Goal: Information Seeking & Learning: Learn about a topic

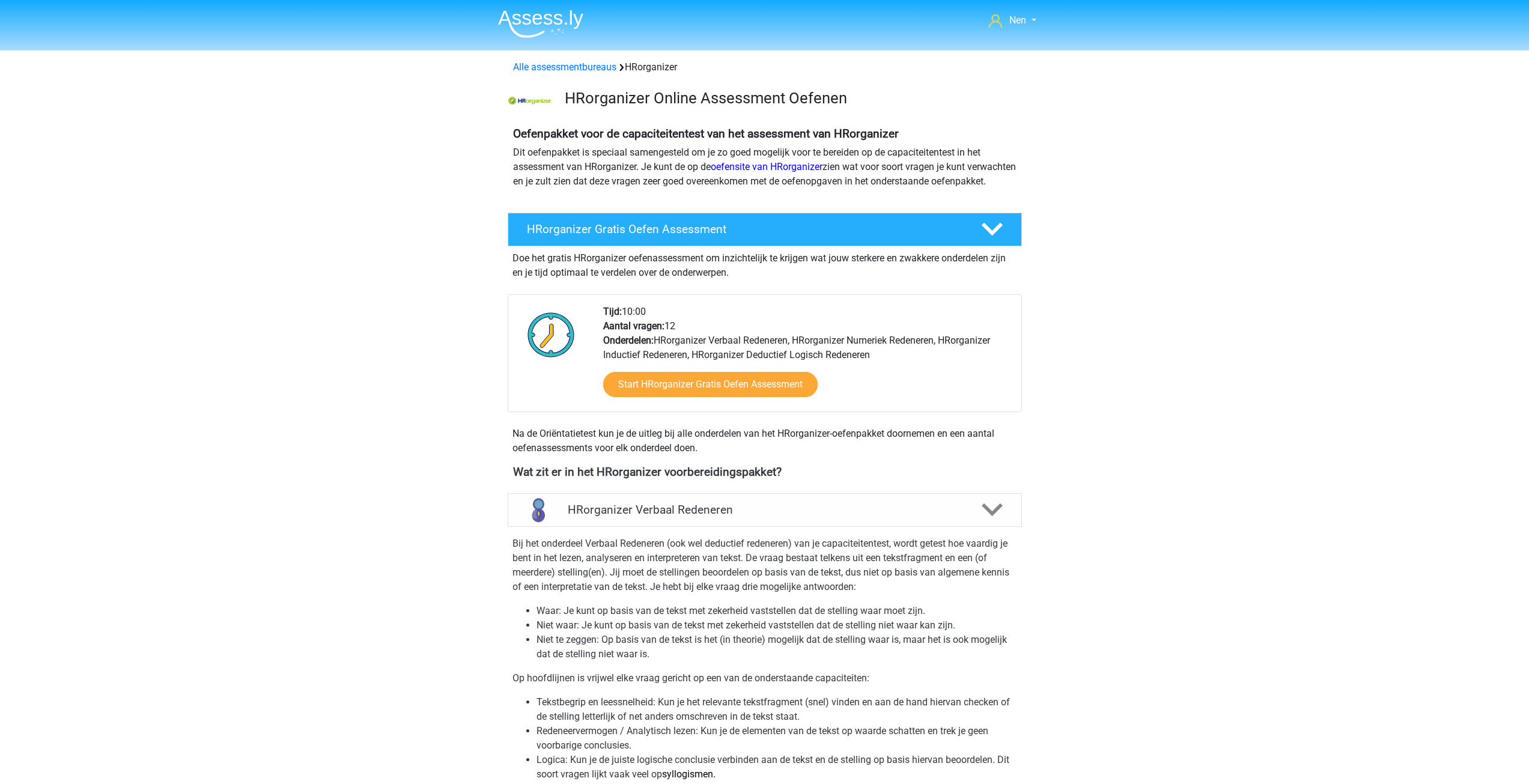
scroll to position [781, 0]
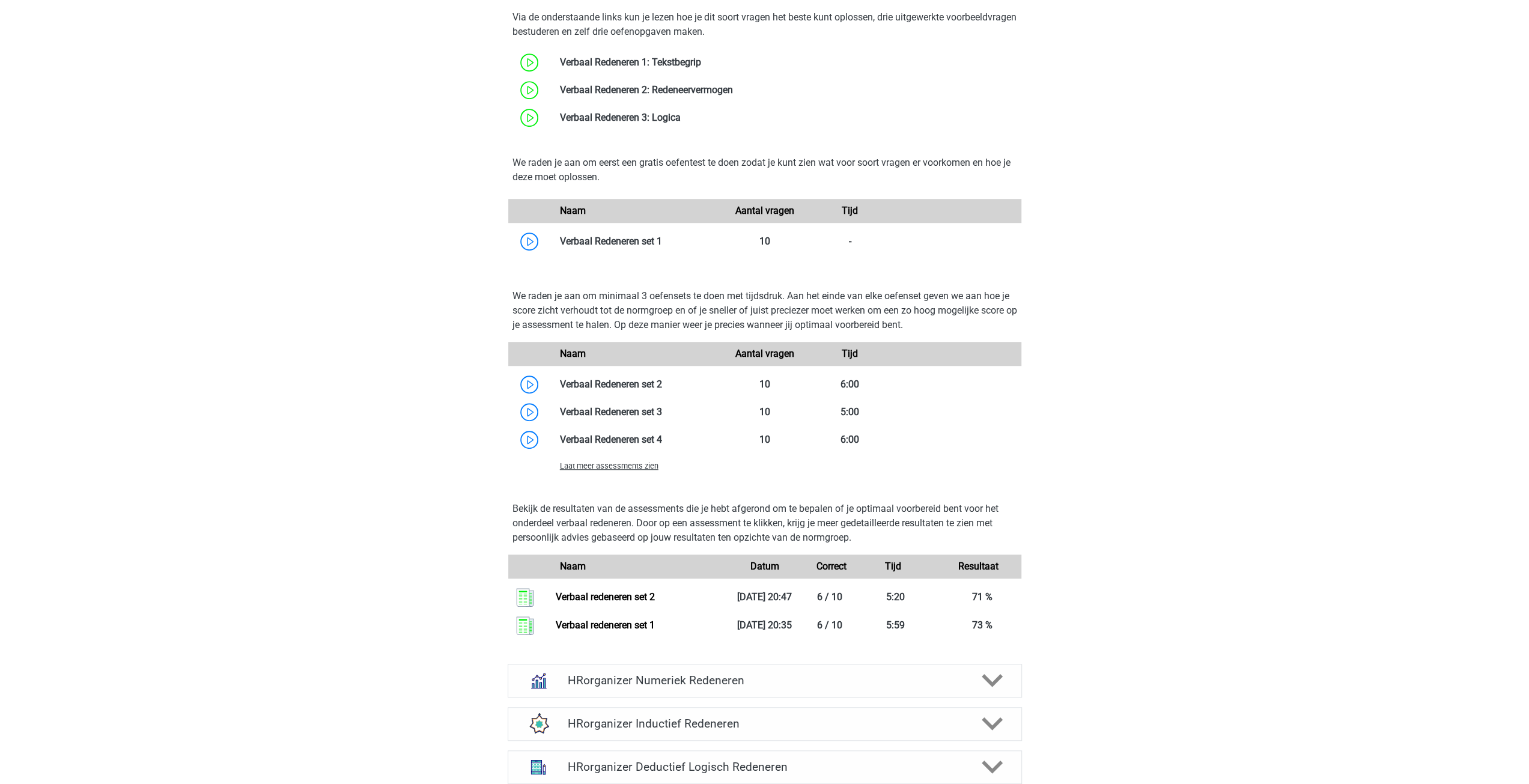
click at [1222, 648] on div "Nen nen@netlands.com Nederlands" at bounding box center [764, 389] width 1529 height 2340
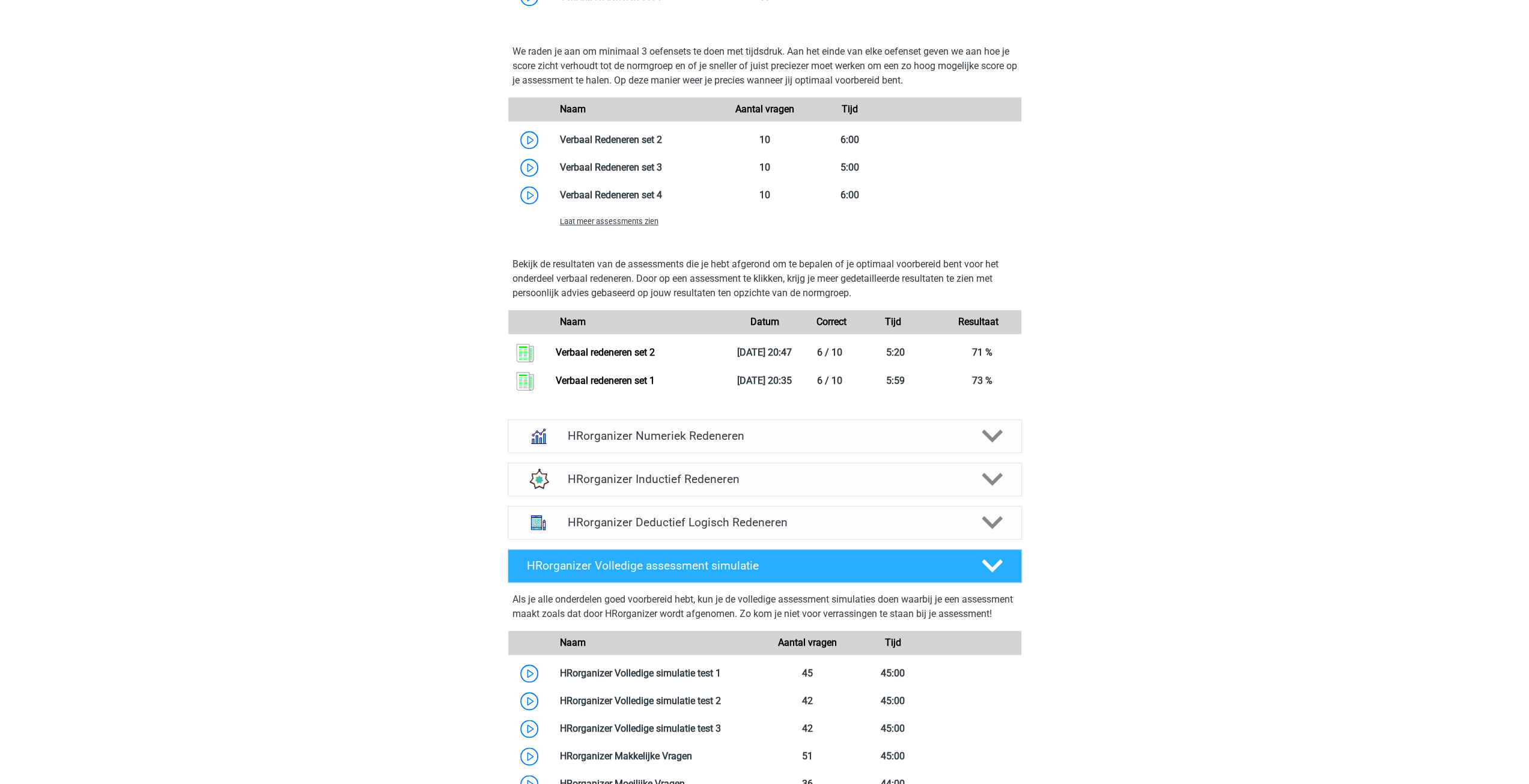
scroll to position [1081, 0]
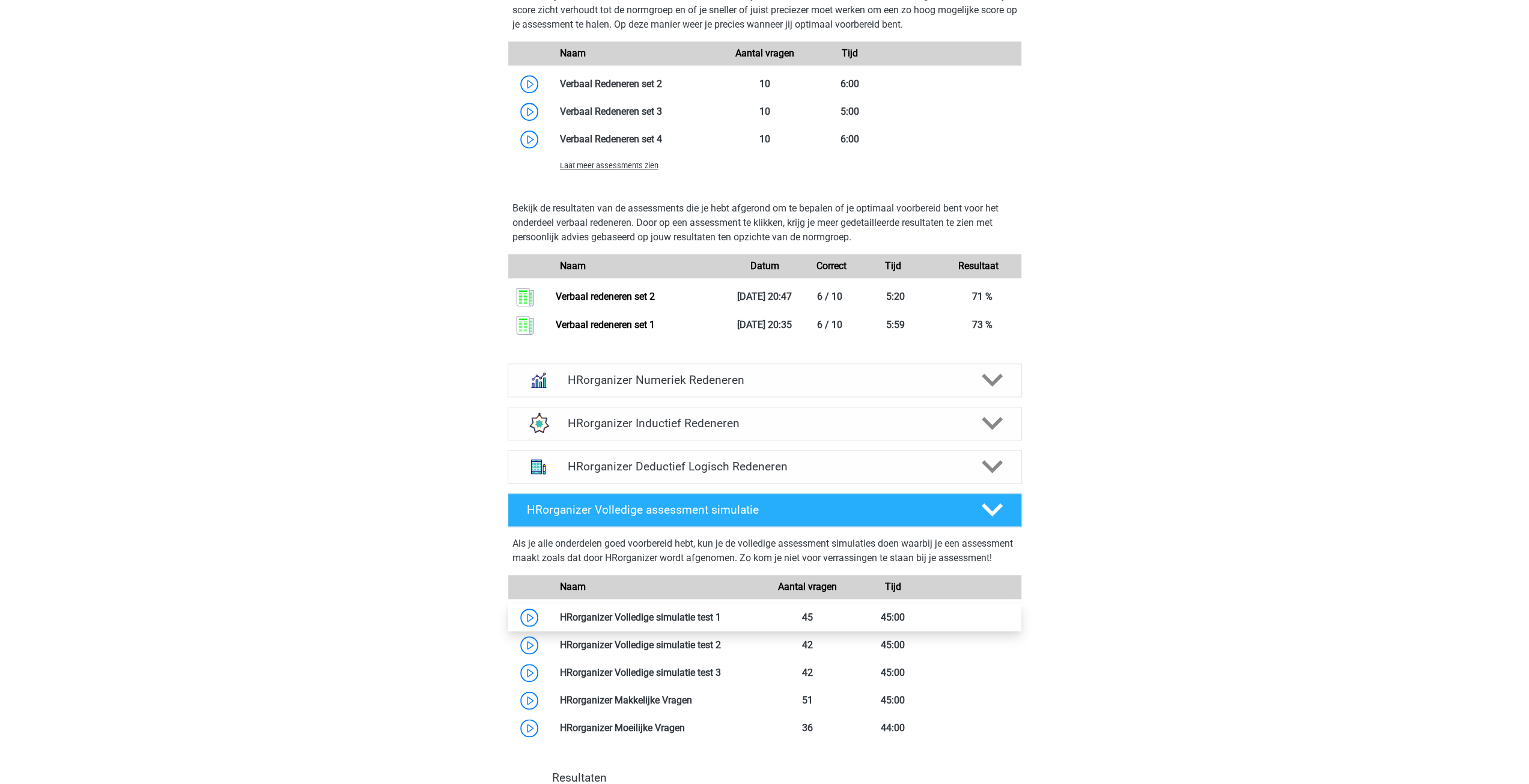
click at [721, 623] on link at bounding box center [721, 617] width 0 height 11
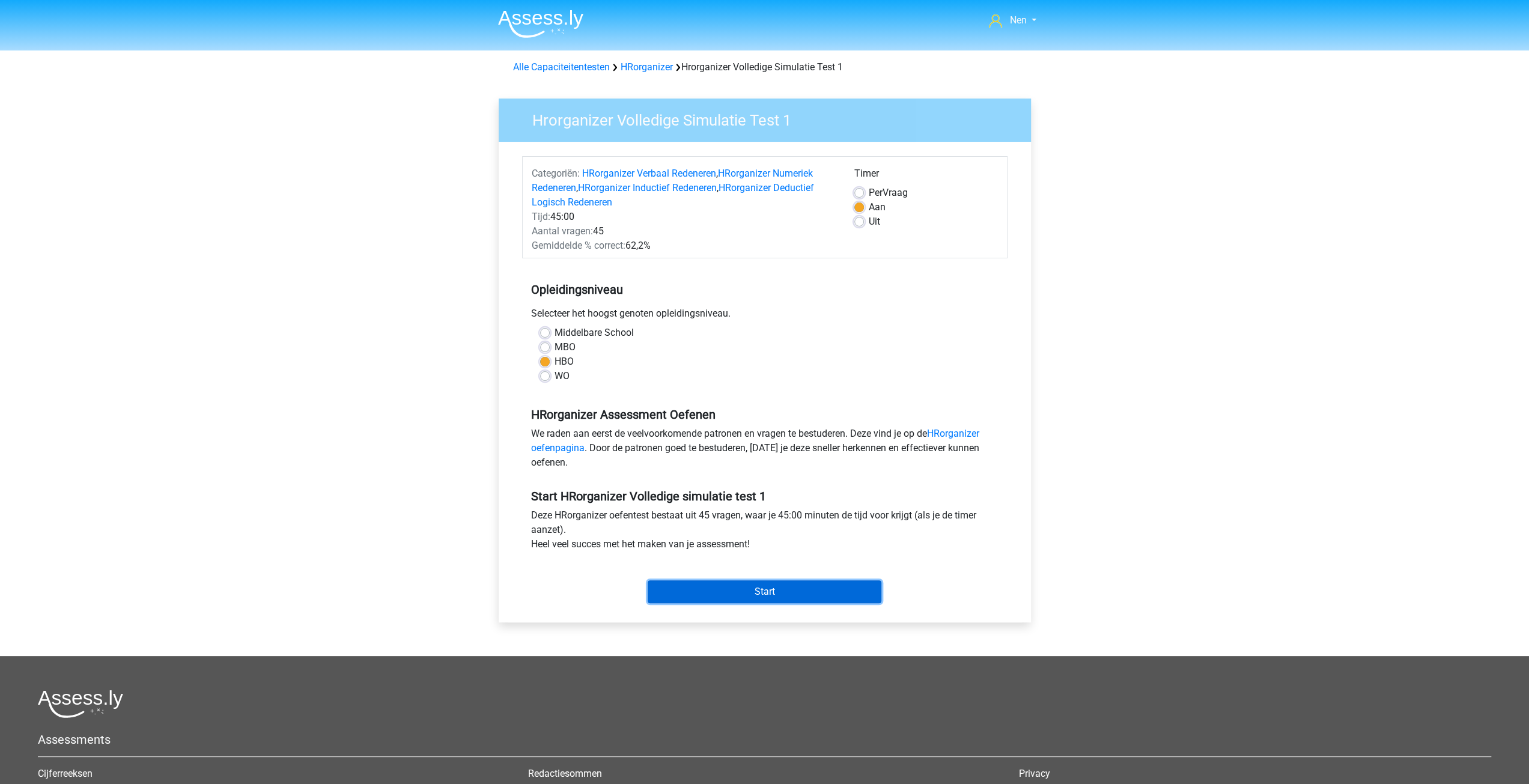
click at [755, 588] on input "Start" at bounding box center [765, 591] width 234 height 23
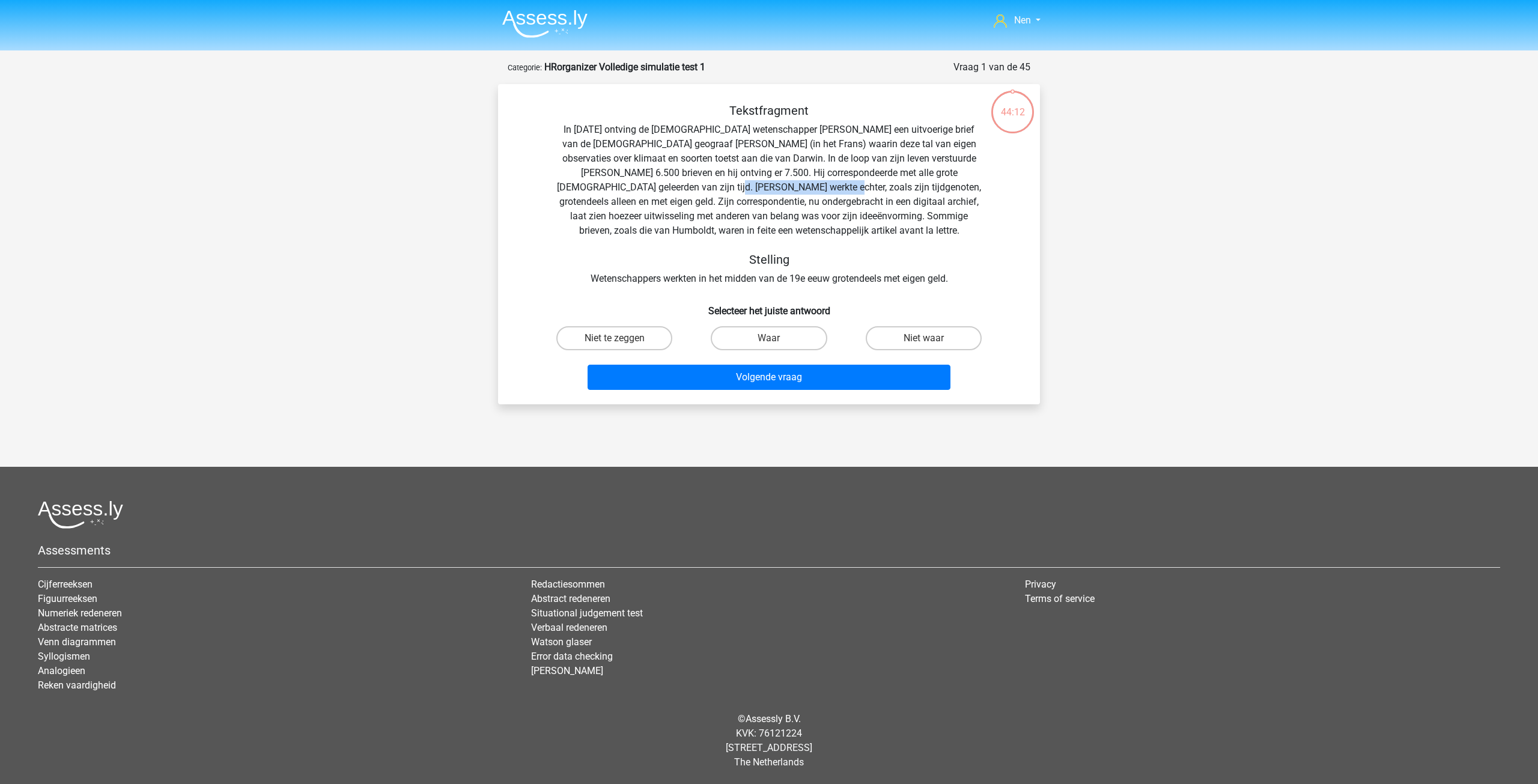
drag, startPoint x: 683, startPoint y: 188, endPoint x: 774, endPoint y: 184, distance: 91.1
click at [774, 184] on div "Tekstfragment In [DATE] ontving de [DEMOGRAPHIC_DATA] wetenschapper [PERSON_NAM…" at bounding box center [769, 195] width 503 height 183
click at [632, 339] on label "Niet te zeggen" at bounding box center [614, 338] width 116 height 24
click at [622, 339] on input "Niet te zeggen" at bounding box center [618, 341] width 8 height 8
radio input "true"
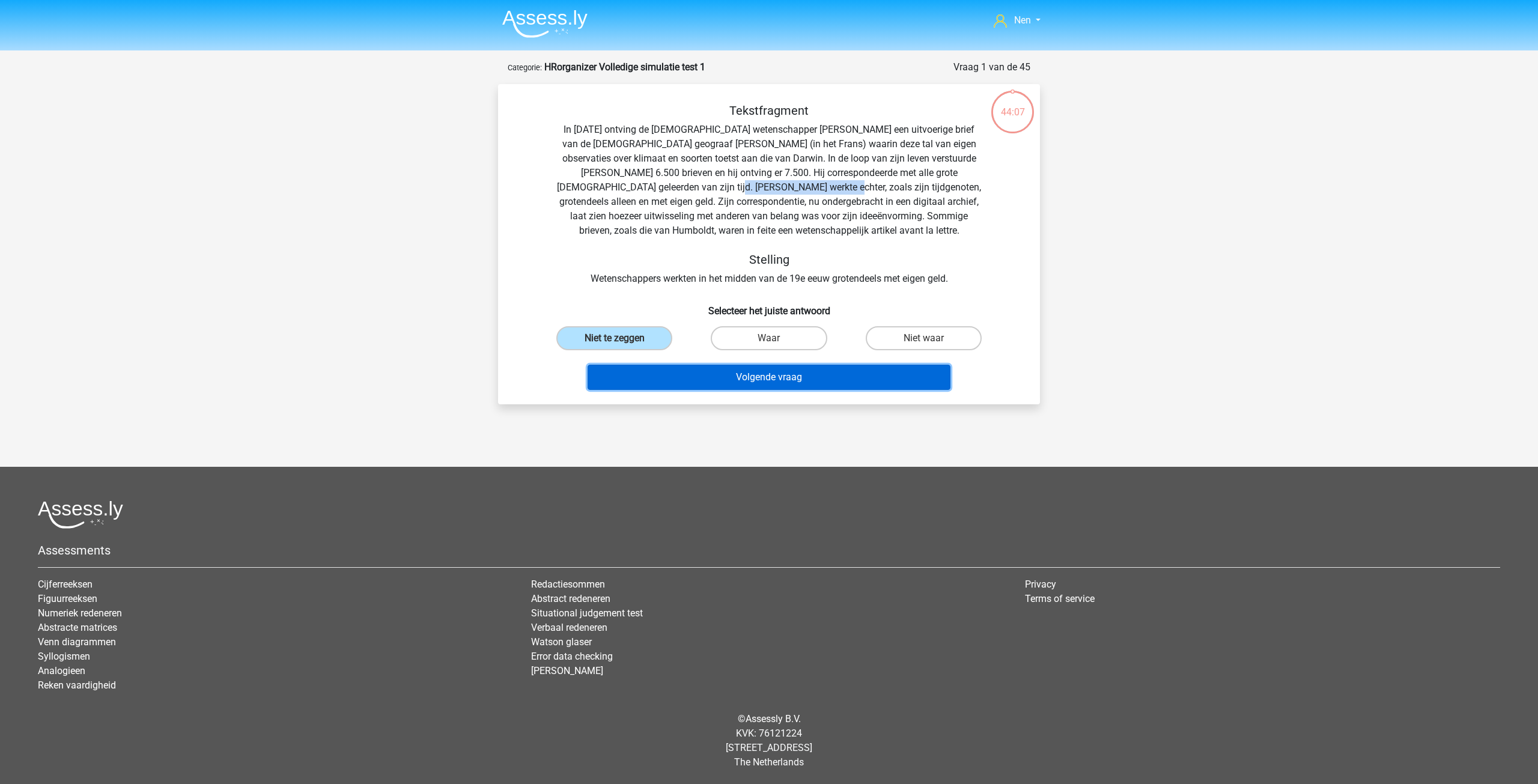
click at [811, 379] on button "Volgende vraag" at bounding box center [769, 377] width 364 height 25
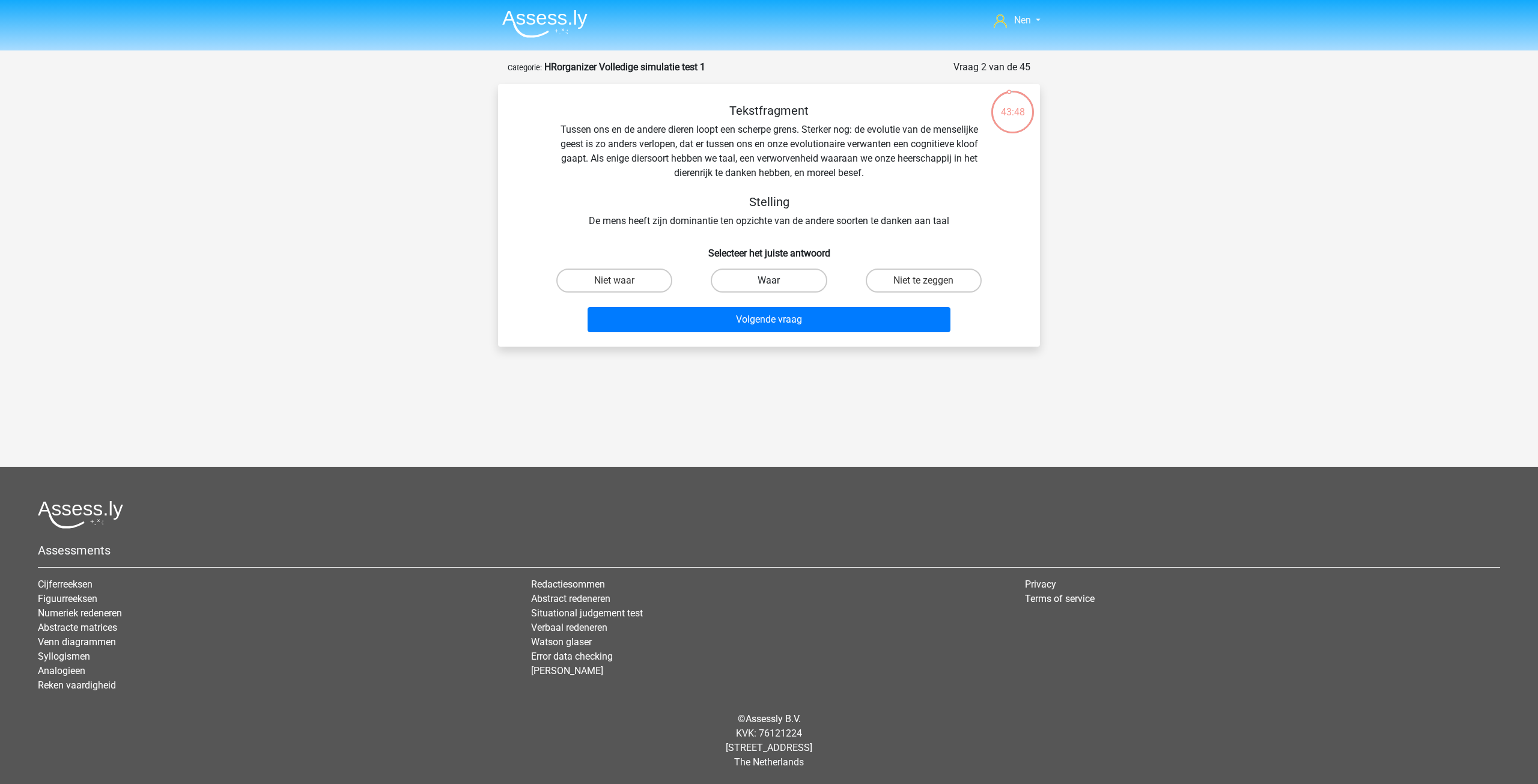
click at [784, 286] on label "Waar" at bounding box center [768, 280] width 116 height 24
click at [777, 286] on input "Waar" at bounding box center [772, 284] width 8 height 8
radio input "true"
click at [784, 321] on button "Volgende vraag" at bounding box center [769, 320] width 364 height 25
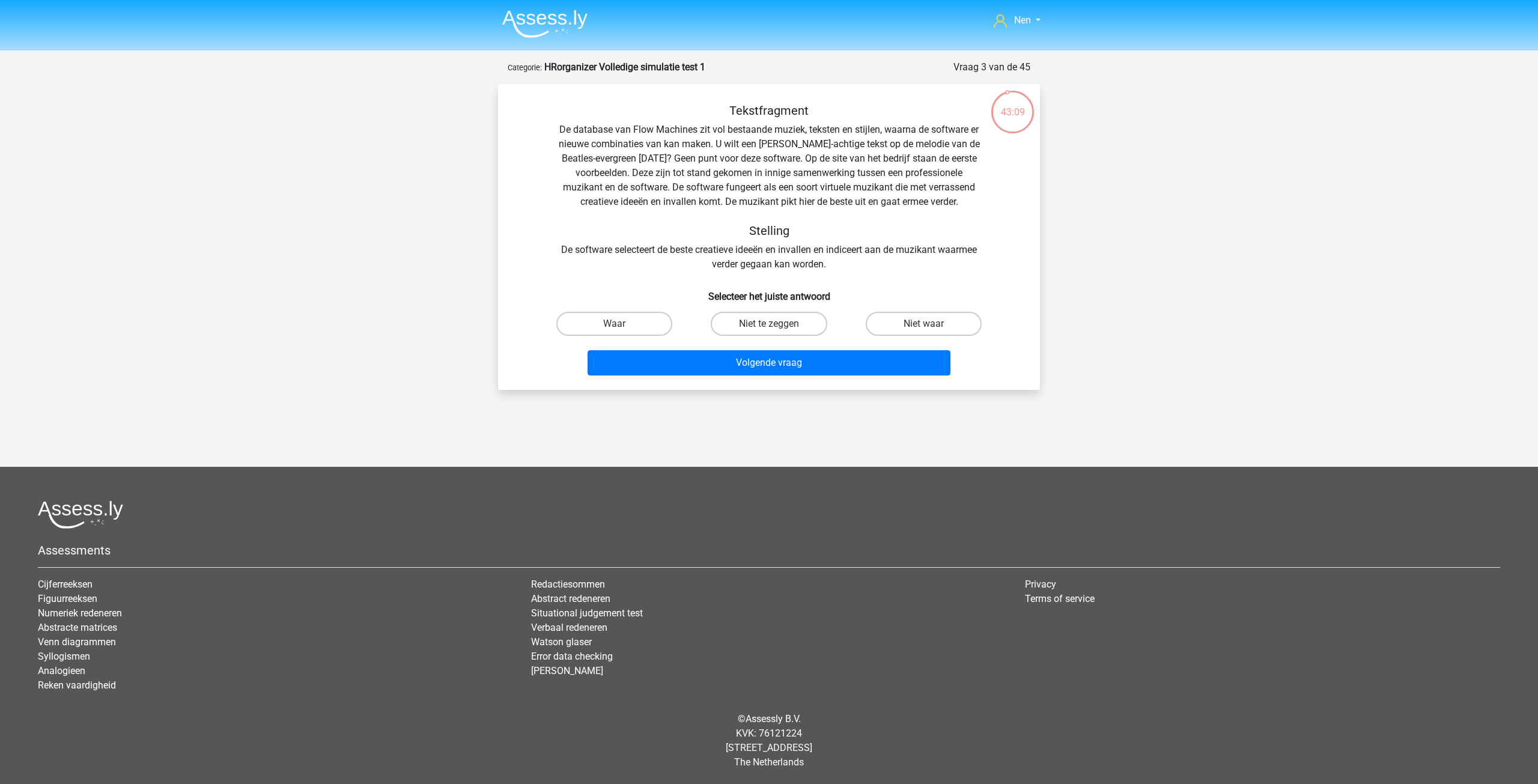
click at [930, 324] on input "Niet waar" at bounding box center [927, 327] width 8 height 8
radio input "true"
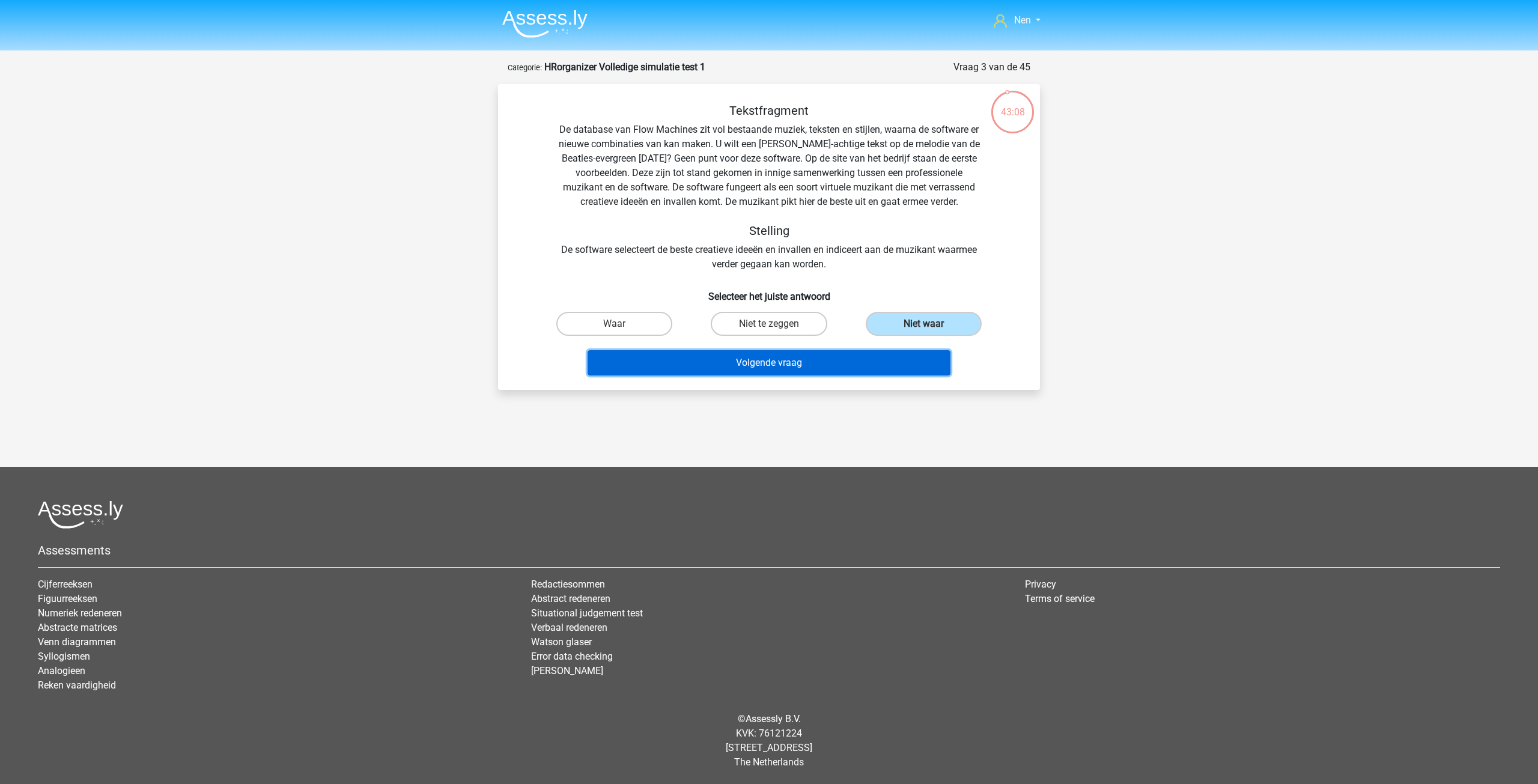
click at [799, 362] on button "Volgende vraag" at bounding box center [769, 363] width 364 height 25
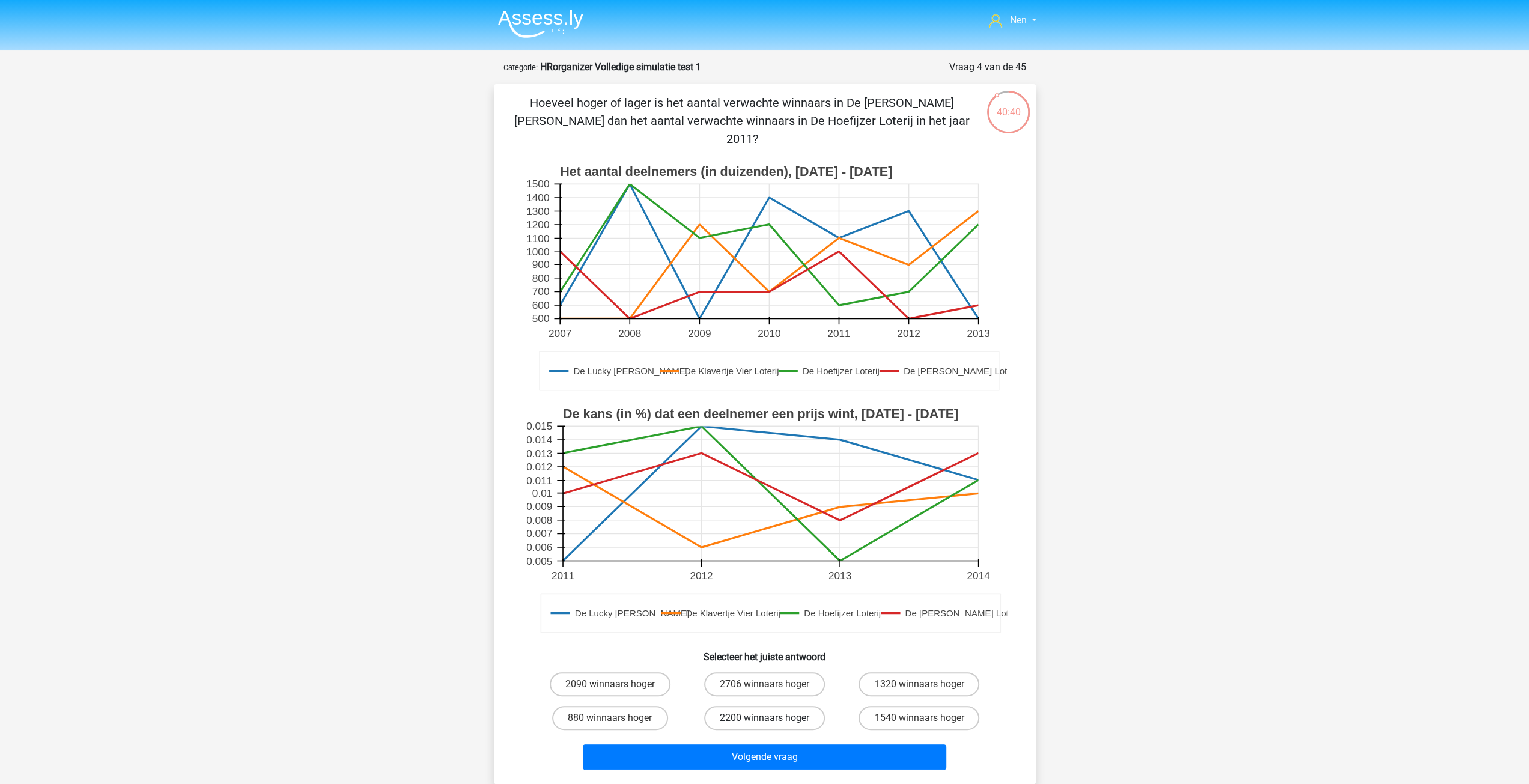
click at [785, 705] on label "2200 winnaars hoger" at bounding box center [765, 717] width 121 height 24
click at [772, 718] on input "2200 winnaars hoger" at bounding box center [768, 721] width 8 height 8
radio input "true"
click at [791, 744] on button "Volgende vraag" at bounding box center [764, 757] width 364 height 25
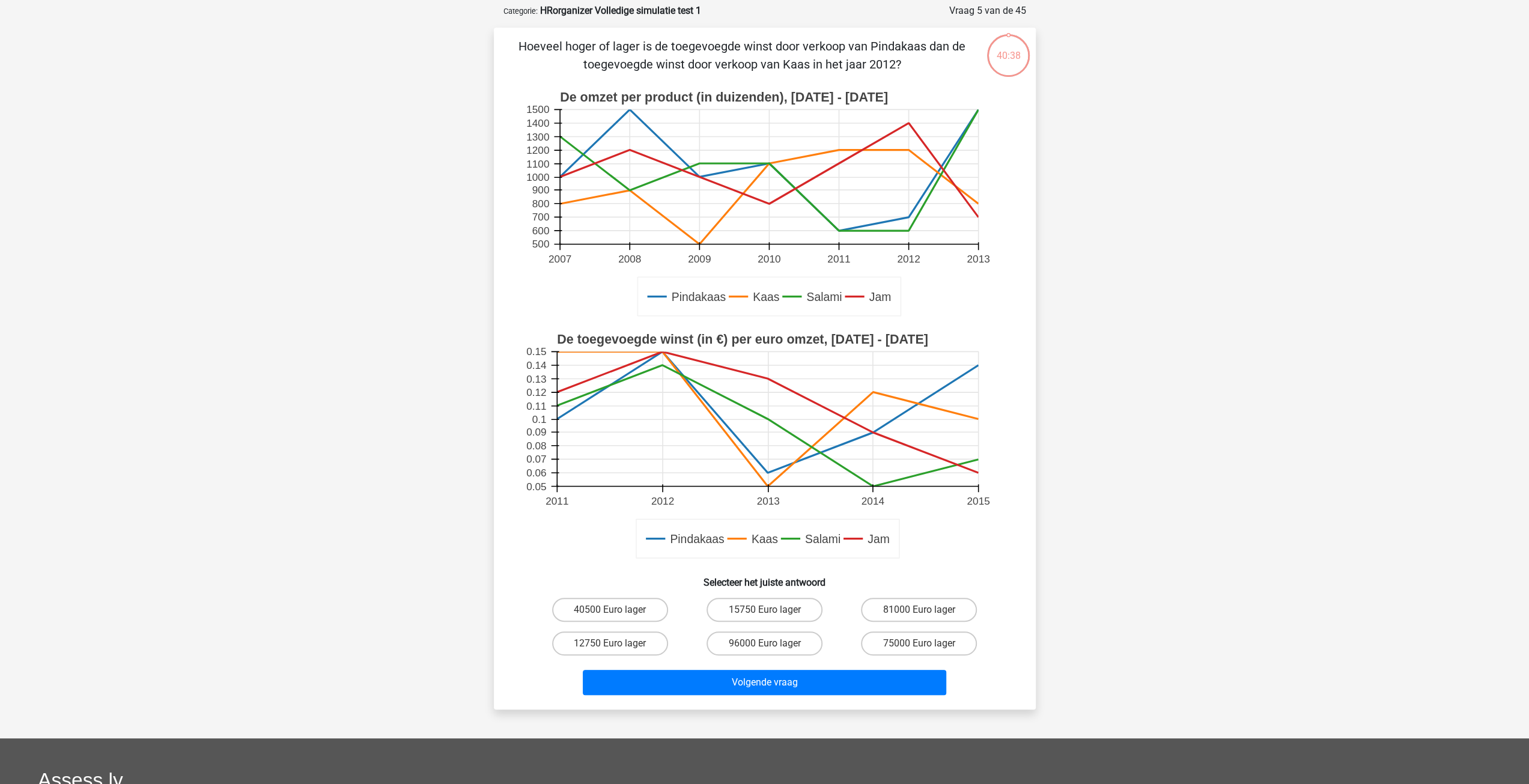
scroll to position [60, 0]
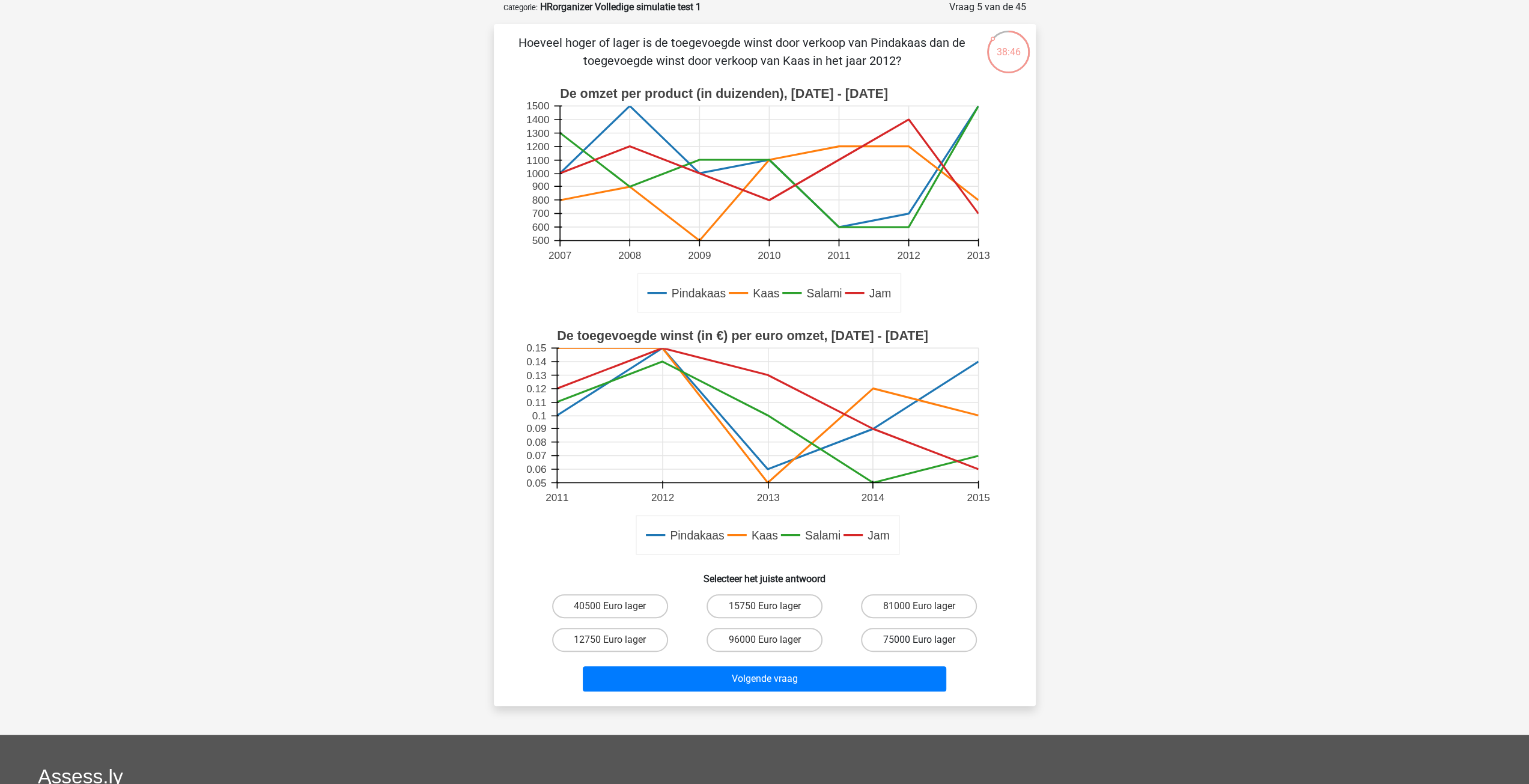
click at [925, 635] on label "75000 Euro lager" at bounding box center [919, 639] width 116 height 24
click at [925, 639] on input "75000 Euro lager" at bounding box center [923, 643] width 8 height 8
radio input "true"
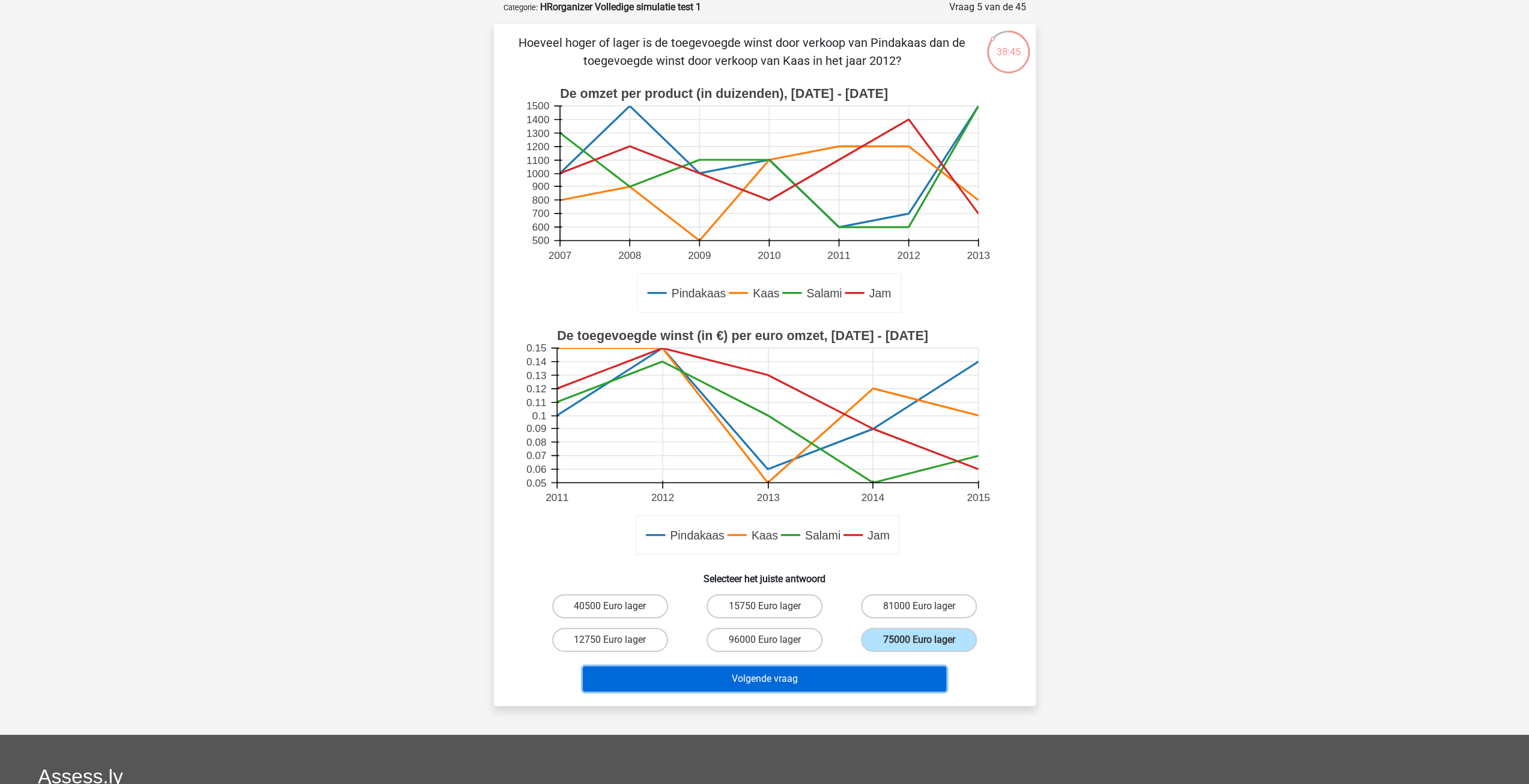
click at [857, 679] on button "Volgende vraag" at bounding box center [764, 678] width 364 height 25
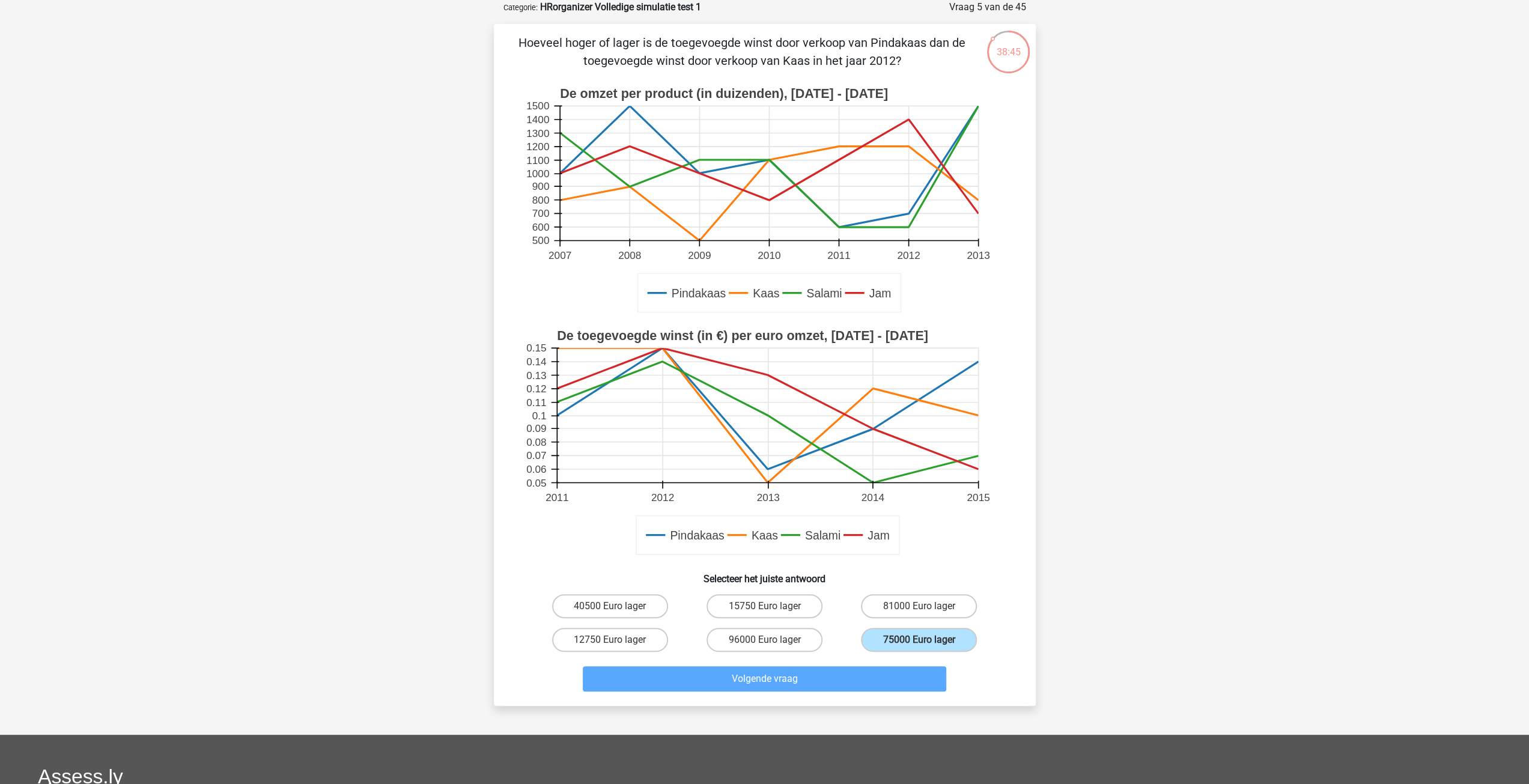
scroll to position [0, 0]
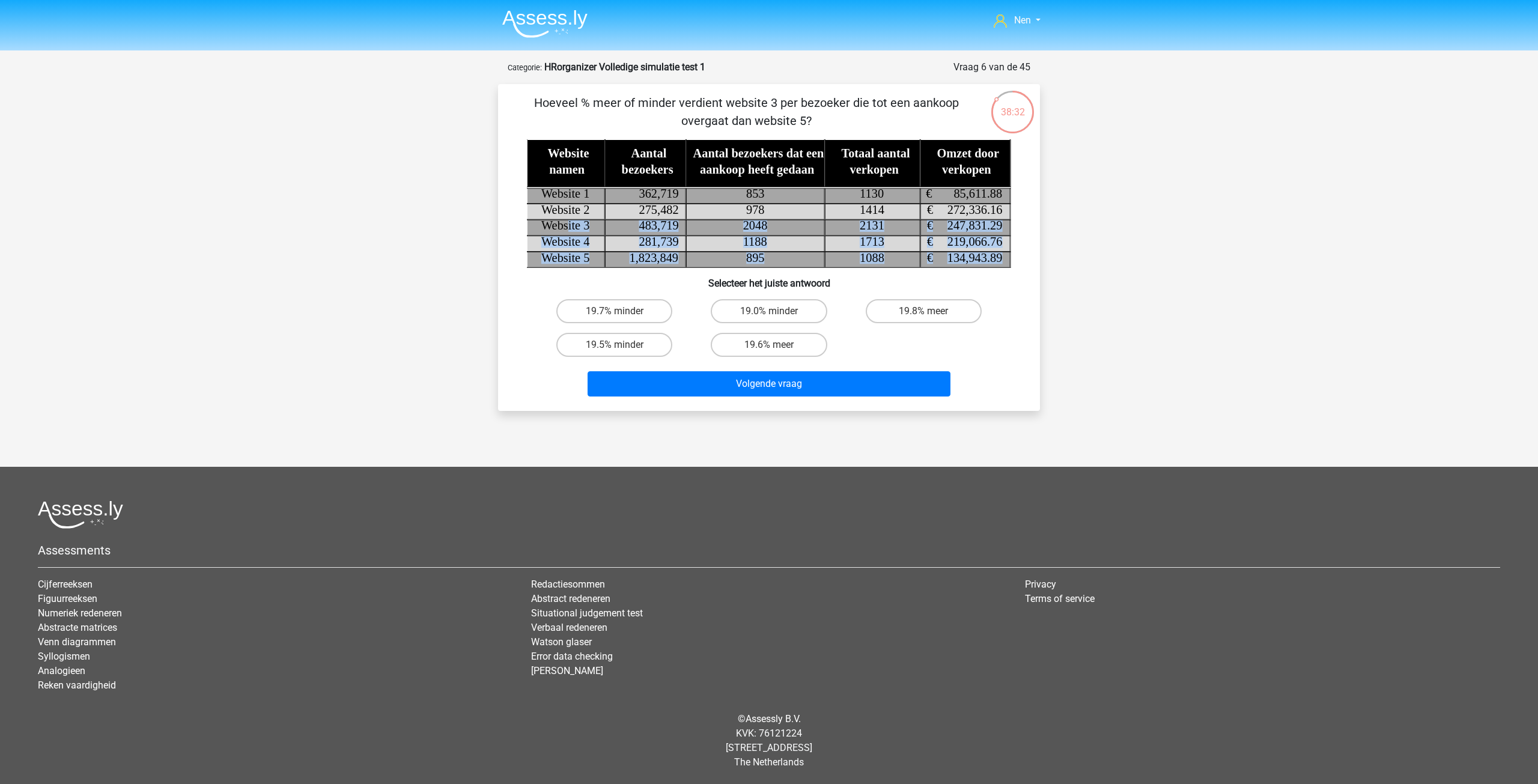
drag, startPoint x: 568, startPoint y: 222, endPoint x: 674, endPoint y: 220, distance: 106.0
click at [710, 217] on icon "Website namen Aantal bezoekers Aantal bezoekers dat een aankoop heeft gedaan To…" at bounding box center [769, 203] width 484 height 129
drag, startPoint x: 660, startPoint y: 223, endPoint x: 607, endPoint y: 241, distance: 56.0
click at [658, 223] on tspan "483,719" at bounding box center [658, 225] width 40 height 13
click at [620, 225] on icon at bounding box center [799, 227] width 544 height 17
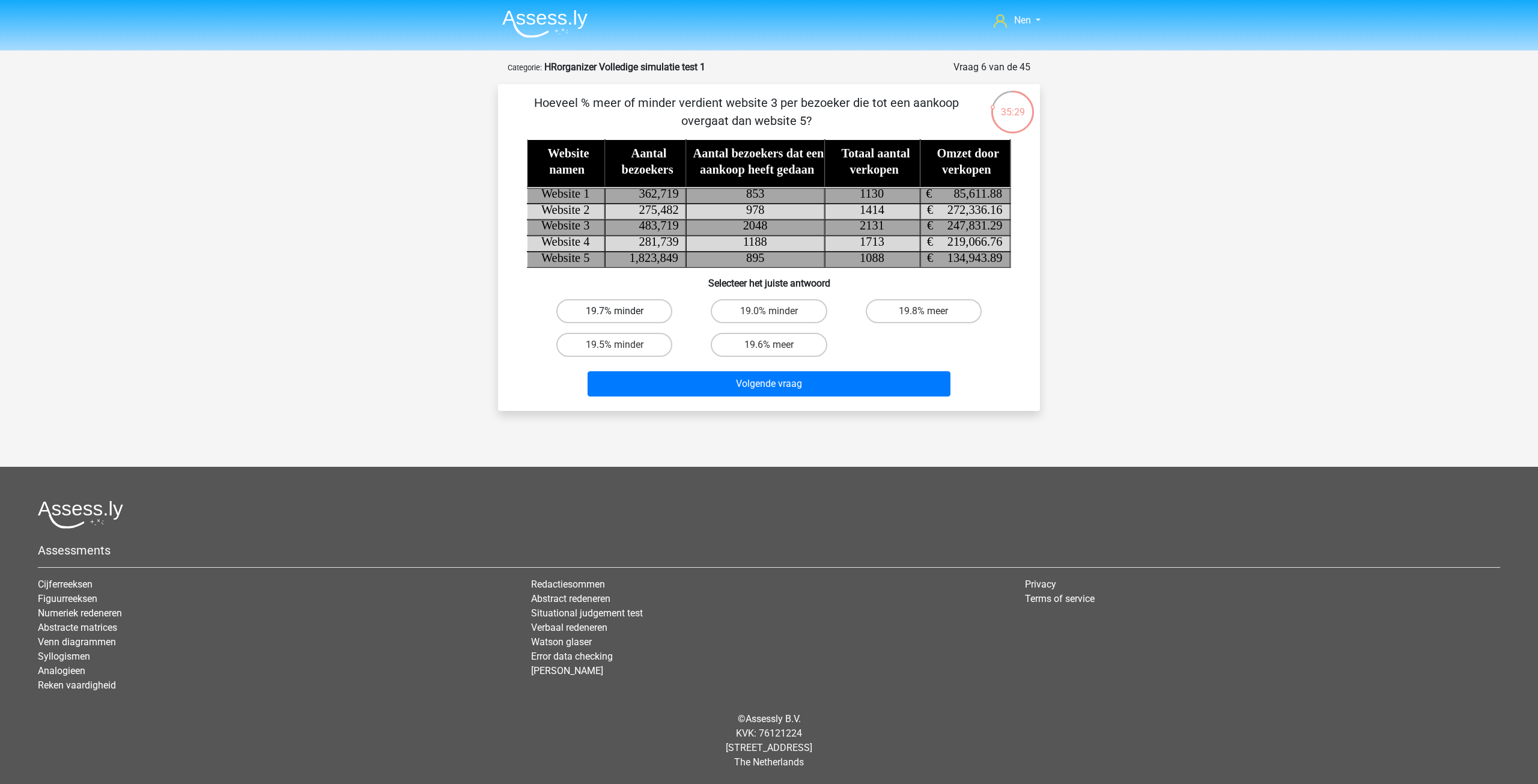
click at [622, 303] on label "19.7% minder" at bounding box center [614, 311] width 116 height 24
click at [622, 311] on input "19.7% minder" at bounding box center [618, 315] width 8 height 8
radio input "true"
drag, startPoint x: 966, startPoint y: 311, endPoint x: 962, endPoint y: 316, distance: 6.4
click at [966, 311] on label "19.8% meer" at bounding box center [923, 311] width 116 height 24
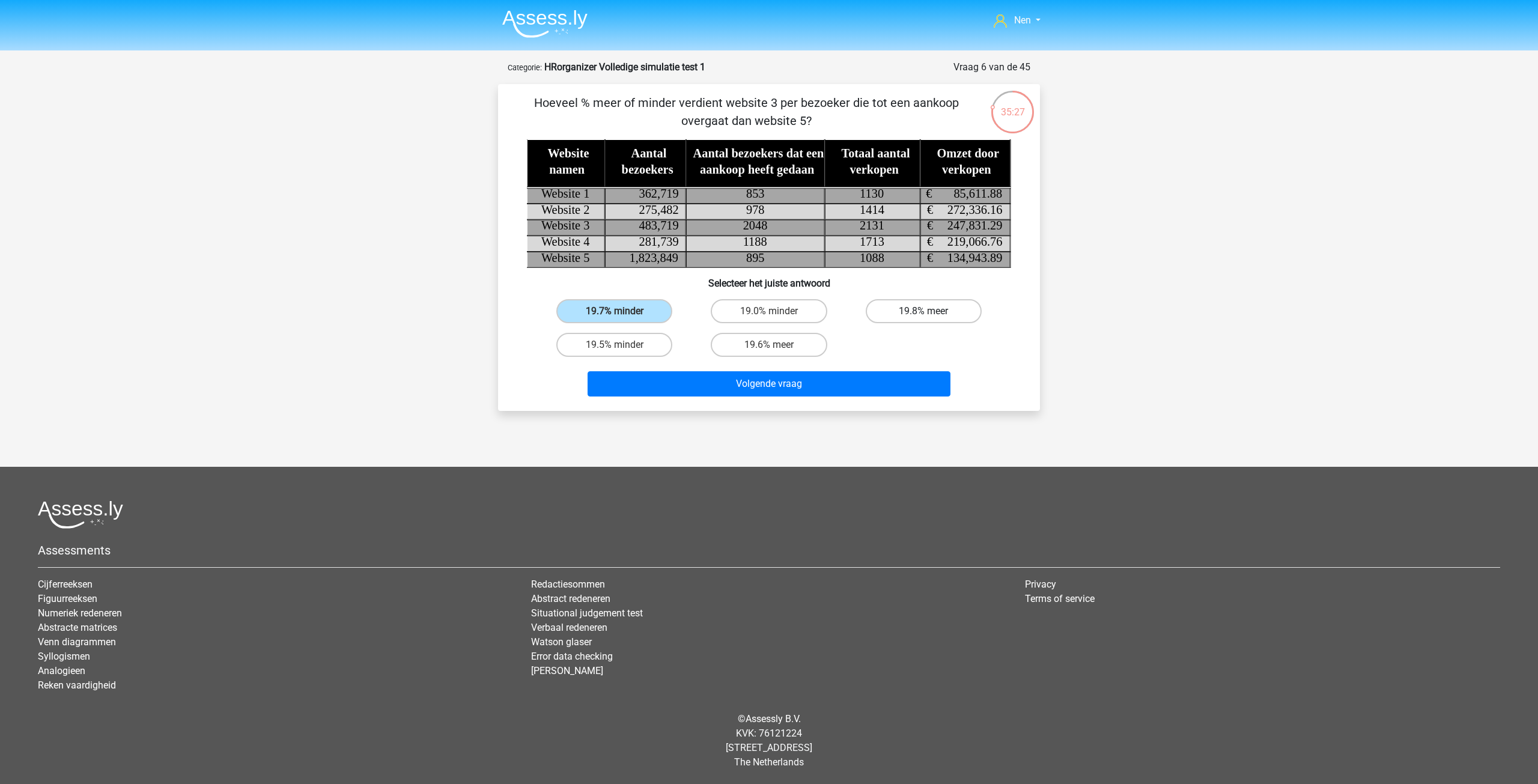
click at [931, 311] on input "19.8% meer" at bounding box center [927, 315] width 8 height 8
radio input "true"
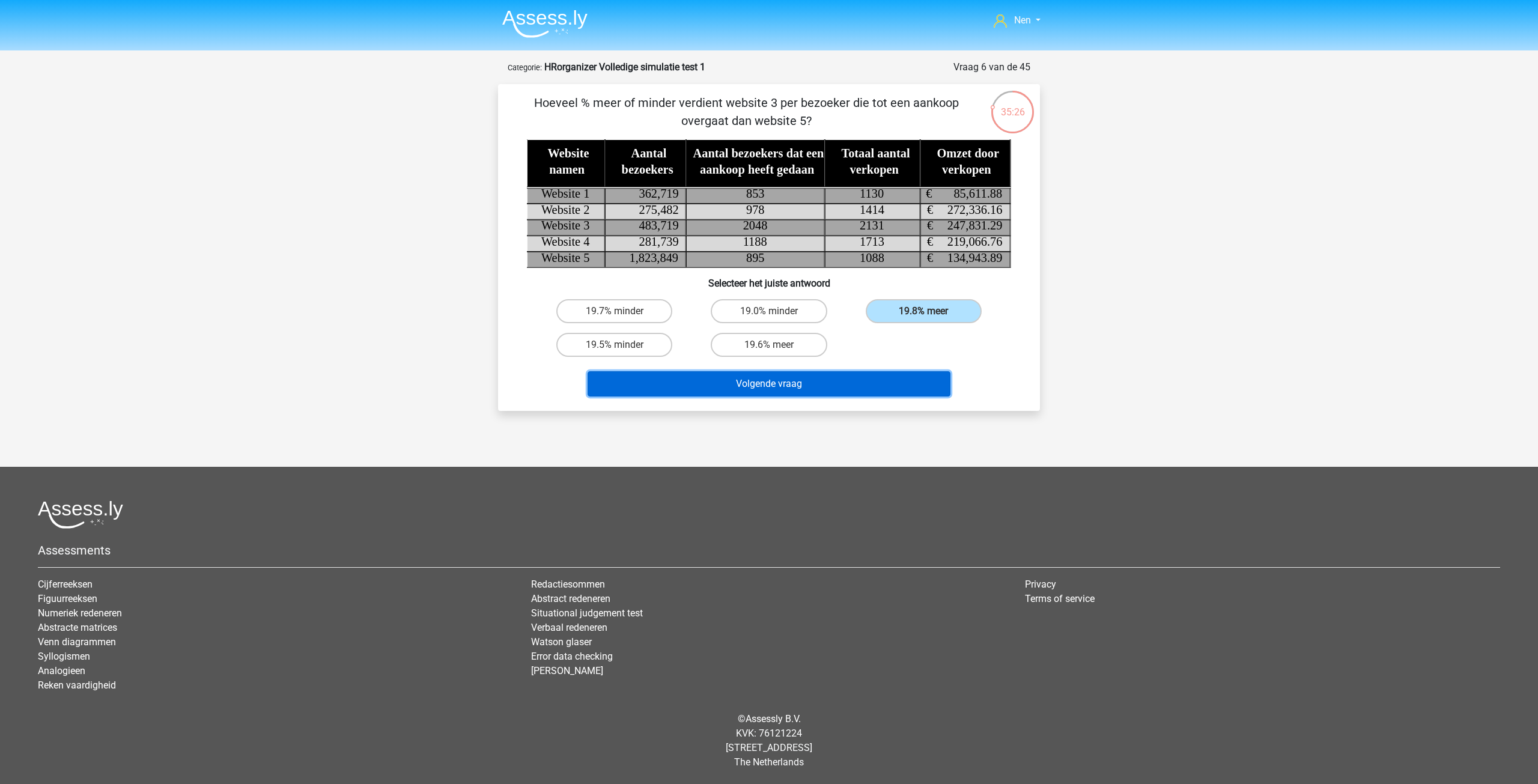
click at [794, 378] on button "Volgende vraag" at bounding box center [769, 384] width 364 height 25
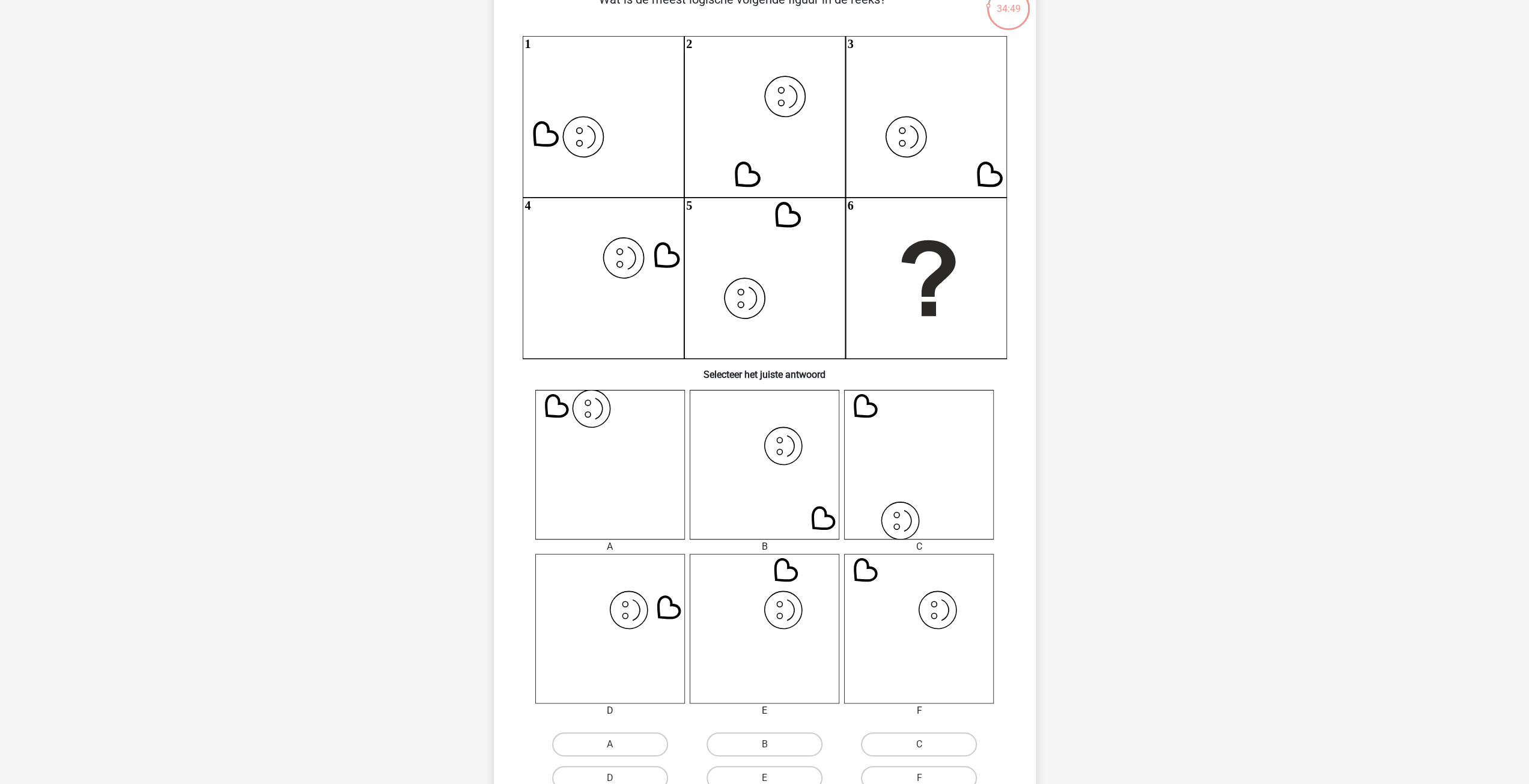
scroll to position [180, 0]
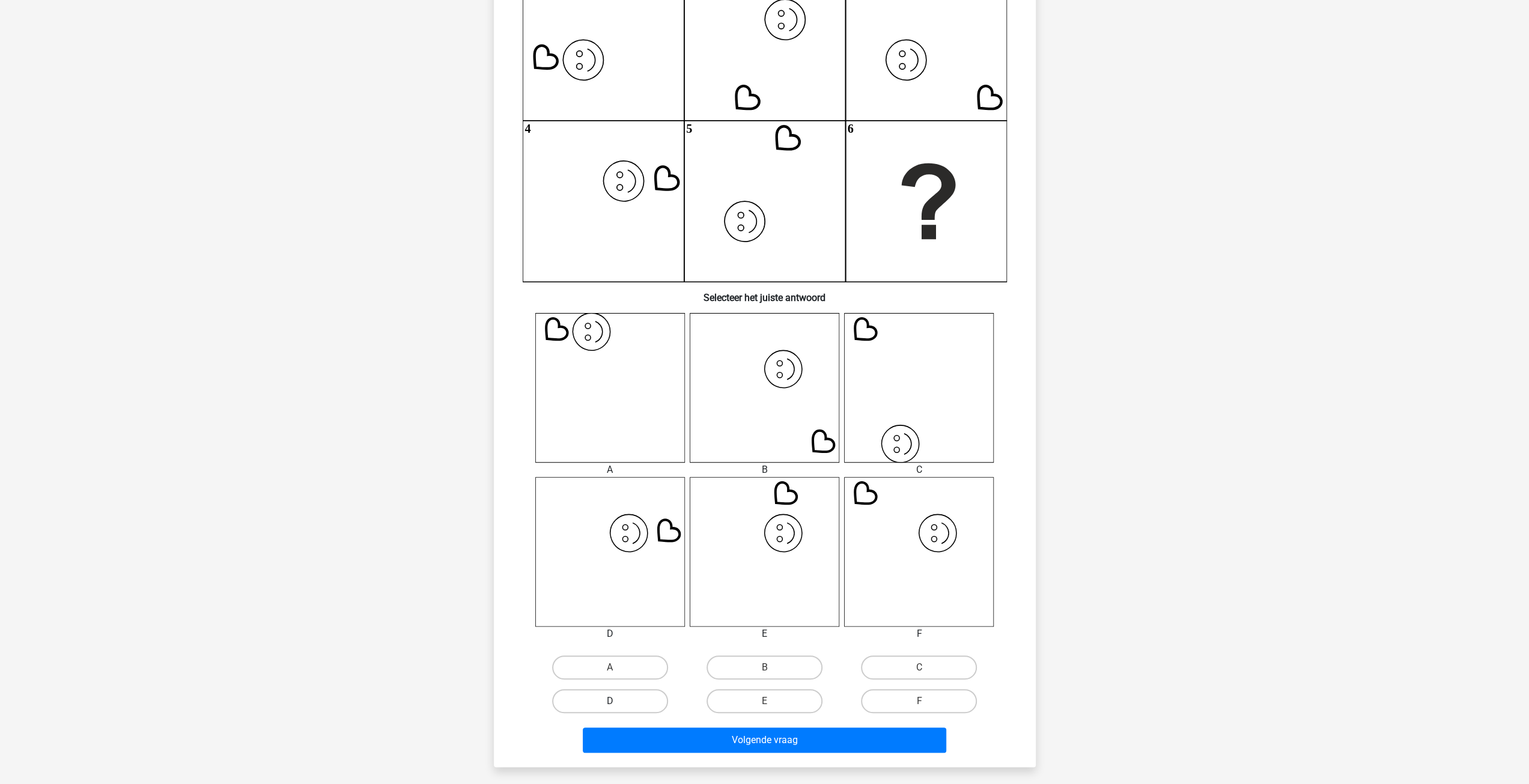
click at [640, 692] on label "D" at bounding box center [610, 701] width 116 height 24
click at [617, 701] on input "D" at bounding box center [613, 704] width 8 height 8
radio input "true"
click at [716, 749] on button "Volgende vraag" at bounding box center [764, 740] width 364 height 25
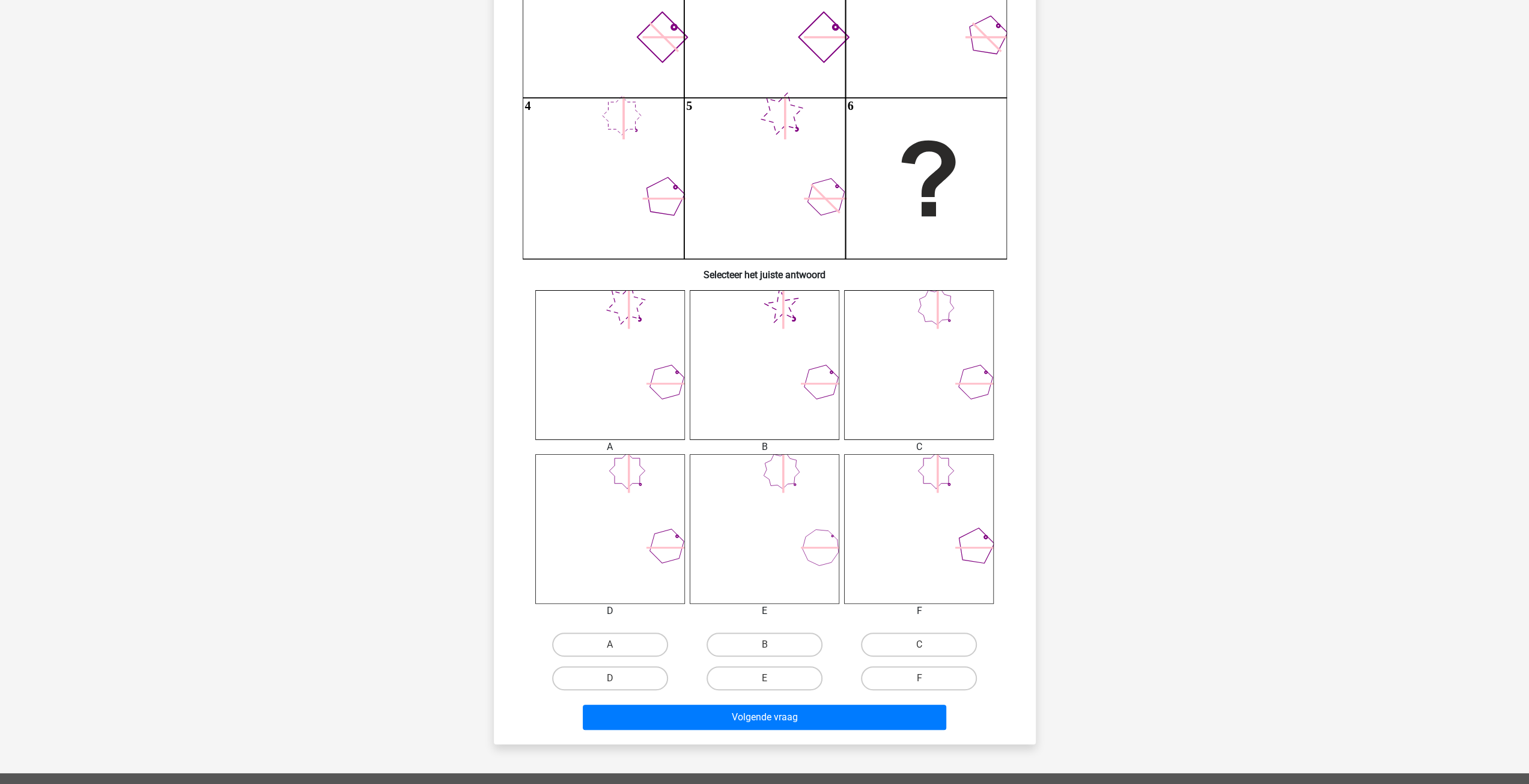
scroll to position [240, 0]
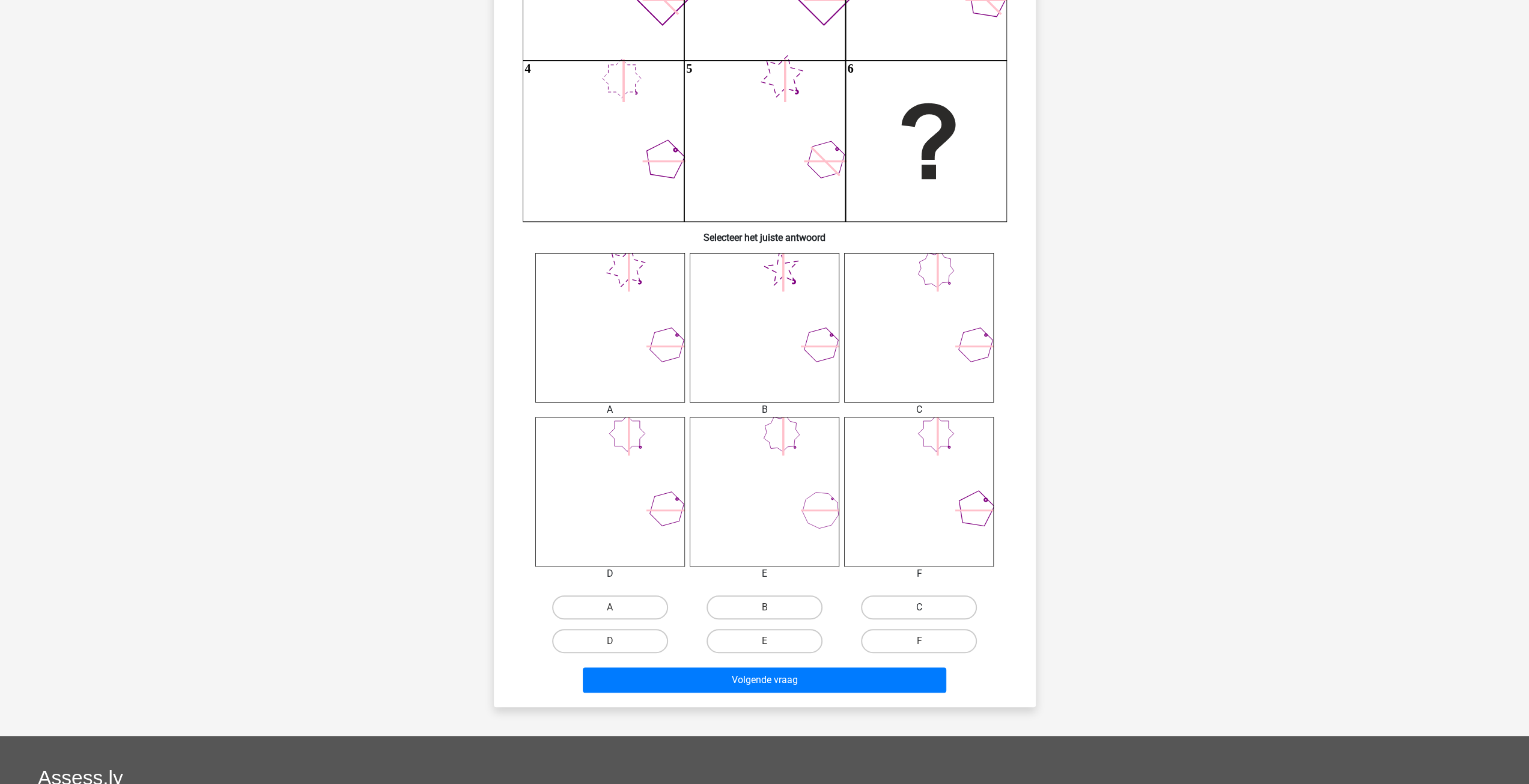
click at [934, 617] on label "C" at bounding box center [919, 607] width 116 height 24
click at [927, 615] on input "C" at bounding box center [923, 611] width 8 height 8
radio input "true"
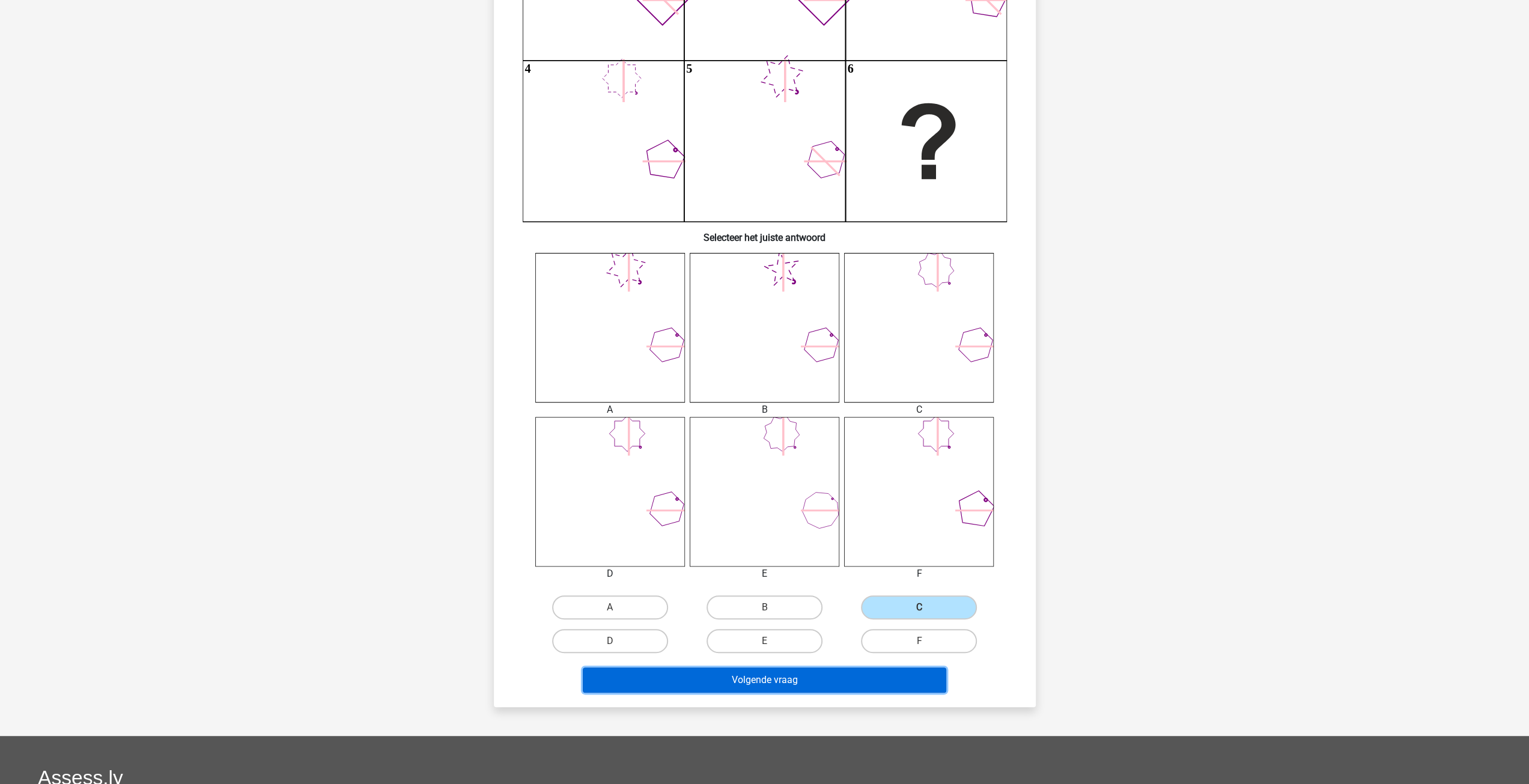
click at [784, 674] on button "Volgende vraag" at bounding box center [764, 680] width 364 height 25
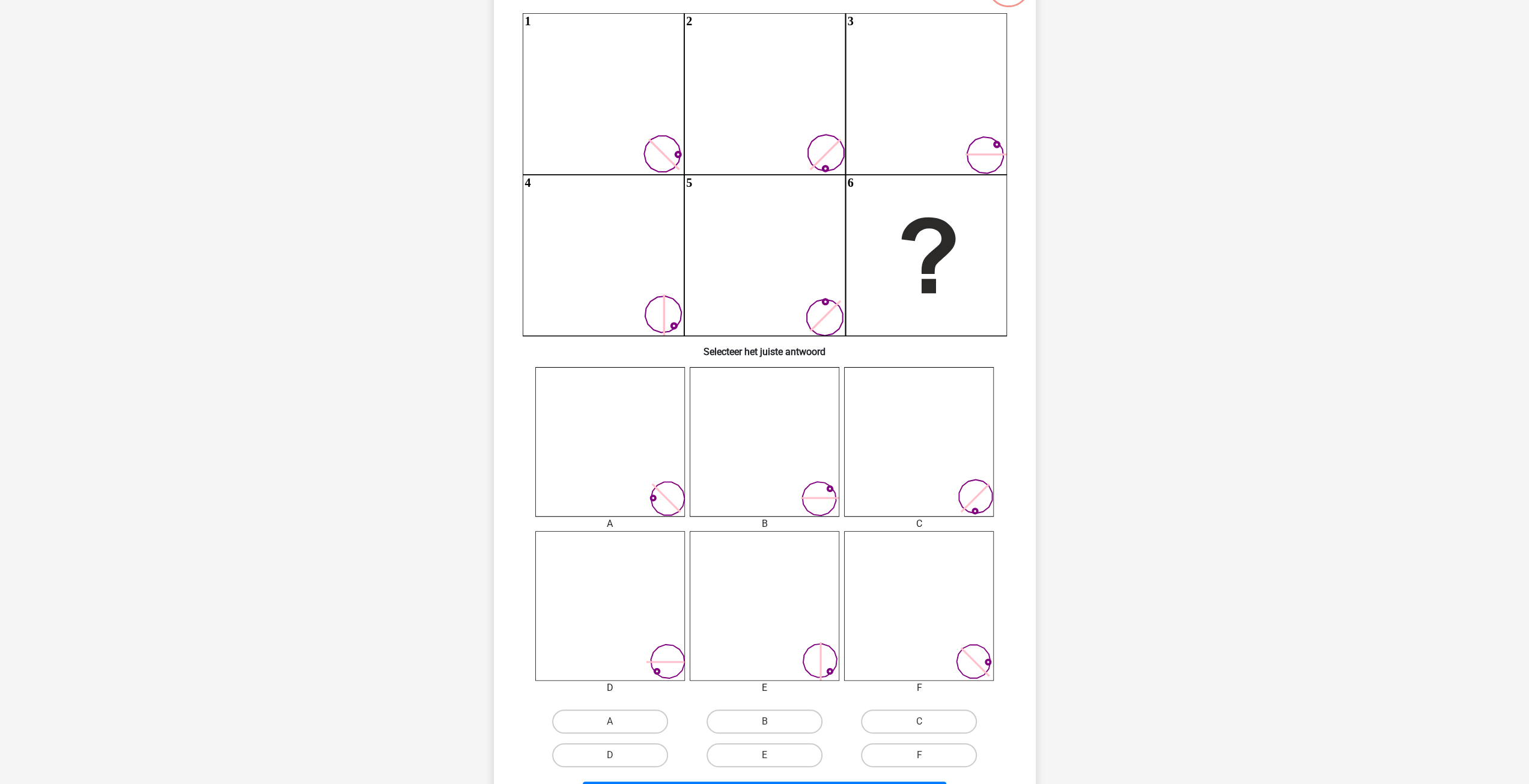
scroll to position [180, 0]
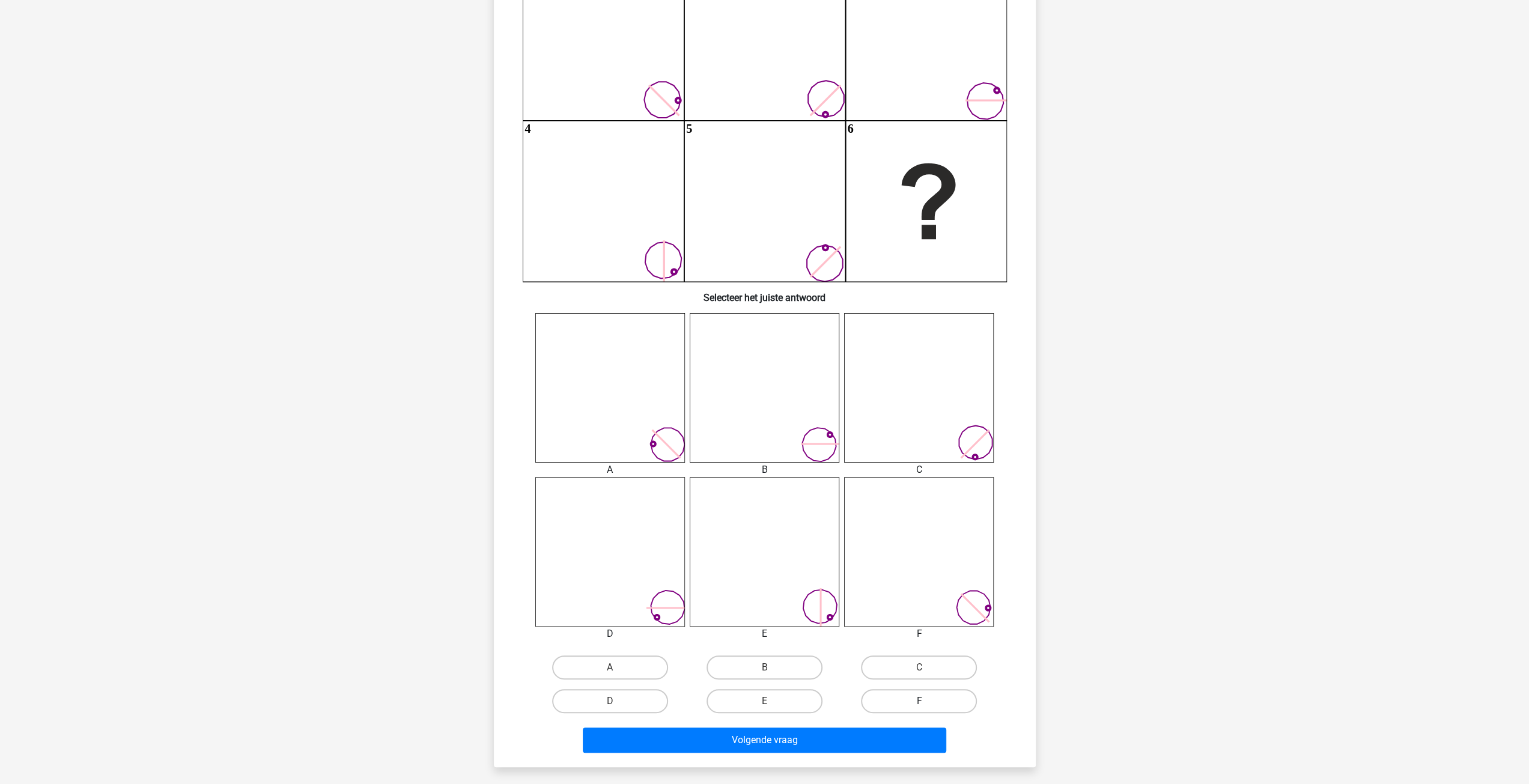
click at [882, 696] on label "F" at bounding box center [919, 701] width 116 height 24
click at [919, 701] on input "F" at bounding box center [923, 704] width 8 height 8
radio input "true"
click at [880, 737] on button "Volgende vraag" at bounding box center [764, 740] width 364 height 25
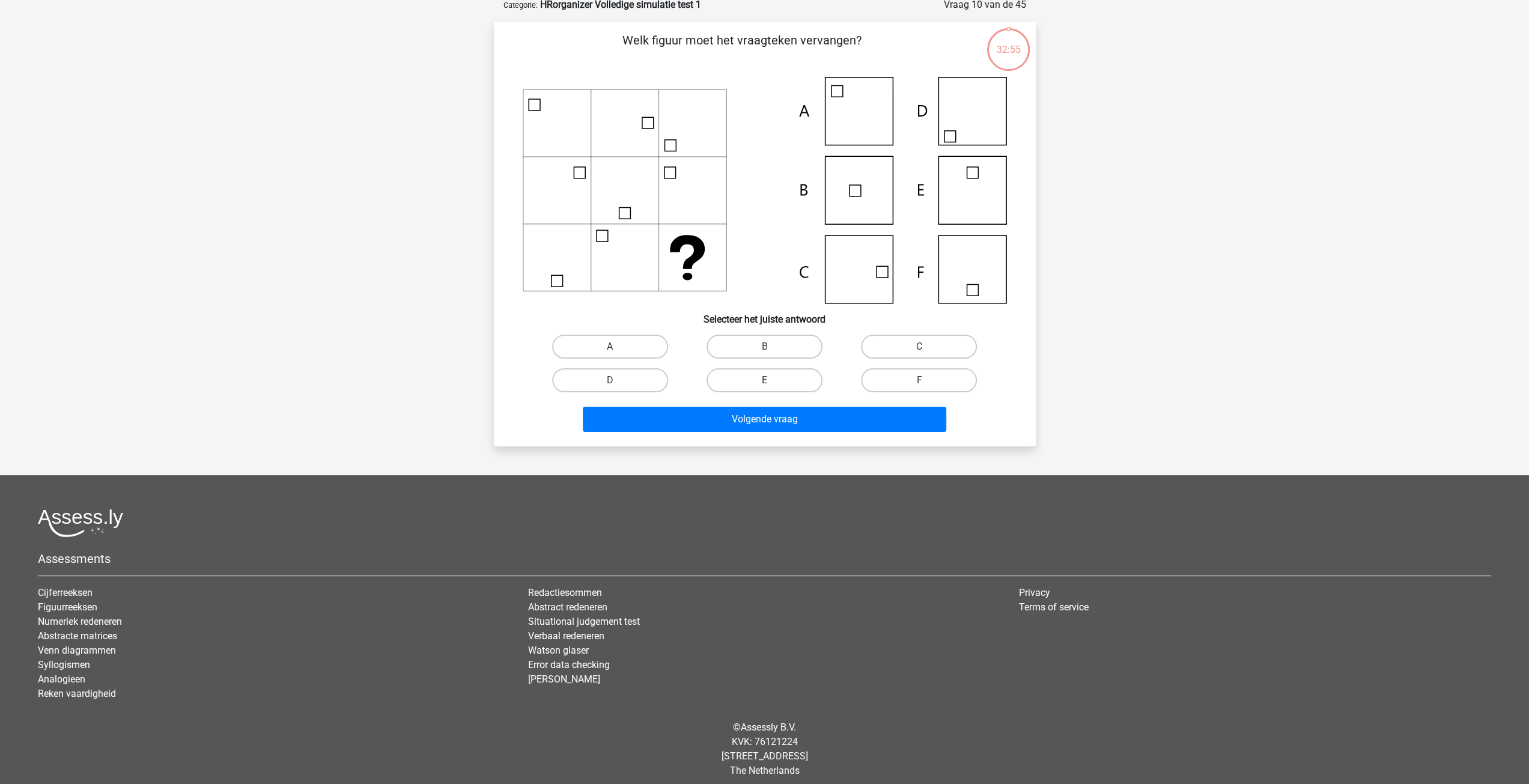
scroll to position [60, 0]
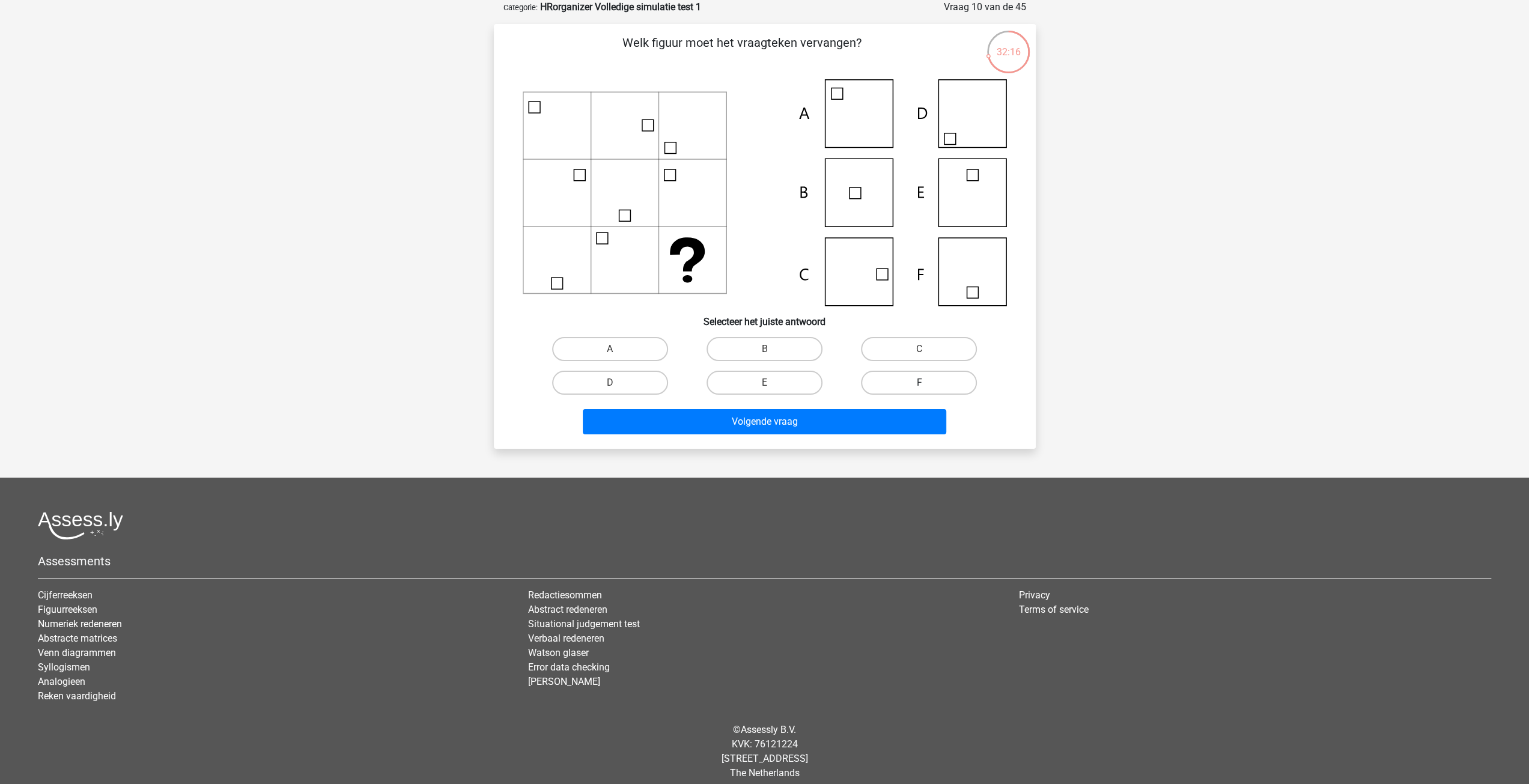
click at [928, 390] on label "F" at bounding box center [919, 382] width 116 height 24
click at [927, 390] on input "F" at bounding box center [923, 386] width 8 height 8
radio input "true"
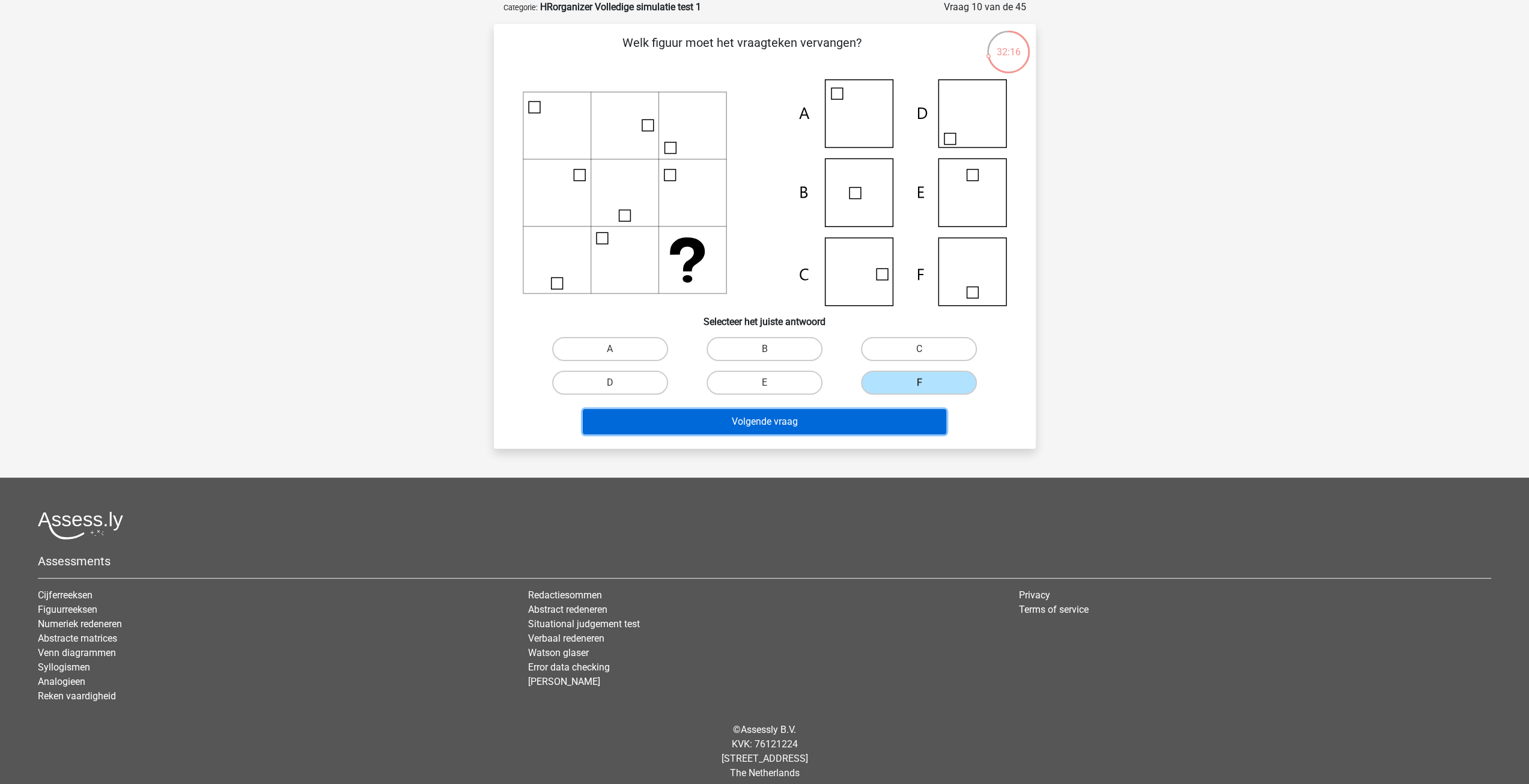
click at [891, 424] on button "Volgende vraag" at bounding box center [764, 421] width 364 height 25
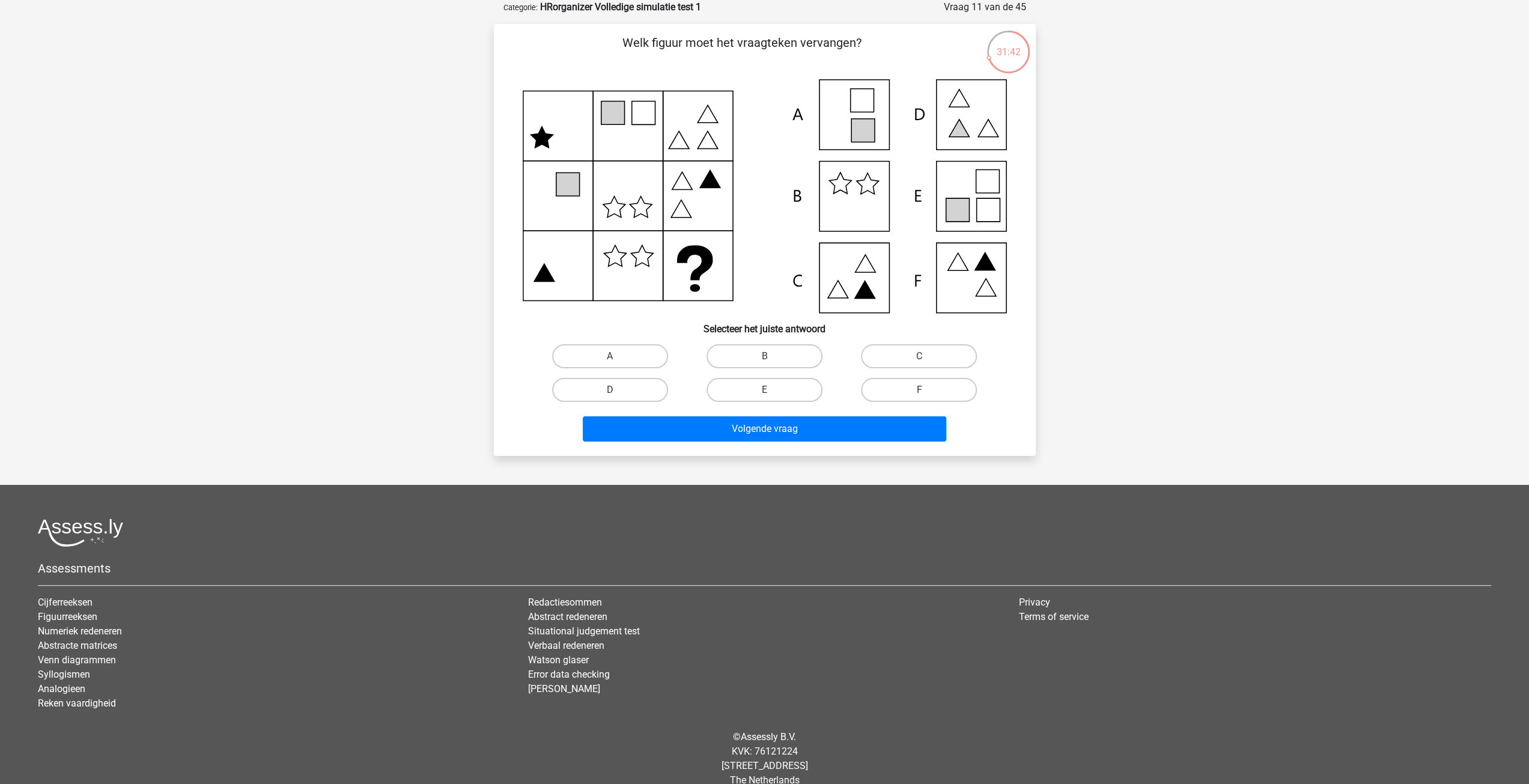
click at [976, 215] on icon at bounding box center [988, 210] width 24 height 24
drag, startPoint x: 737, startPoint y: 391, endPoint x: 763, endPoint y: 436, distance: 52.0
click at [736, 391] on label "E" at bounding box center [764, 390] width 116 height 24
click at [764, 391] on input "E" at bounding box center [768, 393] width 8 height 8
radio input "true"
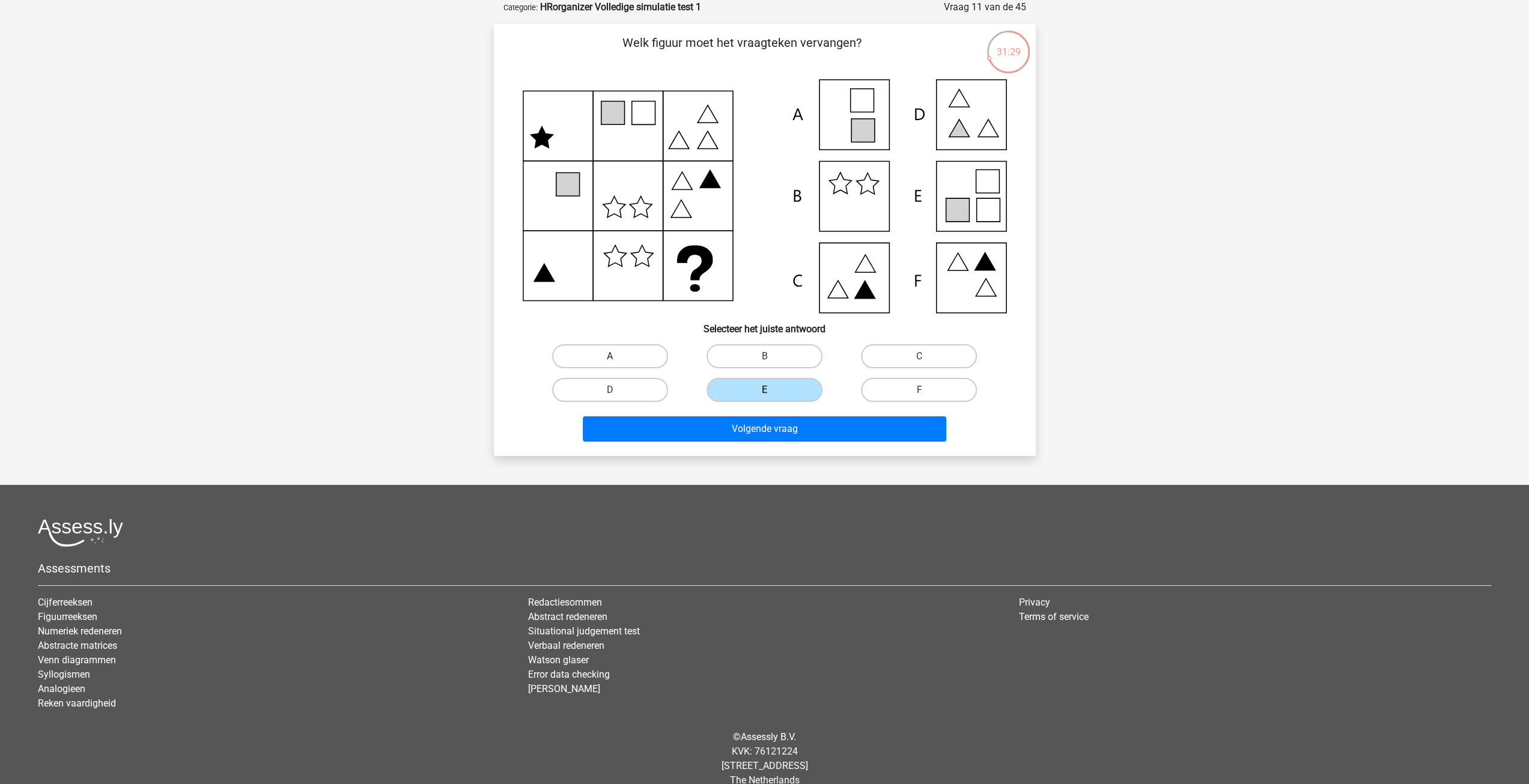
click at [638, 360] on label "A" at bounding box center [610, 356] width 116 height 24
click at [617, 360] on input "A" at bounding box center [613, 359] width 8 height 8
radio input "true"
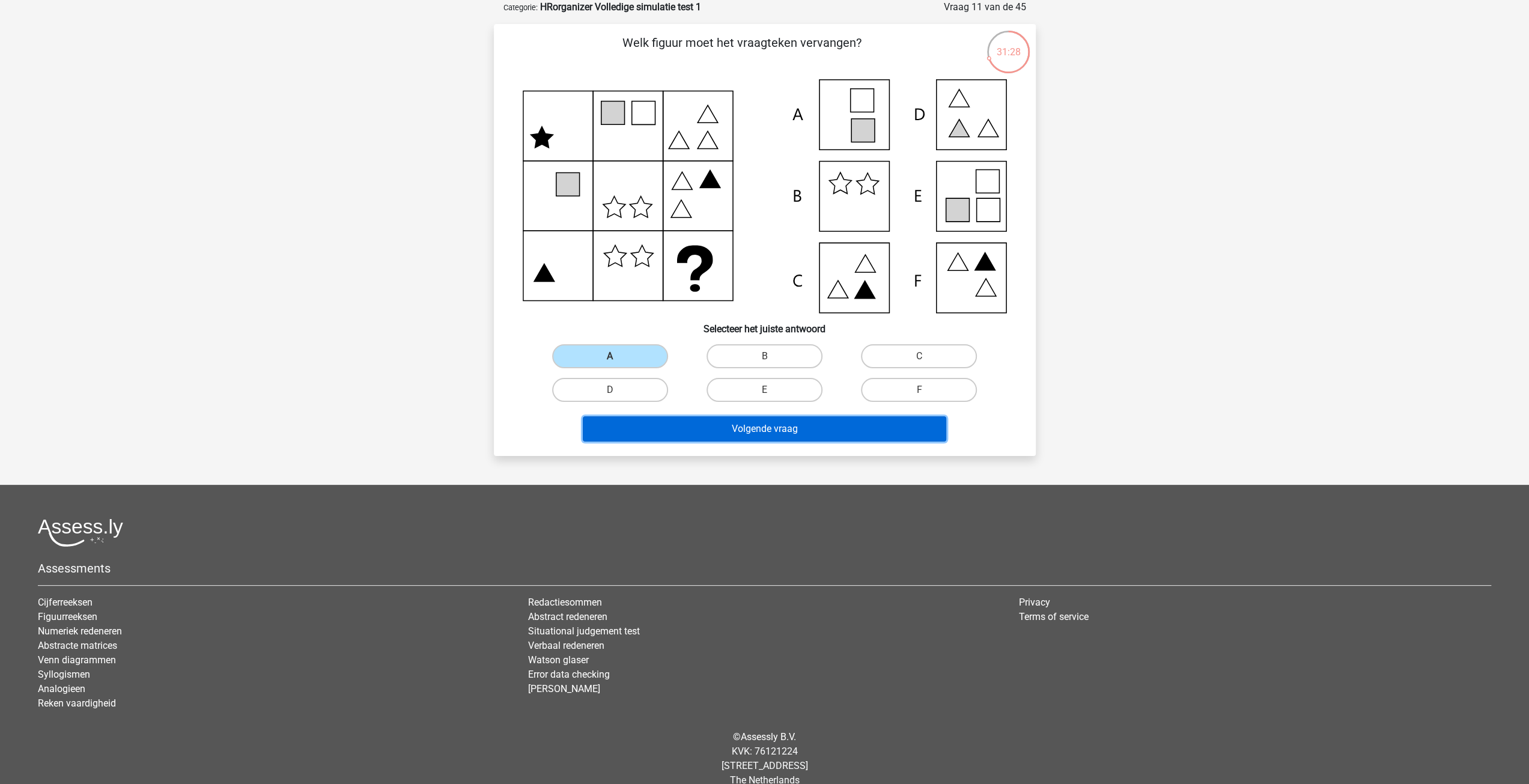
click at [708, 428] on button "Volgende vraag" at bounding box center [764, 429] width 364 height 25
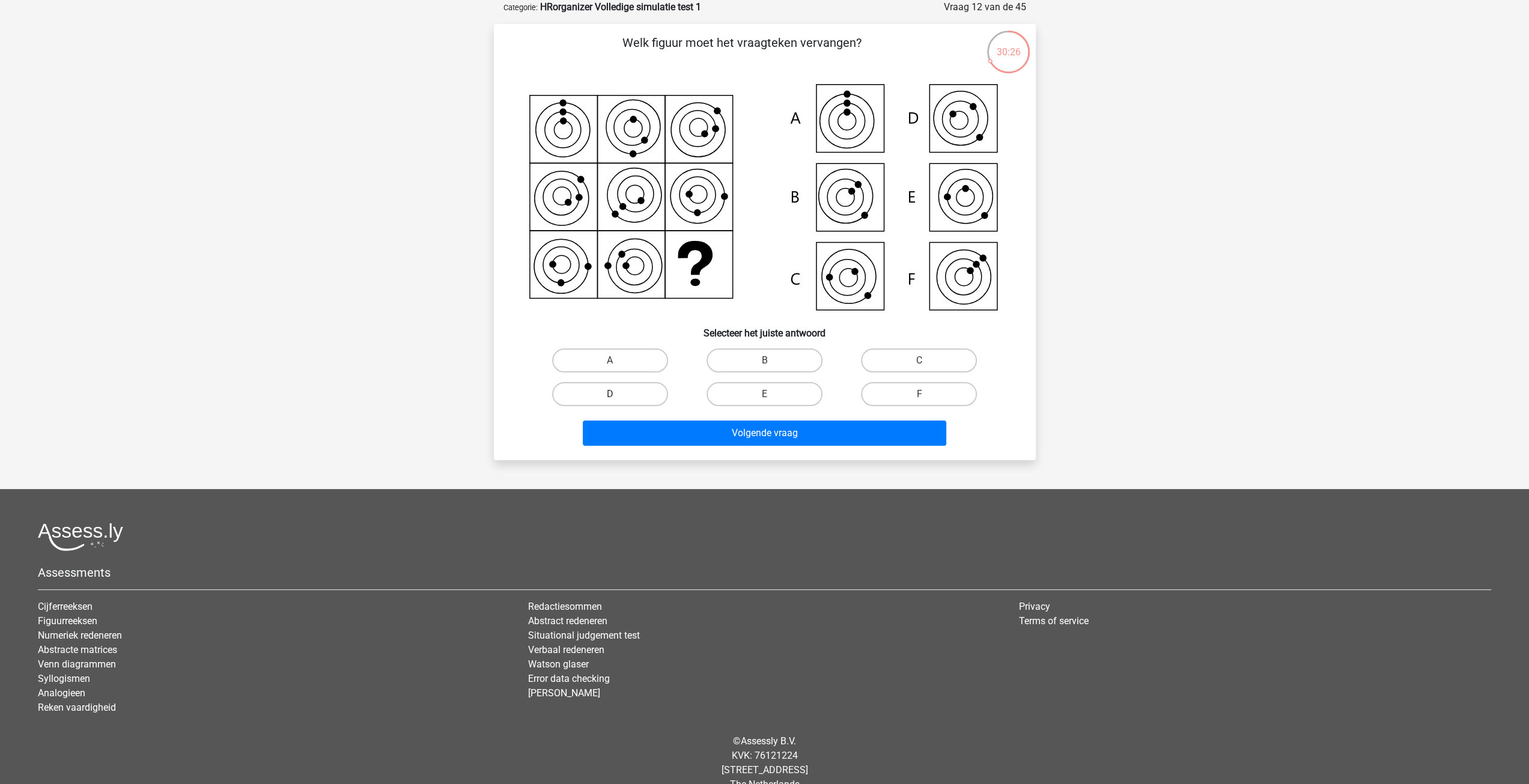
drag, startPoint x: 589, startPoint y: 389, endPoint x: 597, endPoint y: 386, distance: 8.5
click at [594, 387] on label "D" at bounding box center [610, 394] width 116 height 24
click at [610, 394] on input "D" at bounding box center [613, 398] width 8 height 8
radio input "true"
click at [852, 279] on icon at bounding box center [765, 198] width 484 height 238
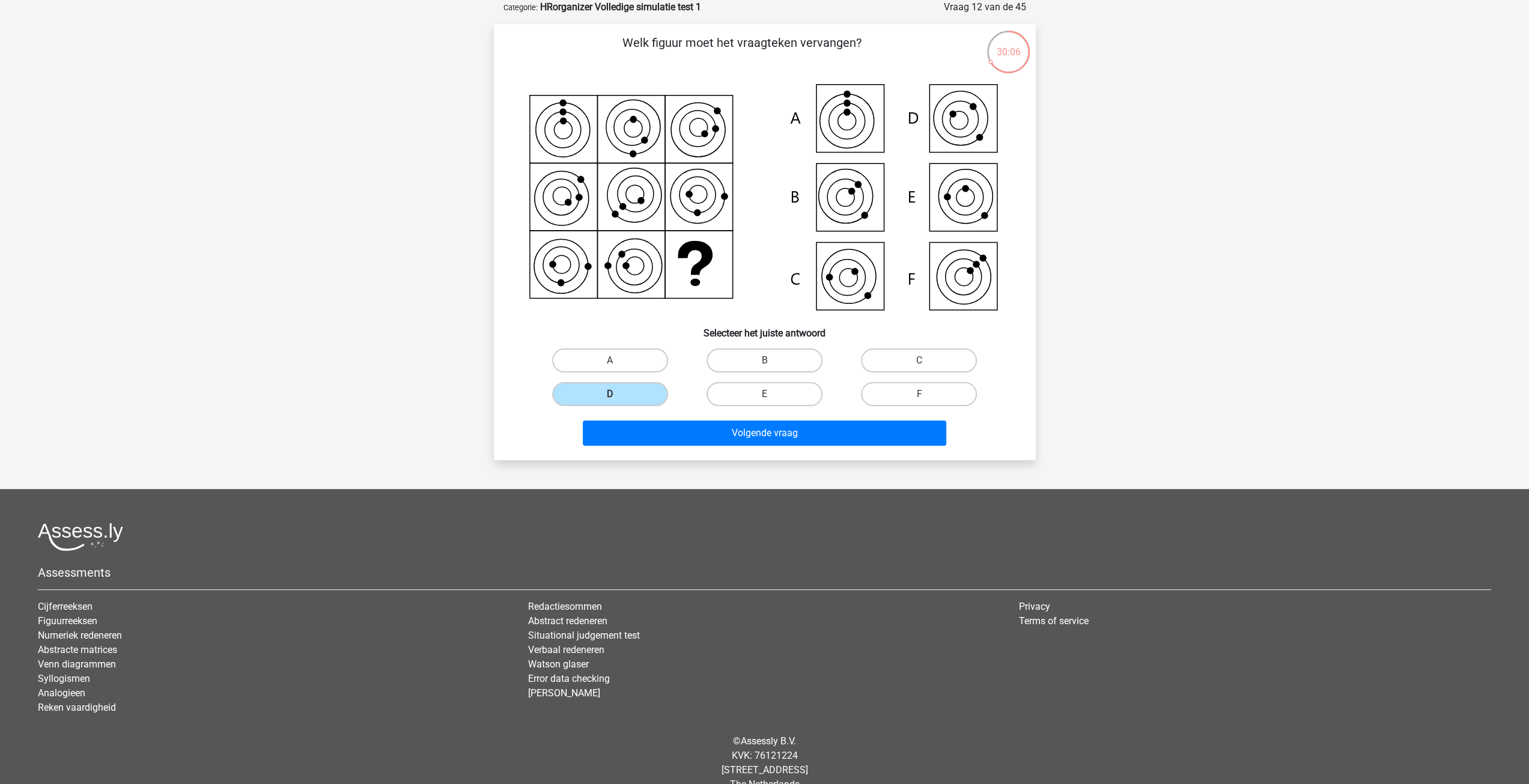
click at [920, 361] on input "C" at bounding box center [923, 364] width 8 height 8
radio input "true"
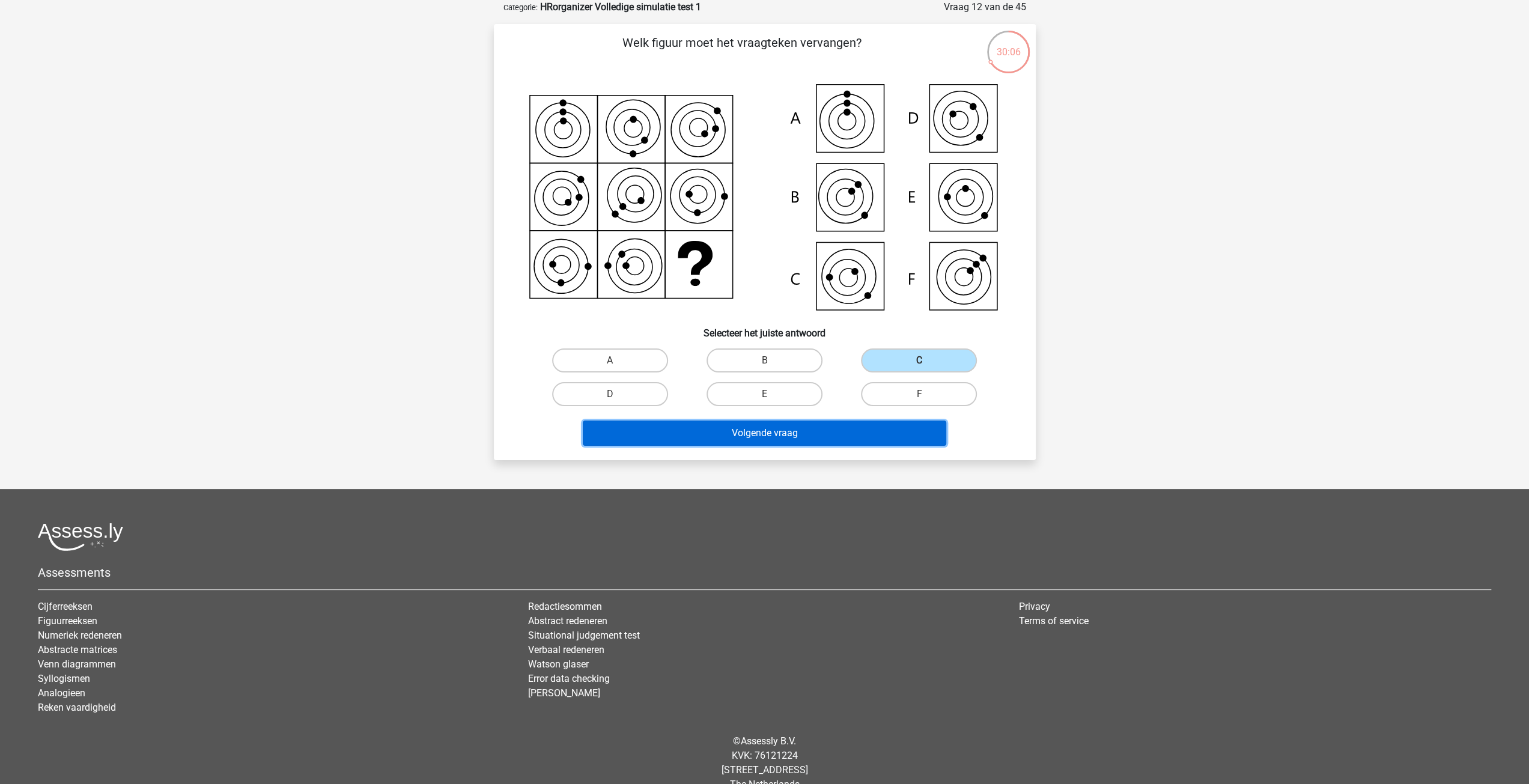
click at [815, 430] on button "Volgende vraag" at bounding box center [764, 433] width 364 height 25
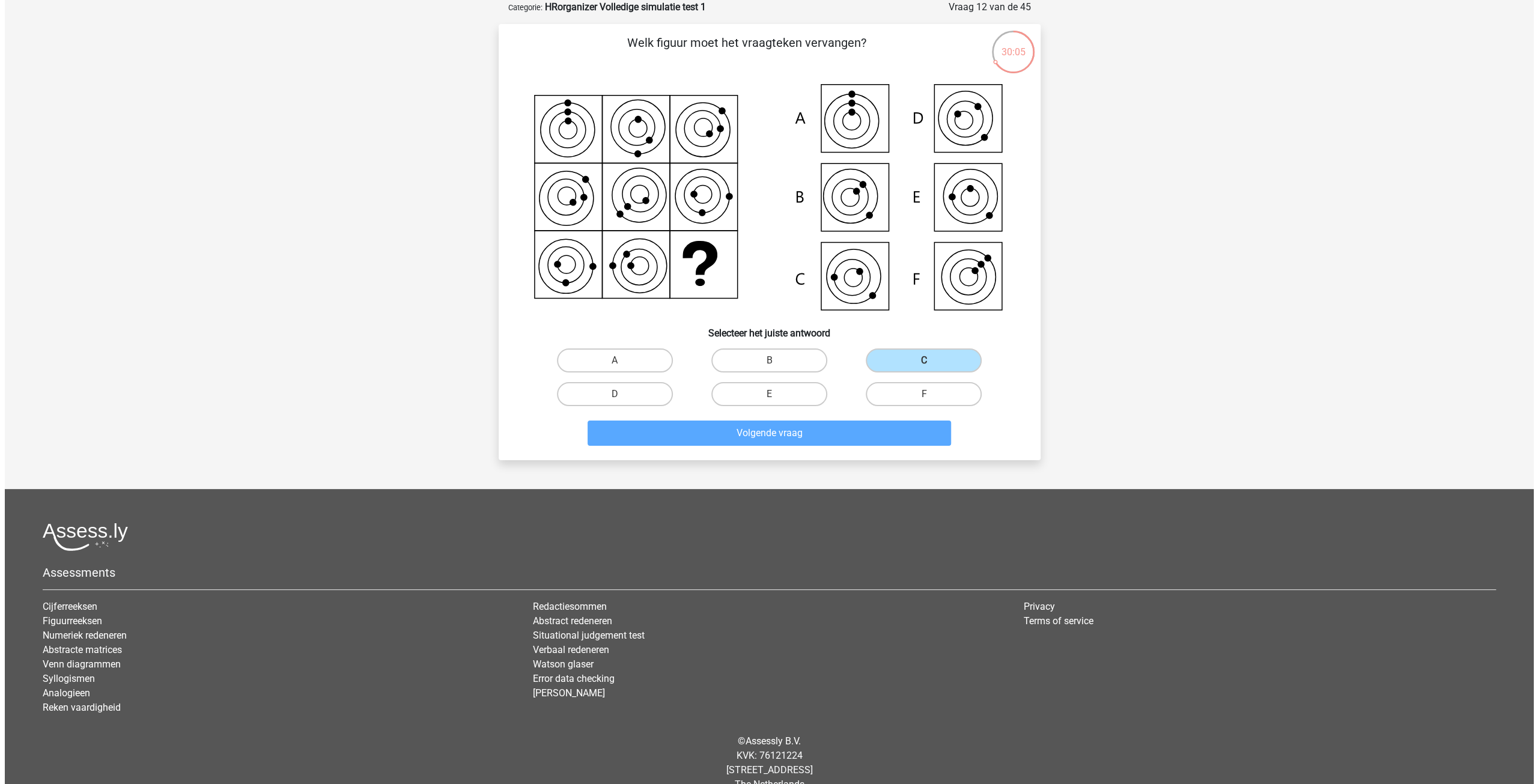
scroll to position [0, 0]
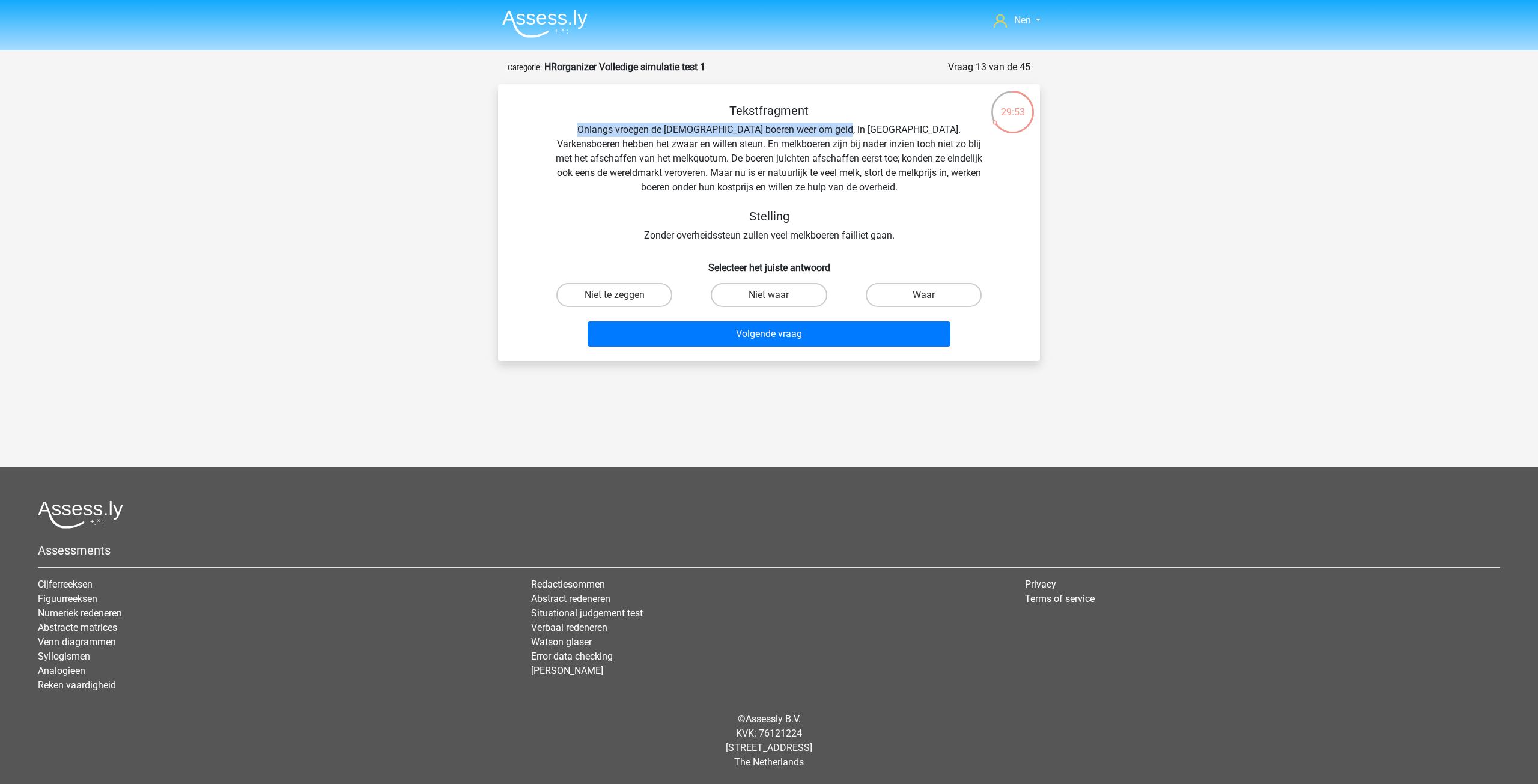
drag, startPoint x: 553, startPoint y: 128, endPoint x: 816, endPoint y: 129, distance: 263.0
click at [816, 129] on div "Tekstfragment Onlangs vroegen de Europese boeren weer om geld, in Brussel. Vark…" at bounding box center [769, 173] width 503 height 139
drag, startPoint x: 638, startPoint y: 155, endPoint x: 756, endPoint y: 158, distance: 118.0
click at [756, 158] on div "Tekstfragment Onlangs vroegen de Europese boeren weer om geld, in Brussel. Vark…" at bounding box center [769, 173] width 503 height 139
click at [621, 286] on label "Niet te zeggen" at bounding box center [614, 295] width 116 height 24
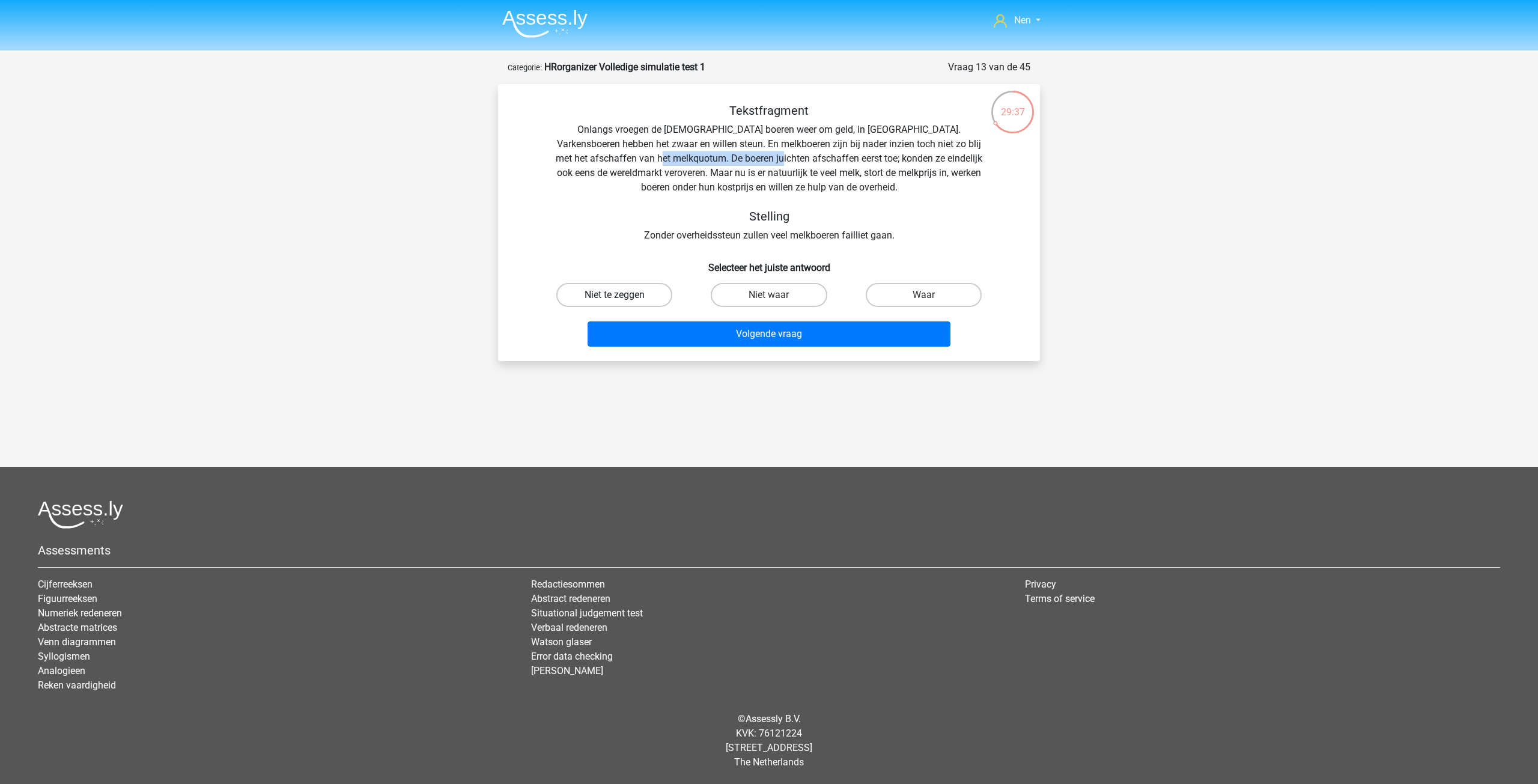
click at [621, 295] on input "Niet te zeggen" at bounding box center [618, 298] width 8 height 8
radio input "true"
click at [801, 334] on button "Volgende vraag" at bounding box center [769, 334] width 364 height 25
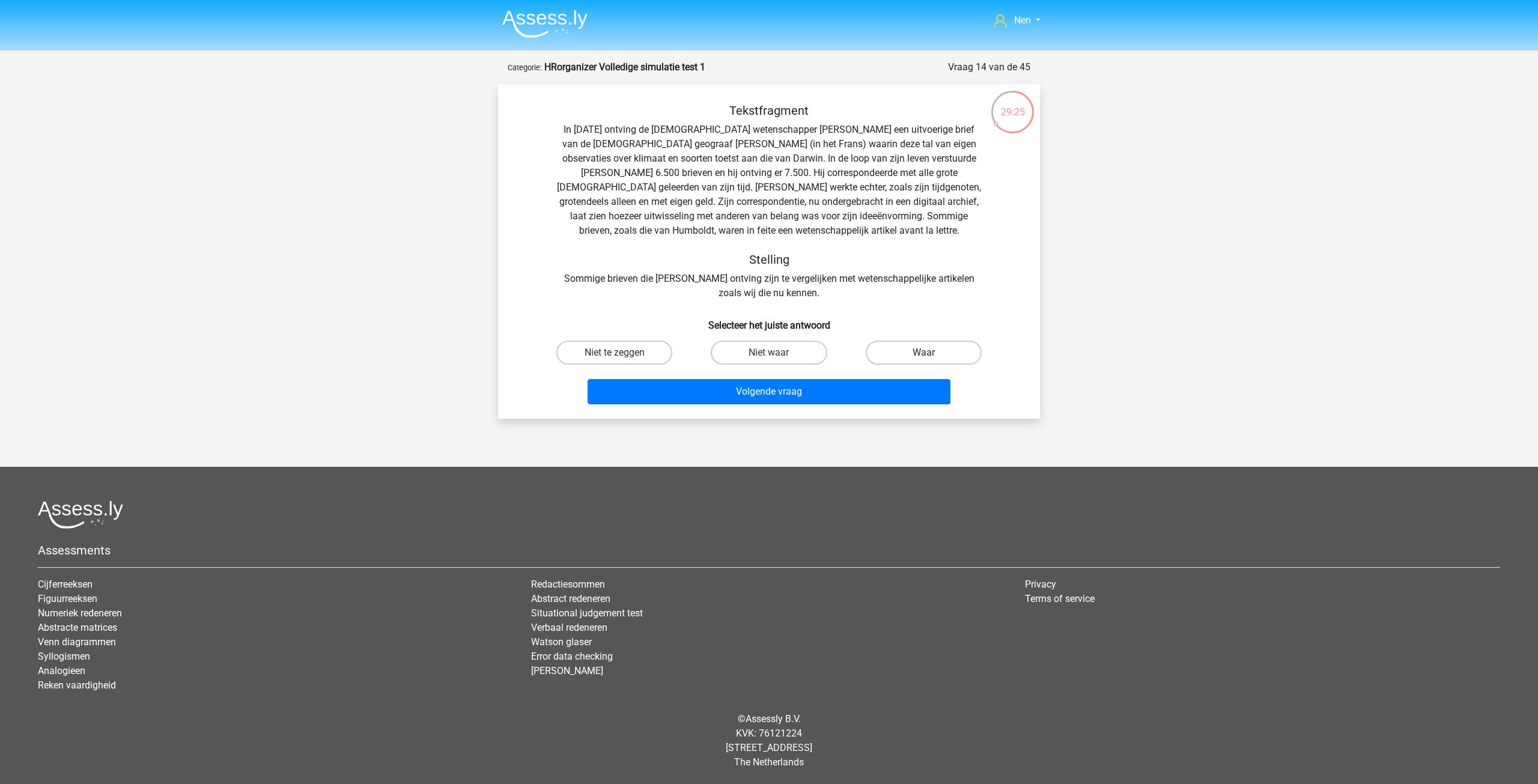
click at [904, 354] on label "Waar" at bounding box center [923, 352] width 116 height 24
click at [923, 354] on input "Waar" at bounding box center [927, 356] width 8 height 8
radio input "true"
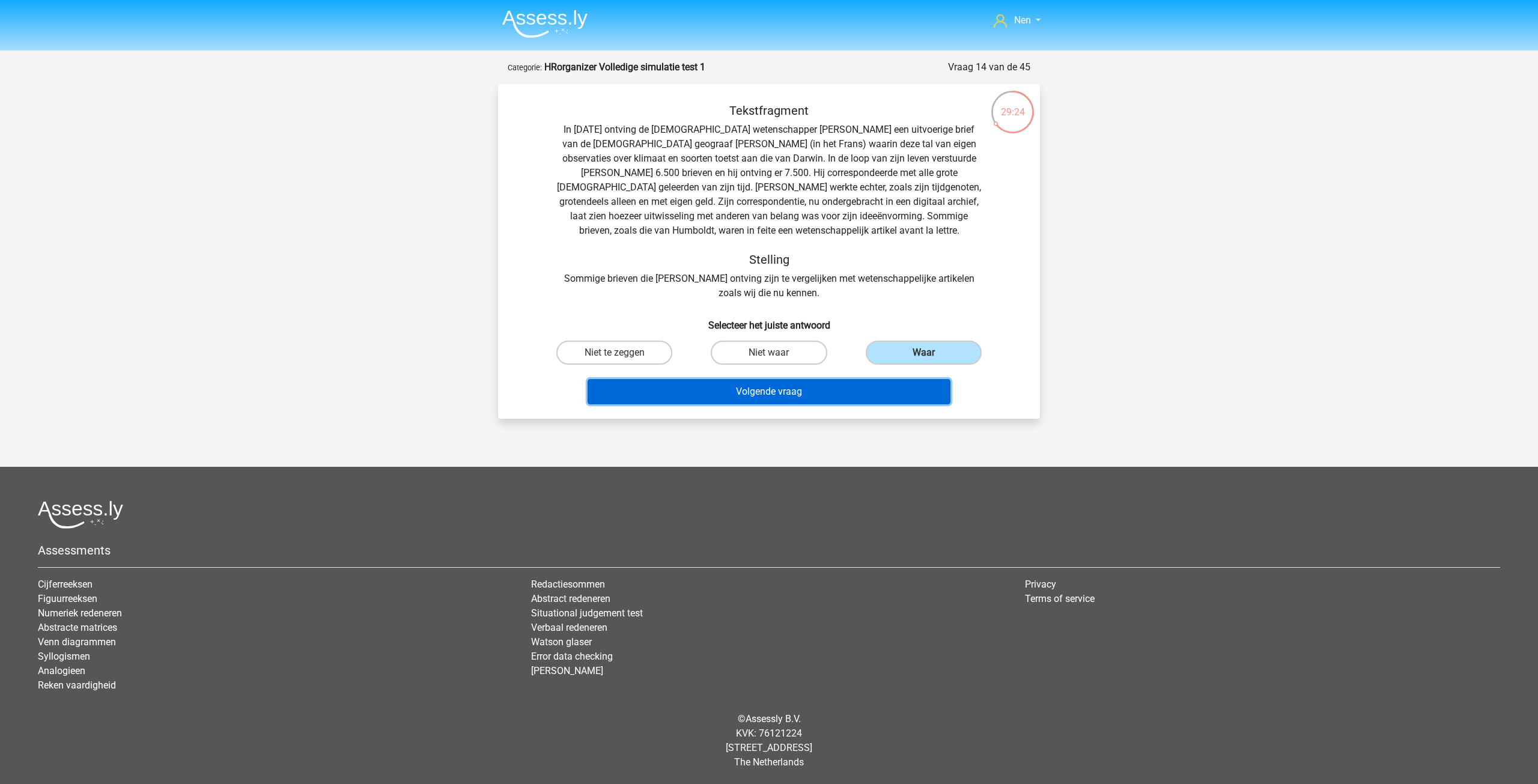
click at [760, 389] on button "Volgende vraag" at bounding box center [769, 391] width 364 height 25
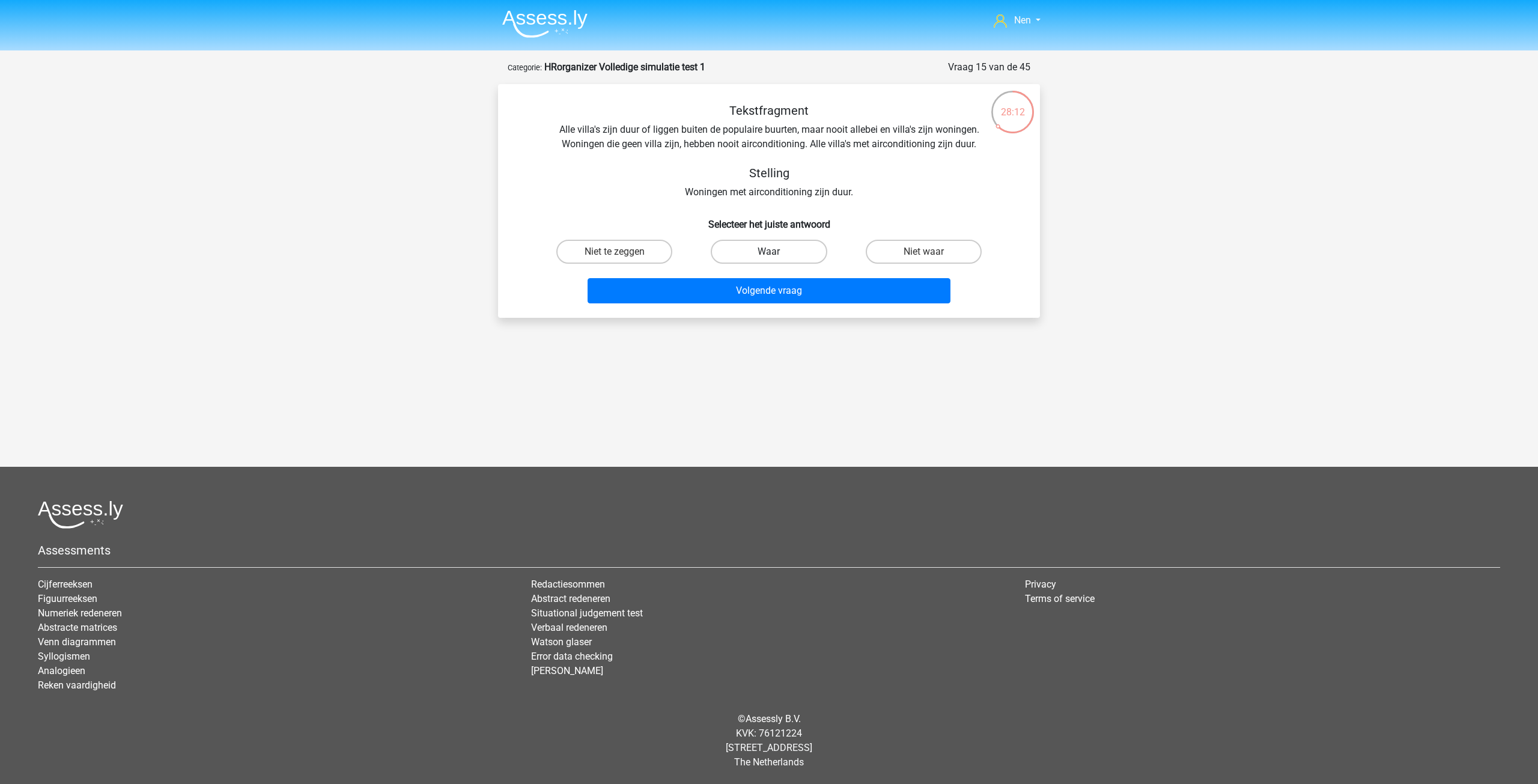
click at [766, 248] on label "Waar" at bounding box center [768, 252] width 116 height 24
click at [769, 252] on input "Waar" at bounding box center [772, 255] width 8 height 8
radio input "true"
click at [769, 290] on button "Volgende vraag" at bounding box center [769, 291] width 364 height 25
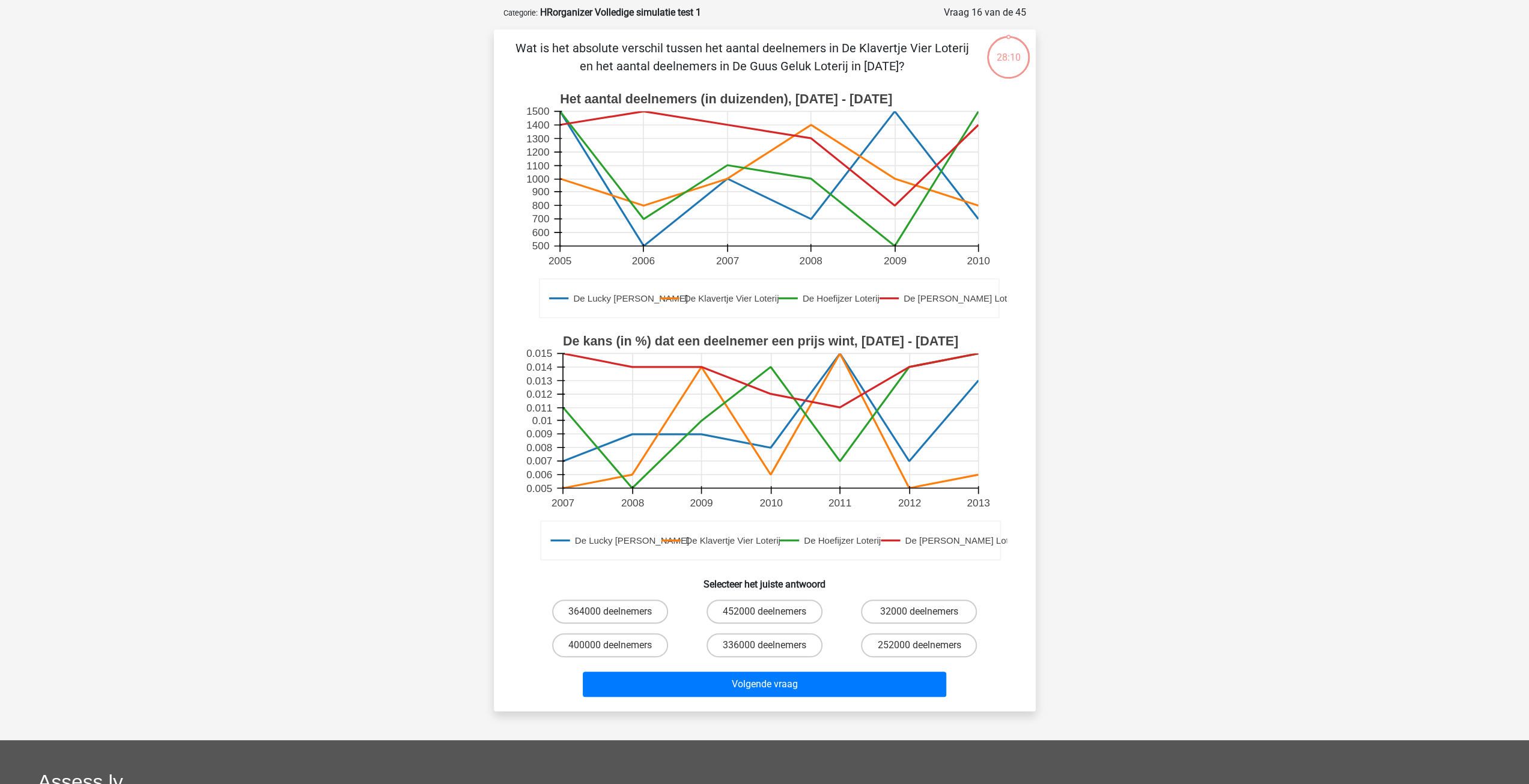
scroll to position [60, 0]
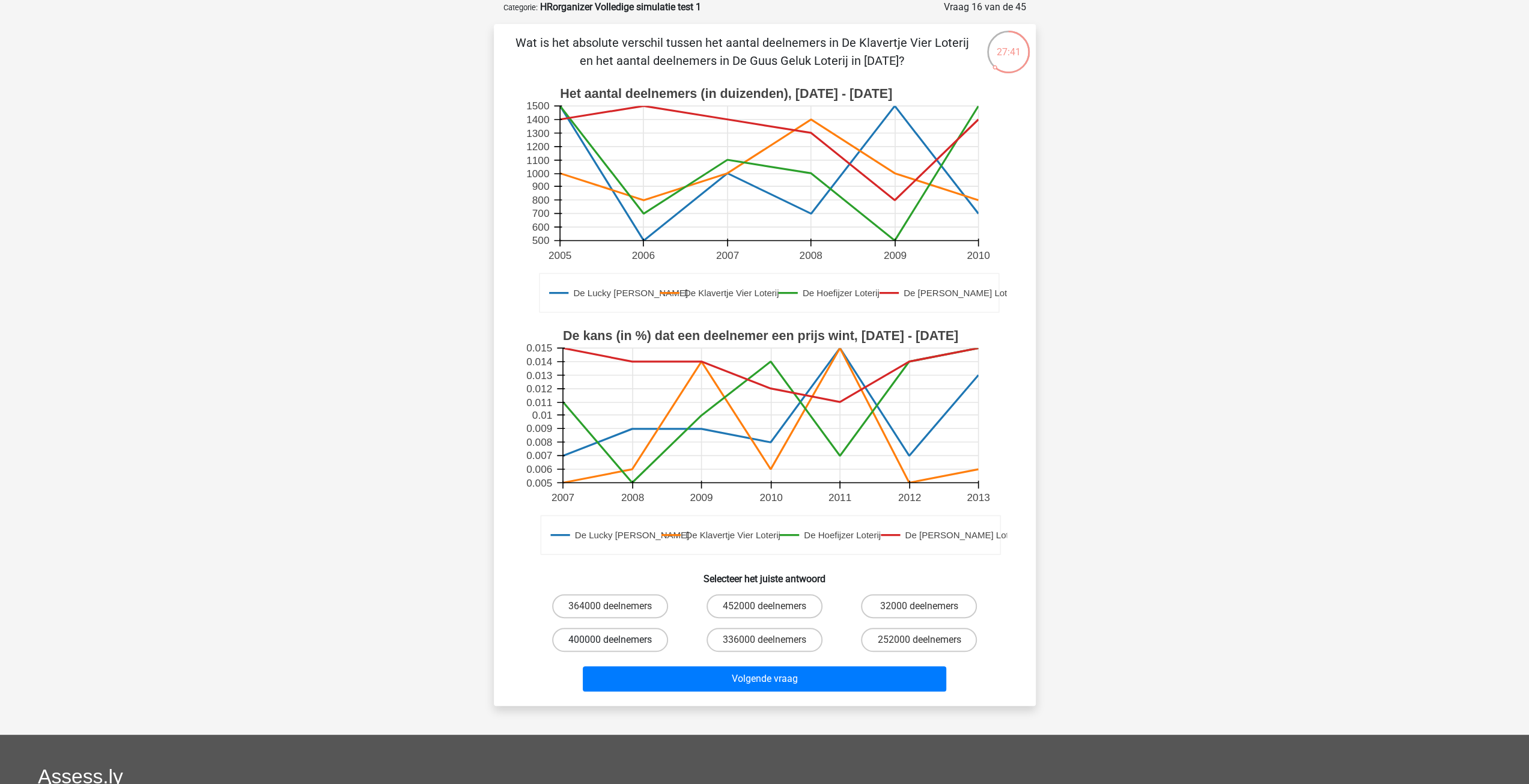
drag, startPoint x: 626, startPoint y: 640, endPoint x: 635, endPoint y: 646, distance: 10.8
click at [627, 640] on label "400000 deelnemers" at bounding box center [610, 639] width 116 height 24
click at [617, 640] on input "400000 deelnemers" at bounding box center [613, 643] width 8 height 8
radio input "true"
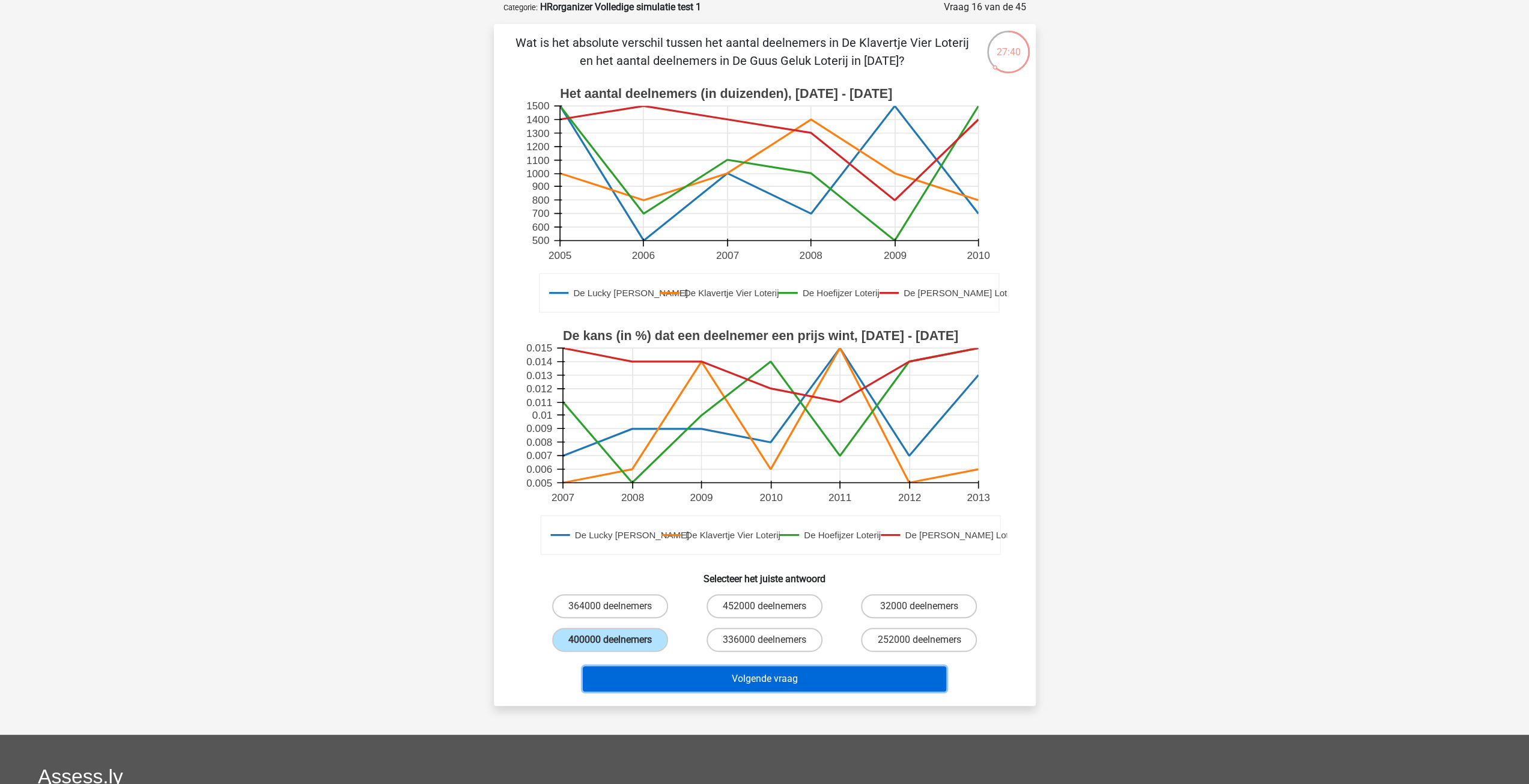
click at [756, 684] on button "Volgende vraag" at bounding box center [764, 678] width 364 height 25
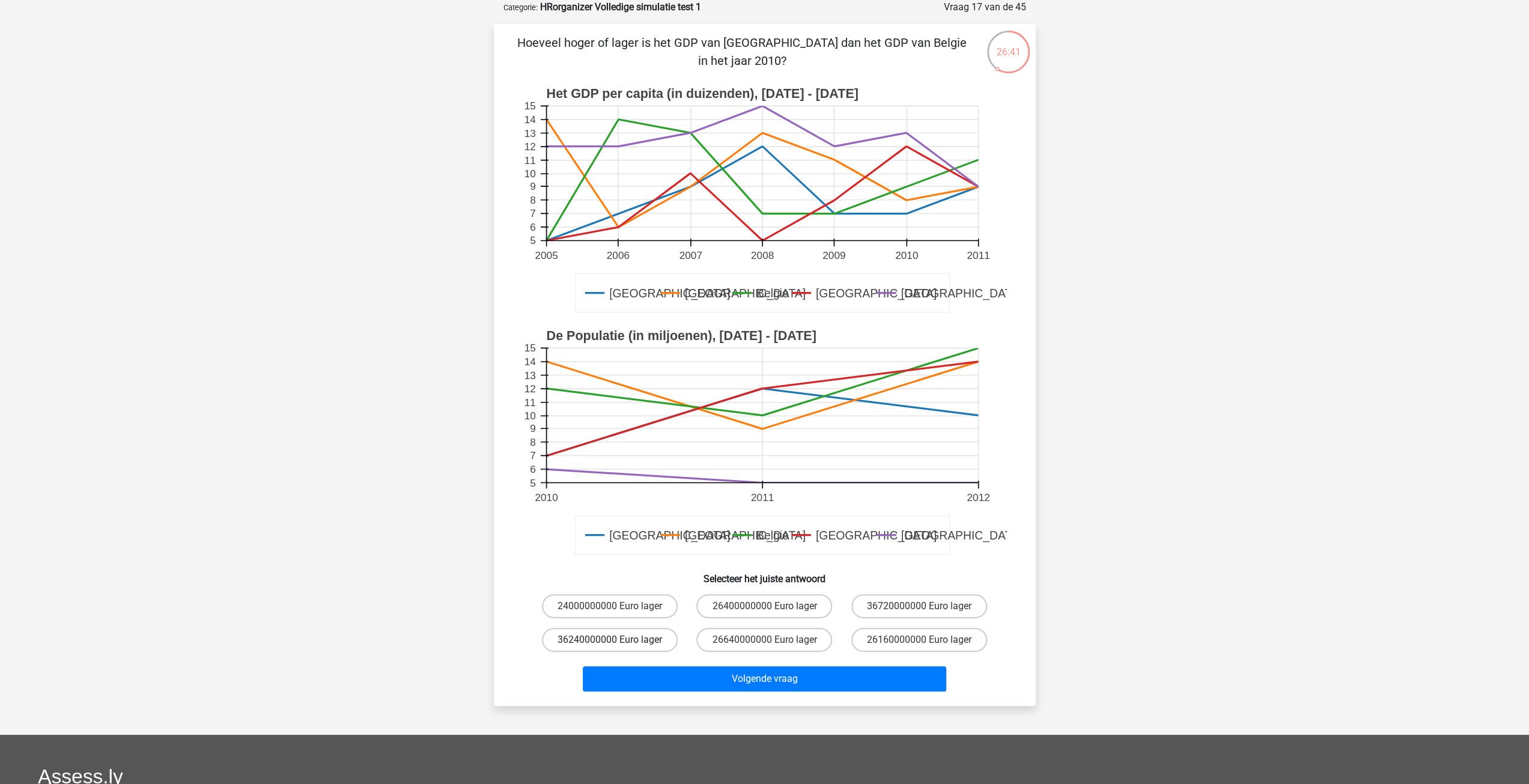
click at [629, 636] on label "36240000000 Euro lager" at bounding box center [609, 639] width 136 height 24
click at [617, 639] on input "36240000000 Euro lager" at bounding box center [613, 643] width 8 height 8
radio input "true"
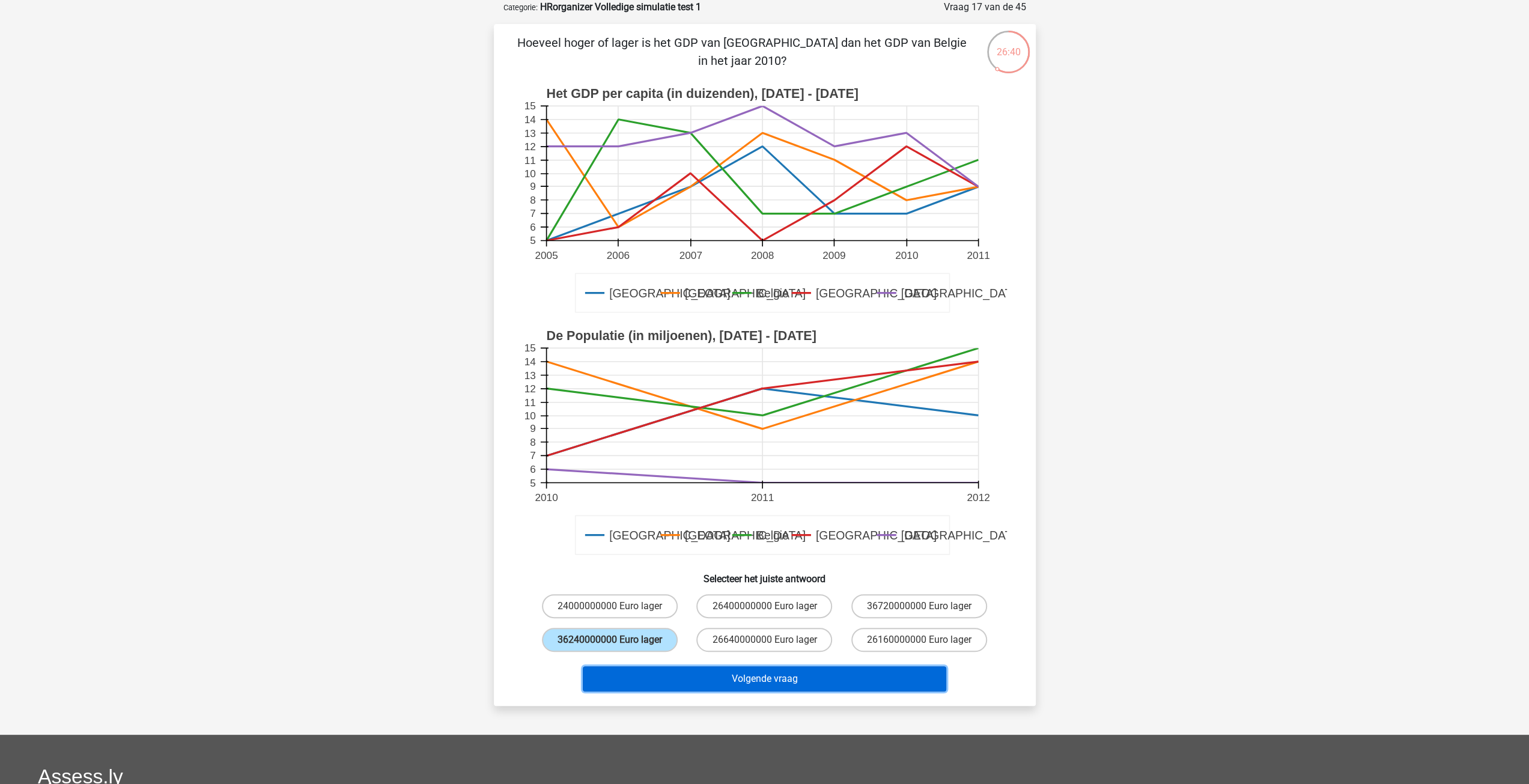
click at [828, 683] on button "Volgende vraag" at bounding box center [764, 678] width 364 height 25
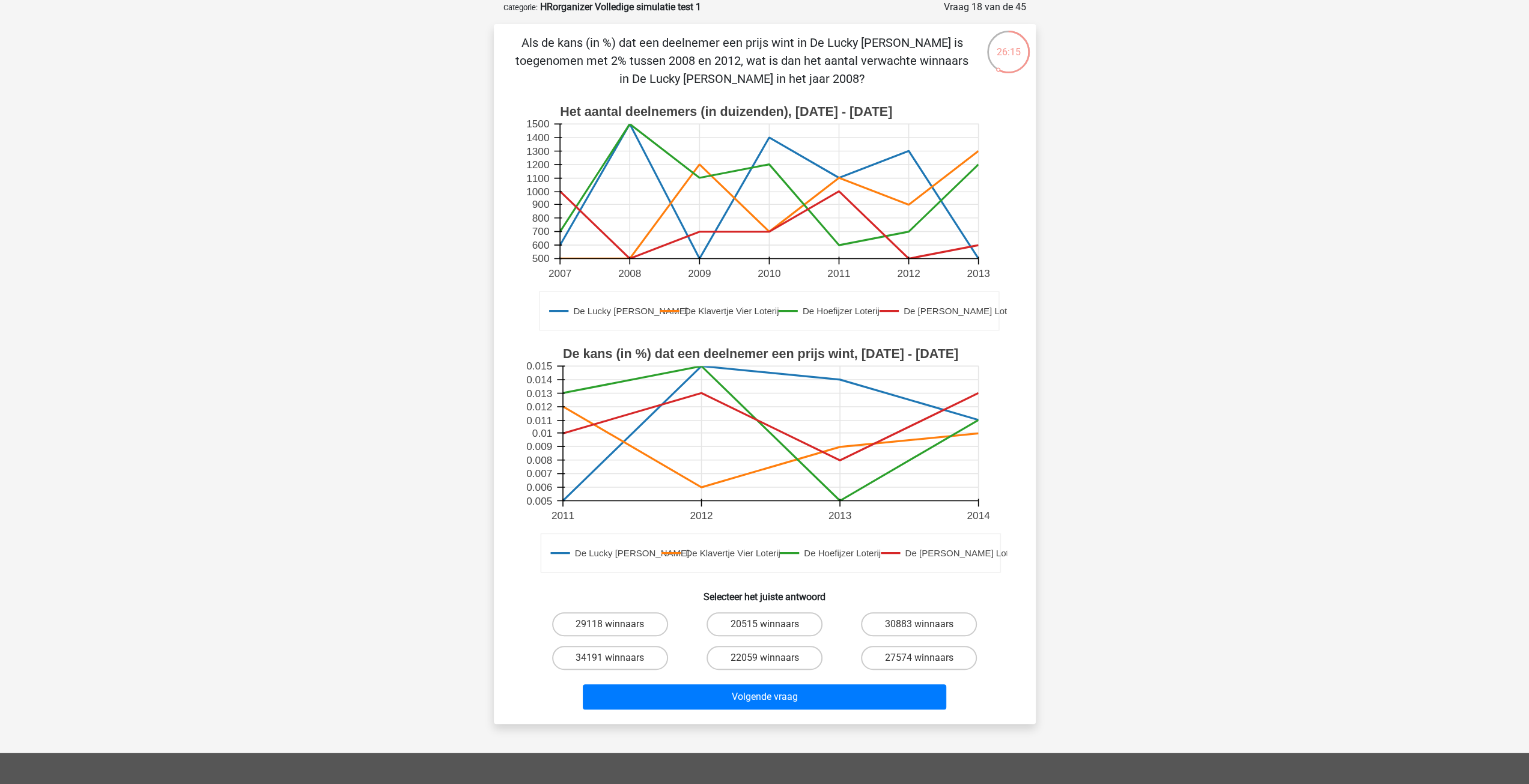
click at [563, 433] on icon at bounding box center [560, 433] width 8 height 0
click at [907, 663] on label "27574 winnaars" at bounding box center [919, 658] width 116 height 24
click at [919, 663] on input "27574 winnaars" at bounding box center [923, 661] width 8 height 8
radio input "true"
click at [848, 710] on div "Volgende vraag" at bounding box center [764, 699] width 464 height 30
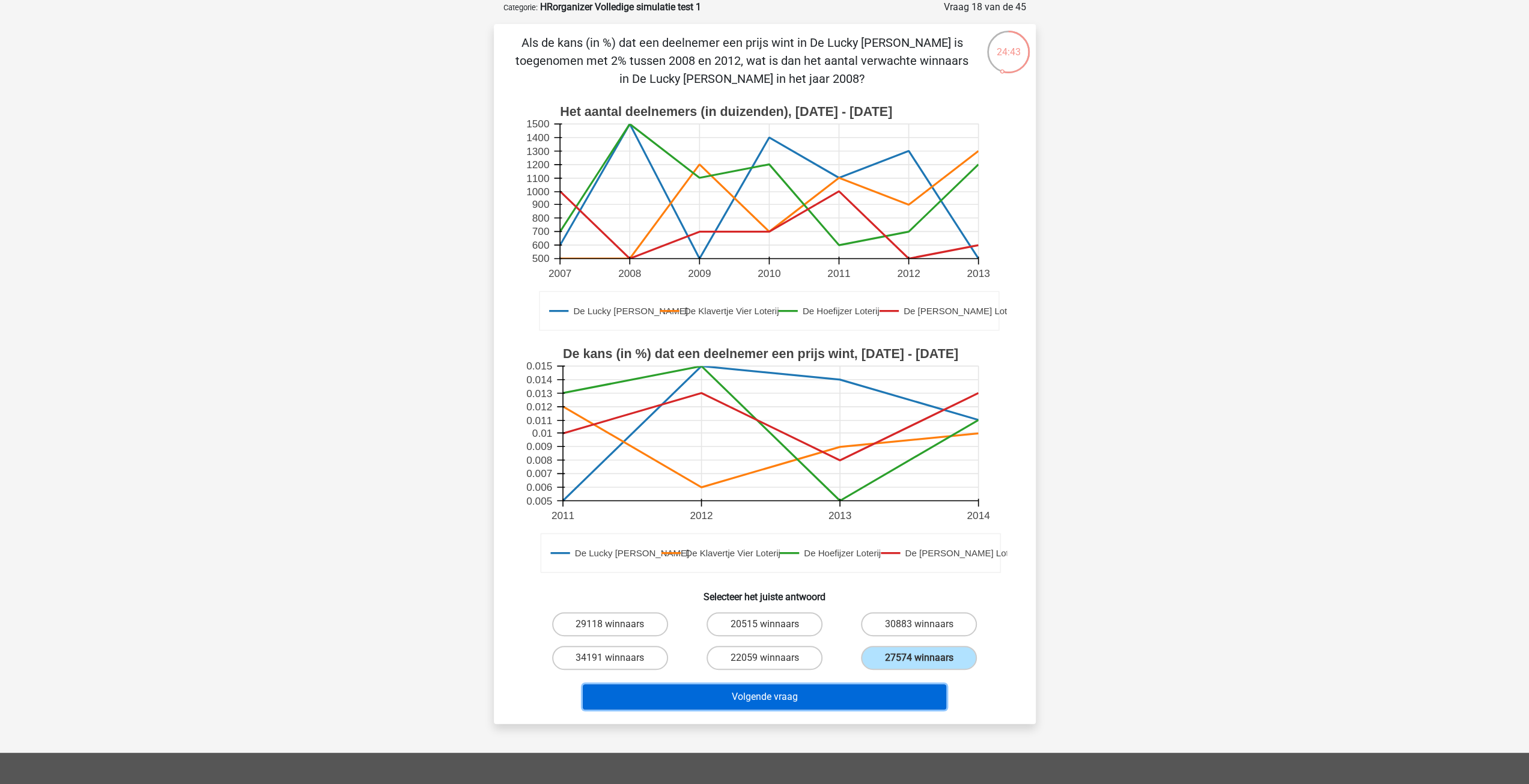
click at [835, 699] on button "Volgende vraag" at bounding box center [764, 696] width 364 height 25
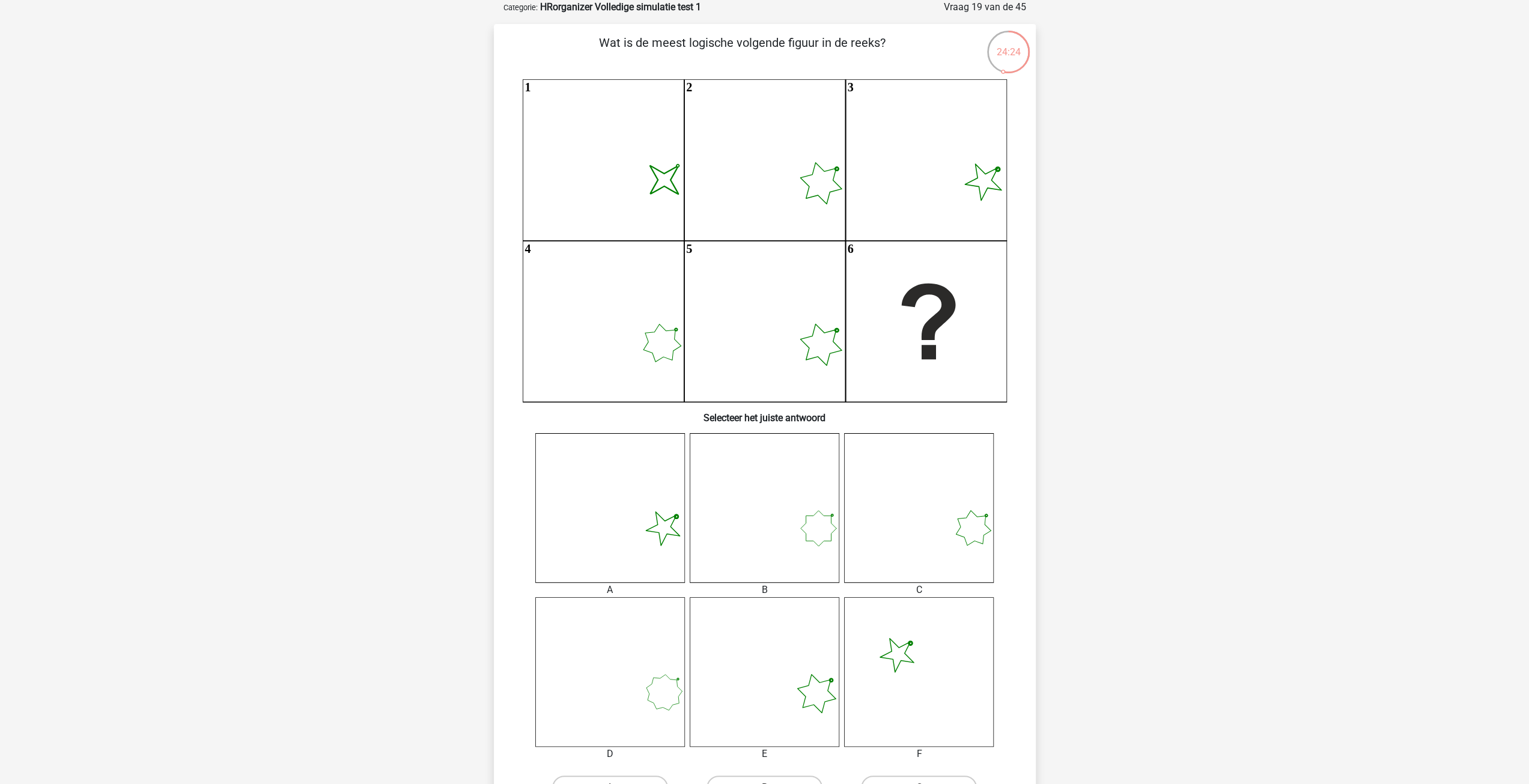
click at [816, 527] on icon at bounding box center [764, 507] width 149 height 149
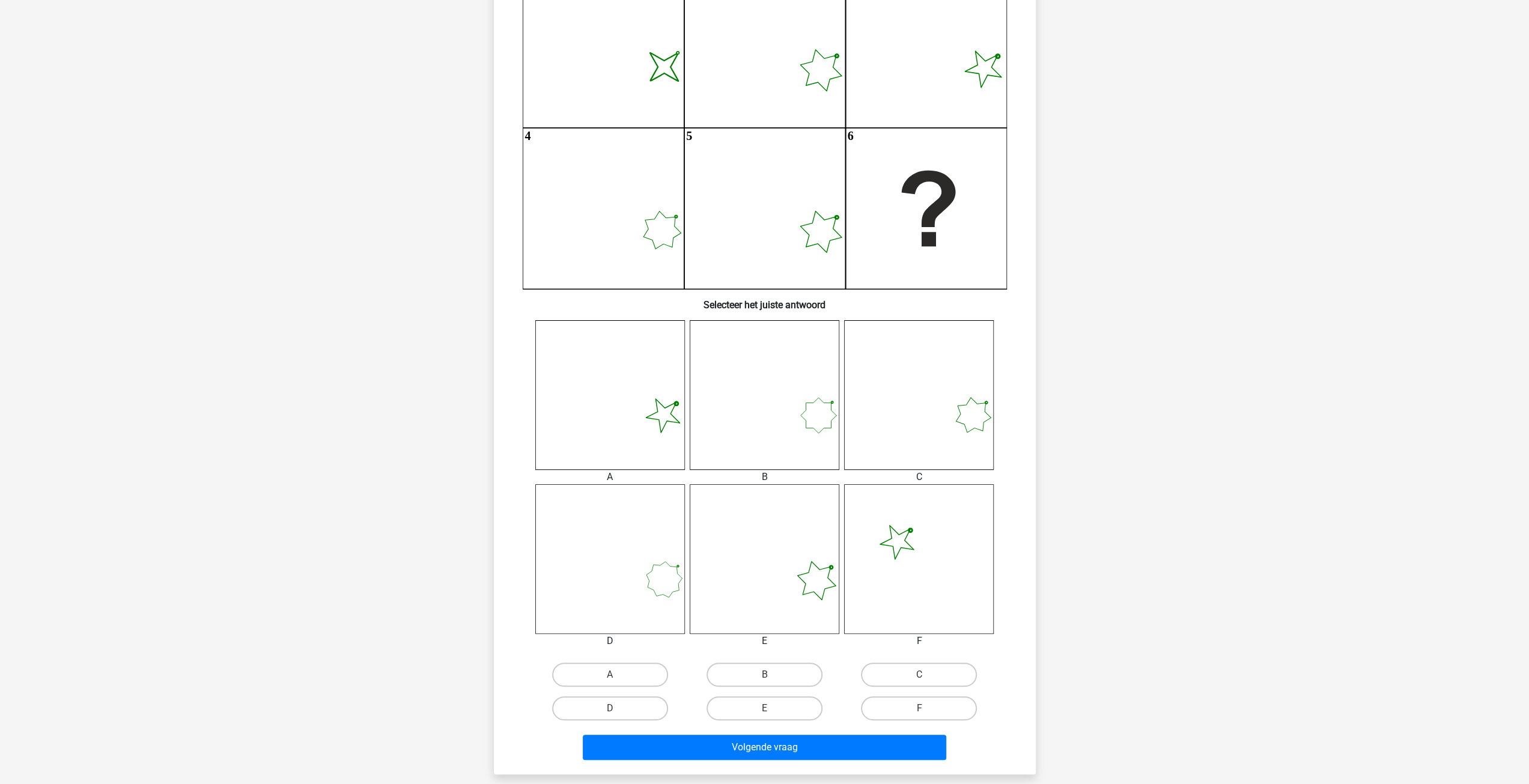
scroll to position [240, 0]
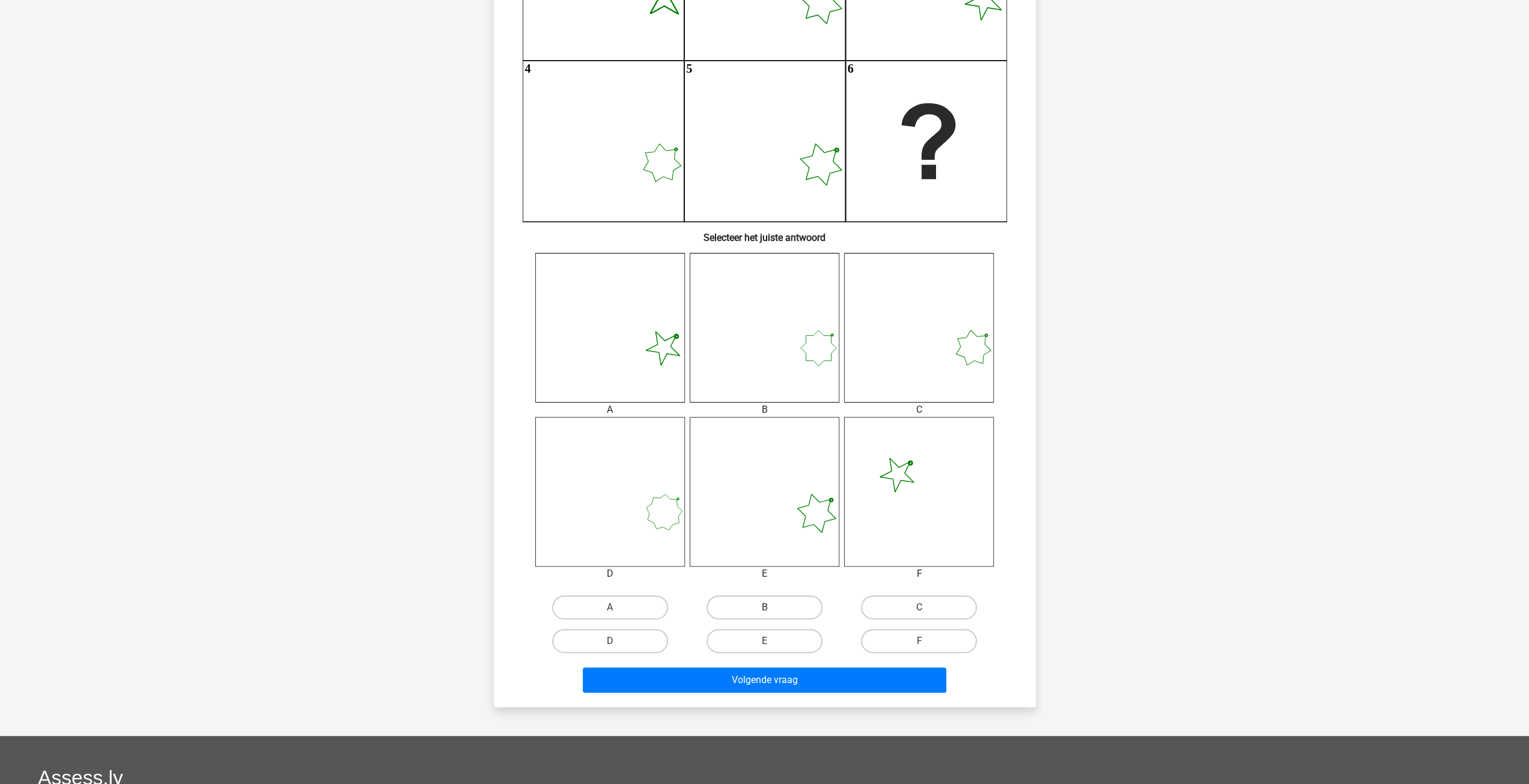
click at [754, 613] on label "B" at bounding box center [764, 607] width 116 height 24
click at [764, 613] on input "B" at bounding box center [768, 611] width 8 height 8
radio input "true"
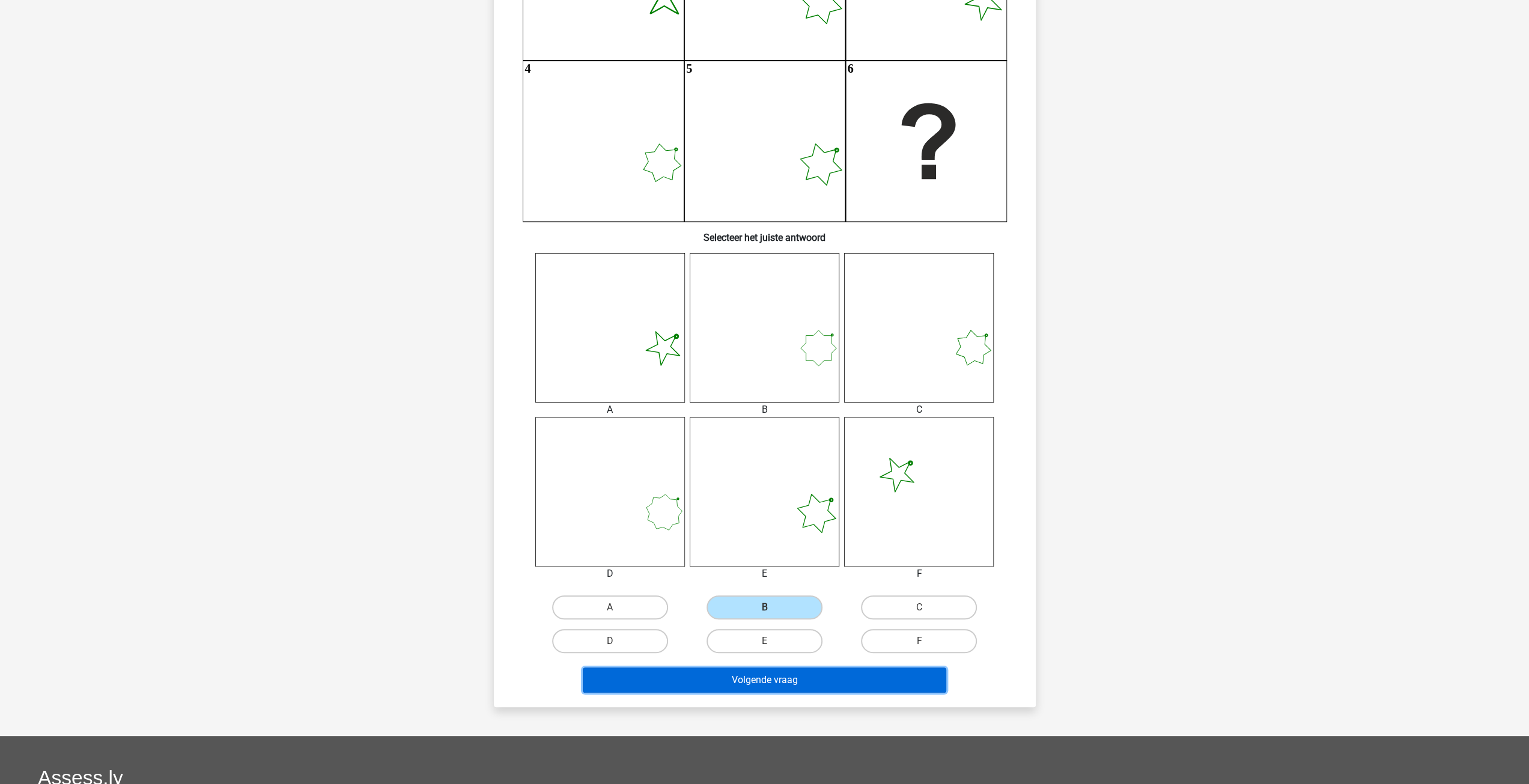
click at [761, 682] on button "Volgende vraag" at bounding box center [764, 680] width 364 height 25
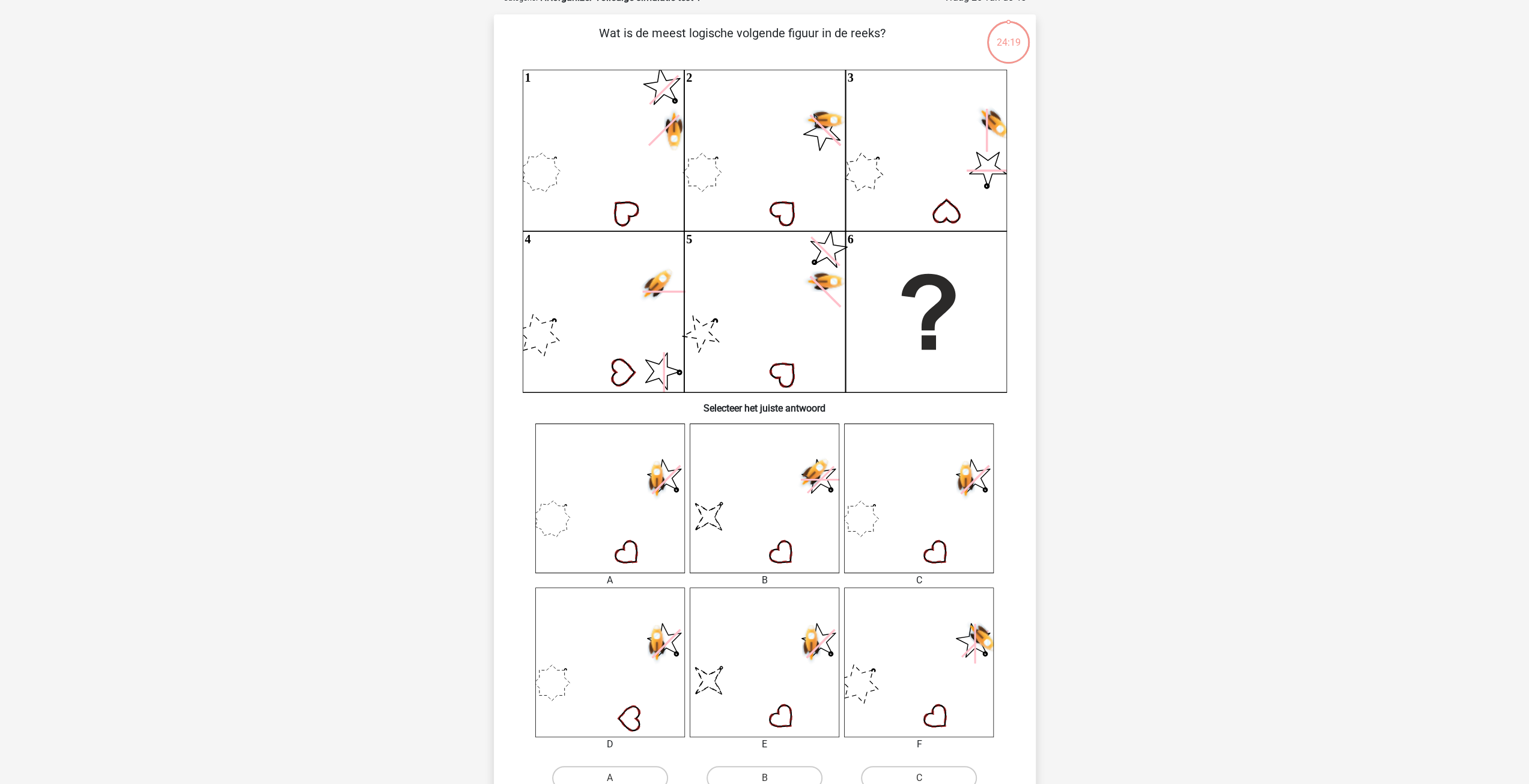
scroll to position [60, 0]
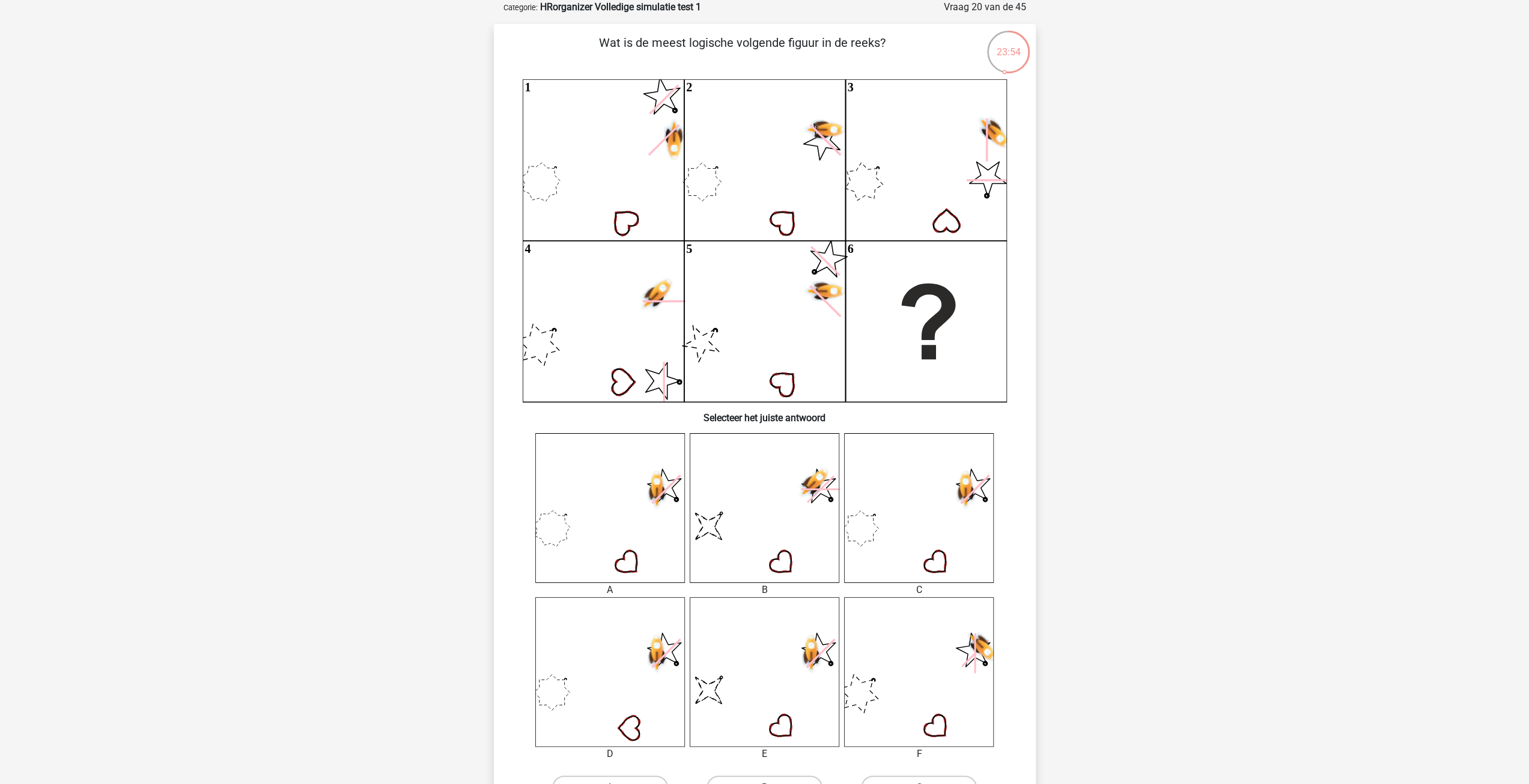
click at [982, 647] on use at bounding box center [981, 646] width 41 height 41
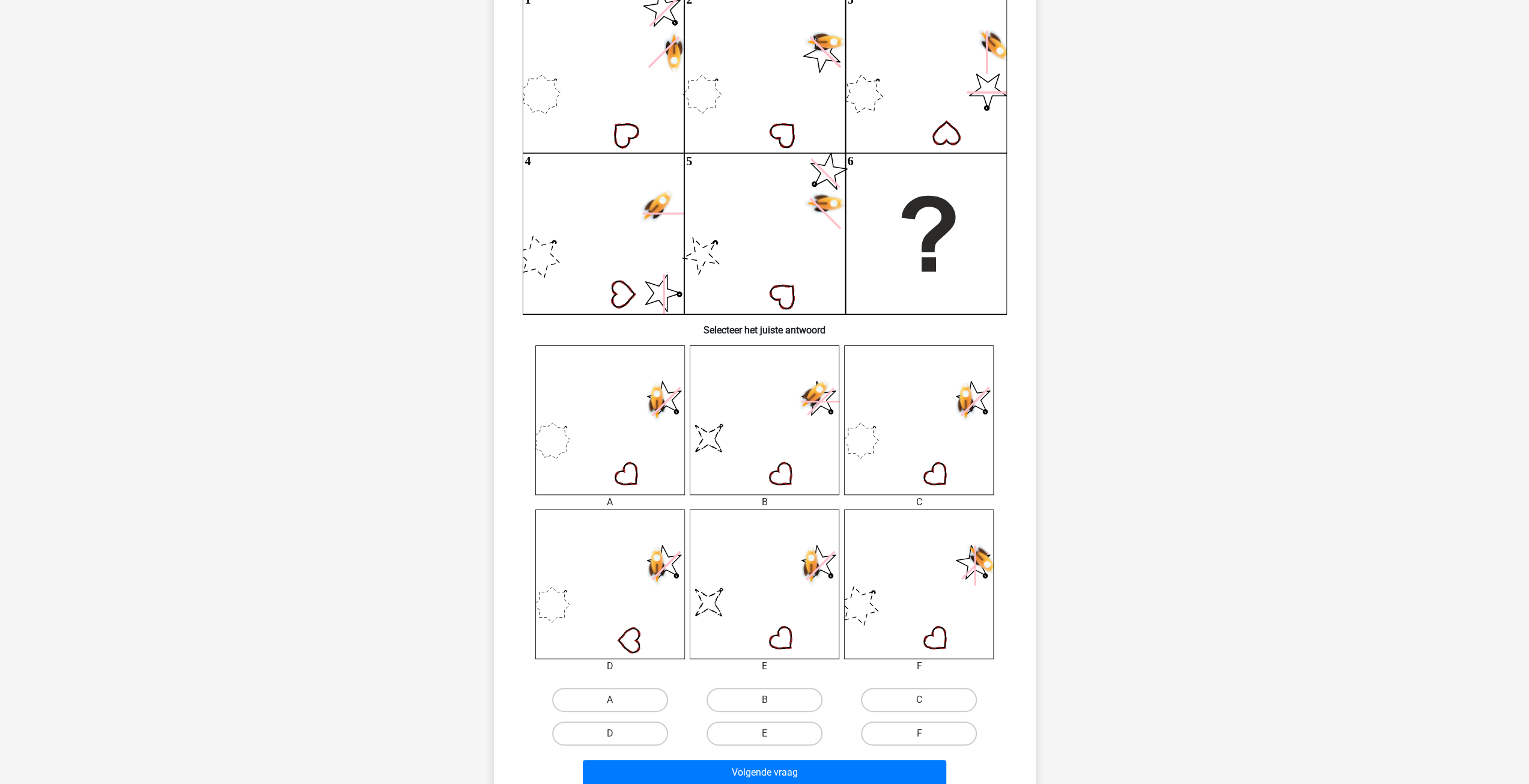
scroll to position [180, 0]
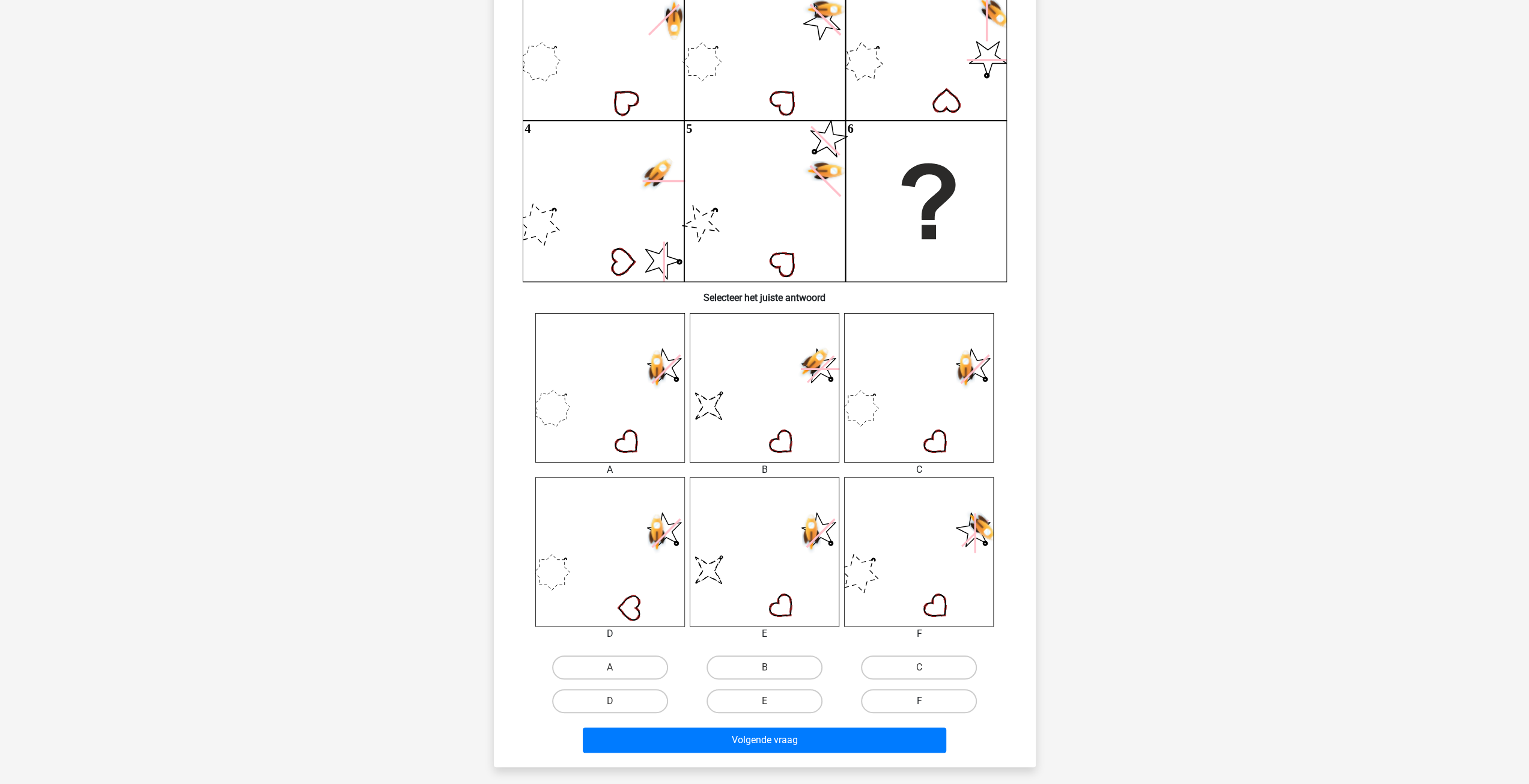
click at [937, 700] on label "F" at bounding box center [919, 701] width 116 height 24
click at [927, 701] on input "F" at bounding box center [923, 704] width 8 height 8
radio input "true"
click at [852, 752] on button "Volgende vraag" at bounding box center [764, 740] width 364 height 25
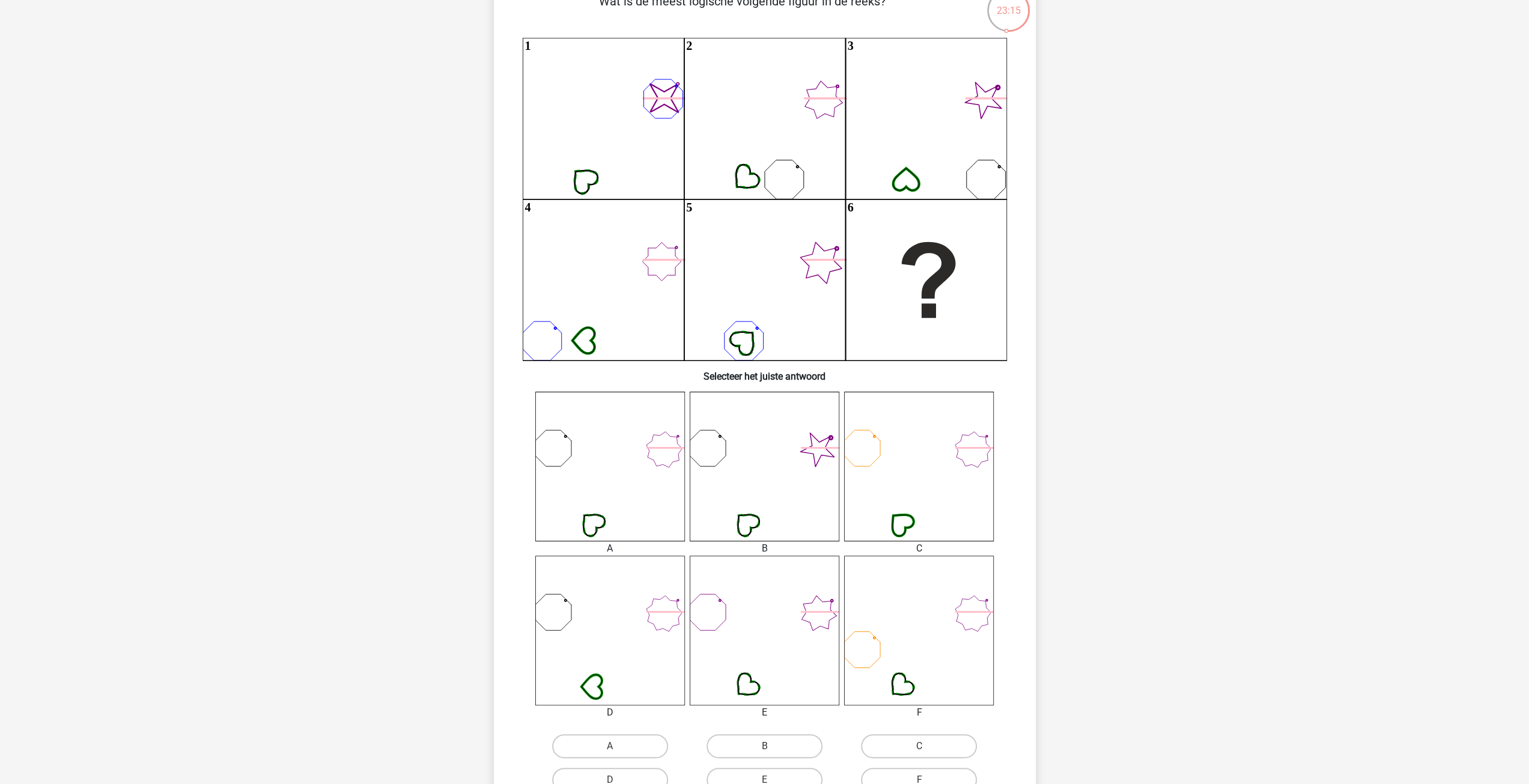
scroll to position [120, 0]
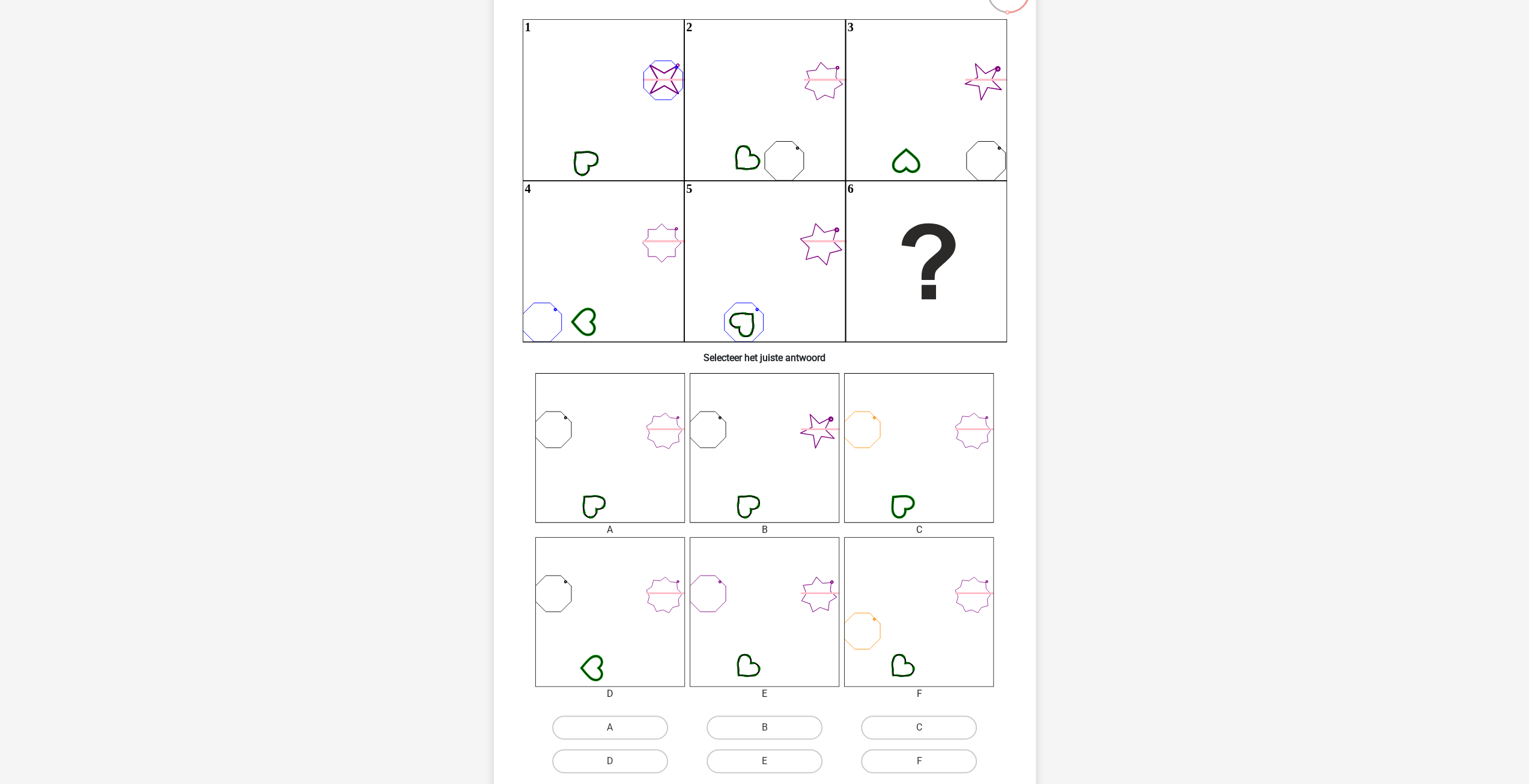
click at [657, 598] on icon at bounding box center [610, 612] width 149 height 149
click at [647, 760] on label "D" at bounding box center [610, 761] width 116 height 24
click at [617, 761] on input "D" at bounding box center [613, 765] width 8 height 8
radio input "true"
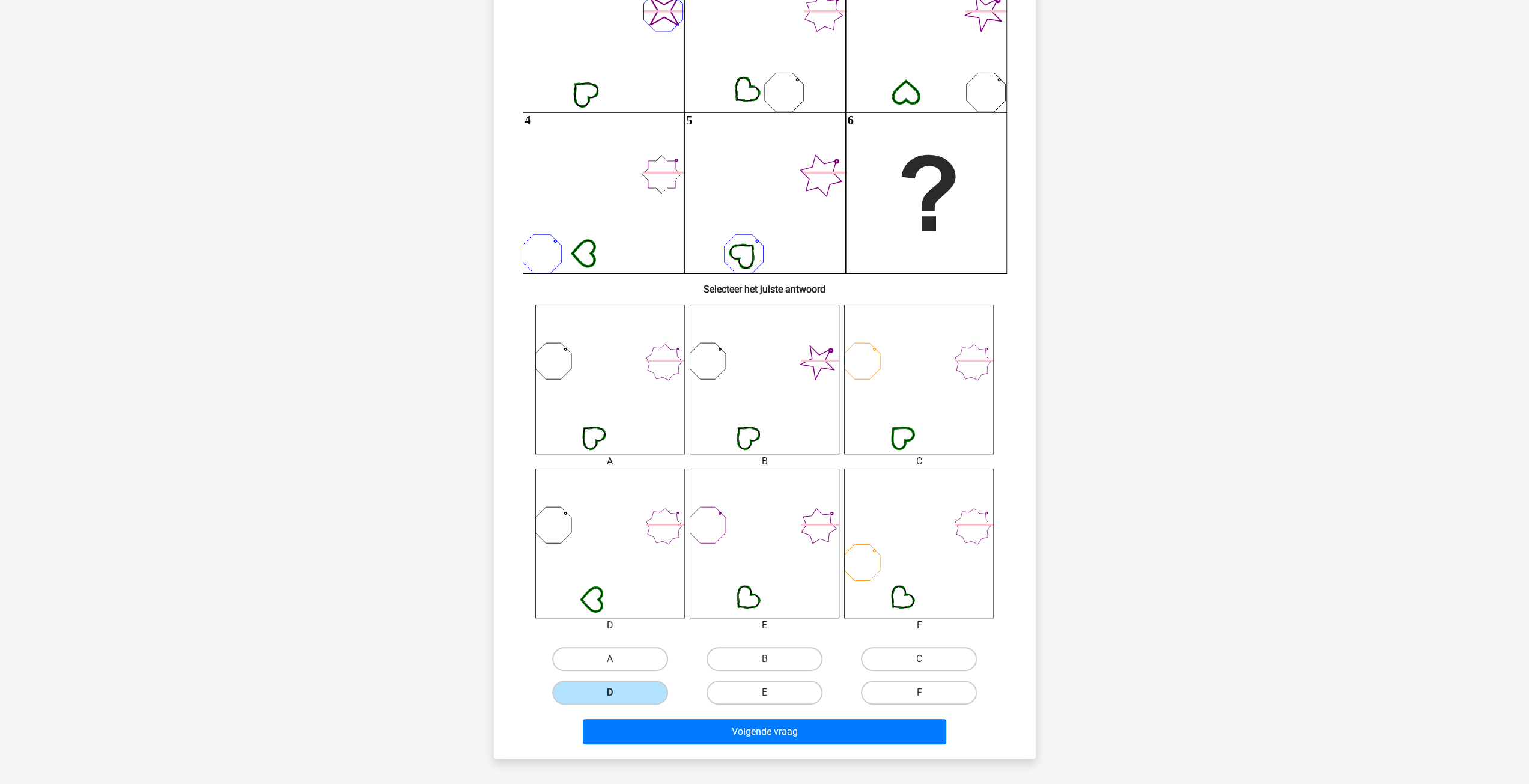
scroll to position [240, 0]
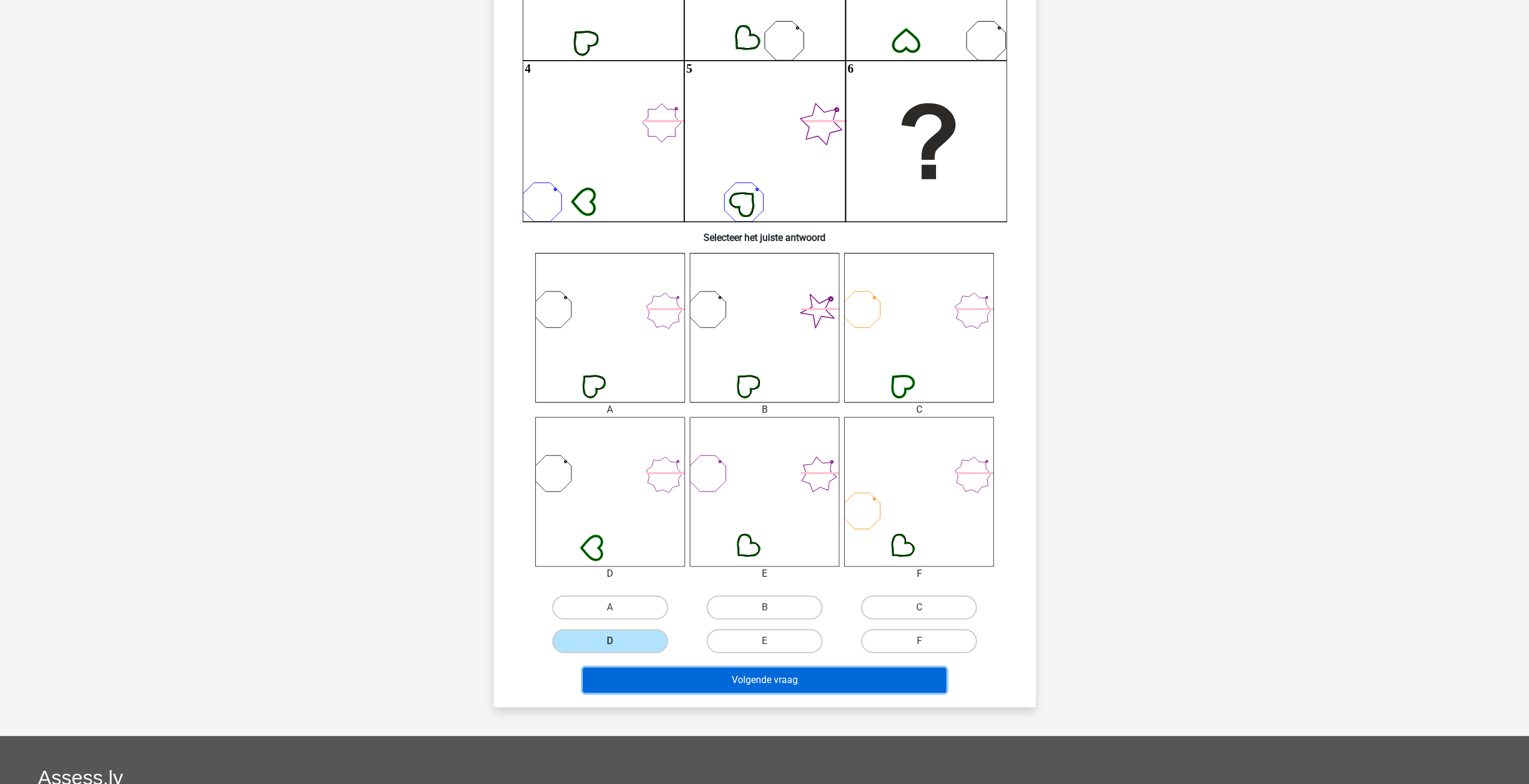
click at [818, 680] on button "Volgende vraag" at bounding box center [764, 680] width 364 height 25
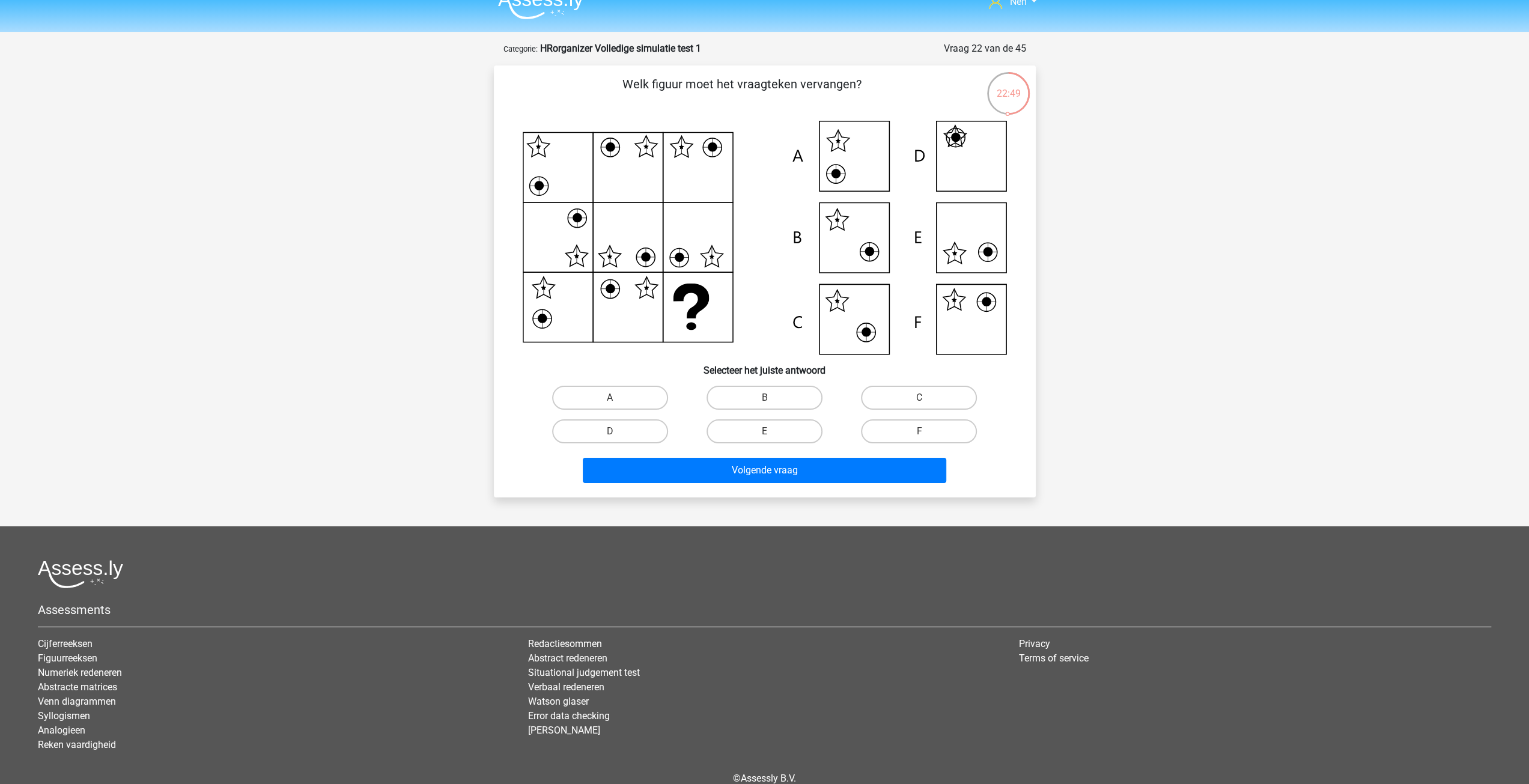
scroll to position [0, 0]
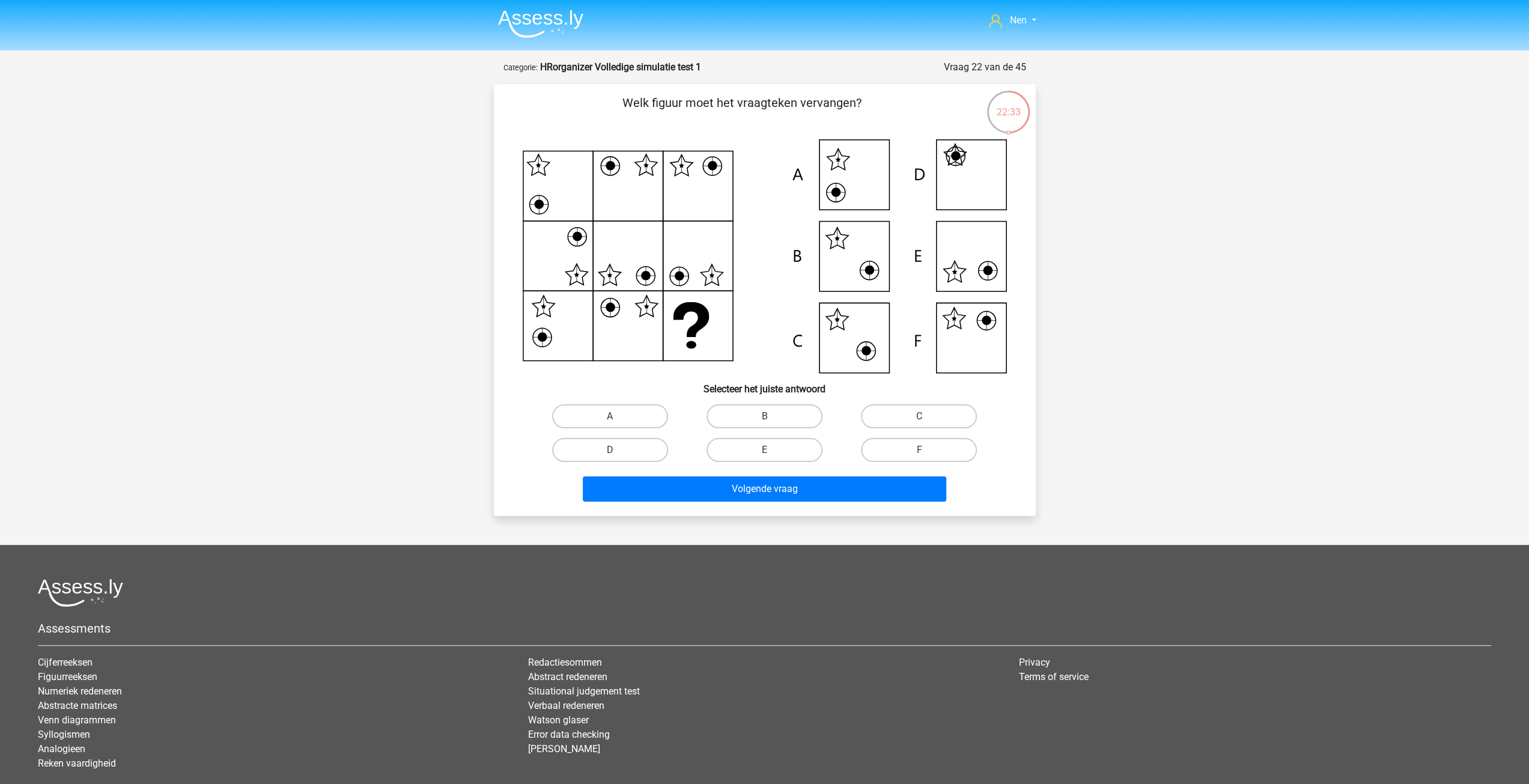
drag, startPoint x: 915, startPoint y: 443, endPoint x: 880, endPoint y: 517, distance: 81.9
click at [913, 446] on label "F" at bounding box center [919, 450] width 116 height 24
click at [919, 450] on input "F" at bounding box center [923, 453] width 8 height 8
radio input "true"
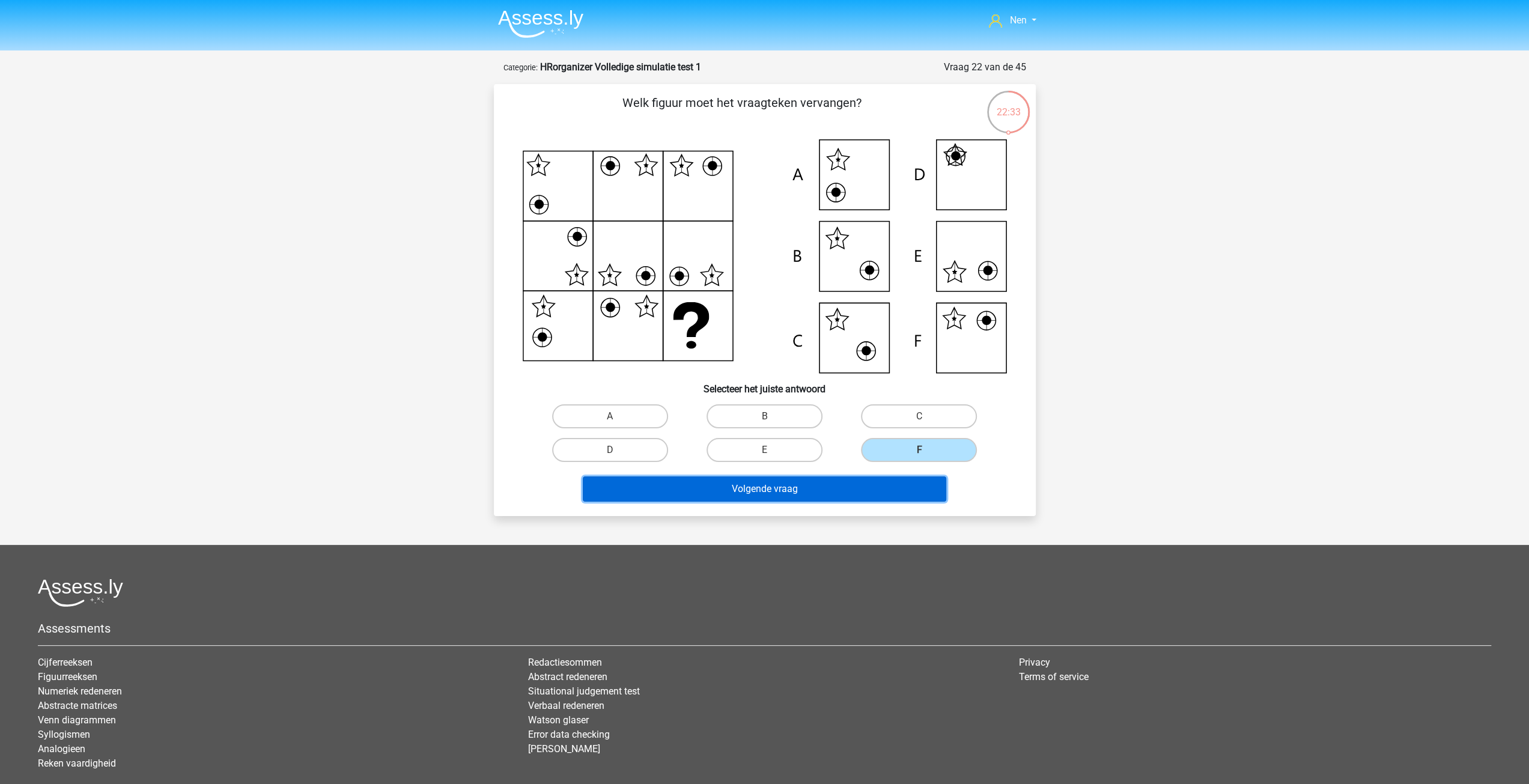
click at [881, 492] on button "Volgende vraag" at bounding box center [764, 489] width 364 height 25
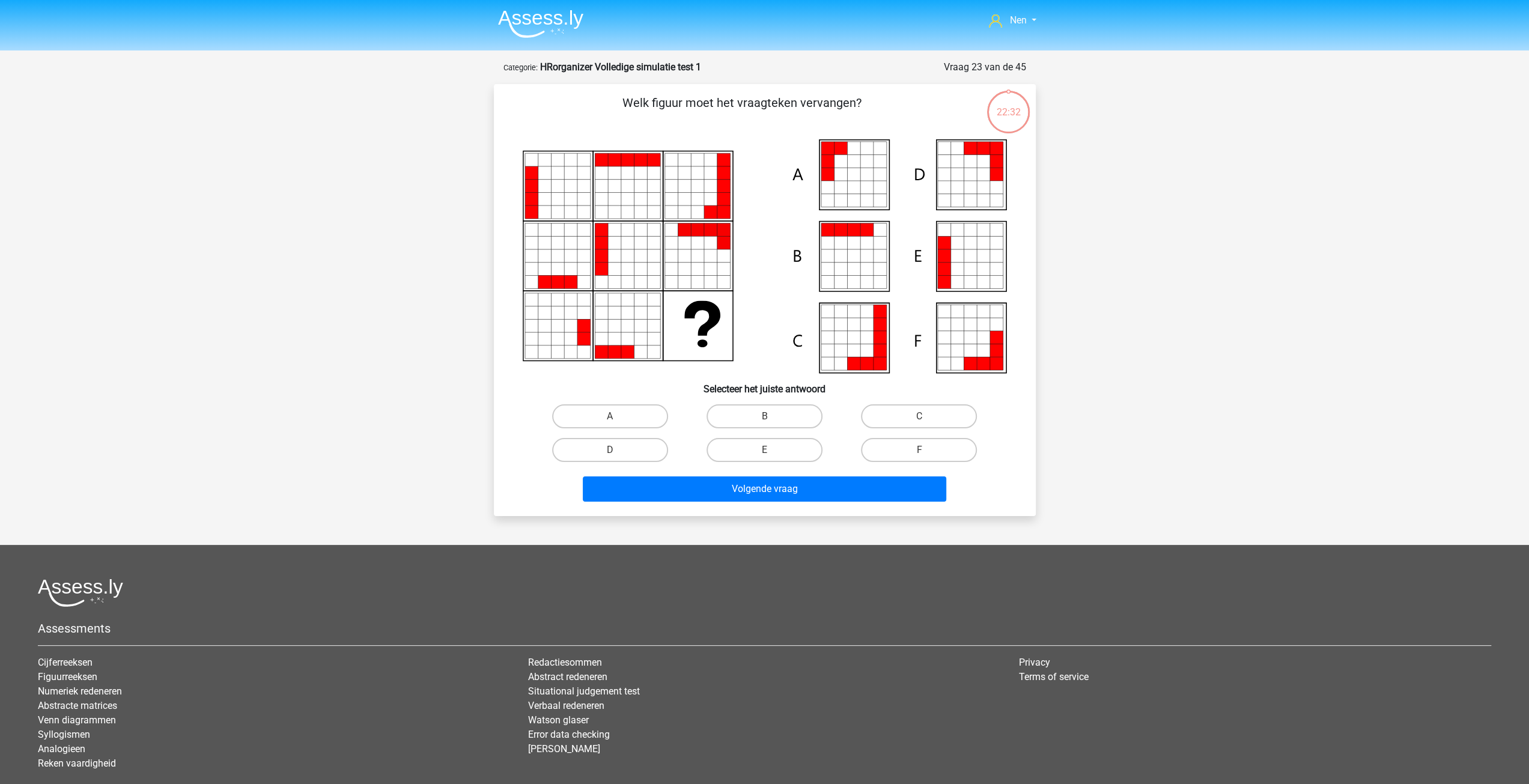
scroll to position [60, 0]
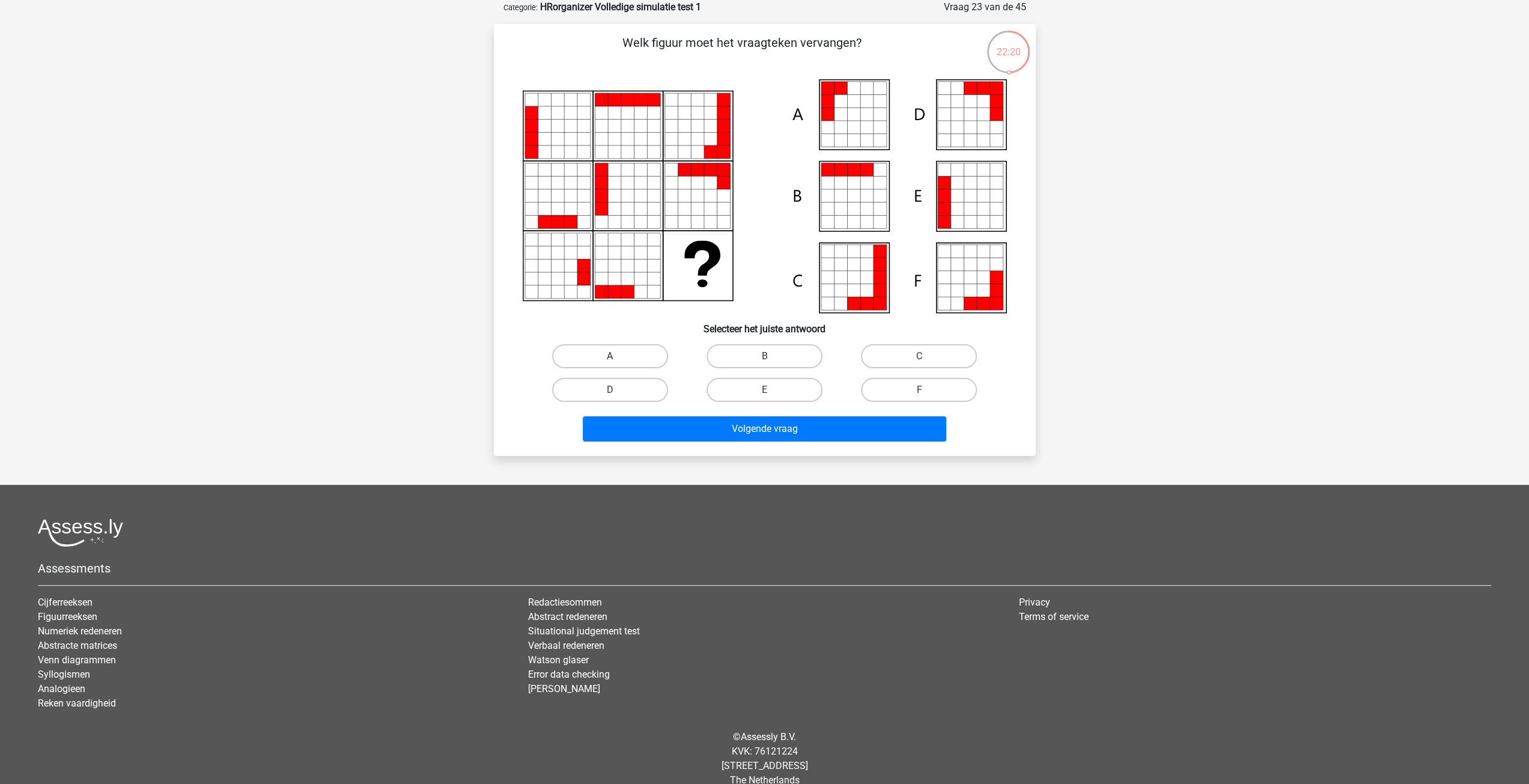
click at [629, 354] on label "A" at bounding box center [610, 356] width 116 height 24
click at [617, 356] on input "A" at bounding box center [613, 359] width 8 height 8
radio input "true"
click at [723, 427] on button "Volgende vraag" at bounding box center [764, 429] width 364 height 25
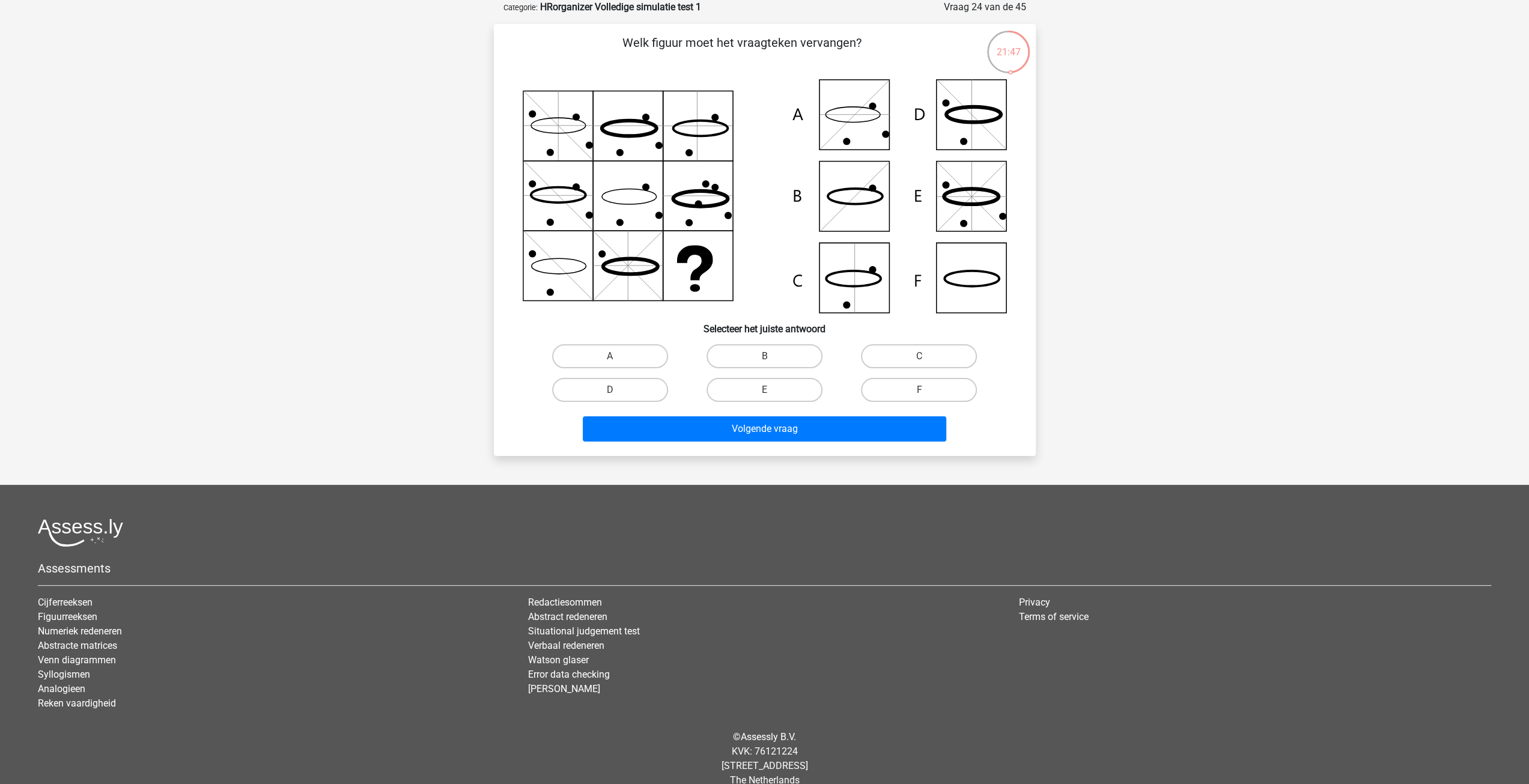
click at [922, 393] on input "F" at bounding box center [923, 393] width 8 height 8
radio input "true"
click at [896, 418] on button "Volgende vraag" at bounding box center [764, 429] width 364 height 25
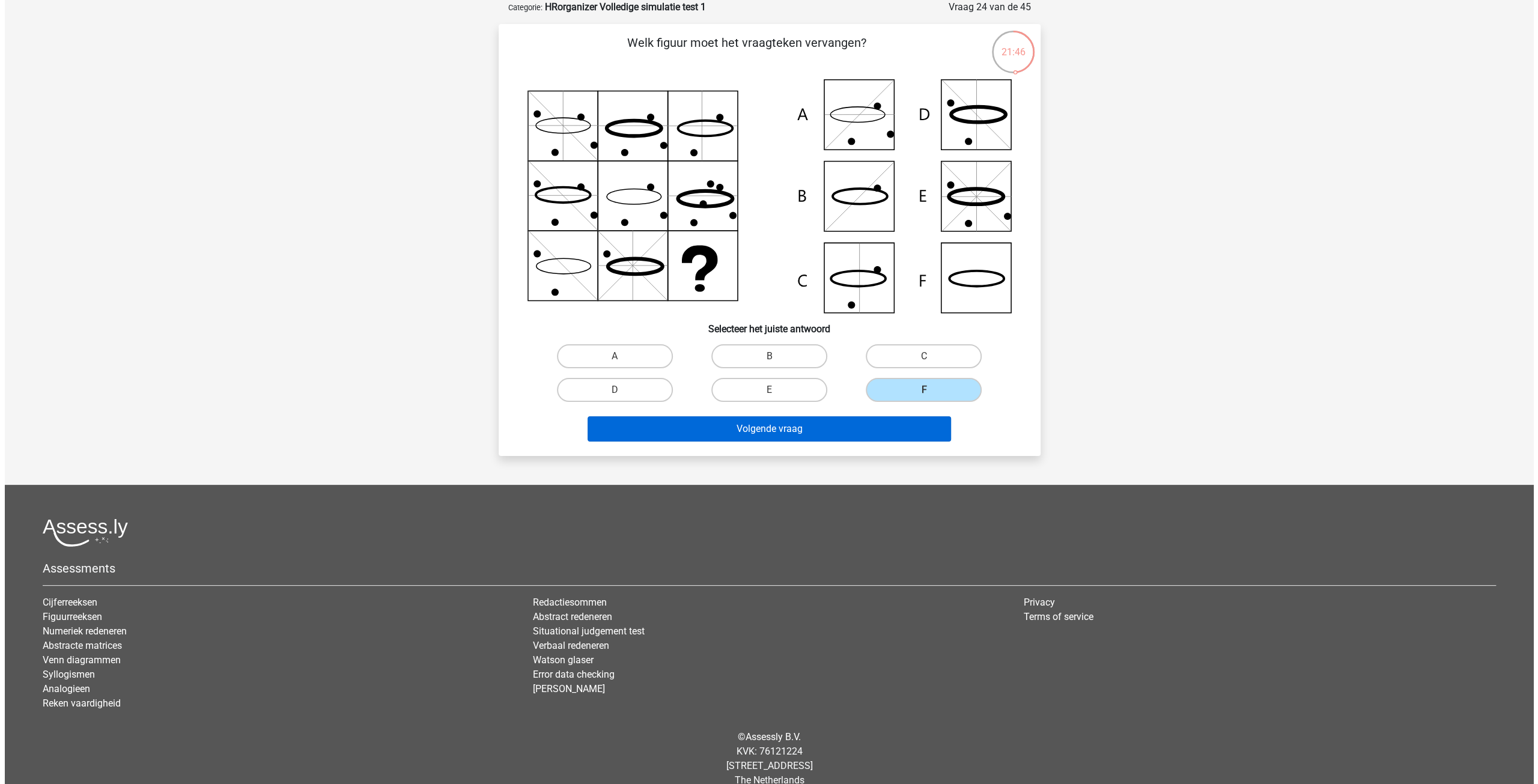
scroll to position [0, 0]
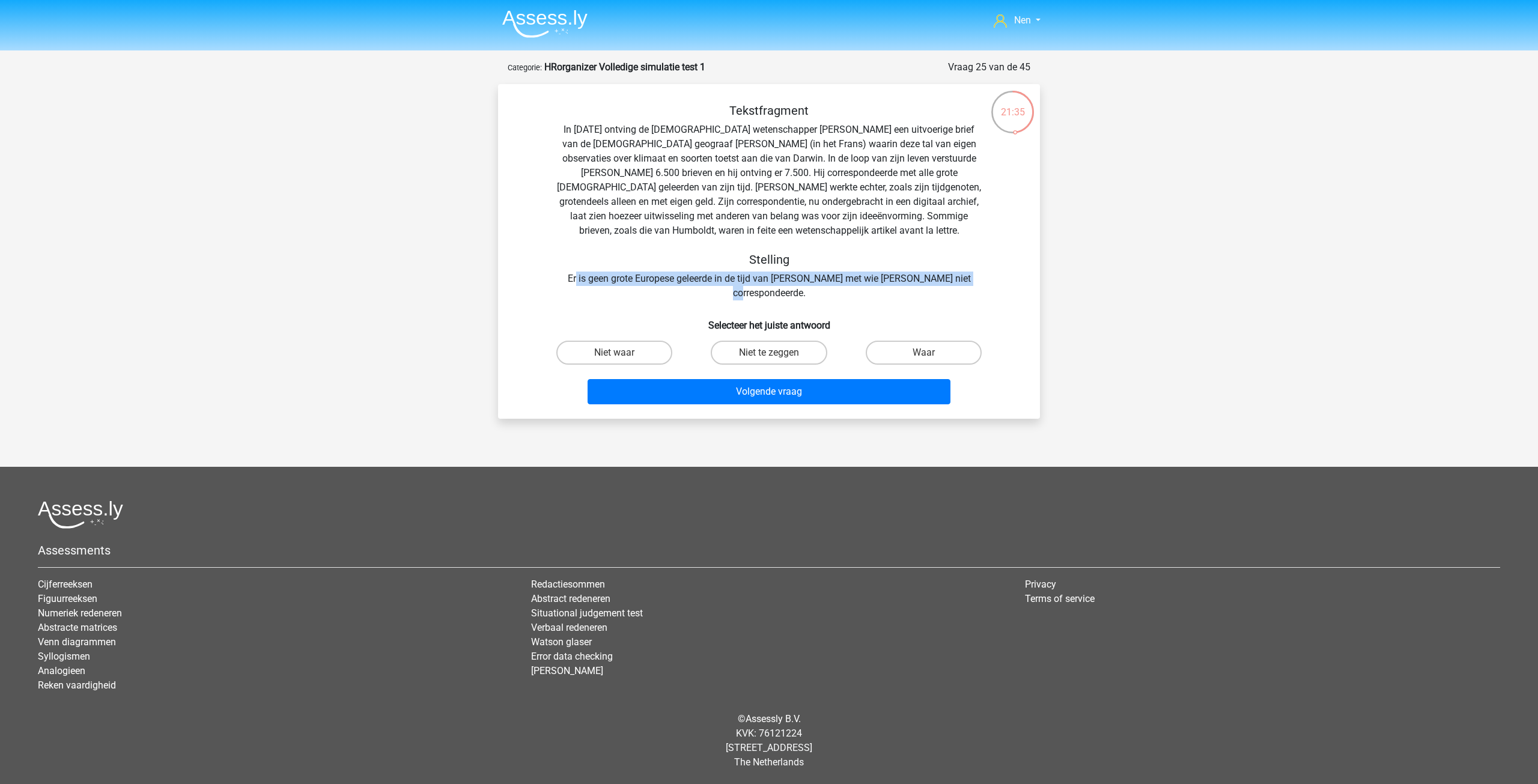
drag, startPoint x: 576, startPoint y: 275, endPoint x: 967, endPoint y: 279, distance: 391.0
click at [967, 279] on div "Tekstfragment In 1839 ontving de Engelse wetenschapper Charles Darwin een uitvo…" at bounding box center [769, 202] width 503 height 197
click at [772, 352] on input "Niet te zeggen" at bounding box center [772, 356] width 8 height 8
radio input "true"
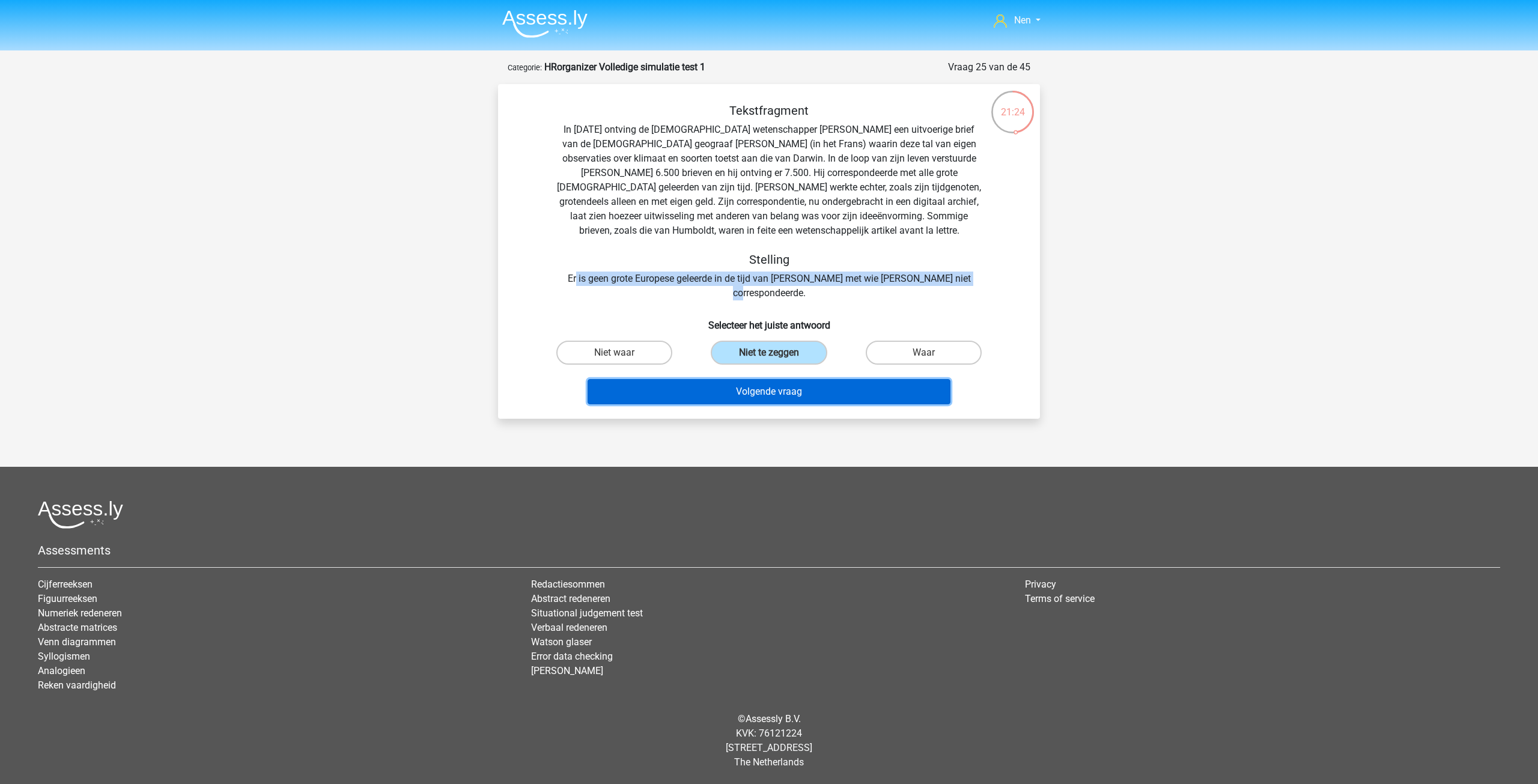
click at [785, 379] on button "Volgende vraag" at bounding box center [769, 391] width 364 height 25
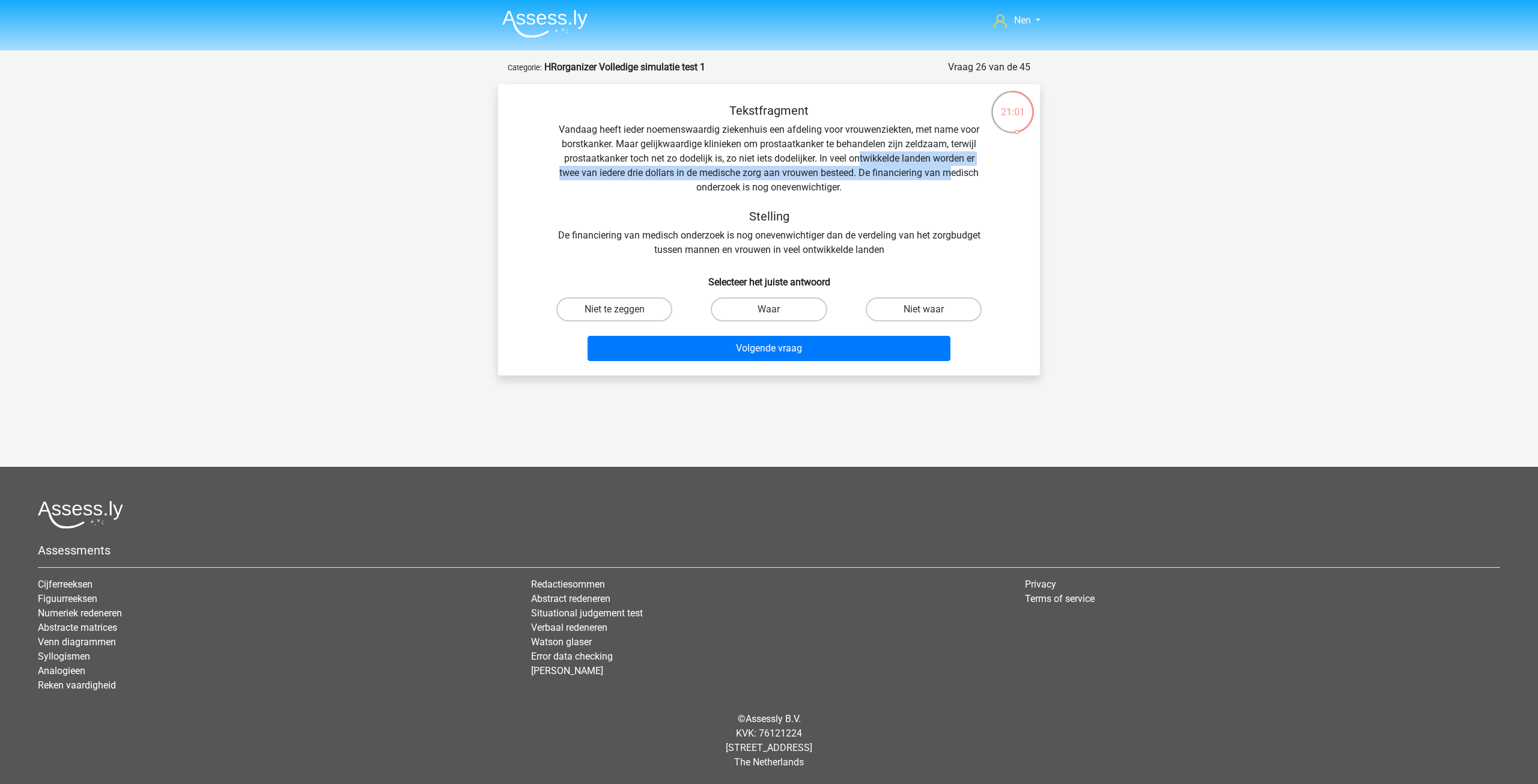
drag, startPoint x: 912, startPoint y: 169, endPoint x: 937, endPoint y: 177, distance: 26.2
click at [953, 169] on div "Tekstfragment Vandaag heeft ieder noemenswaardig ziekenhuis een afdeling voor v…" at bounding box center [769, 180] width 503 height 154
click at [862, 179] on div "Tekstfragment Vandaag heeft ieder noemenswaardig ziekenhuis een afdeling voor v…" at bounding box center [769, 180] width 503 height 154
click at [792, 307] on label "Waar" at bounding box center [768, 309] width 116 height 24
click at [777, 309] on input "Waar" at bounding box center [772, 313] width 8 height 8
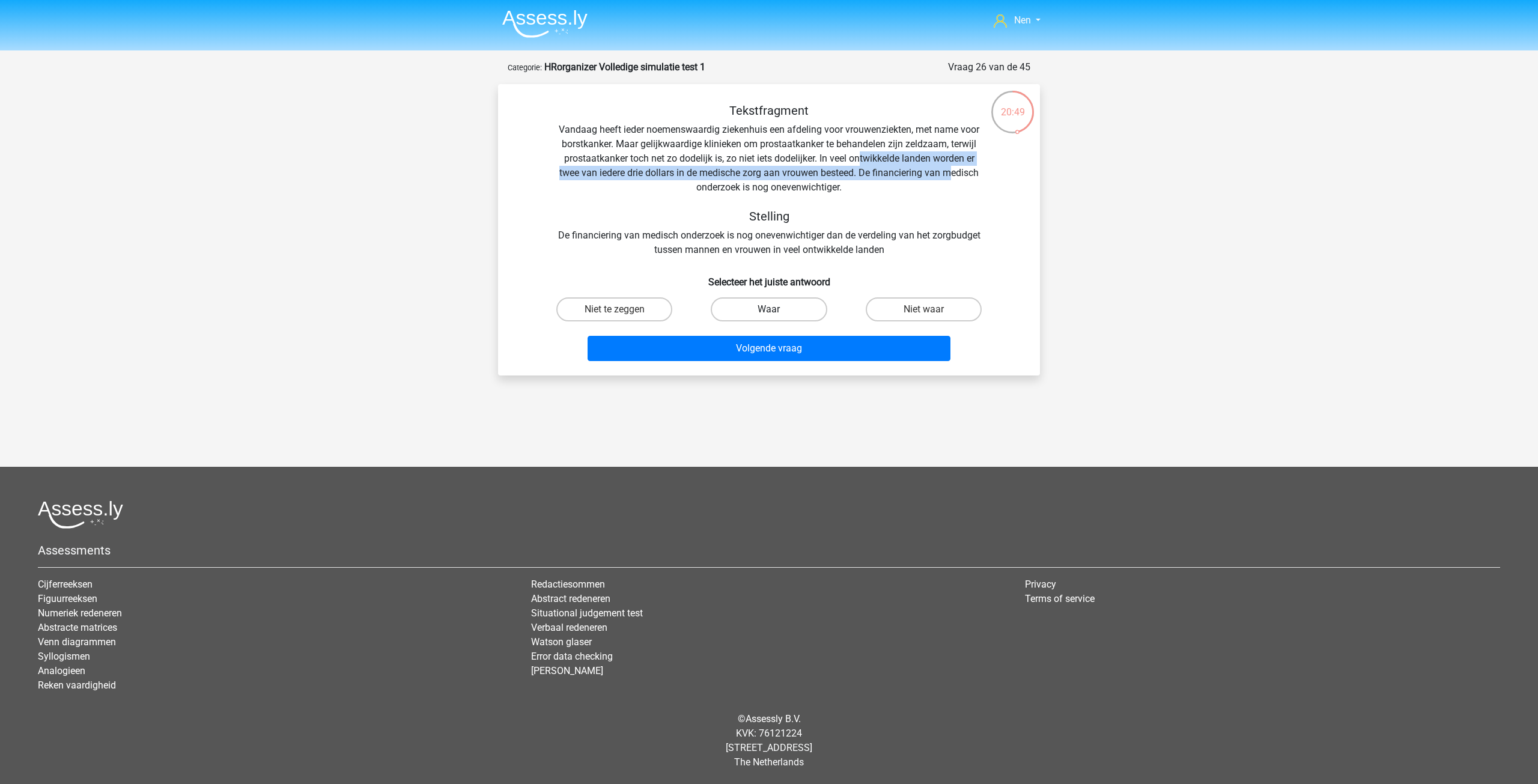
radio input "true"
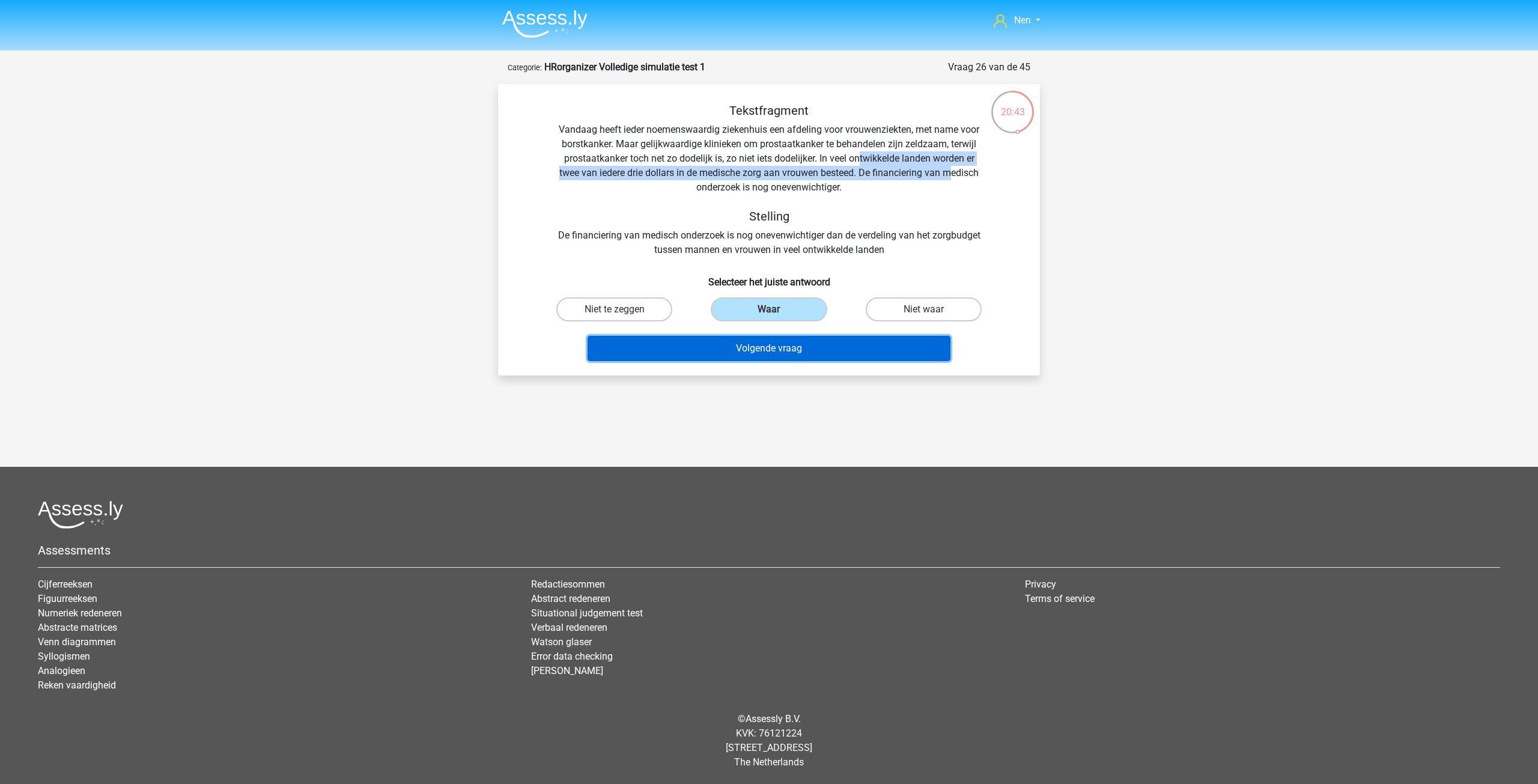
click at [786, 352] on button "Volgende vraag" at bounding box center [769, 348] width 364 height 25
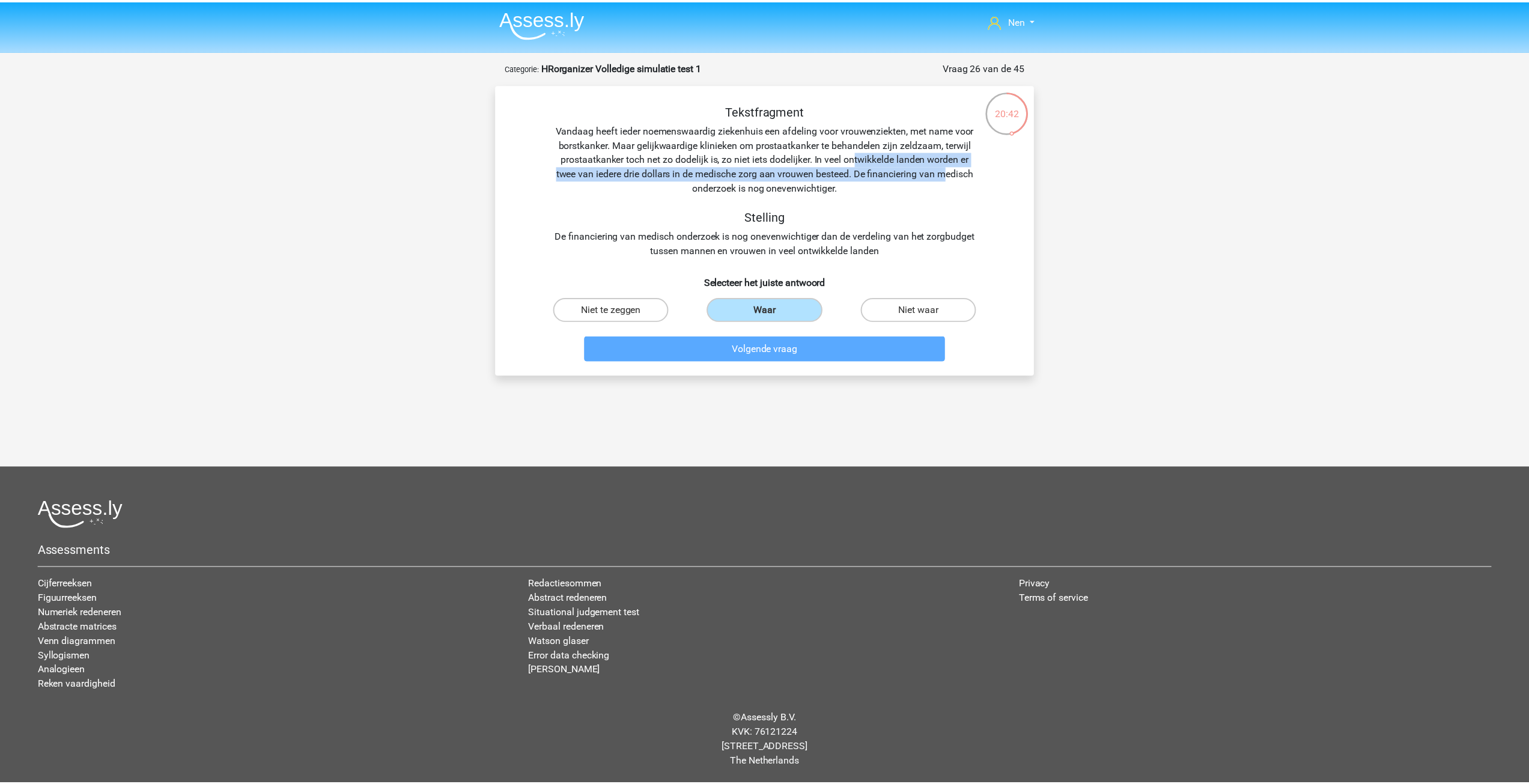
scroll to position [9, 0]
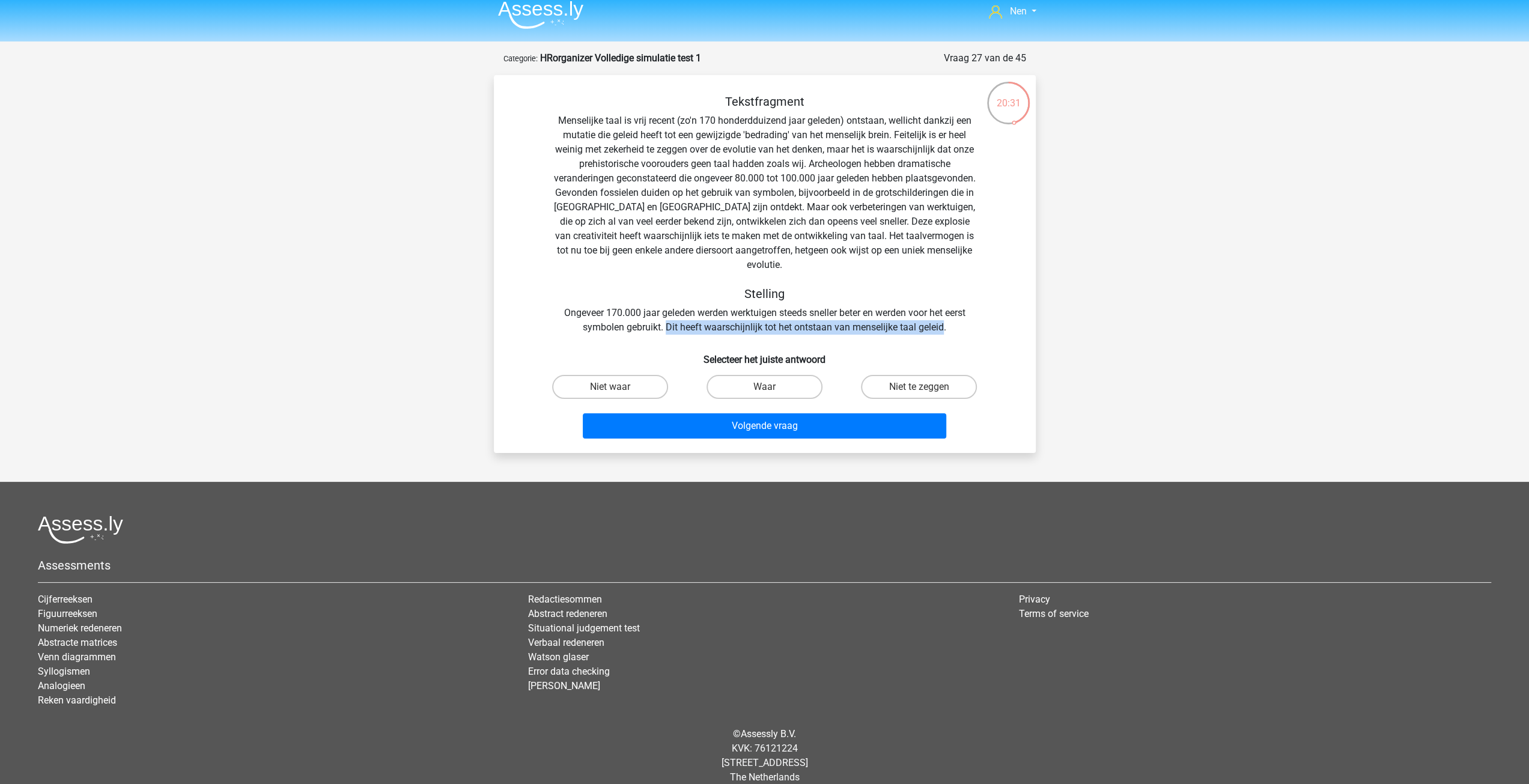
drag, startPoint x: 666, startPoint y: 311, endPoint x: 945, endPoint y: 315, distance: 279.0
click at [945, 315] on div "Tekstfragment Stelling Ongeveer 170.000 jaar geleden werden werktuigen steeds s…" at bounding box center [765, 215] width 503 height 240
click at [900, 375] on label "Niet te zeggen" at bounding box center [919, 386] width 116 height 24
click at [919, 386] on input "Niet te zeggen" at bounding box center [923, 390] width 8 height 8
radio input "true"
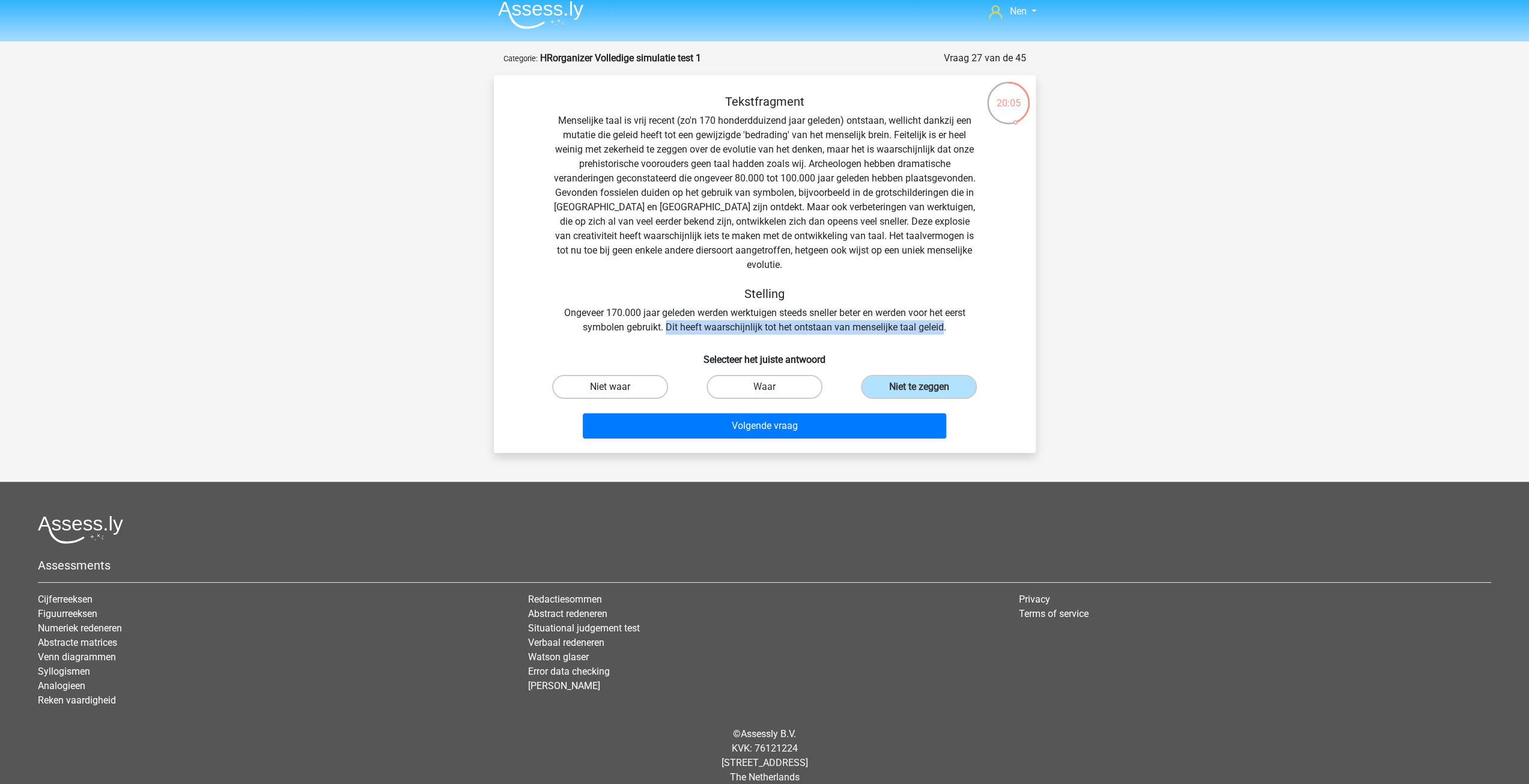
click at [645, 375] on label "Niet waar" at bounding box center [610, 386] width 116 height 24
click at [617, 386] on input "Niet waar" at bounding box center [613, 390] width 8 height 8
radio input "true"
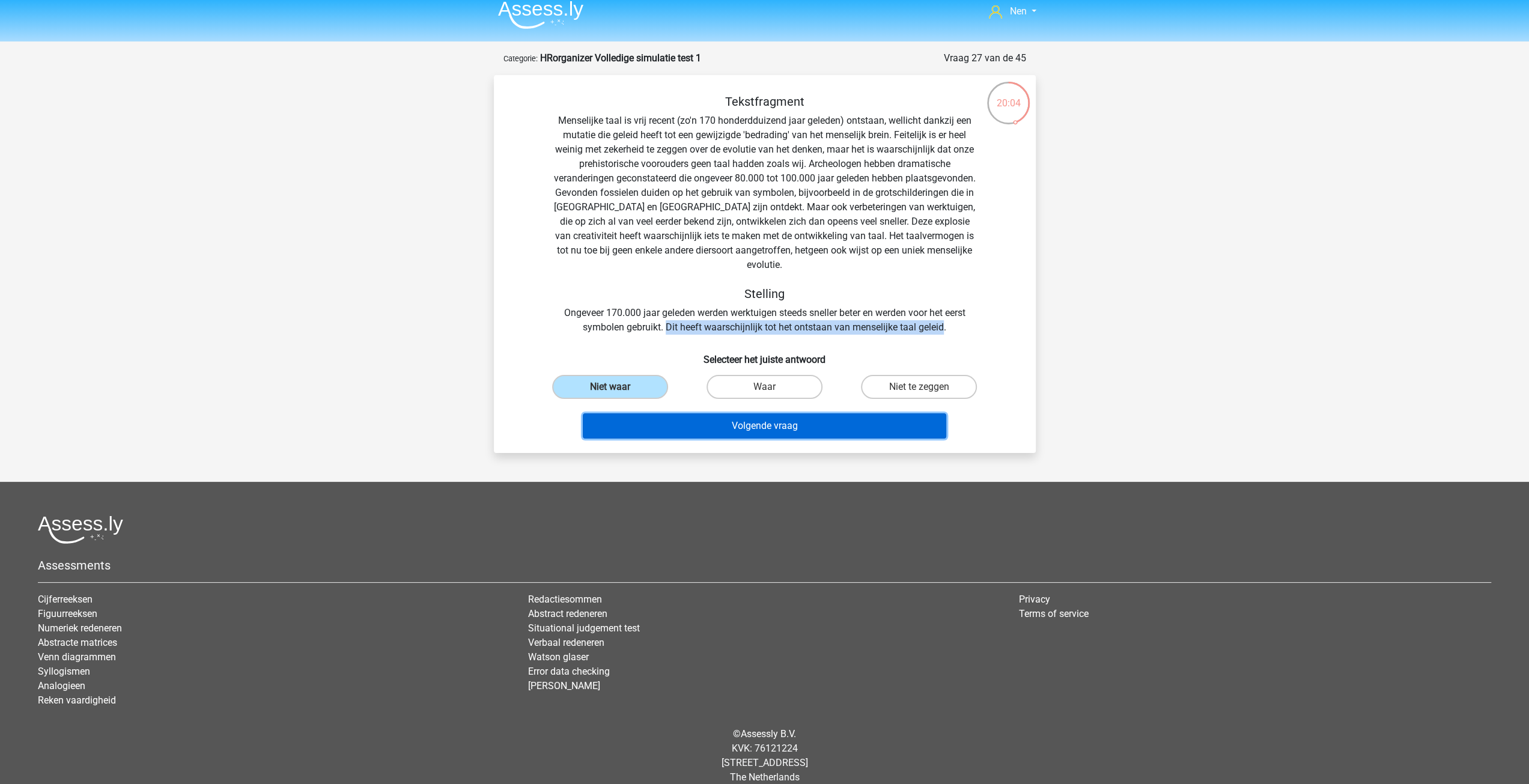
click at [761, 414] on button "Volgende vraag" at bounding box center [764, 426] width 364 height 25
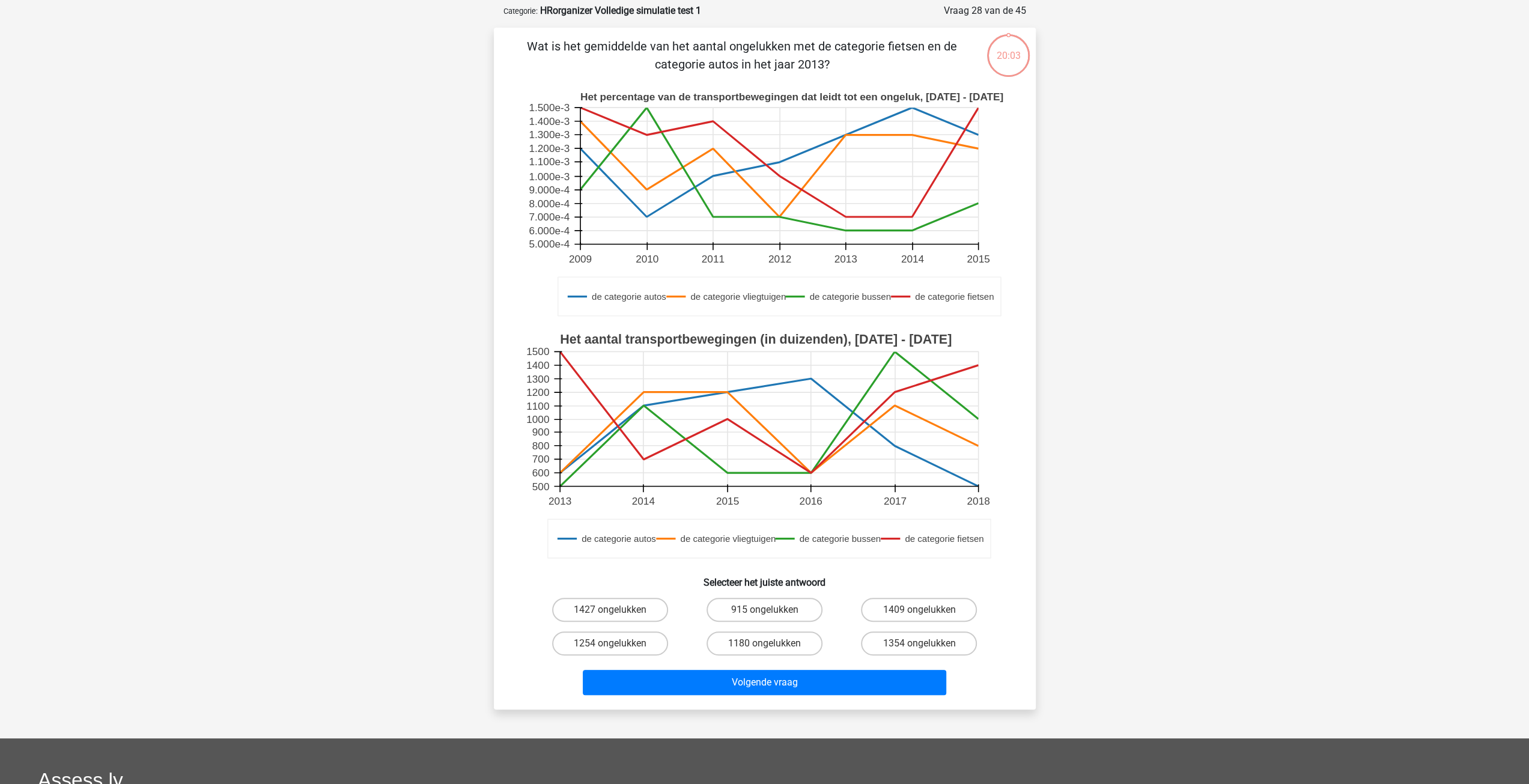
scroll to position [60, 0]
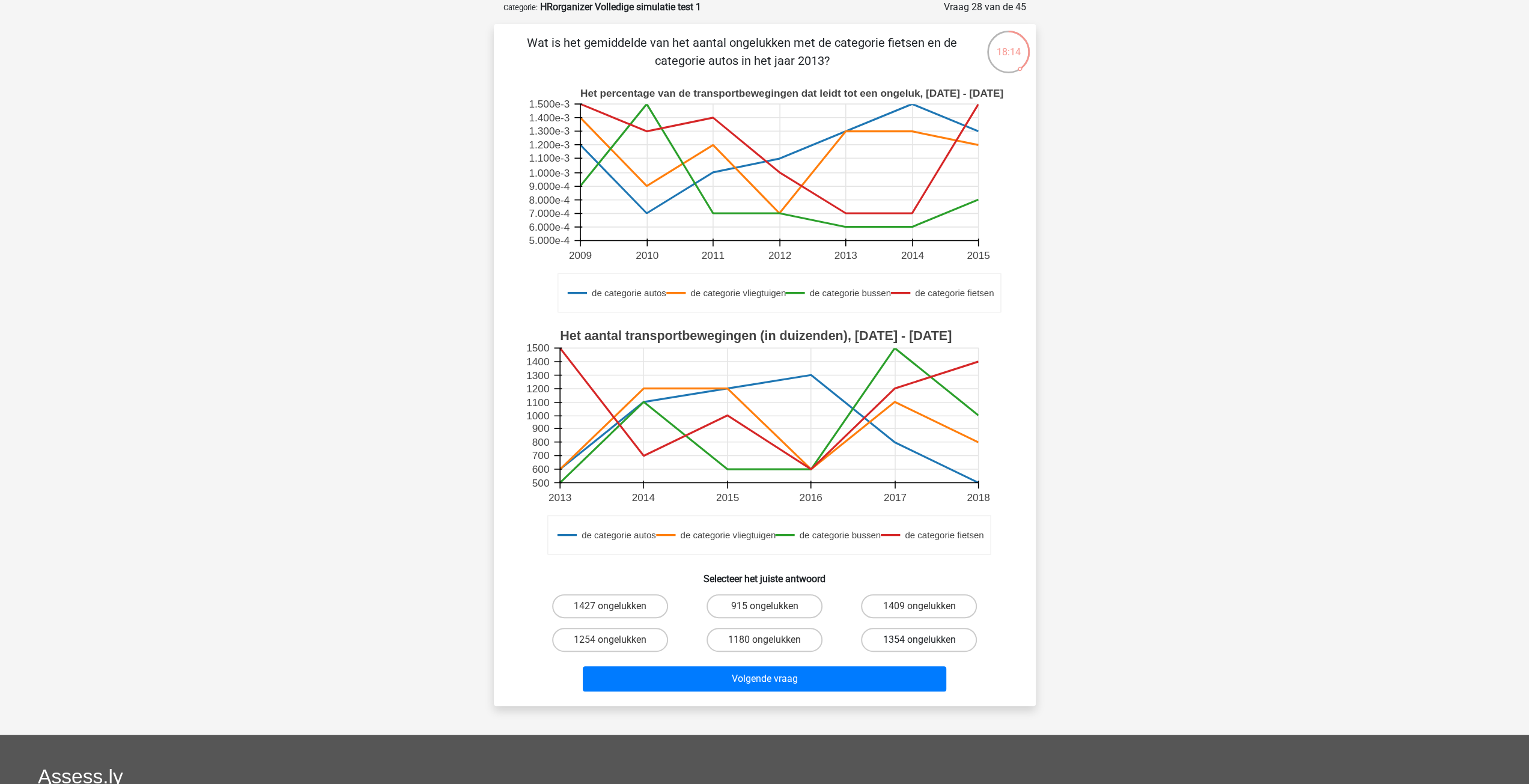
click at [900, 639] on label "1354 ongelukken" at bounding box center [919, 639] width 116 height 24
click at [919, 639] on input "1354 ongelukken" at bounding box center [923, 643] width 8 height 8
radio input "true"
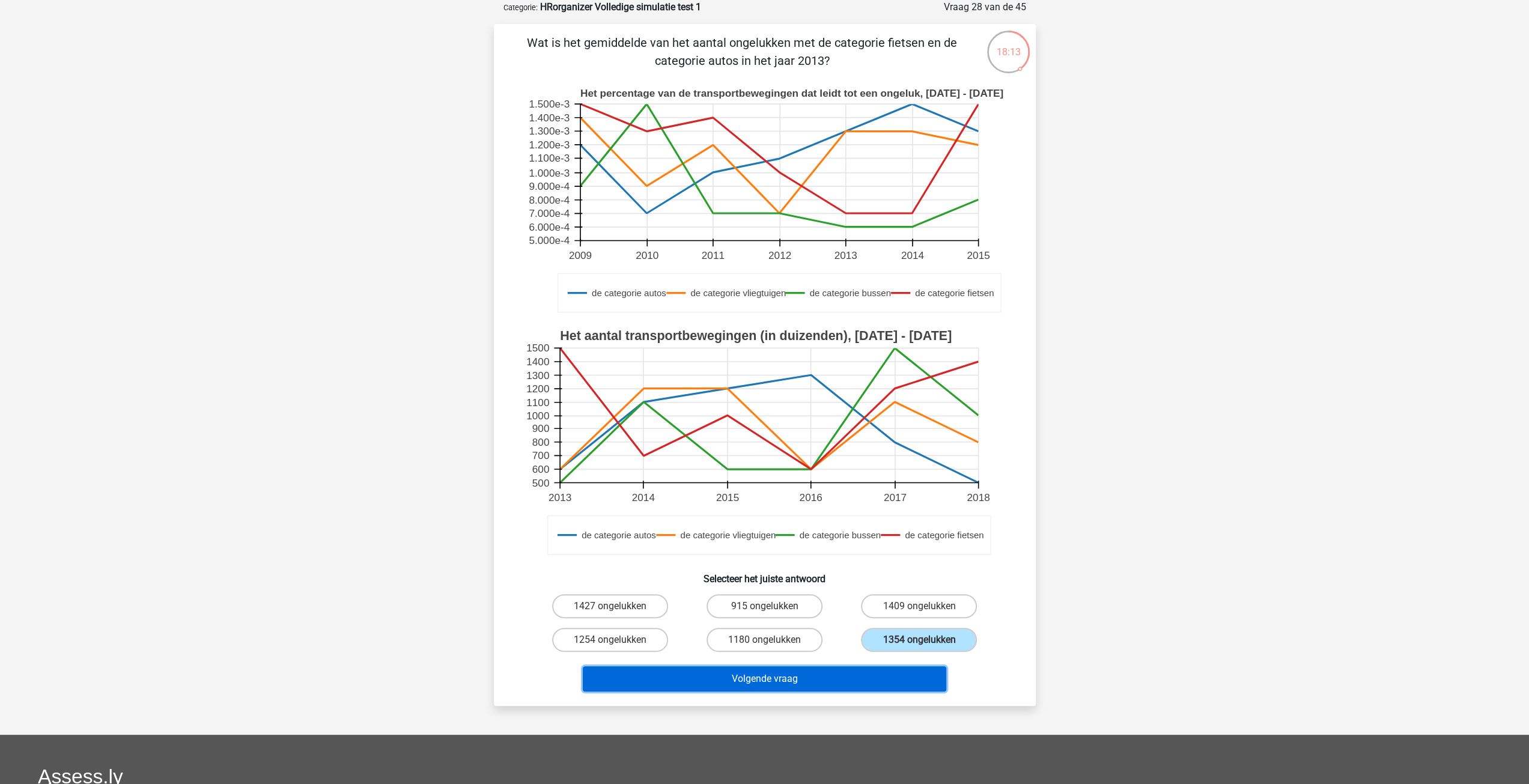
click at [876, 672] on button "Volgende vraag" at bounding box center [764, 678] width 364 height 25
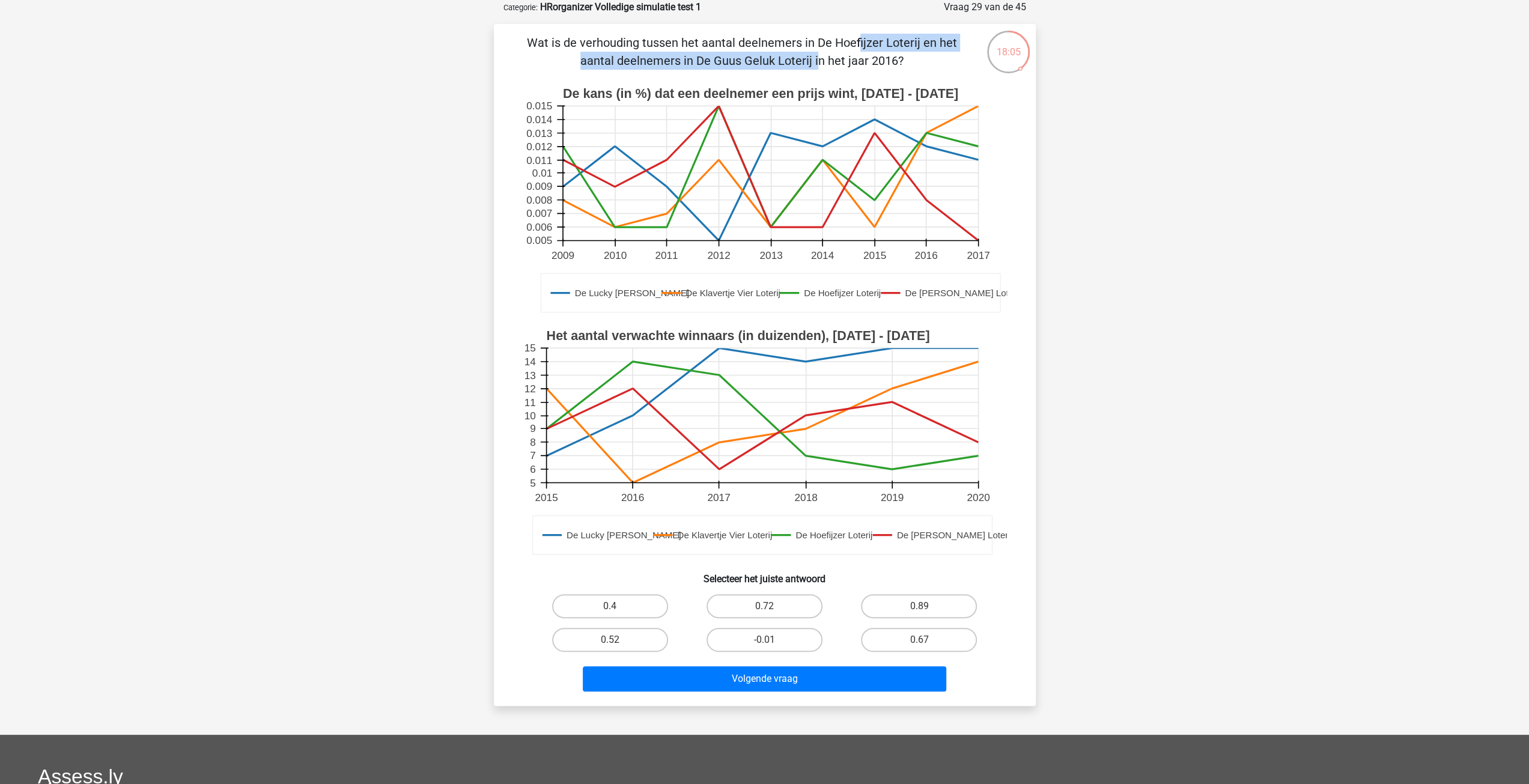
drag, startPoint x: 607, startPoint y: 46, endPoint x: 948, endPoint y: 45, distance: 341.0
click at [948, 45] on p "Wat is de verhouding tussen het aantal deelnemers in De Hoefijzer Loterij en he…" at bounding box center [742, 51] width 458 height 36
click at [912, 637] on label "0.67" at bounding box center [919, 639] width 116 height 24
click at [919, 639] on input "0.67" at bounding box center [923, 643] width 8 height 8
radio input "true"
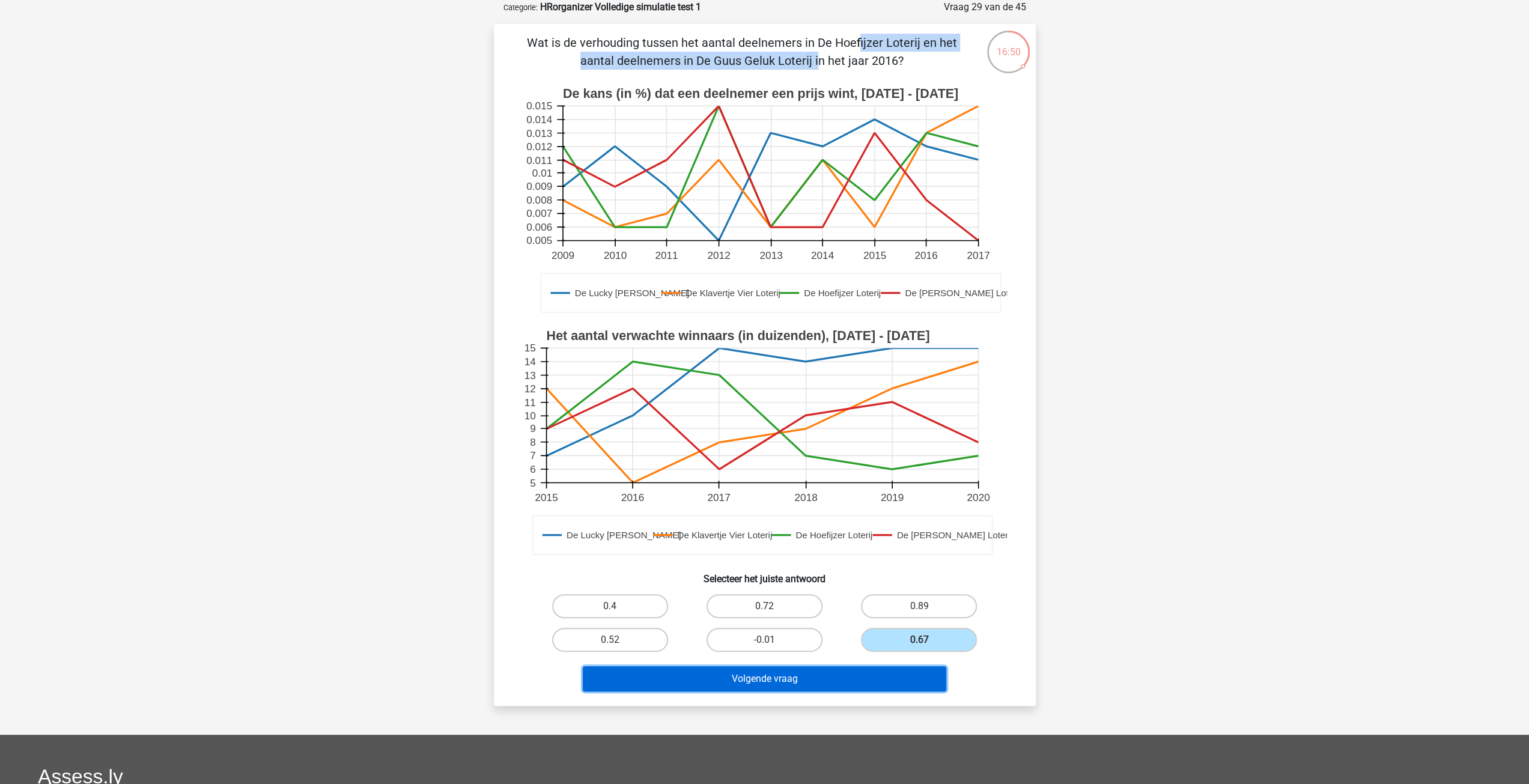
click at [873, 673] on button "Volgende vraag" at bounding box center [764, 678] width 364 height 25
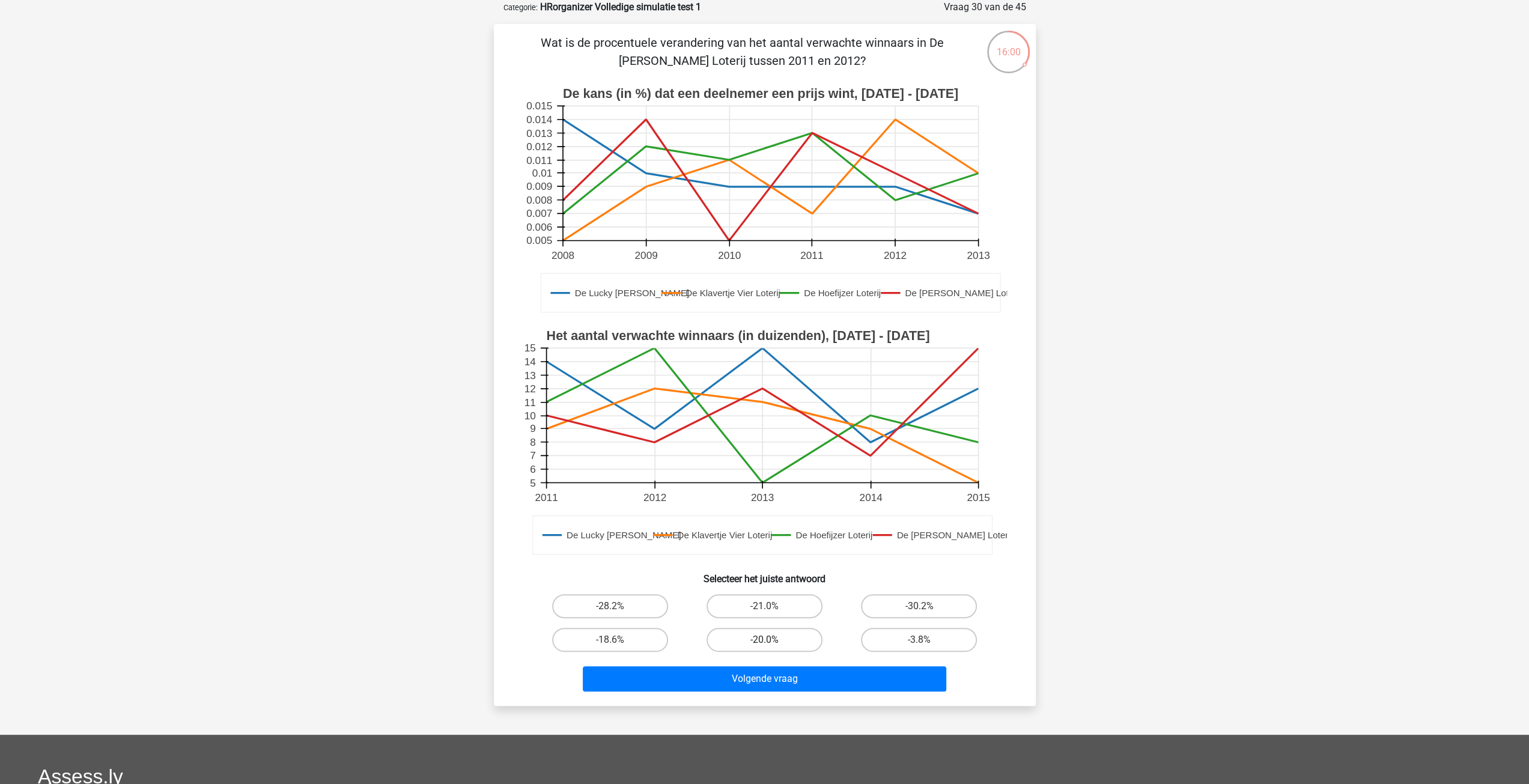
click at [762, 641] on label "-20.0%" at bounding box center [764, 639] width 116 height 24
click at [764, 641] on input "-20.0%" at bounding box center [768, 643] width 8 height 8
radio input "true"
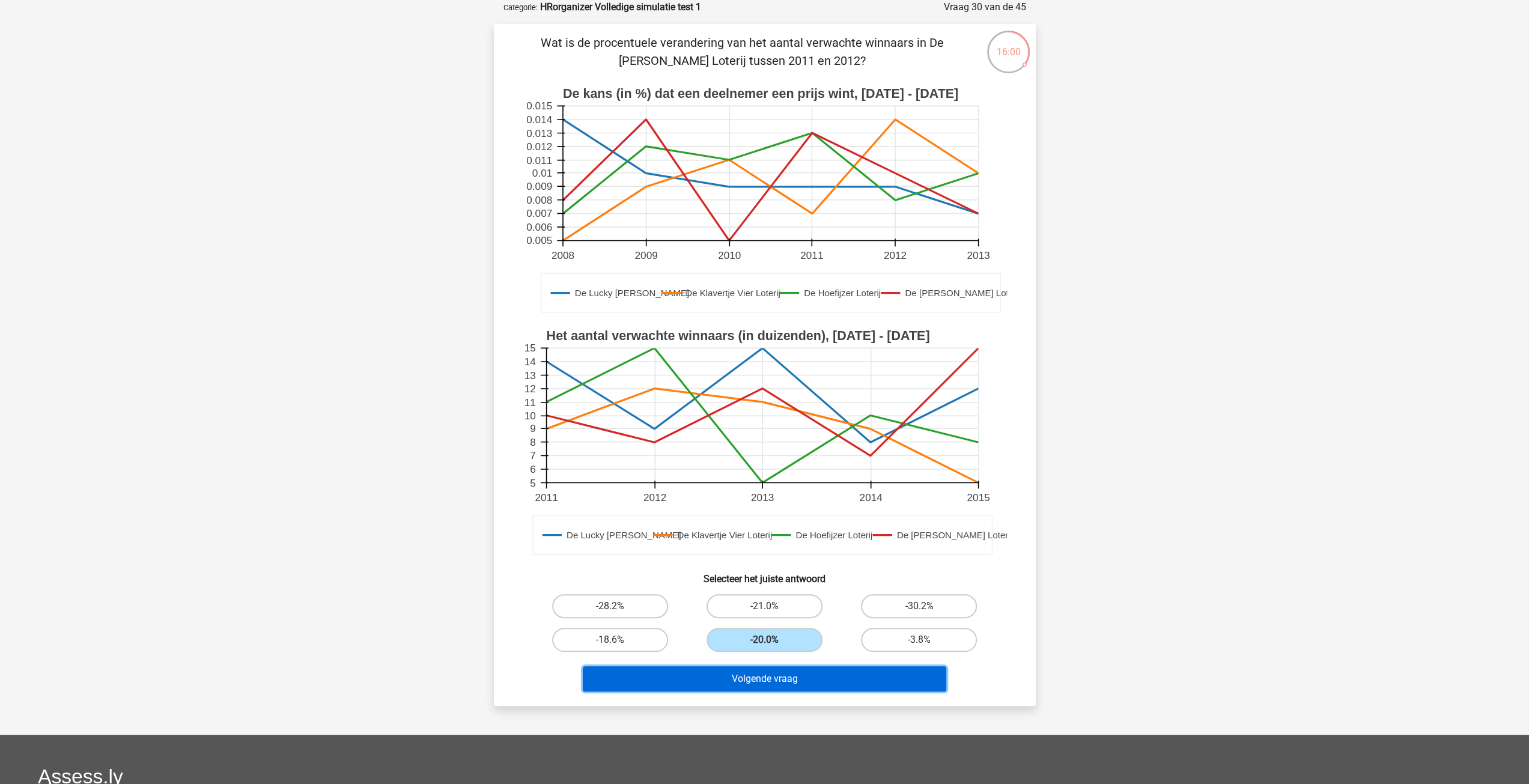
click at [768, 675] on button "Volgende vraag" at bounding box center [764, 678] width 364 height 25
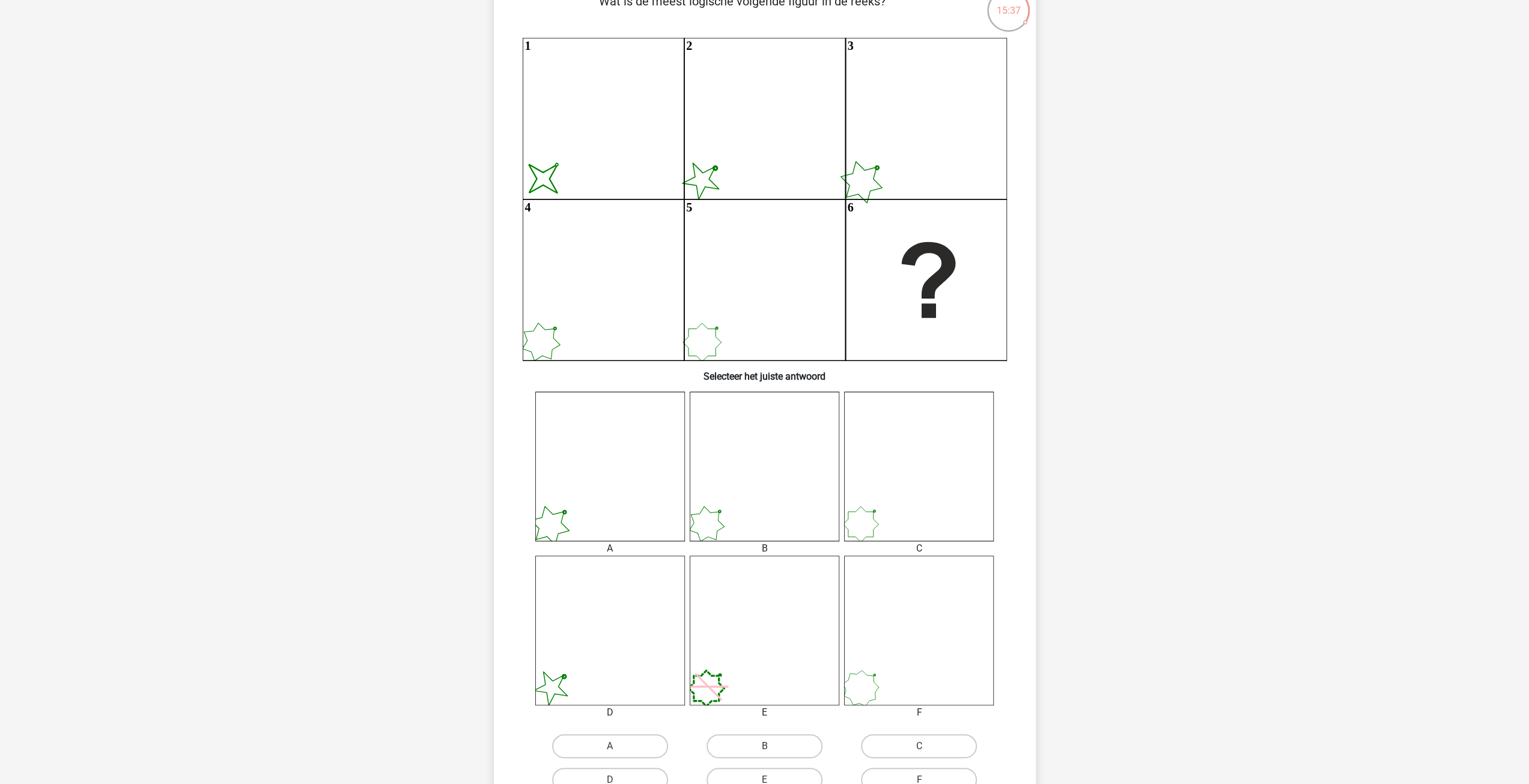
scroll to position [120, 0]
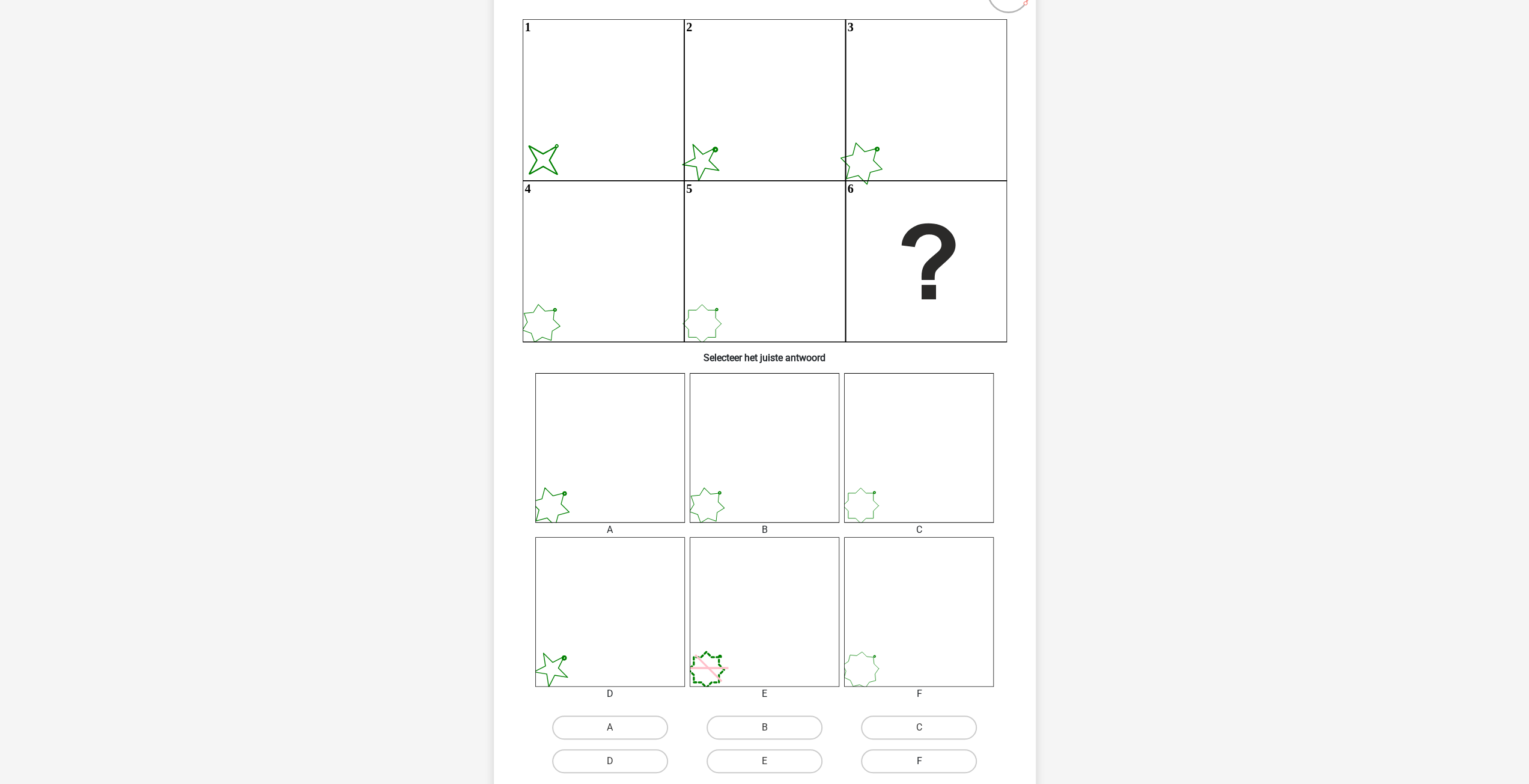
click at [913, 758] on label "F" at bounding box center [919, 761] width 116 height 24
click at [919, 761] on input "F" at bounding box center [923, 765] width 8 height 8
radio input "true"
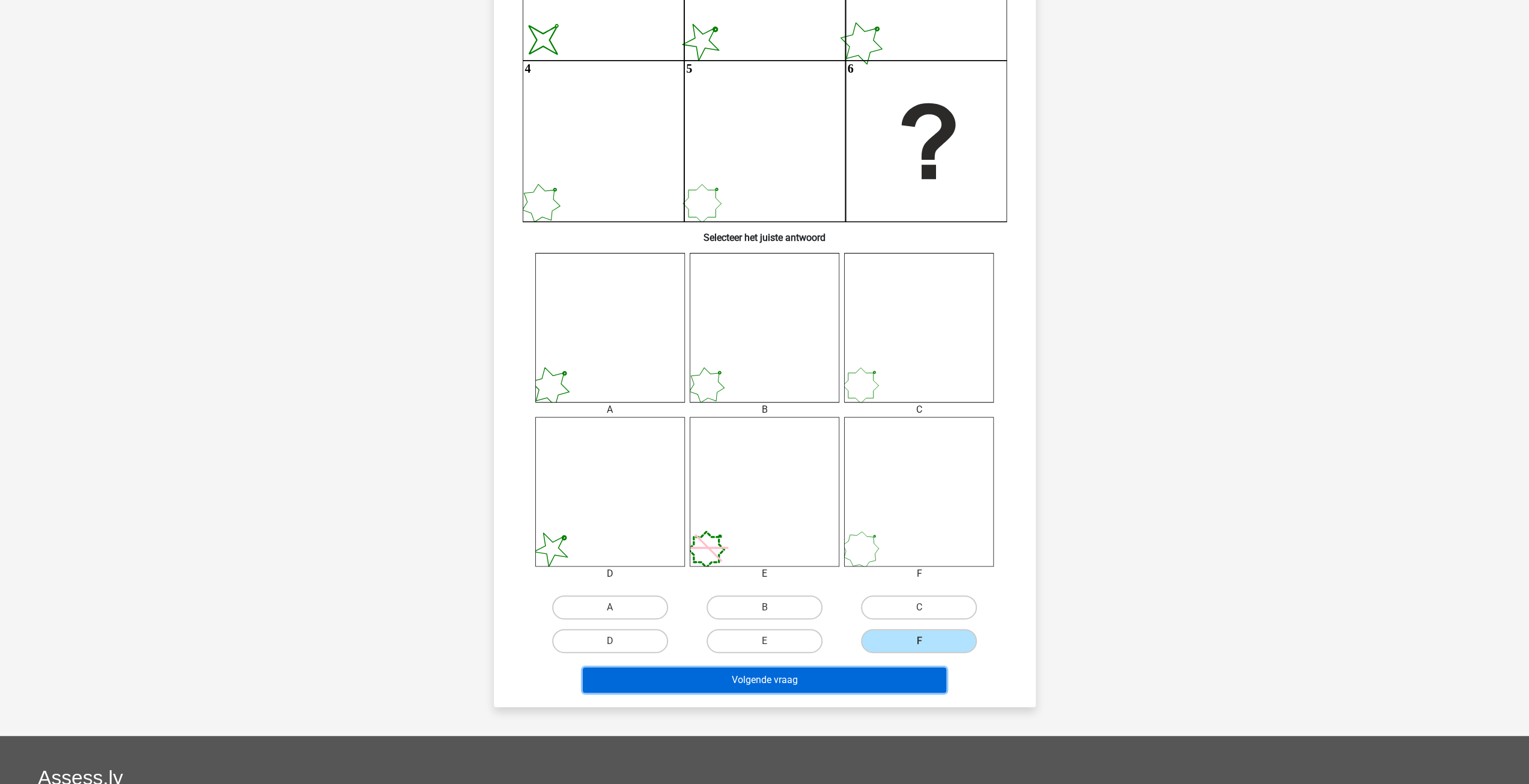
click at [797, 678] on button "Volgende vraag" at bounding box center [764, 680] width 364 height 25
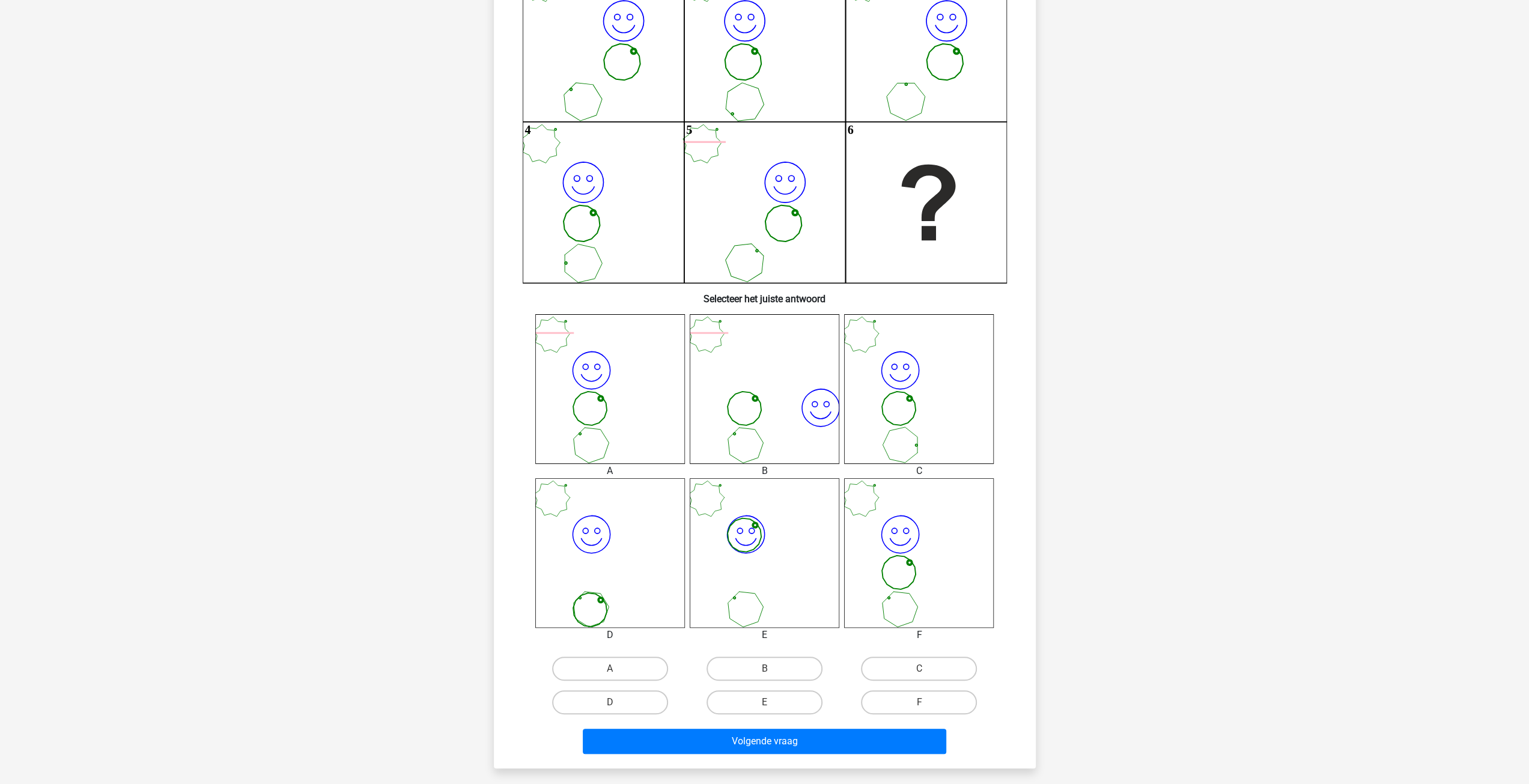
scroll to position [180, 0]
drag, startPoint x: 899, startPoint y: 696, endPoint x: 896, endPoint y: 707, distance: 11.4
click at [899, 697] on label "F" at bounding box center [919, 701] width 116 height 24
click at [919, 701] on input "F" at bounding box center [923, 704] width 8 height 8
radio input "true"
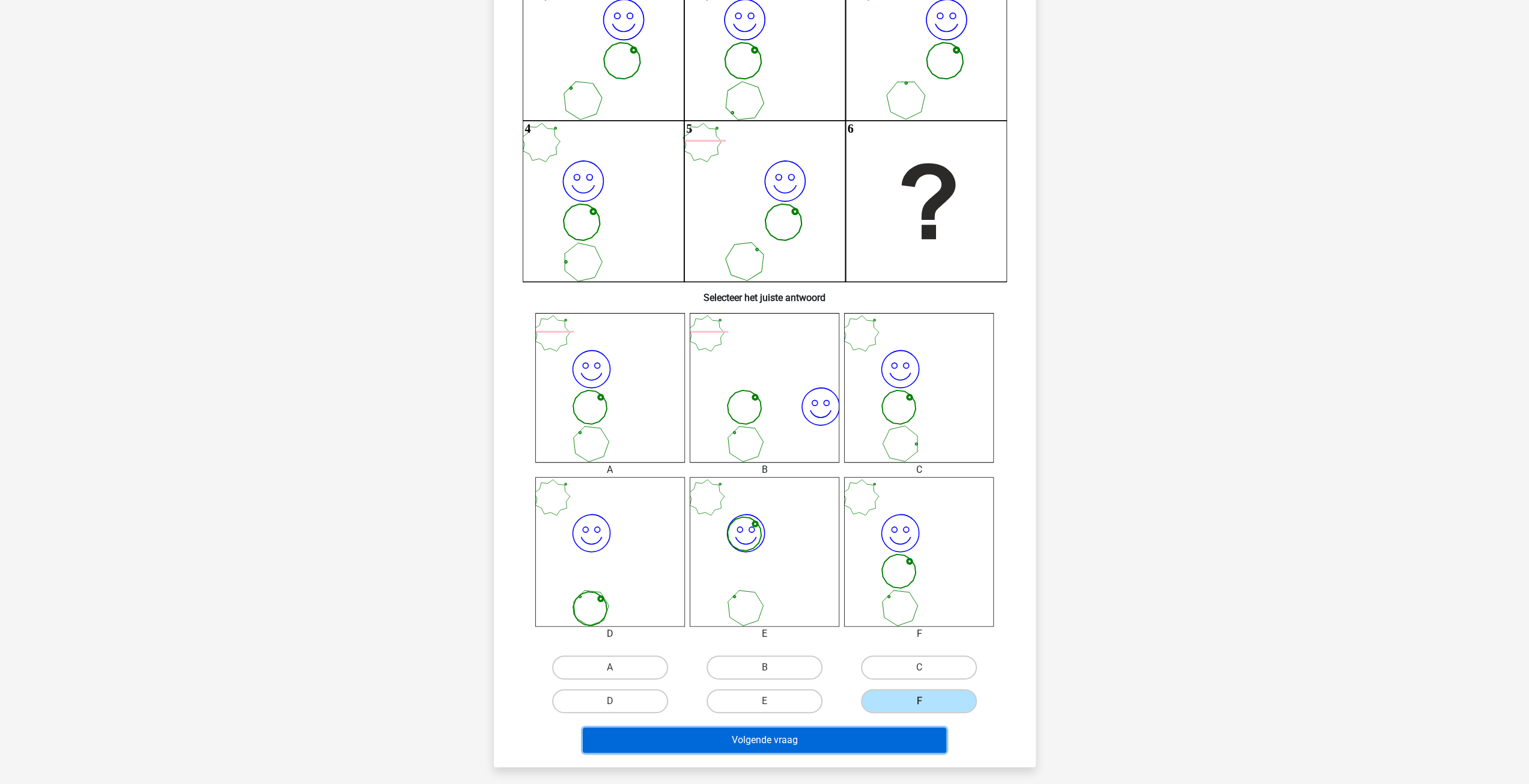
click at [886, 733] on button "Volgende vraag" at bounding box center [764, 740] width 364 height 25
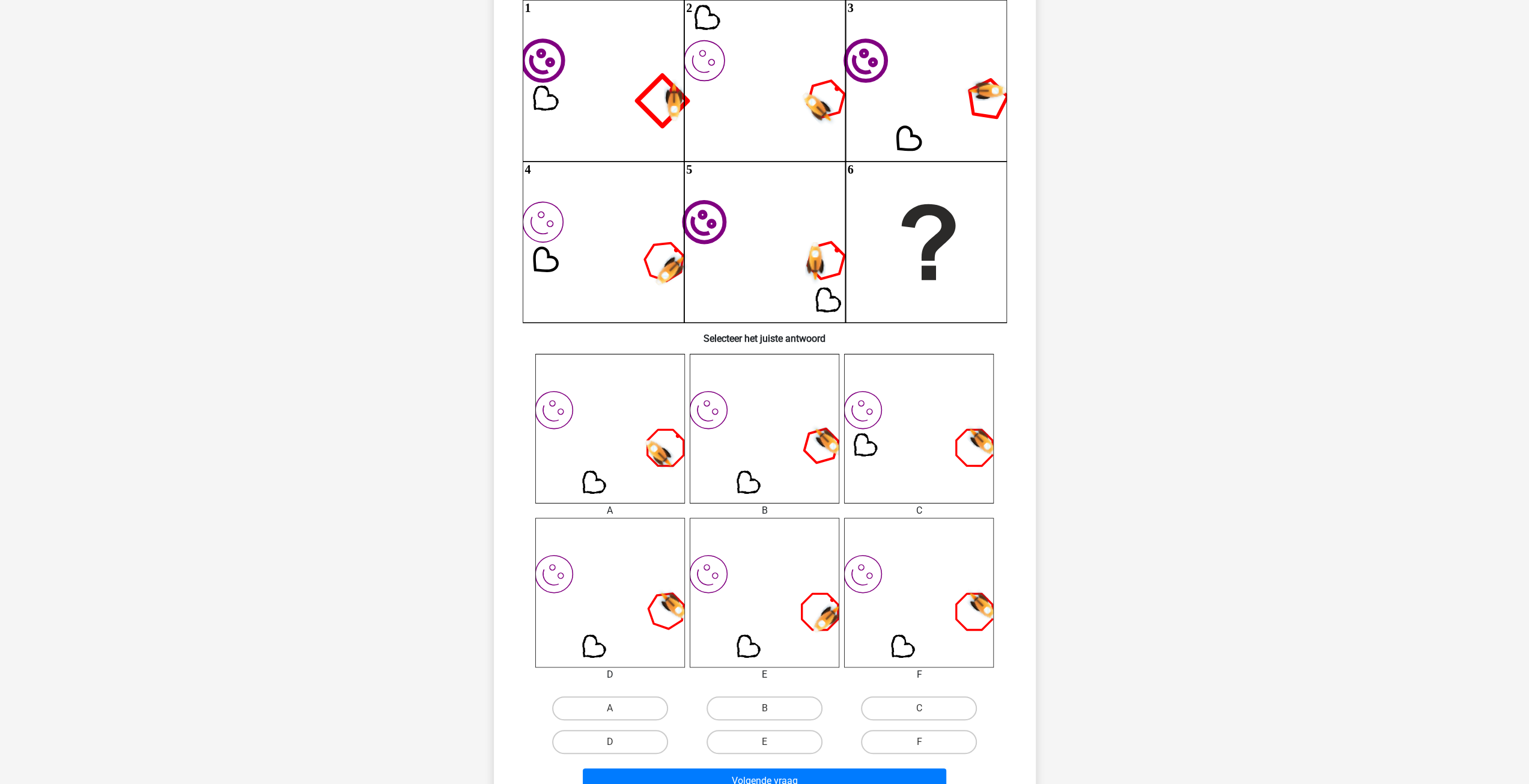
scroll to position [240, 0]
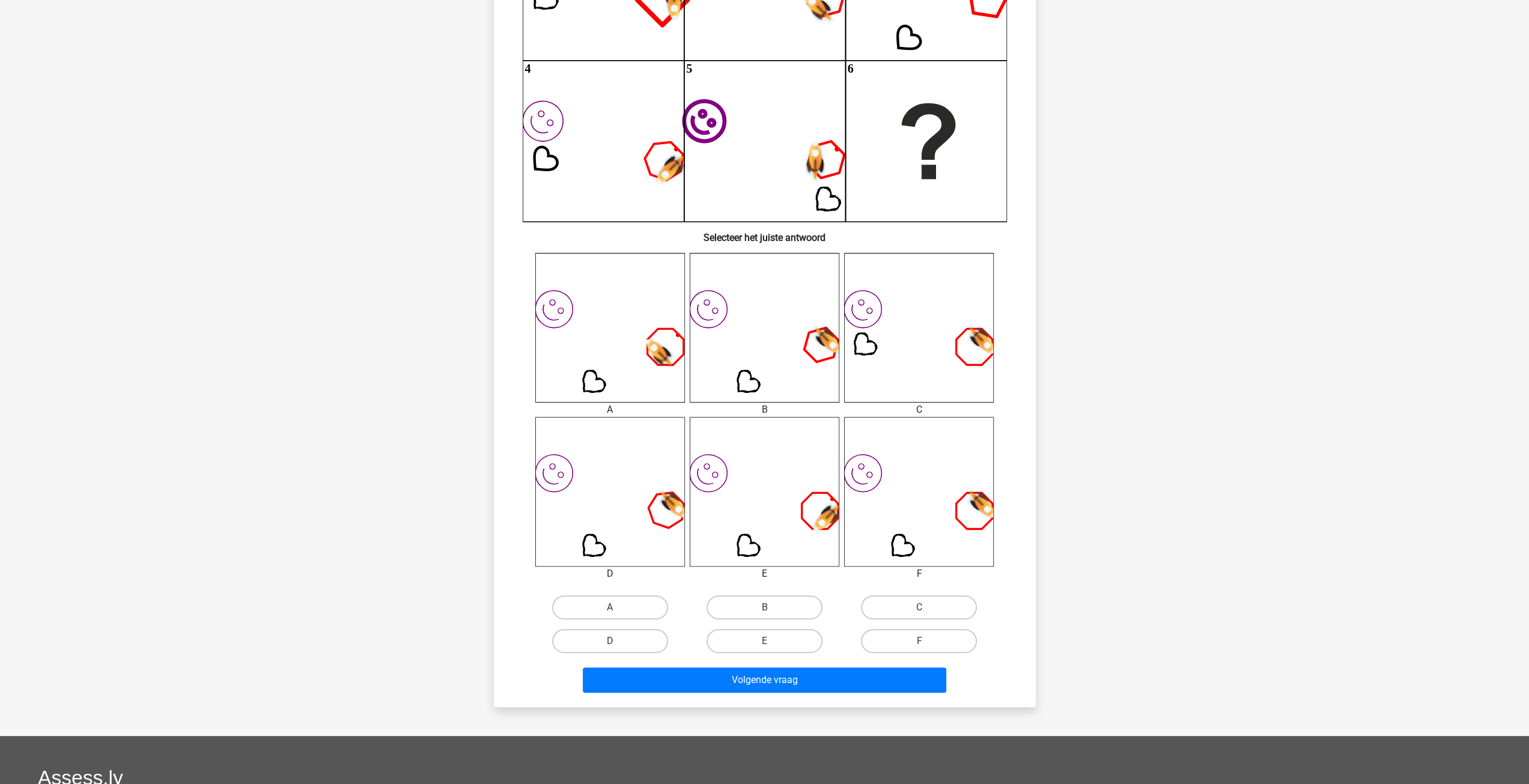
drag, startPoint x: 911, startPoint y: 598, endPoint x: 905, endPoint y: 625, distance: 27.7
click at [907, 598] on label "C" at bounding box center [919, 607] width 116 height 24
click at [919, 607] on input "C" at bounding box center [923, 611] width 8 height 8
radio input "true"
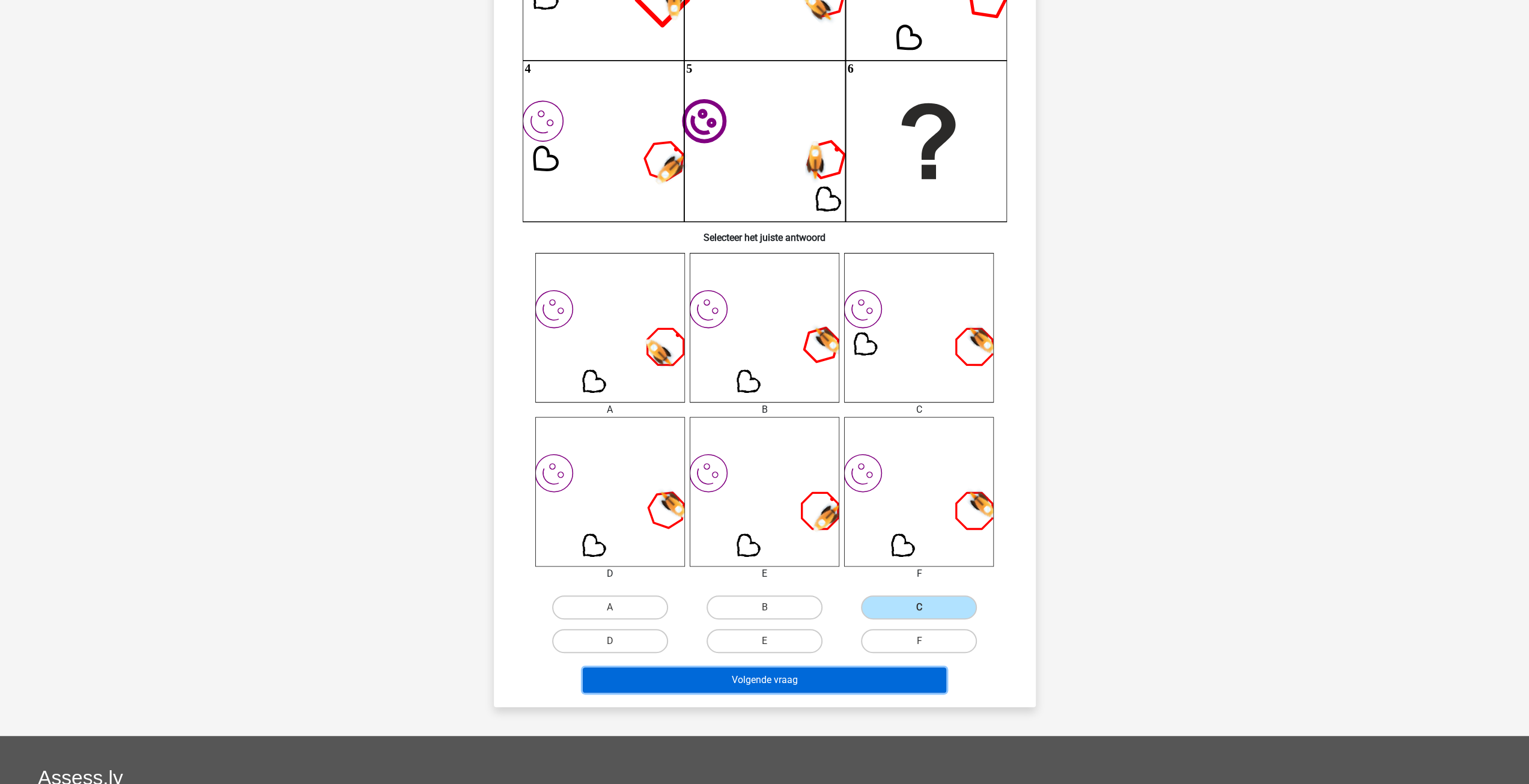
click at [855, 683] on button "Volgende vraag" at bounding box center [764, 680] width 364 height 25
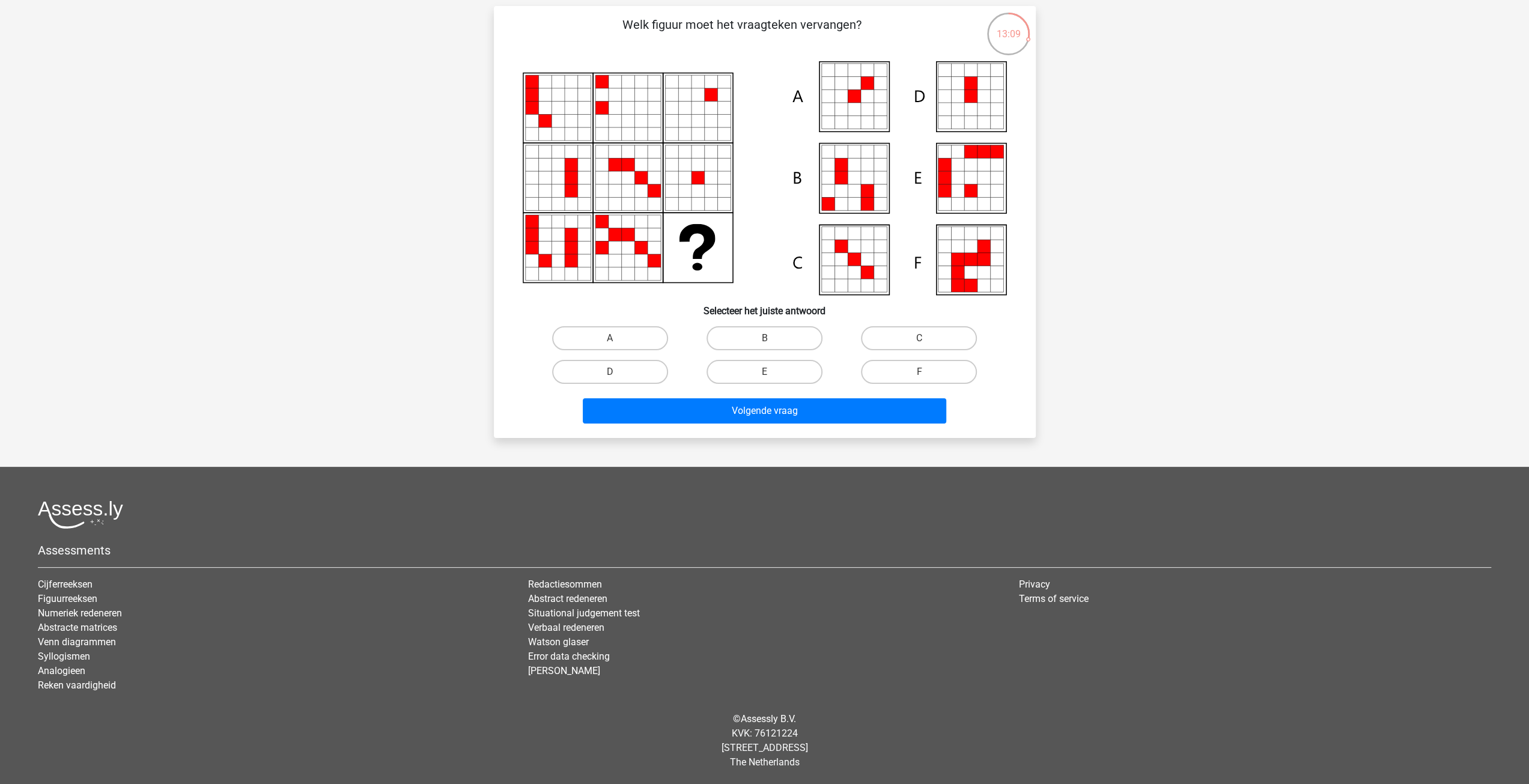
scroll to position [60, 0]
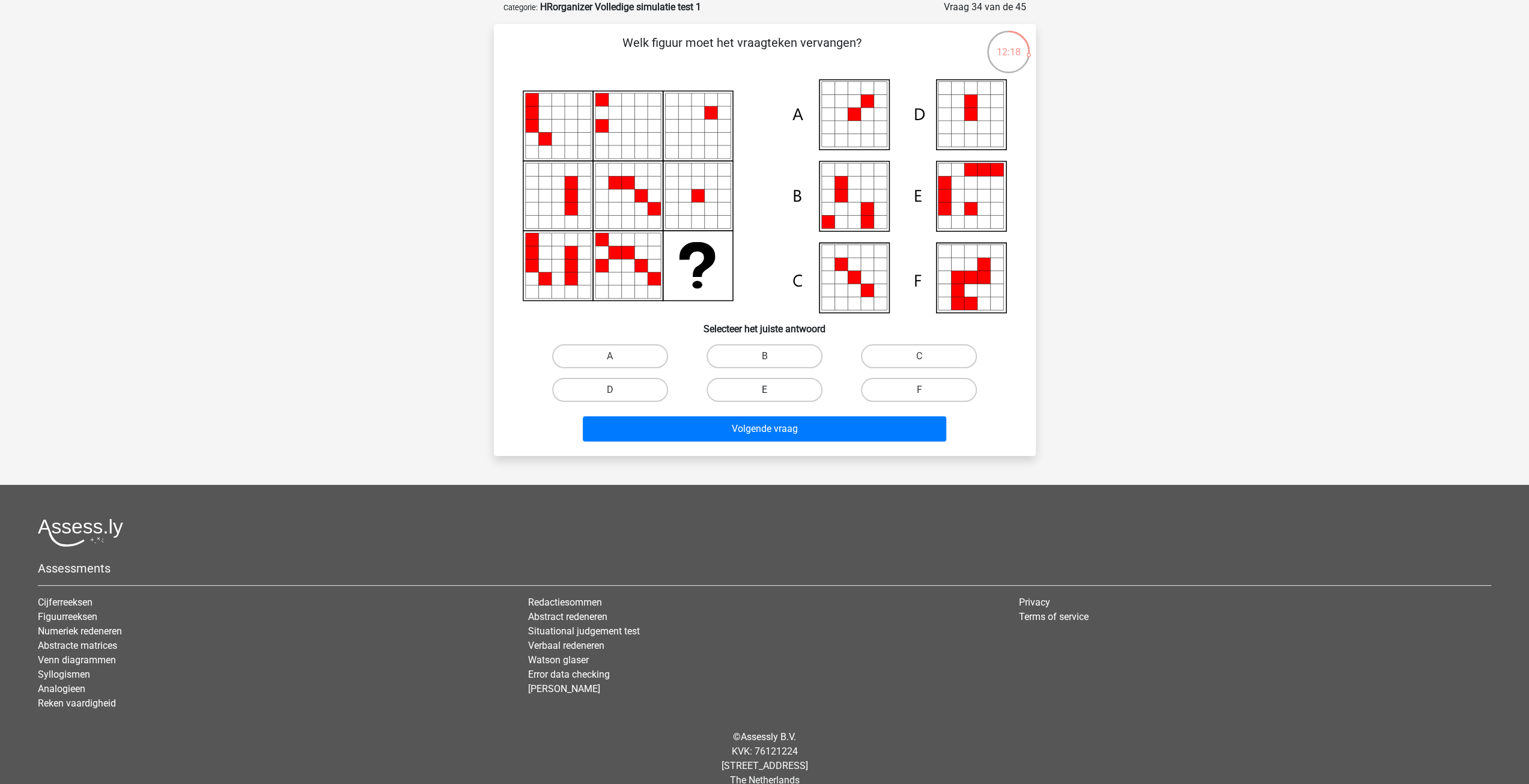
drag, startPoint x: 747, startPoint y: 350, endPoint x: 759, endPoint y: 382, distance: 34.2
click at [747, 350] on label "B" at bounding box center [764, 356] width 116 height 24
click at [764, 356] on input "B" at bounding box center [768, 359] width 8 height 8
radio input "true"
click at [750, 433] on button "Volgende vraag" at bounding box center [764, 429] width 364 height 25
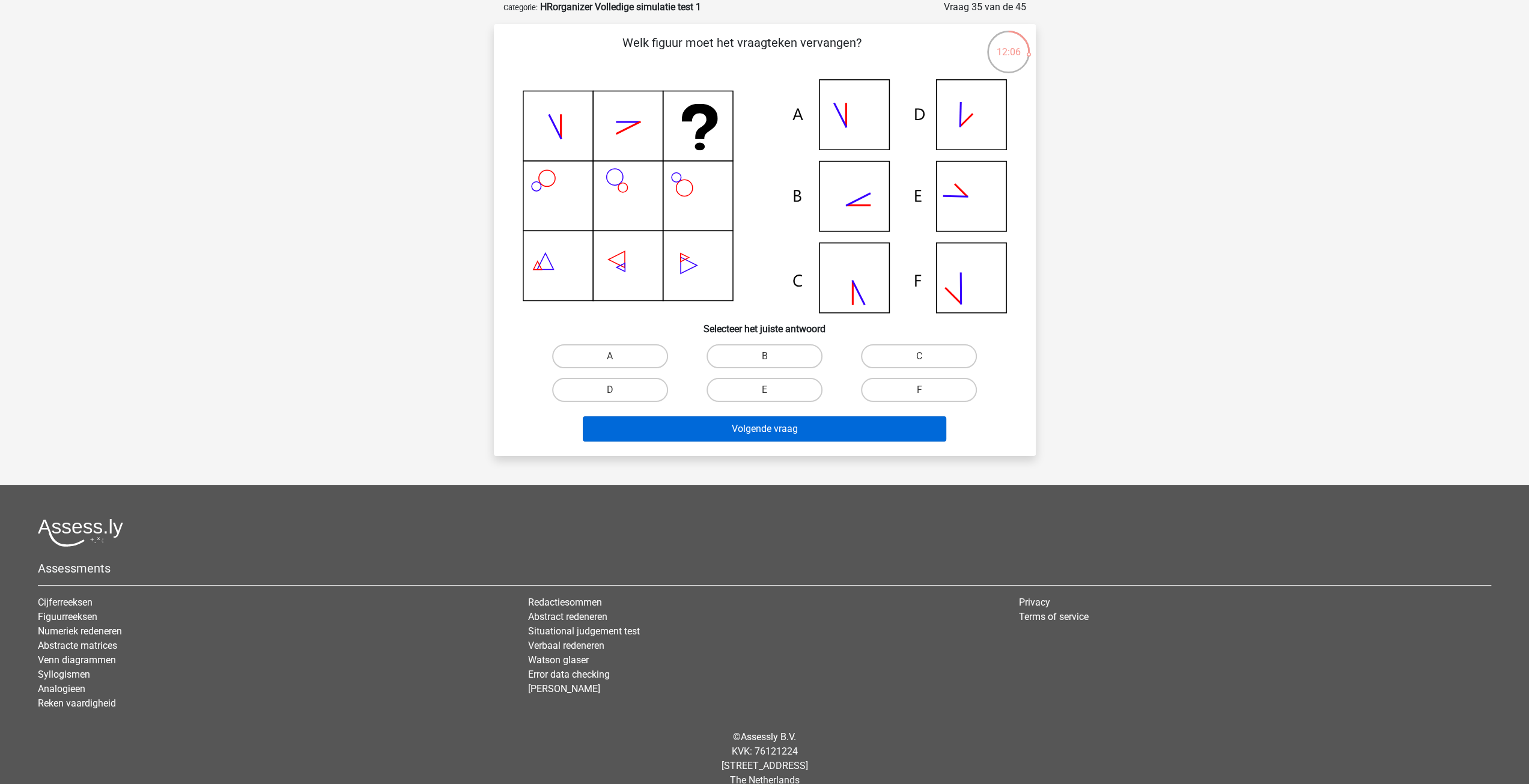
drag, startPoint x: 939, startPoint y: 359, endPoint x: 925, endPoint y: 421, distance: 63.6
click at [939, 366] on label "C" at bounding box center [919, 356] width 116 height 24
click at [927, 364] on input "C" at bounding box center [923, 359] width 8 height 8
radio input "true"
click at [891, 426] on button "Volgende vraag" at bounding box center [764, 429] width 364 height 25
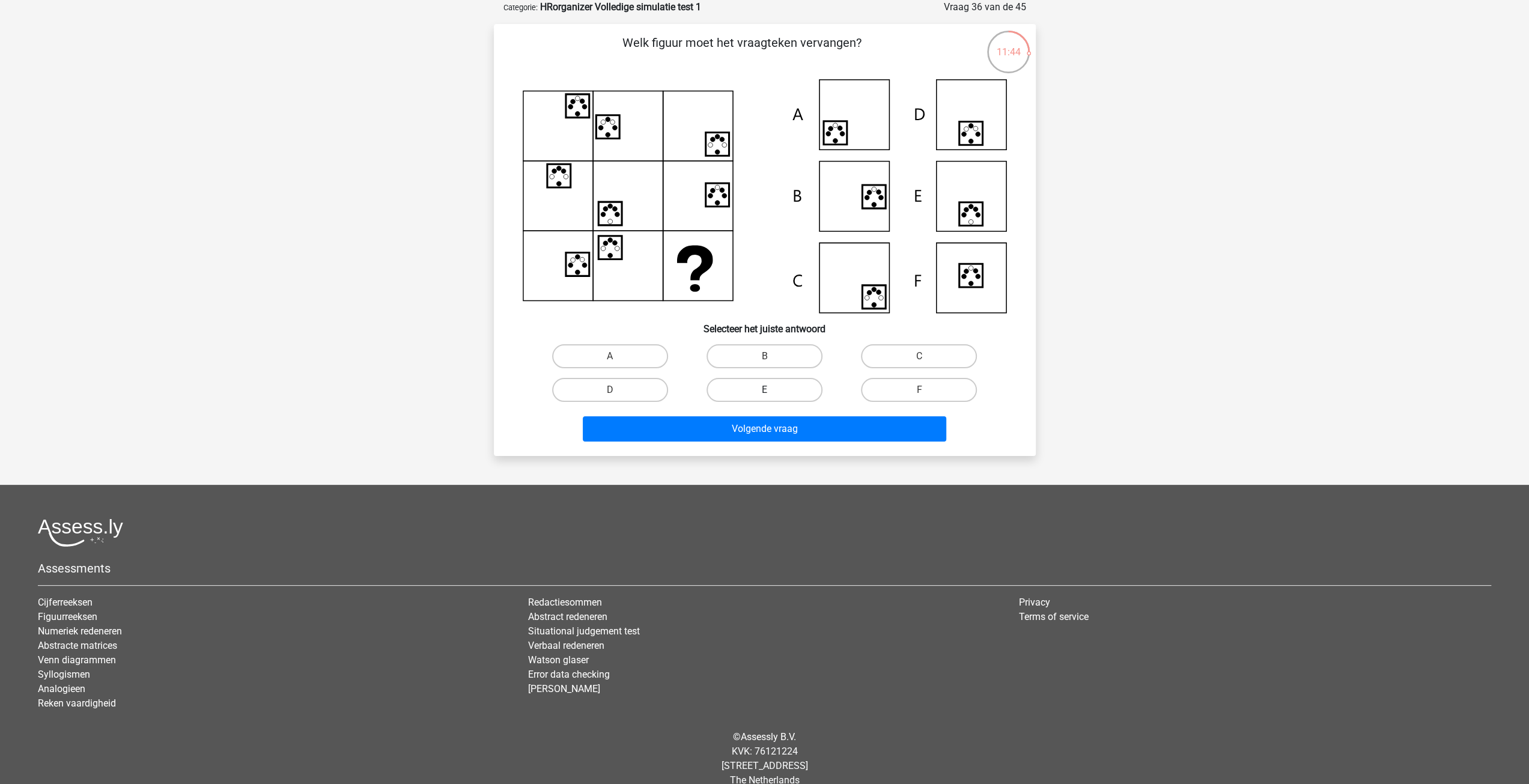
click at [795, 392] on label "E" at bounding box center [764, 390] width 116 height 24
click at [772, 392] on input "E" at bounding box center [768, 393] width 8 height 8
radio input "true"
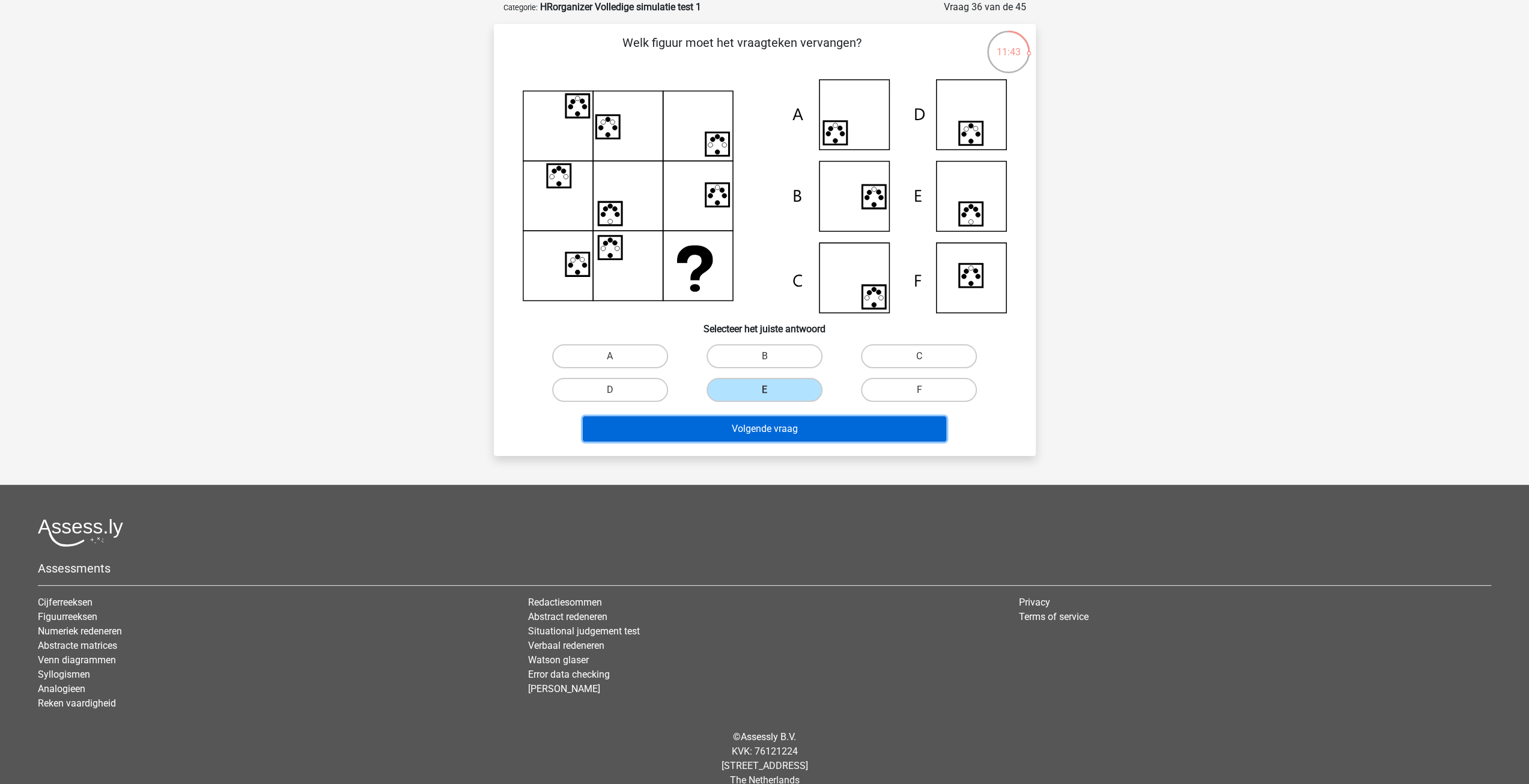
click at [759, 438] on button "Volgende vraag" at bounding box center [764, 429] width 364 height 25
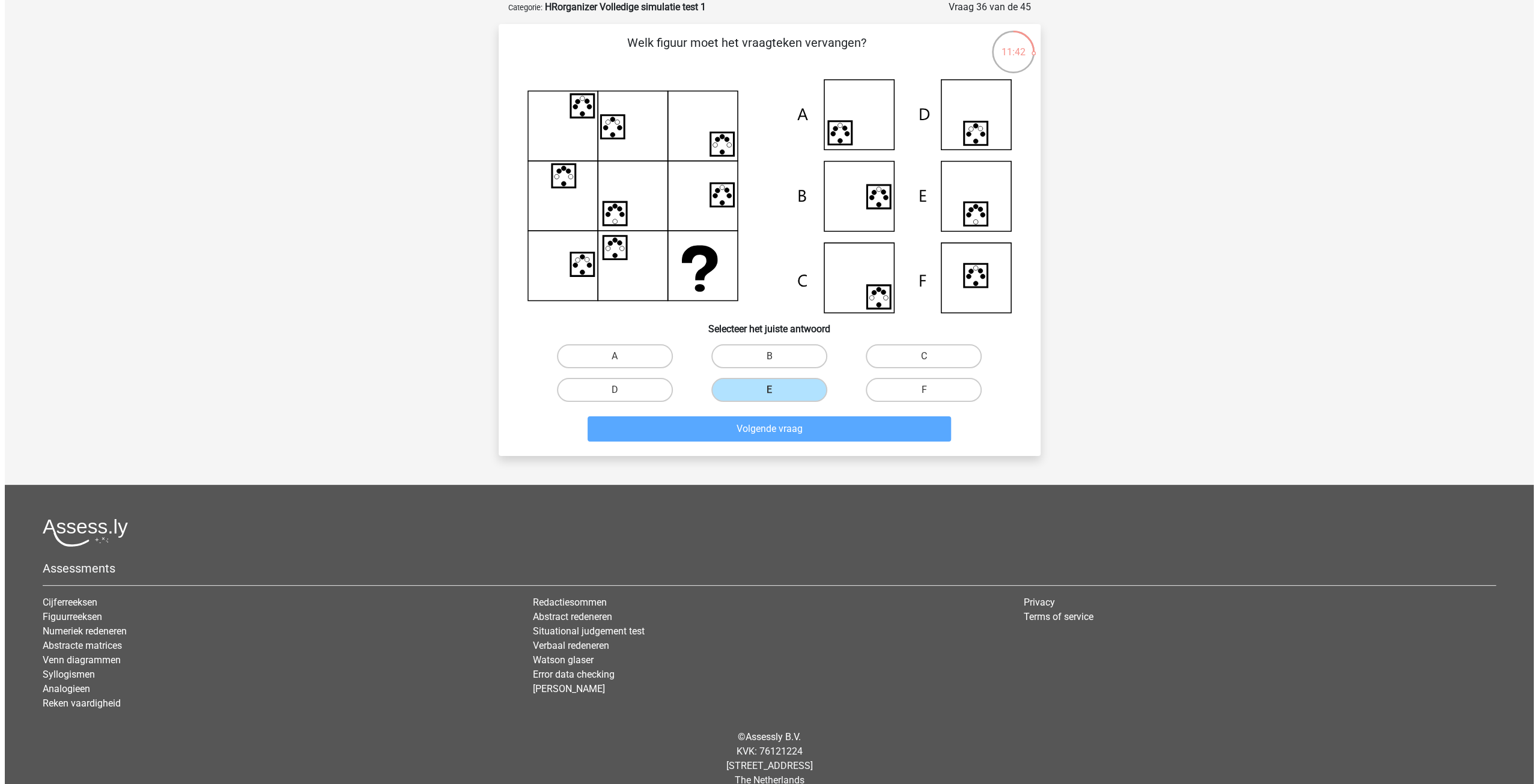
scroll to position [0, 0]
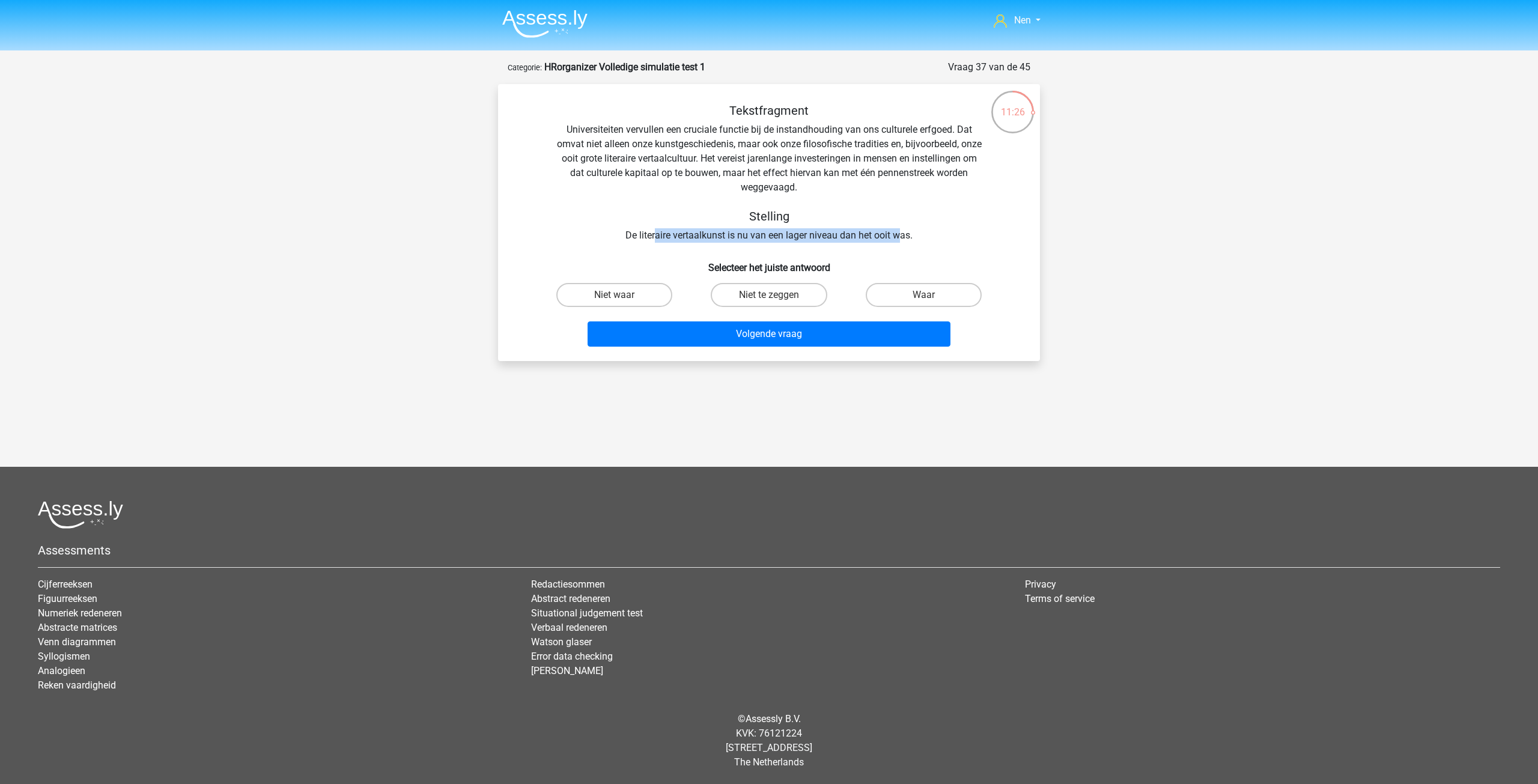
drag, startPoint x: 661, startPoint y: 238, endPoint x: 896, endPoint y: 232, distance: 235.1
click at [896, 232] on div "Tekstfragment Universiteiten vervullen een cruciale functie bij de instandhoudi…" at bounding box center [769, 173] width 503 height 139
click at [758, 295] on label "Niet te zeggen" at bounding box center [768, 295] width 116 height 24
click at [769, 295] on input "Niet te zeggen" at bounding box center [772, 298] width 8 height 8
radio input "true"
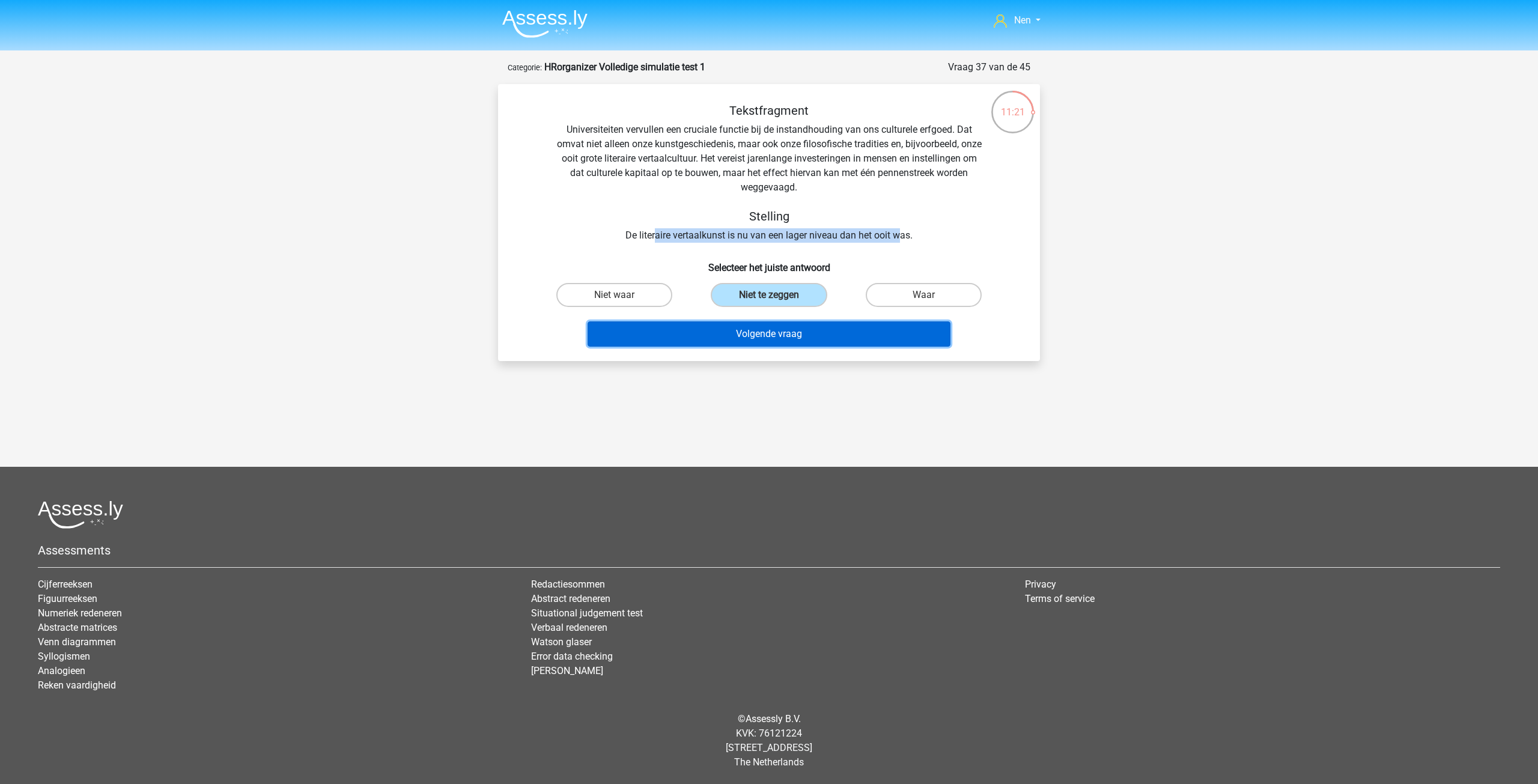
click at [751, 337] on button "Volgende vraag" at bounding box center [769, 334] width 364 height 25
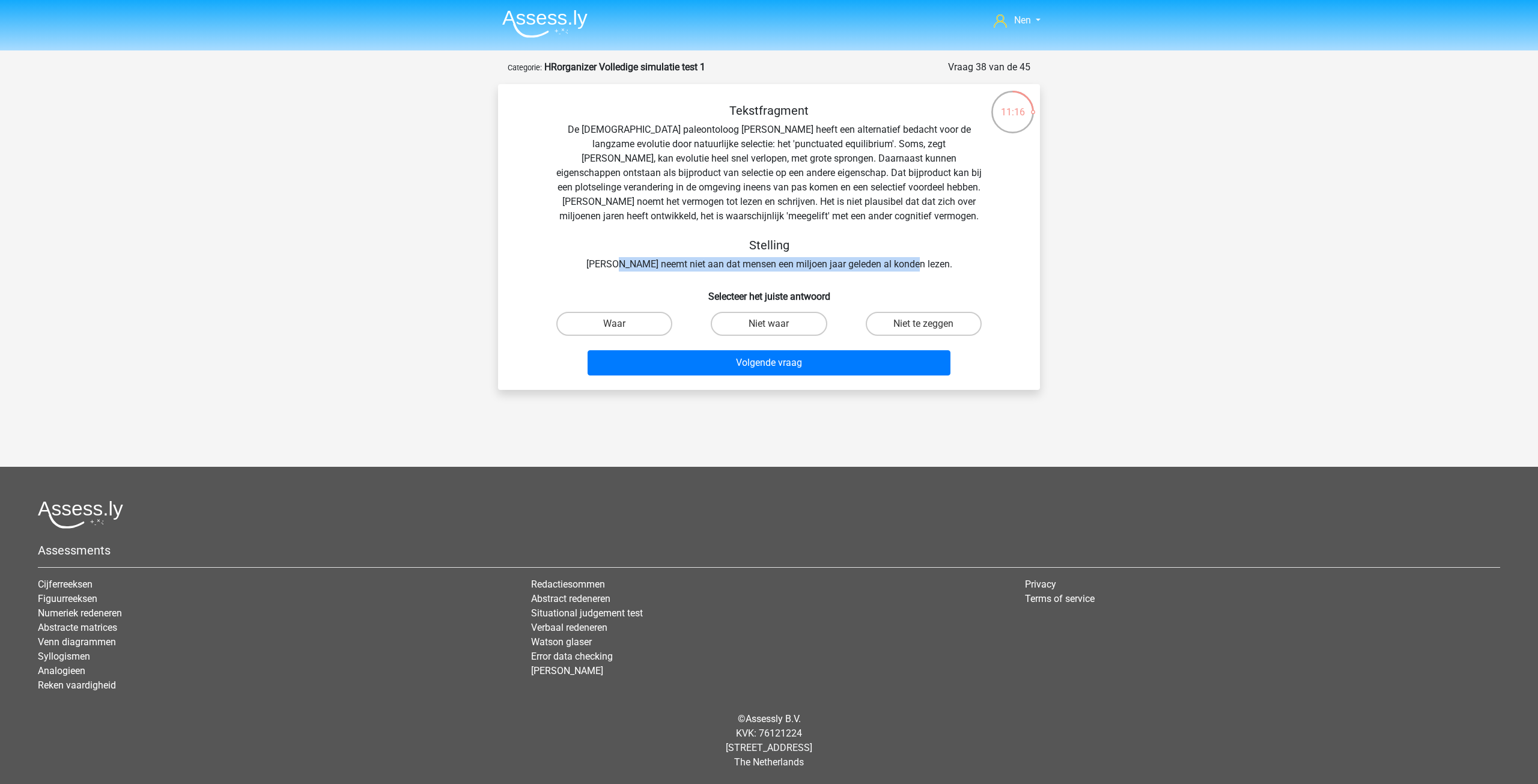
drag, startPoint x: 638, startPoint y: 266, endPoint x: 942, endPoint y: 261, distance: 304.0
click at [942, 261] on div "Tekstfragment De Amerikaanse paleontoloog Stephen Jay Gould heeft een alternati…" at bounding box center [769, 188] width 503 height 168
drag, startPoint x: 786, startPoint y: 131, endPoint x: 707, endPoint y: 140, distance: 79.5
click at [706, 139] on div "Tekstfragment De Amerikaanse paleontoloog Stephen Jay Gould heeft een alternati…" at bounding box center [769, 188] width 503 height 168
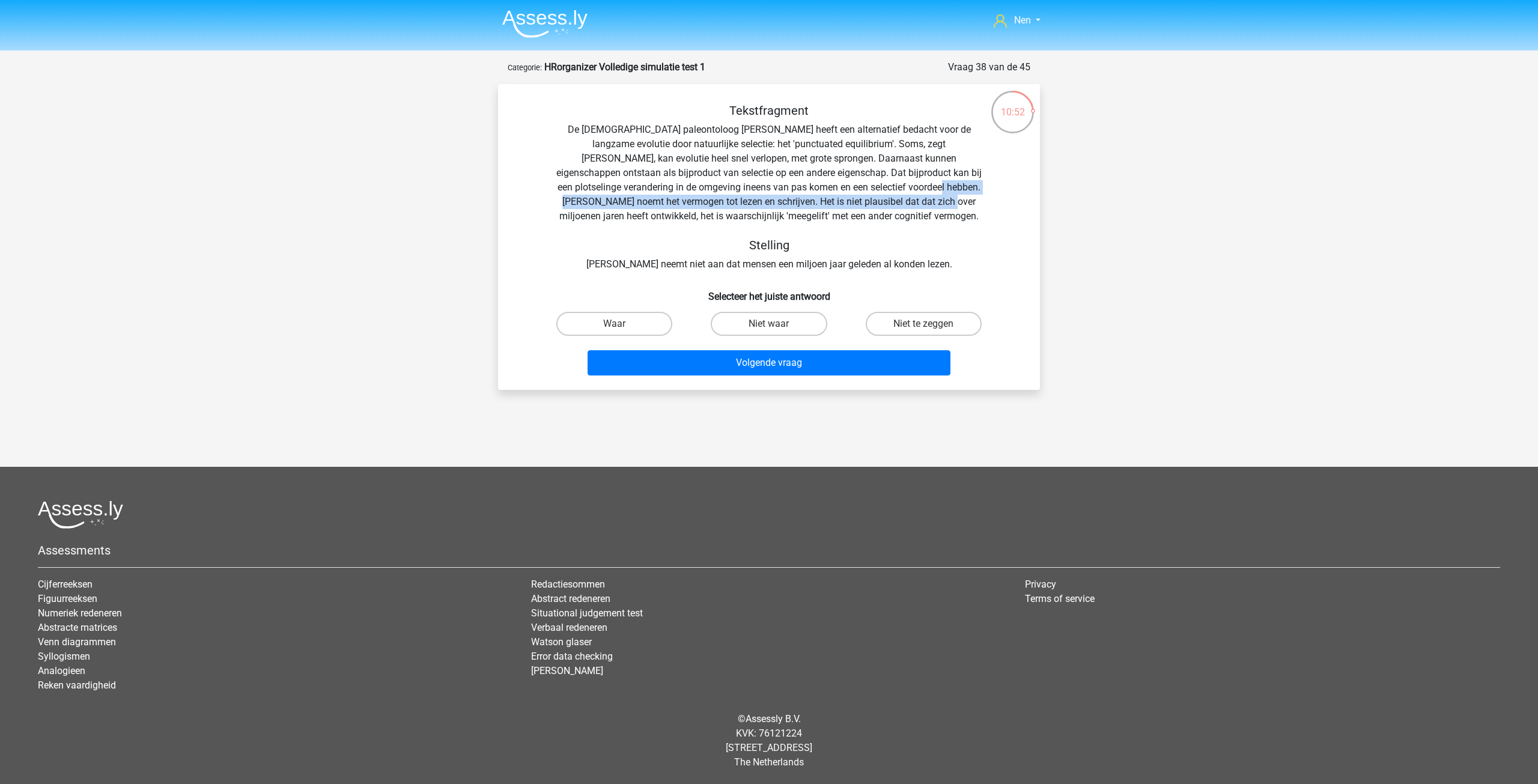
drag, startPoint x: 860, startPoint y: 185, endPoint x: 865, endPoint y: 195, distance: 11.2
click at [865, 195] on div "Tekstfragment De Amerikaanse paleontoloog Stephen Jay Gould heeft een alternati…" at bounding box center [769, 188] width 503 height 168
click at [651, 205] on div "Tekstfragment De Amerikaanse paleontoloog Stephen Jay Gould heeft een alternati…" at bounding box center [769, 188] width 503 height 168
drag, startPoint x: 791, startPoint y: 325, endPoint x: 793, endPoint y: 349, distance: 24.1
click at [791, 325] on label "Niet waar" at bounding box center [768, 323] width 116 height 24
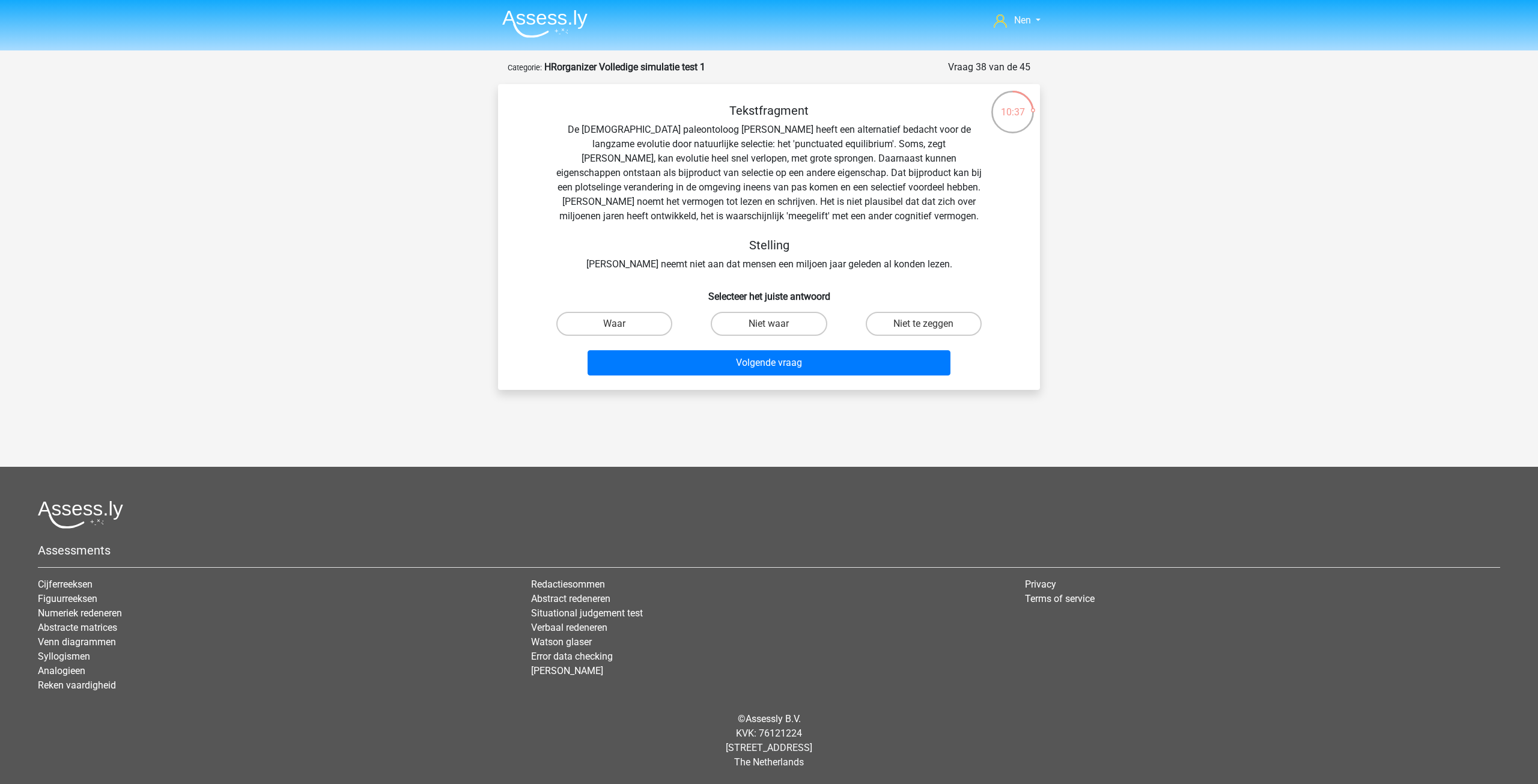
click at [777, 325] on input "Niet waar" at bounding box center [772, 327] width 8 height 8
radio input "true"
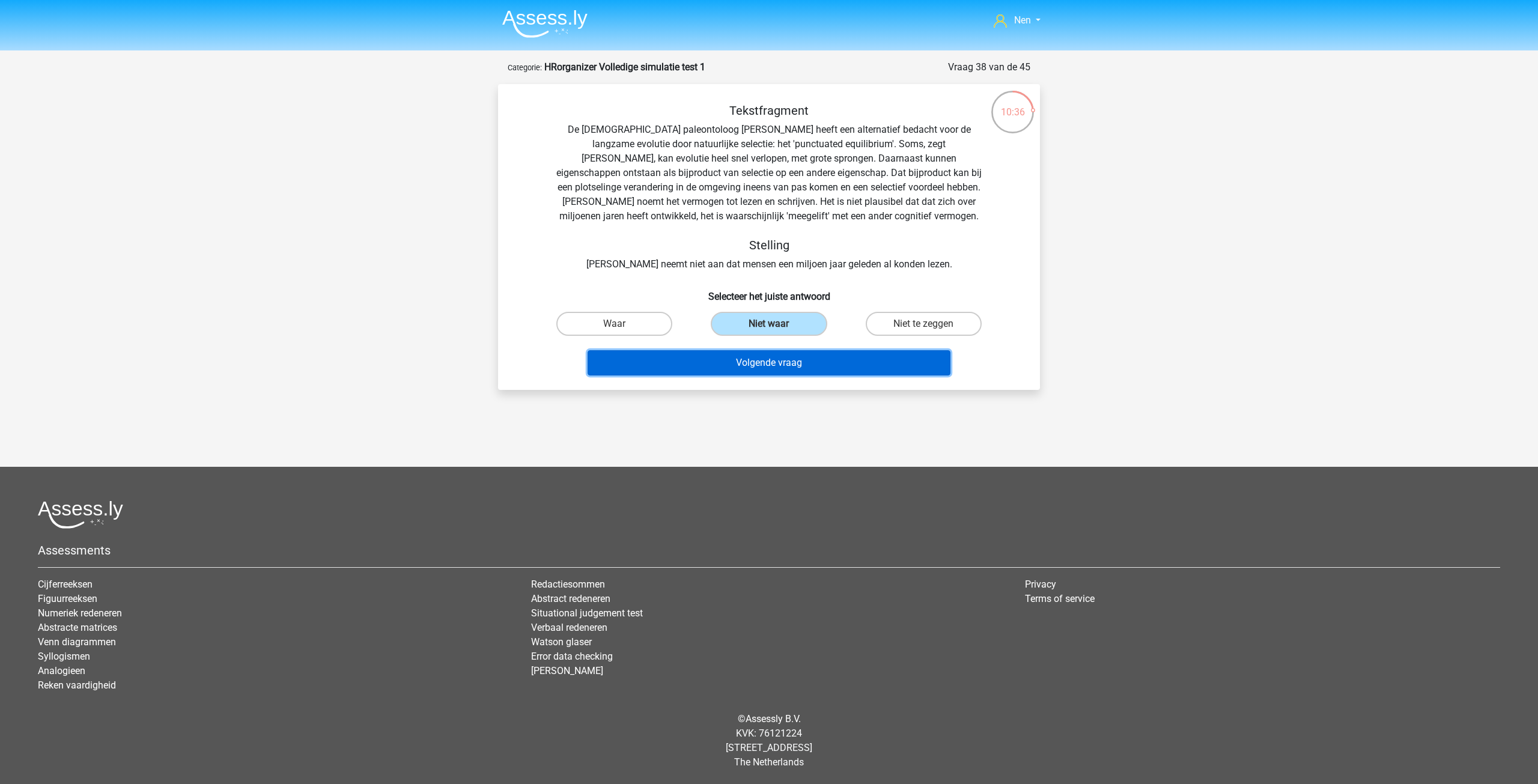
click at [791, 361] on button "Volgende vraag" at bounding box center [769, 363] width 364 height 25
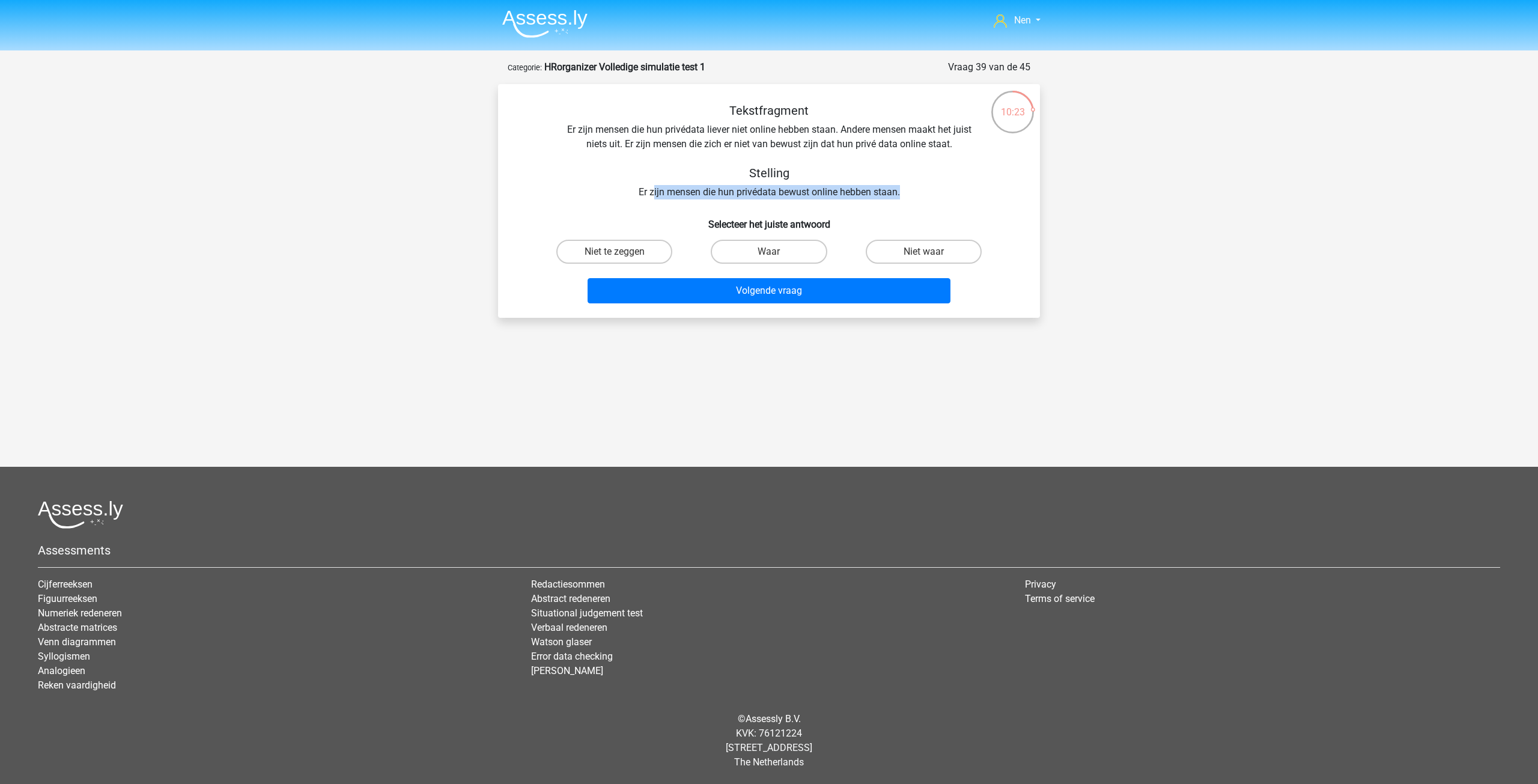
drag, startPoint x: 653, startPoint y: 190, endPoint x: 907, endPoint y: 190, distance: 254.0
click at [907, 190] on div "Tekstfragment Er zijn mensen die hun privédata liever niet online hebben staan.…" at bounding box center [769, 152] width 503 height 96
click at [626, 253] on label "Niet te zeggen" at bounding box center [614, 252] width 116 height 24
click at [622, 253] on input "Niet te zeggen" at bounding box center [618, 255] width 8 height 8
radio input "true"
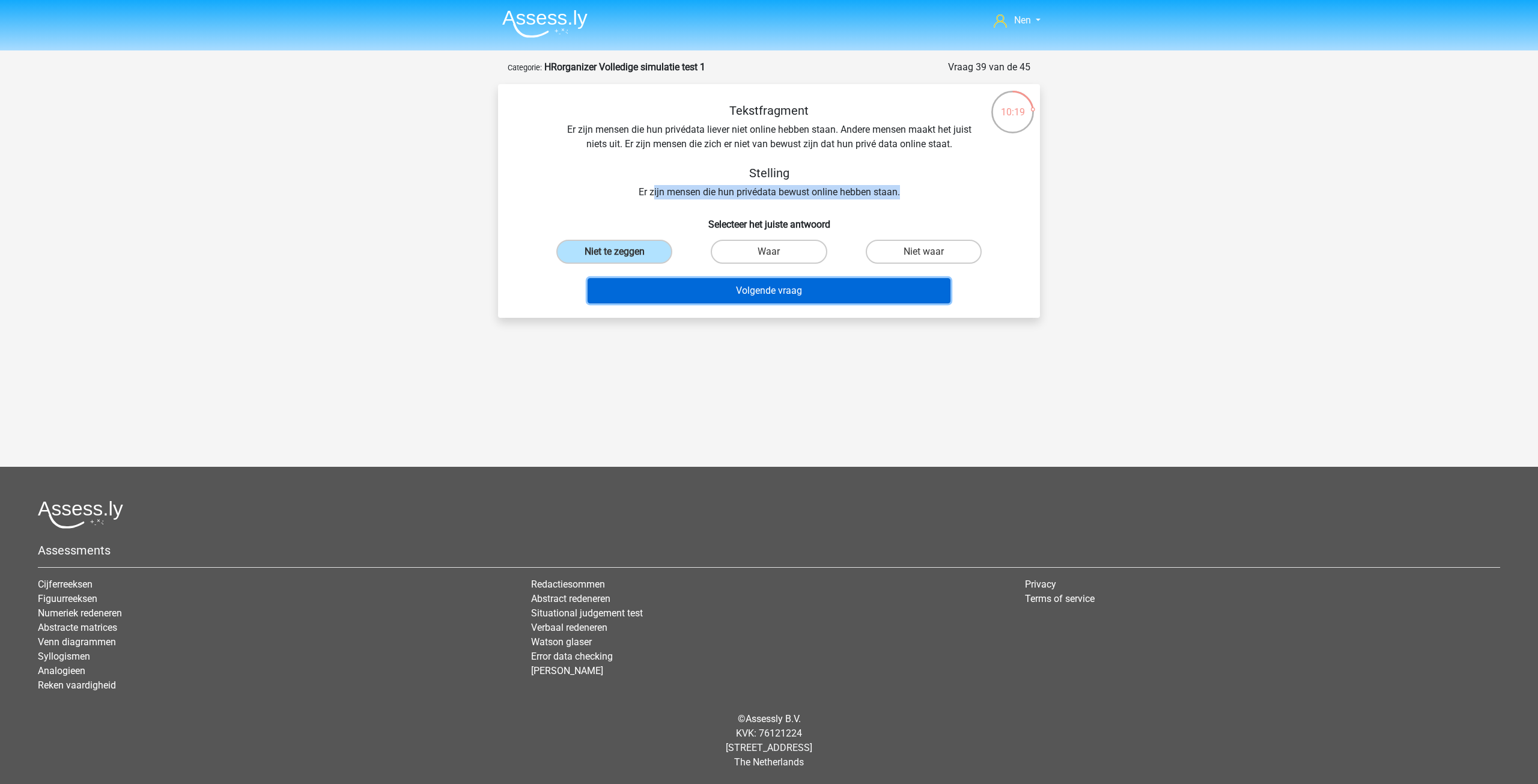
click at [827, 286] on button "Volgende vraag" at bounding box center [769, 291] width 364 height 25
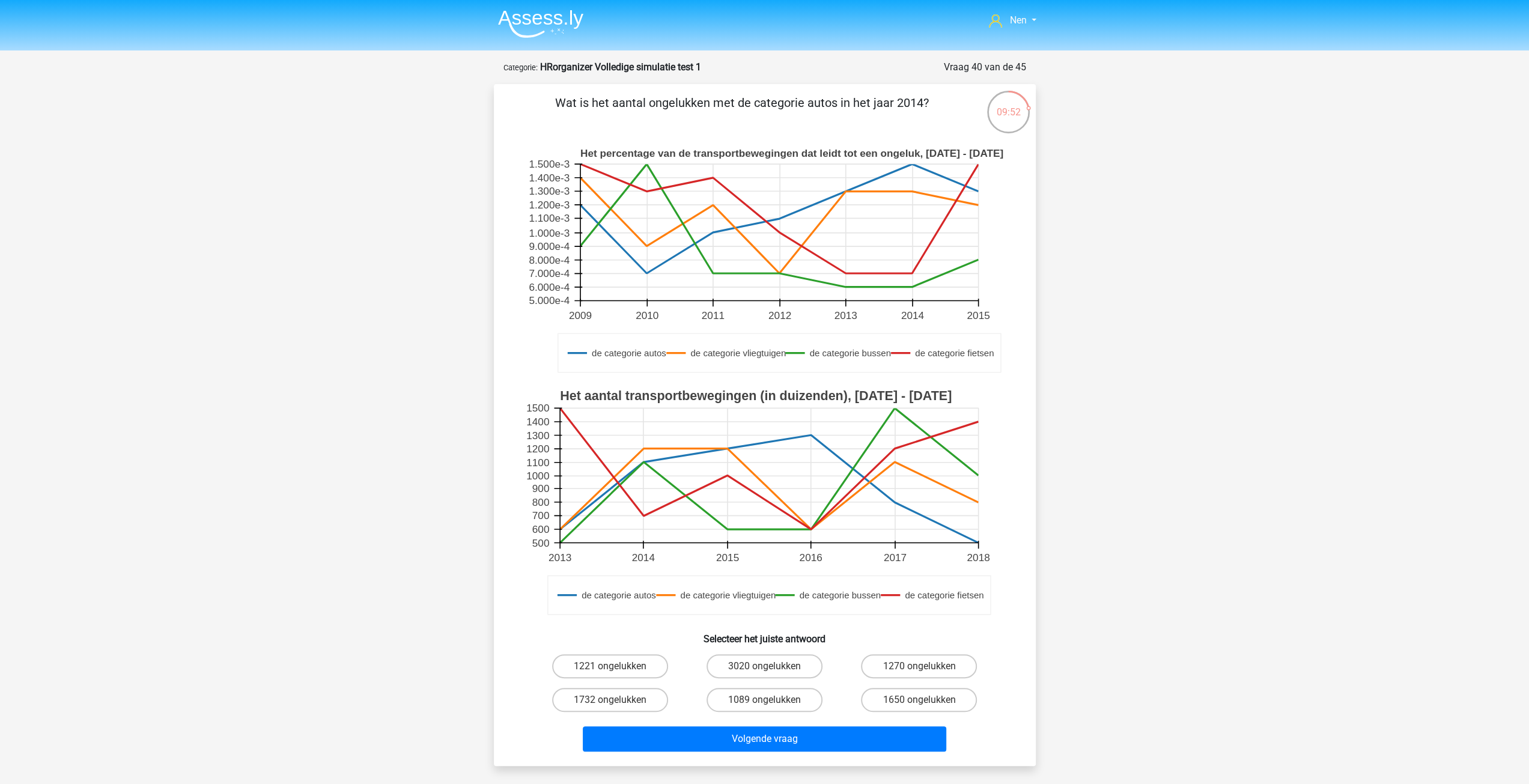
click at [976, 189] on rect at bounding box center [779, 232] width 398 height 136
click at [906, 699] on label "1650 ongelukken" at bounding box center [919, 699] width 116 height 24
click at [919, 700] on input "1650 ongelukken" at bounding box center [923, 703] width 8 height 8
radio input "true"
click at [828, 748] on button "Volgende vraag" at bounding box center [764, 739] width 364 height 25
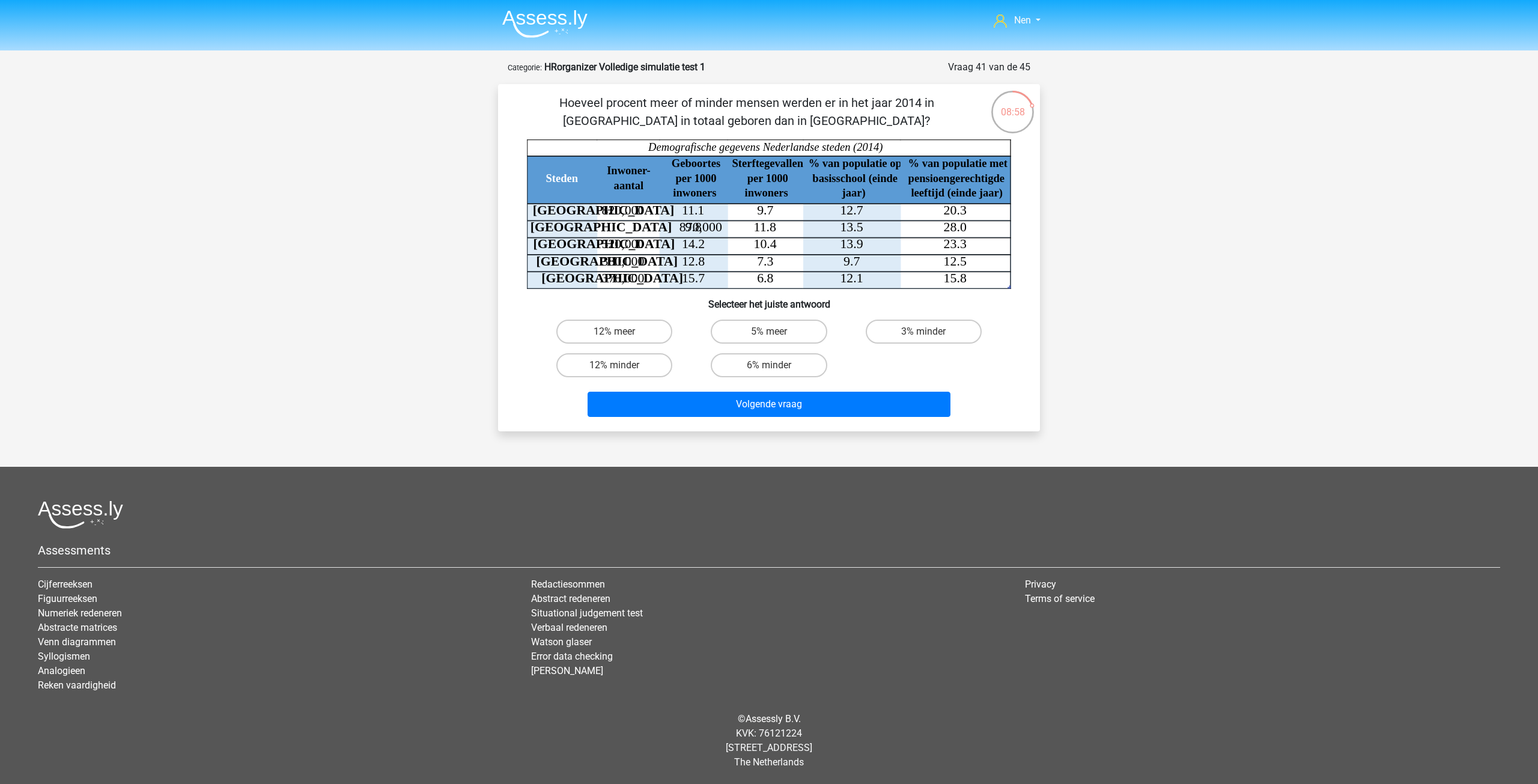
drag, startPoint x: 633, startPoint y: 99, endPoint x: 948, endPoint y: 118, distance: 315.6
click at [948, 118] on p "Hoeveel procent meer of minder mensen werden er in het jaar 2014 in Amsterdam i…" at bounding box center [746, 112] width 458 height 36
drag, startPoint x: 676, startPoint y: 161, endPoint x: 718, endPoint y: 191, distance: 51.6
click at [718, 191] on icon "Steden Inwoner- aantal Geboortes per 1000 inwoners Sterftegevallen per 1000 inw…" at bounding box center [769, 213] width 484 height 149
click at [714, 211] on icon at bounding box center [713, 246] width 373 height 85
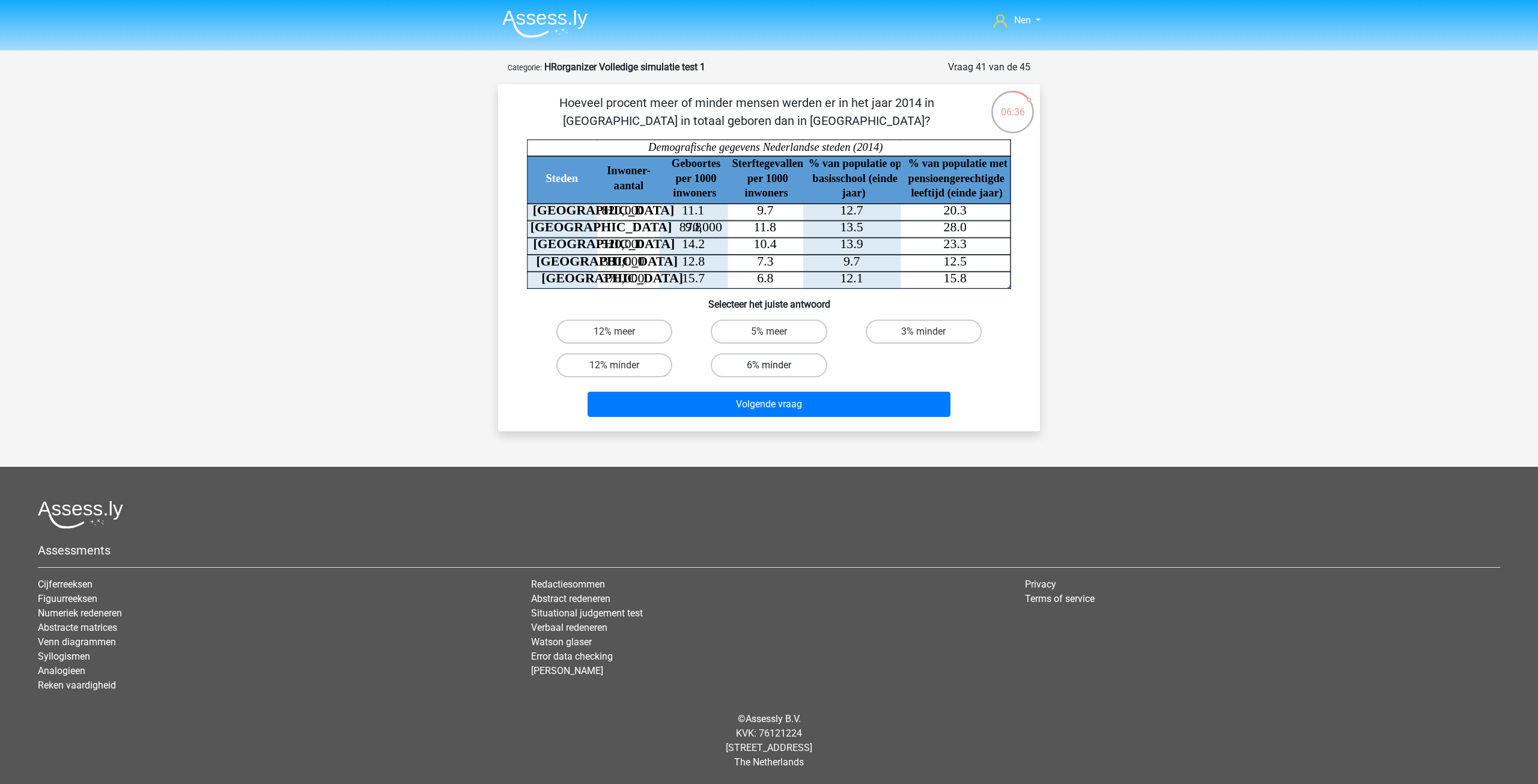
click at [756, 370] on label "6% minder" at bounding box center [768, 365] width 116 height 24
click at [769, 370] on input "6% minder" at bounding box center [772, 368] width 8 height 8
radio input "true"
click at [771, 415] on button "Volgende vraag" at bounding box center [769, 404] width 364 height 25
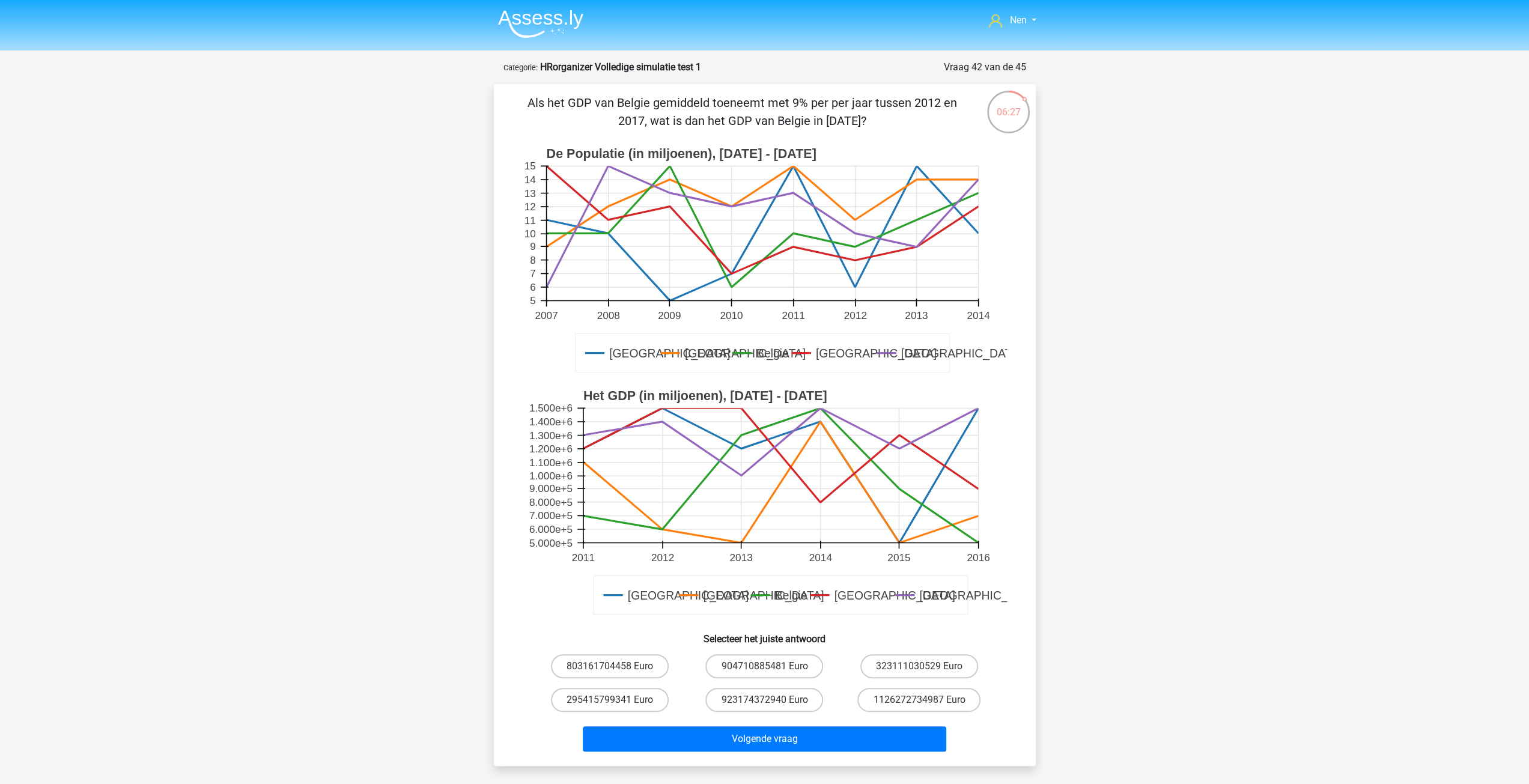
drag, startPoint x: 750, startPoint y: 97, endPoint x: 882, endPoint y: 118, distance: 133.7
click at [882, 118] on p "Als het GDP van Belgie gemiddeld toeneemt met 9% per per jaar tussen 2012 en 20…" at bounding box center [742, 112] width 458 height 36
click at [754, 671] on label "904710885481 Euro" at bounding box center [763, 666] width 118 height 24
click at [764, 671] on input "904710885481 Euro" at bounding box center [768, 669] width 8 height 8
radio input "true"
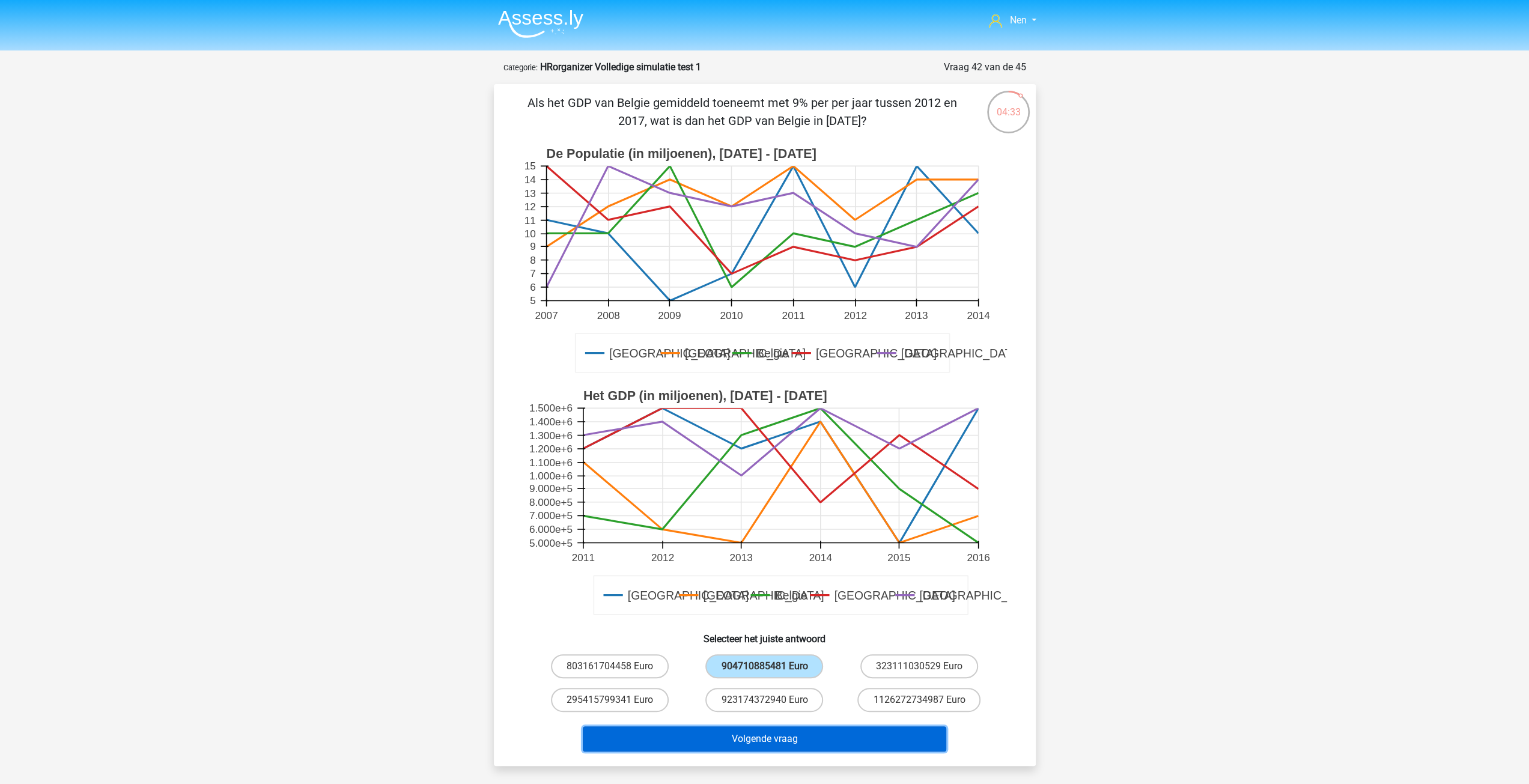
click at [772, 741] on button "Volgende vraag" at bounding box center [764, 739] width 364 height 25
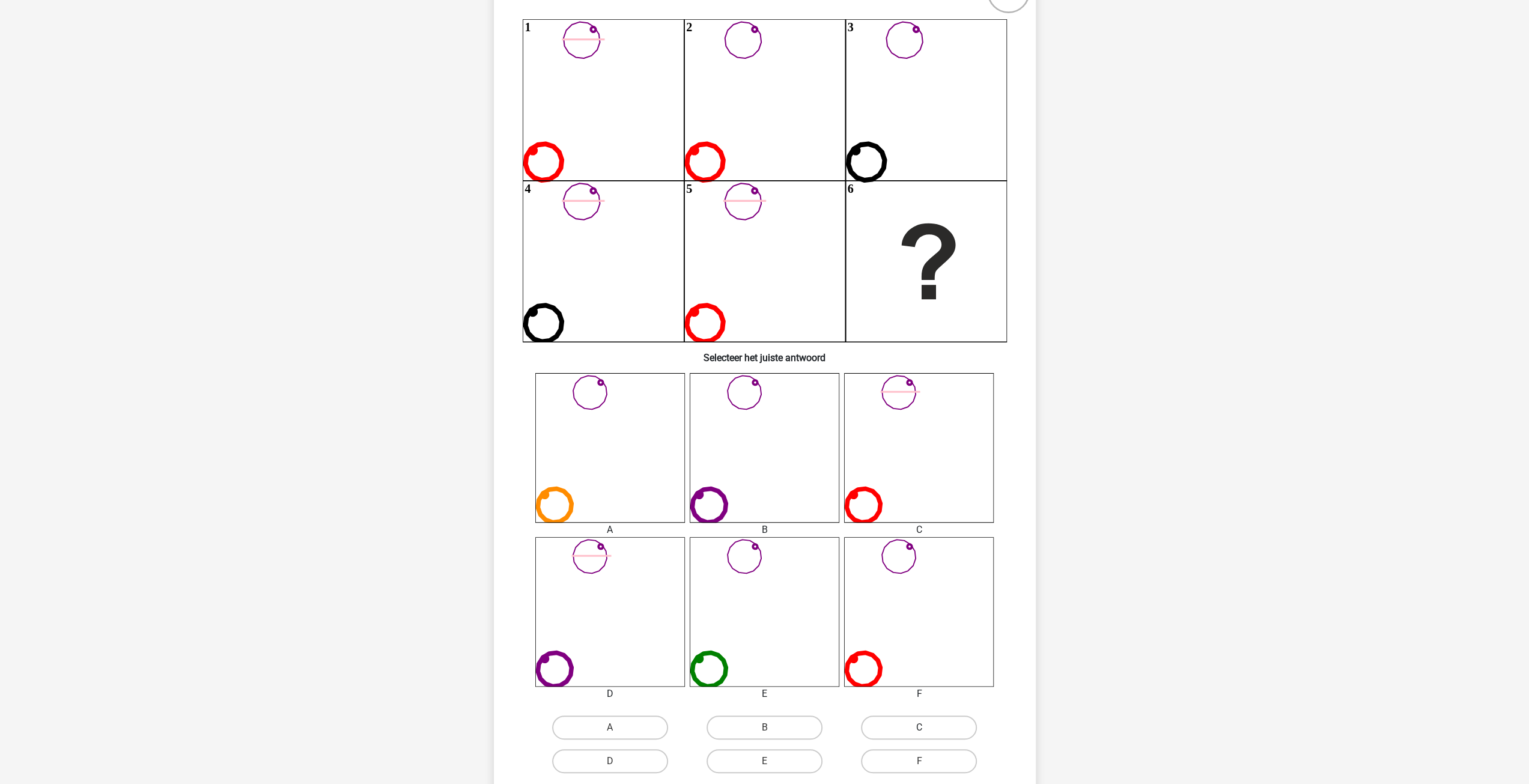
scroll to position [240, 0]
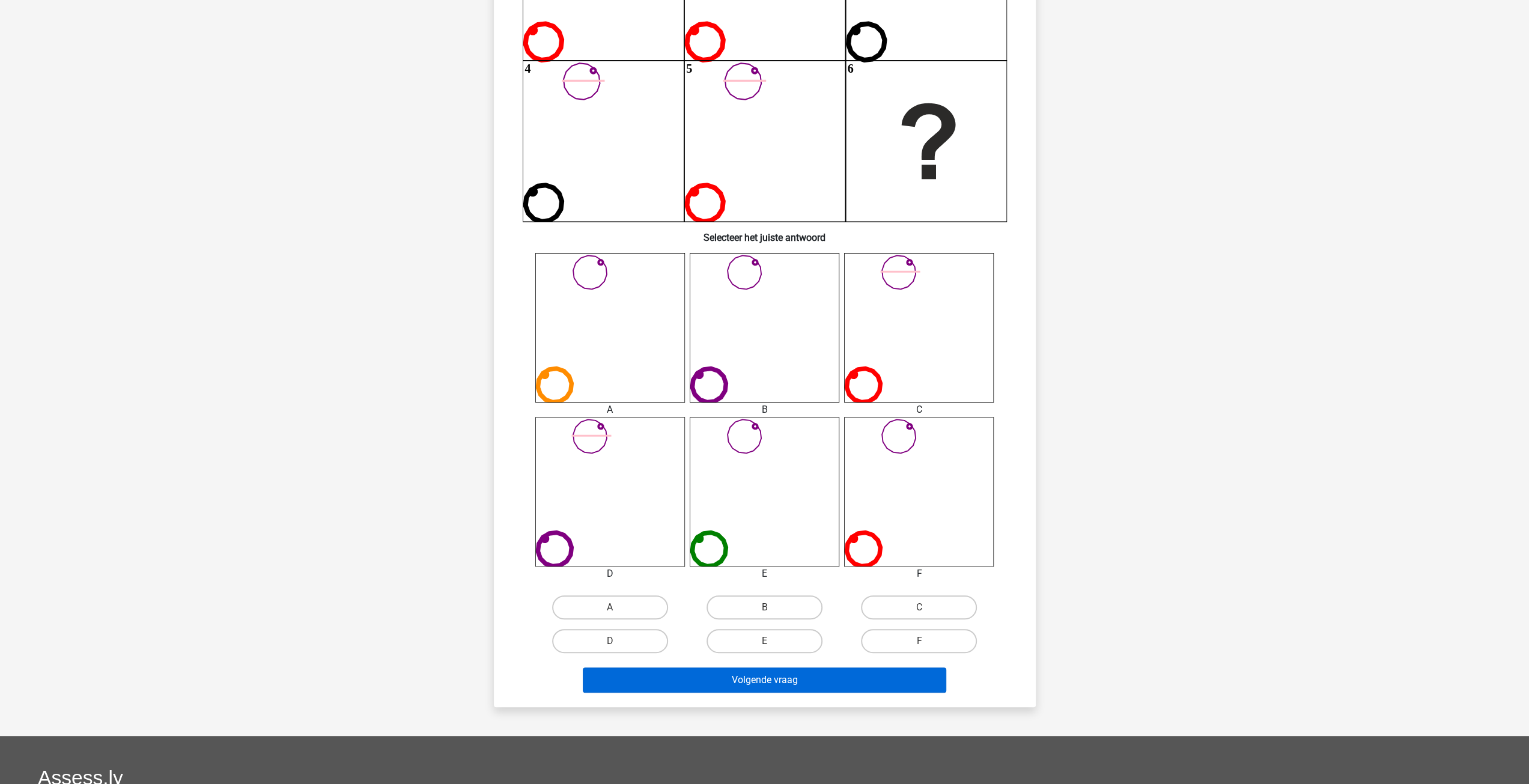
drag, startPoint x: 894, startPoint y: 635, endPoint x: 878, endPoint y: 669, distance: 37.6
click at [893, 639] on label "F" at bounding box center [919, 641] width 116 height 24
click at [919, 641] on input "F" at bounding box center [923, 644] width 8 height 8
radio input "true"
click at [878, 671] on button "Volgende vraag" at bounding box center [764, 680] width 364 height 25
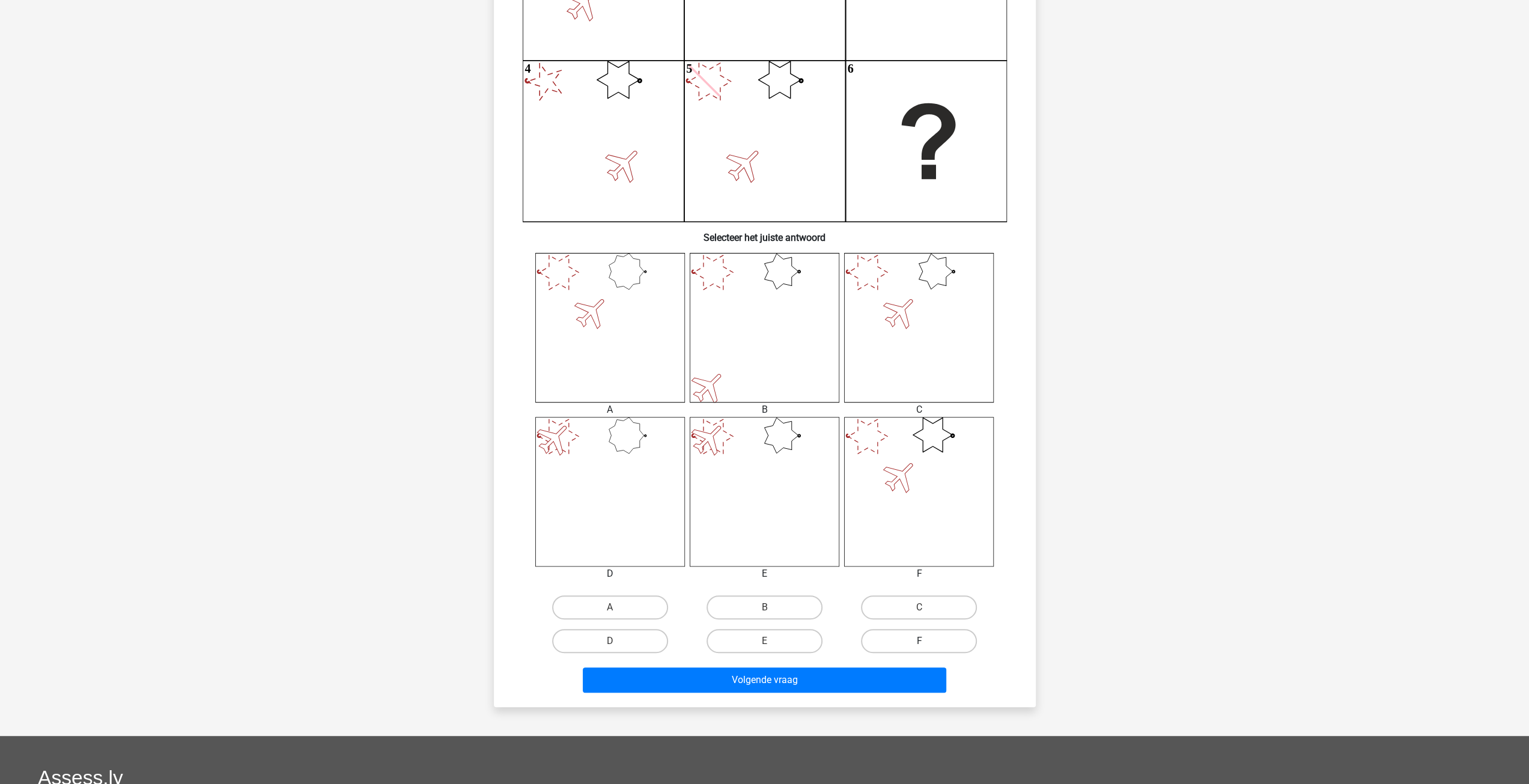
click at [921, 639] on label "F" at bounding box center [919, 641] width 116 height 24
click at [921, 641] on input "F" at bounding box center [923, 644] width 8 height 8
radio input "true"
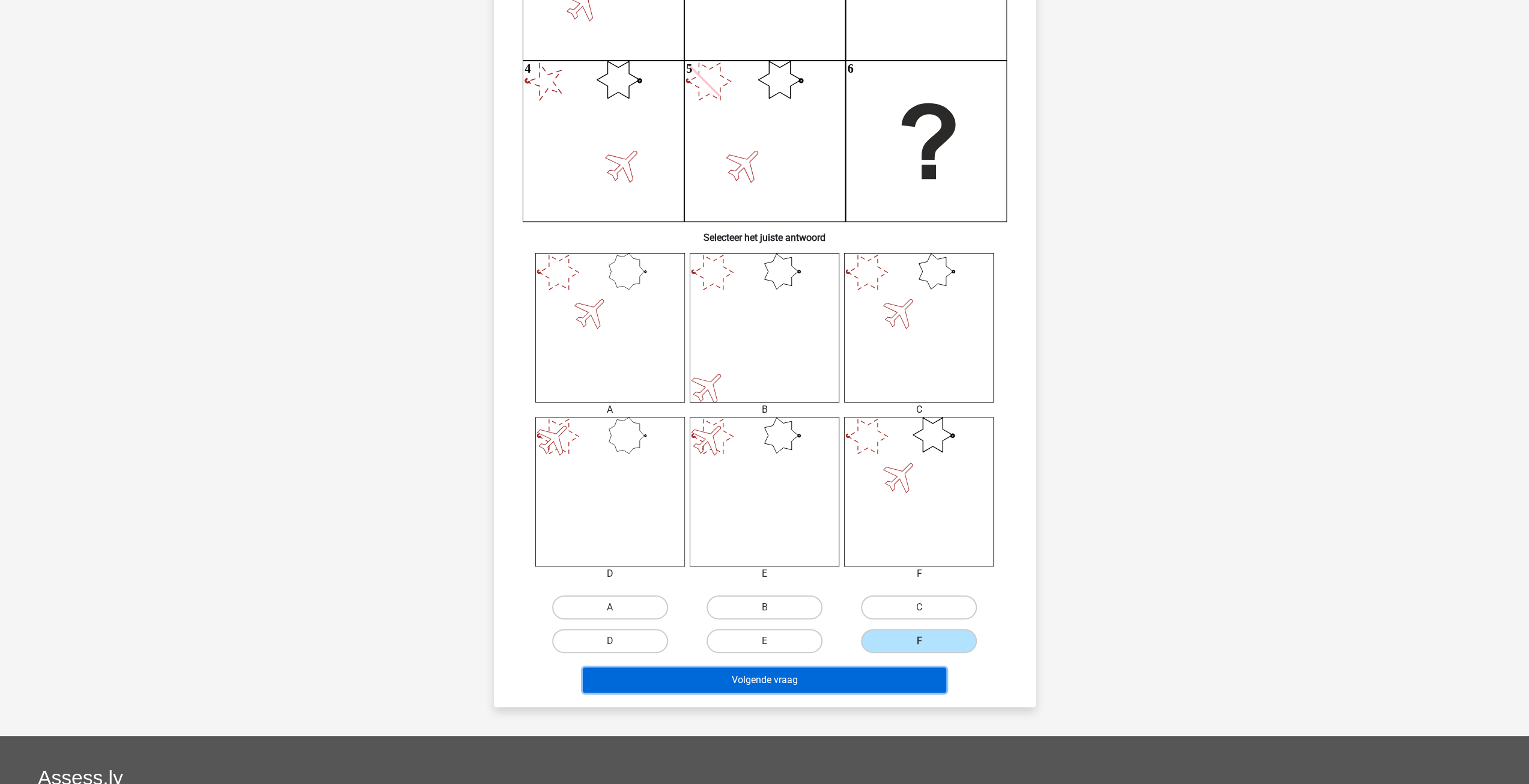
click at [875, 691] on button "Volgende vraag" at bounding box center [764, 680] width 364 height 25
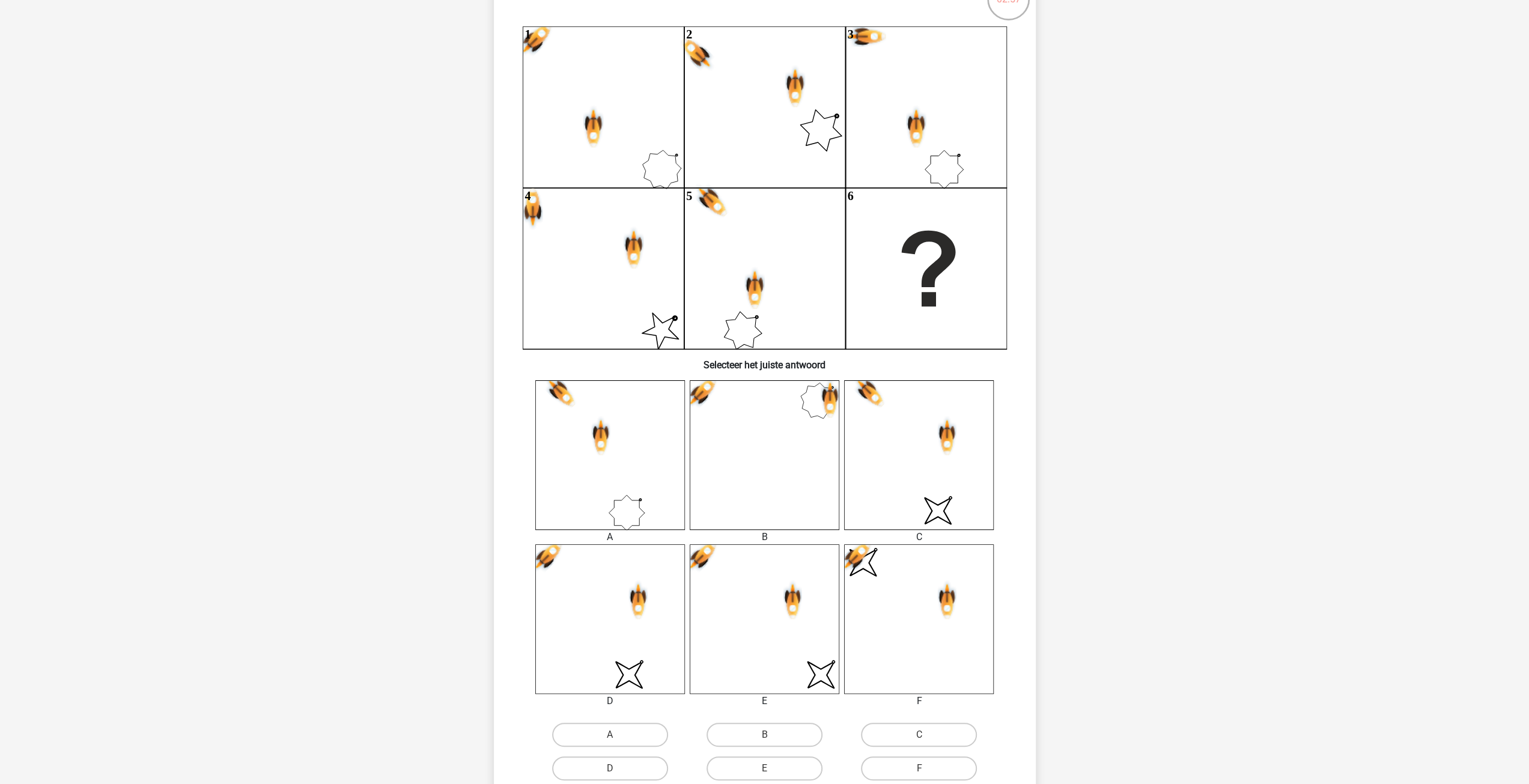
scroll to position [180, 0]
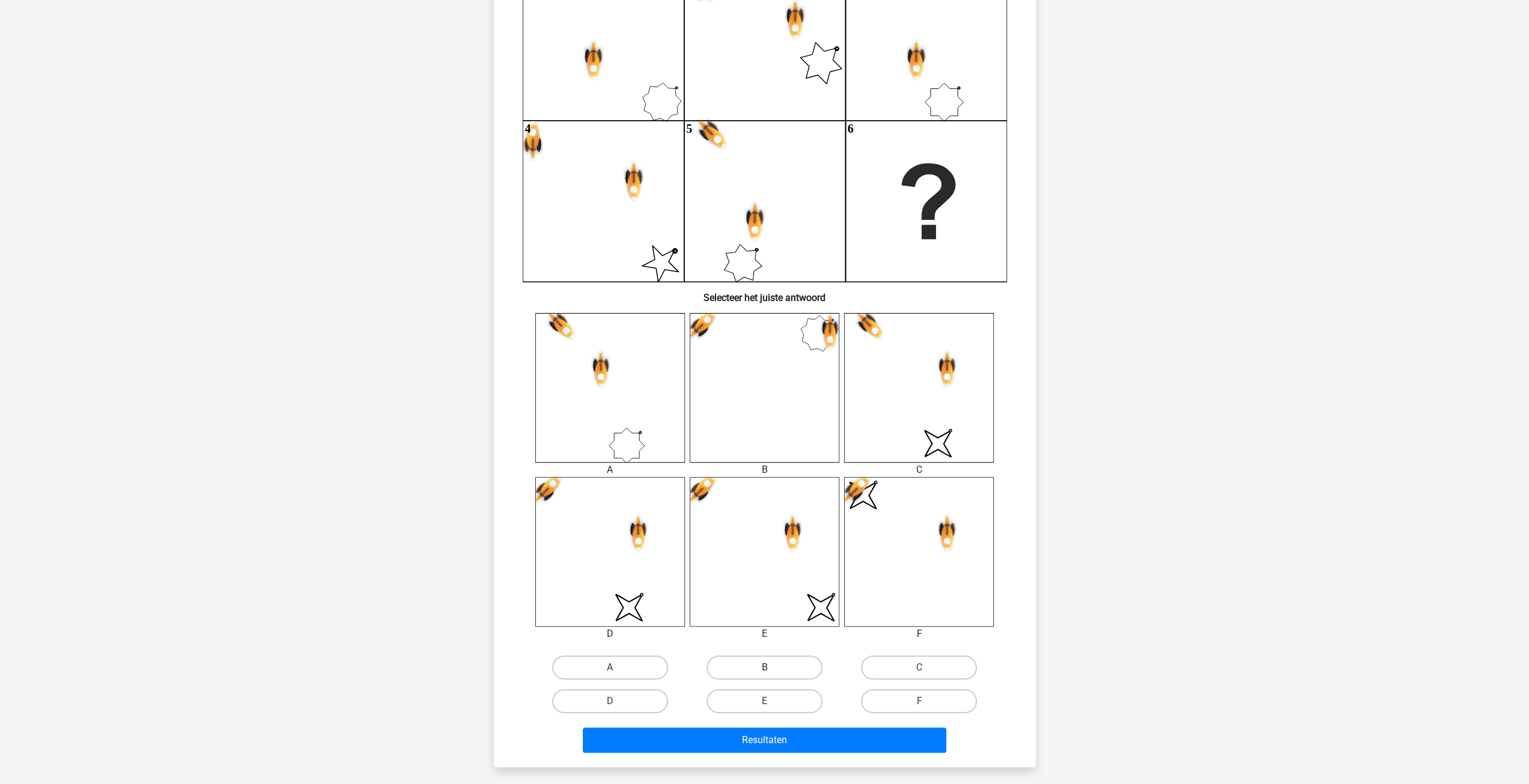
click at [791, 665] on label "B" at bounding box center [764, 667] width 116 height 24
click at [772, 667] on input "B" at bounding box center [768, 671] width 8 height 8
radio input "true"
click at [798, 744] on button "Resultaten" at bounding box center [764, 740] width 364 height 25
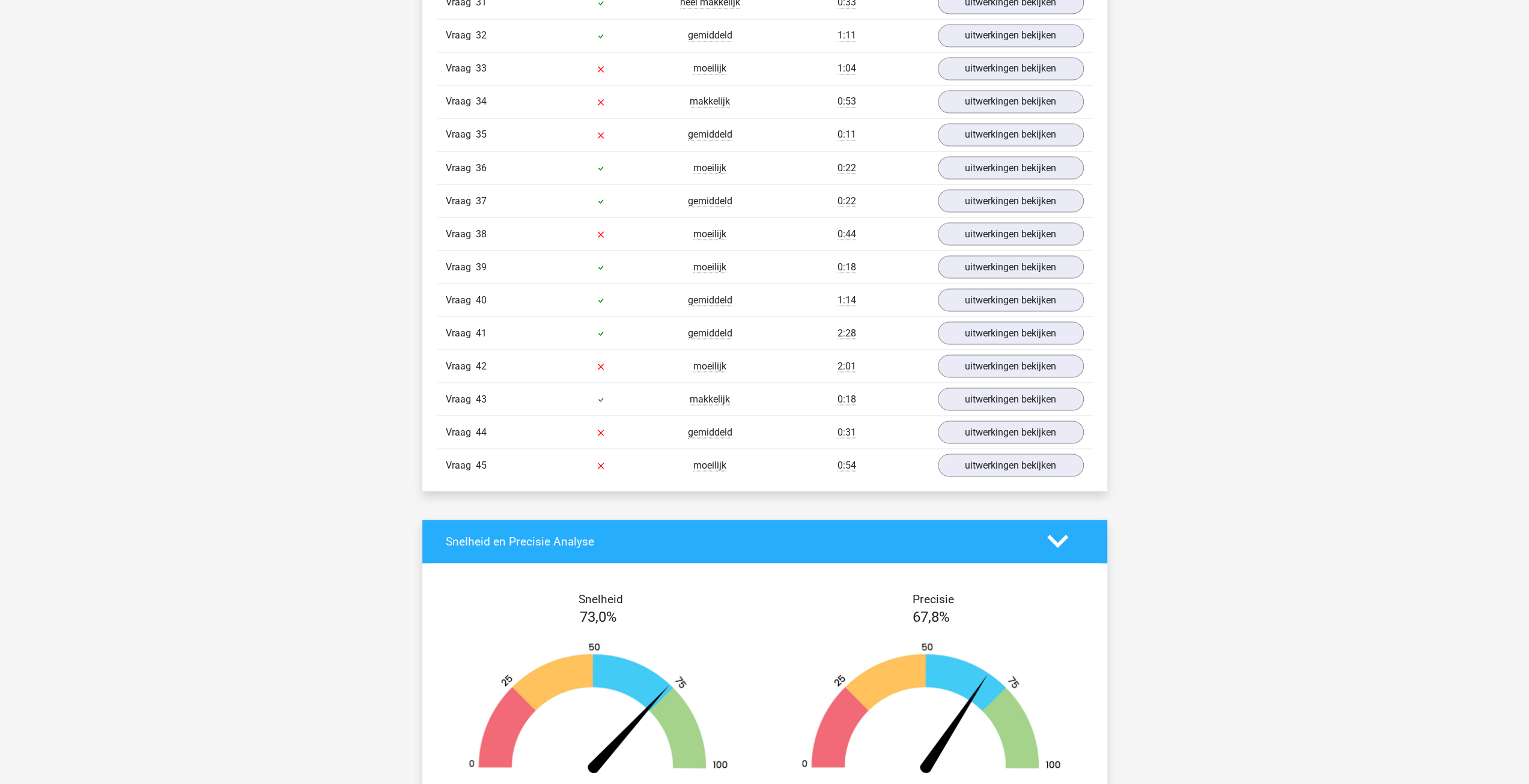
scroll to position [2122, 0]
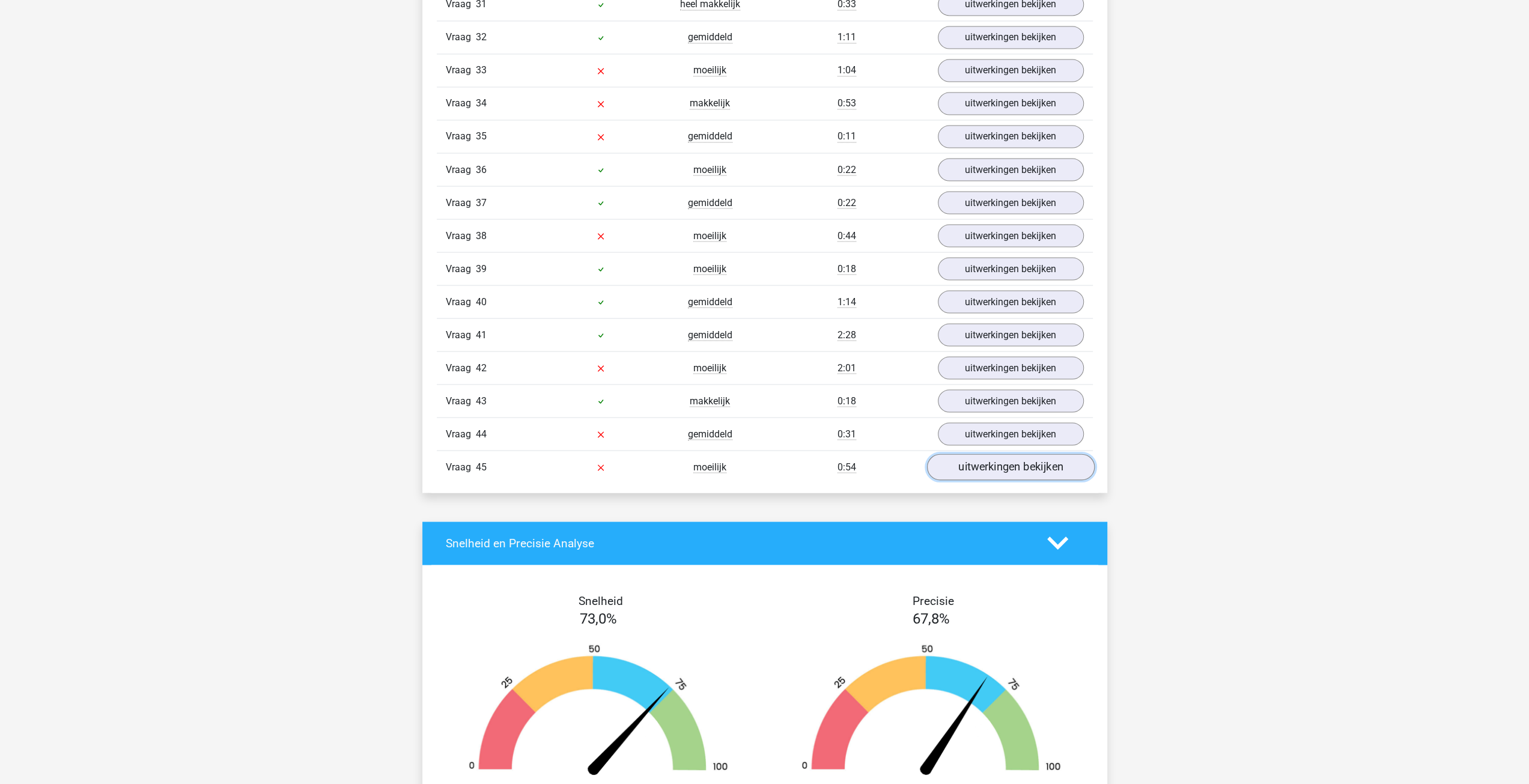
click at [1003, 453] on link "uitwerkingen bekijken" at bounding box center [1010, 466] width 168 height 26
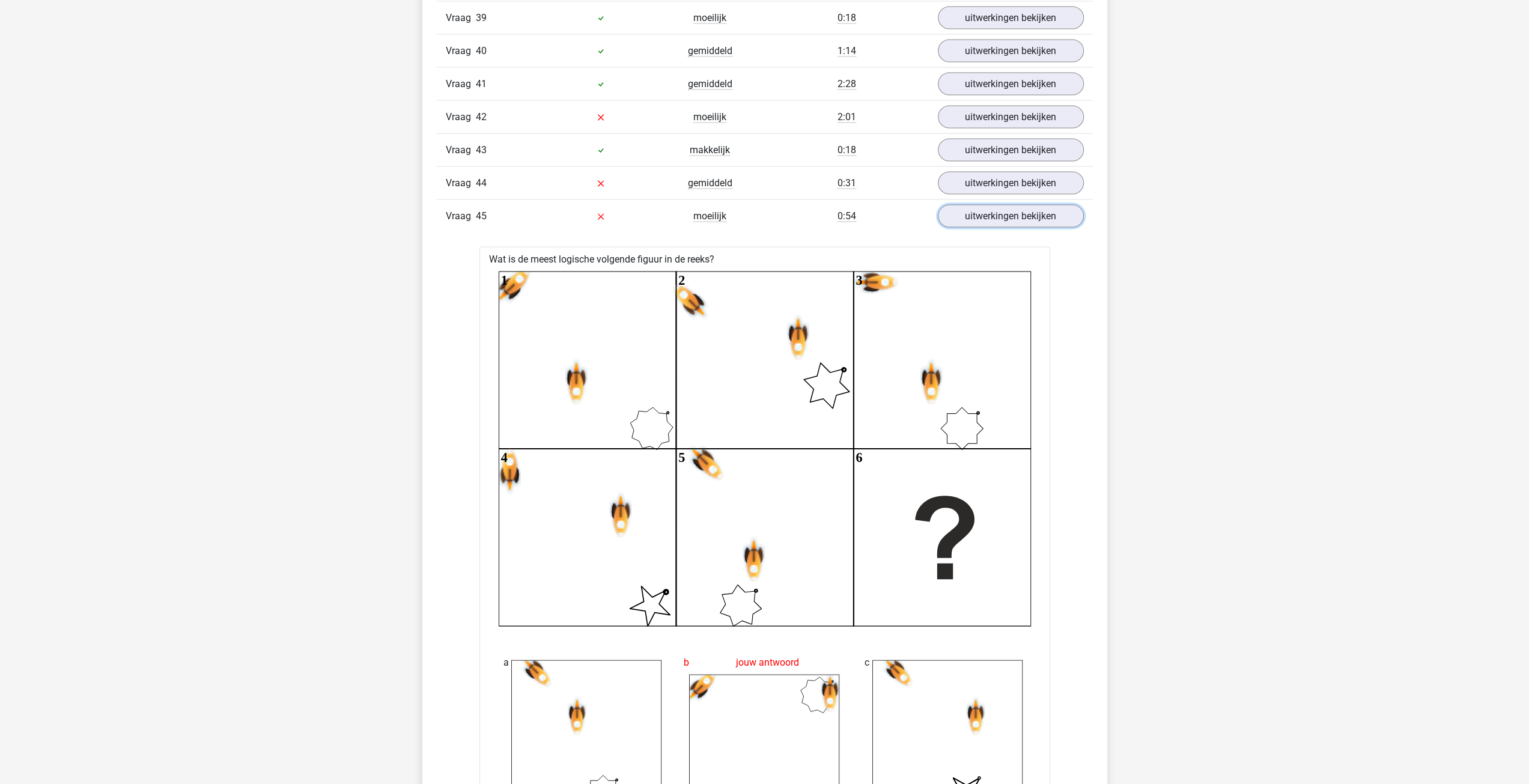
scroll to position [2362, 0]
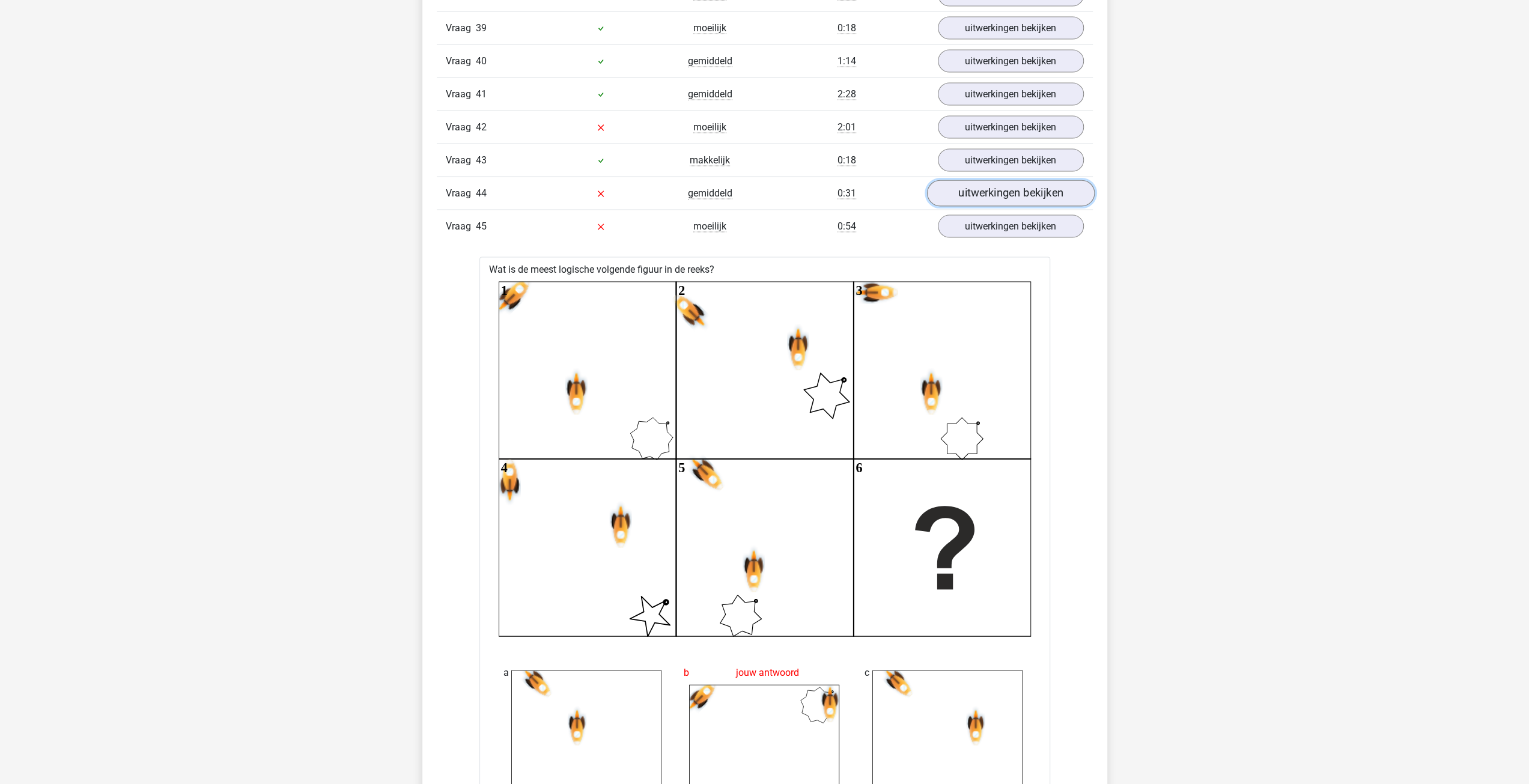
click at [988, 180] on link "uitwerkingen bekijken" at bounding box center [1010, 193] width 168 height 26
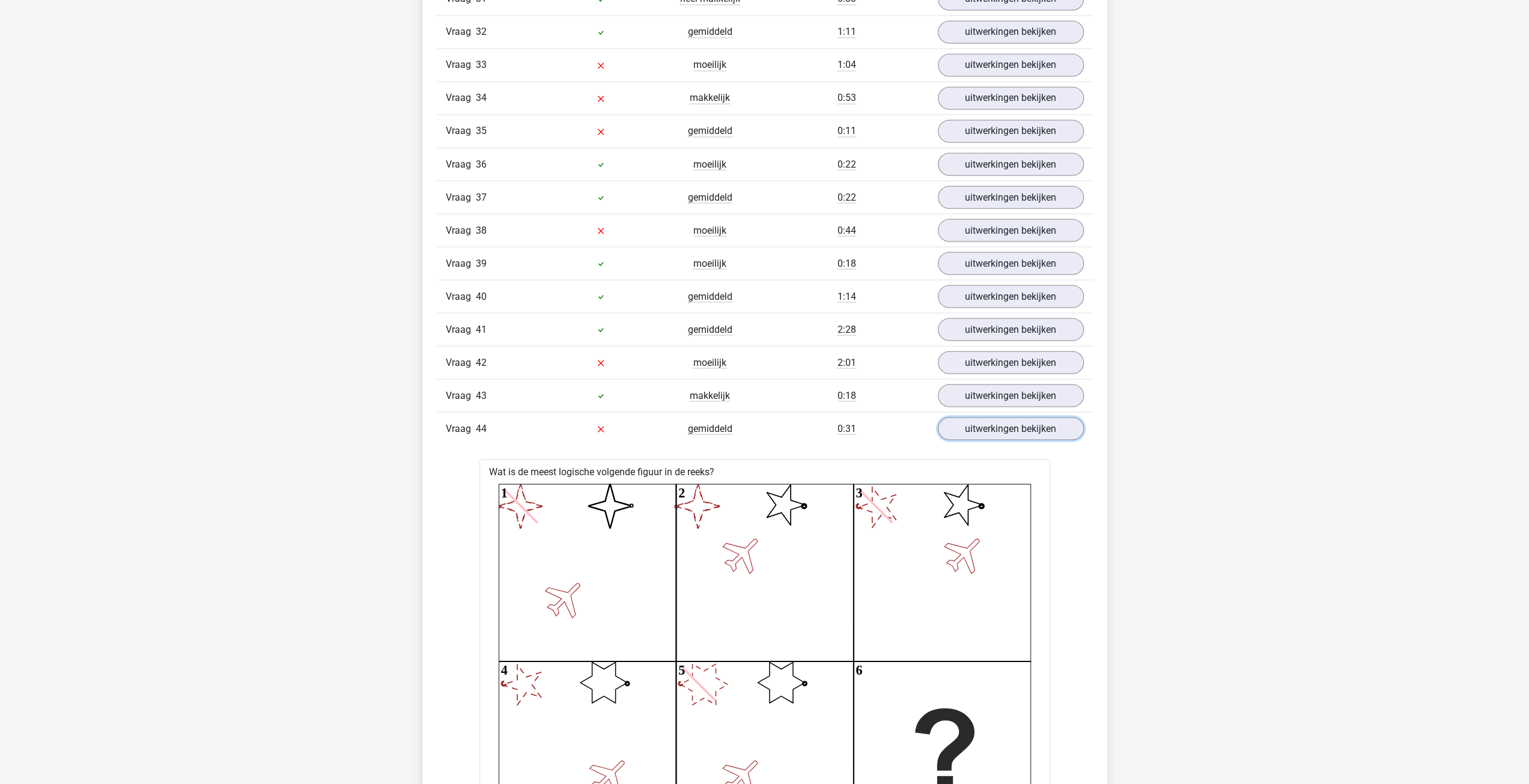
scroll to position [2122, 0]
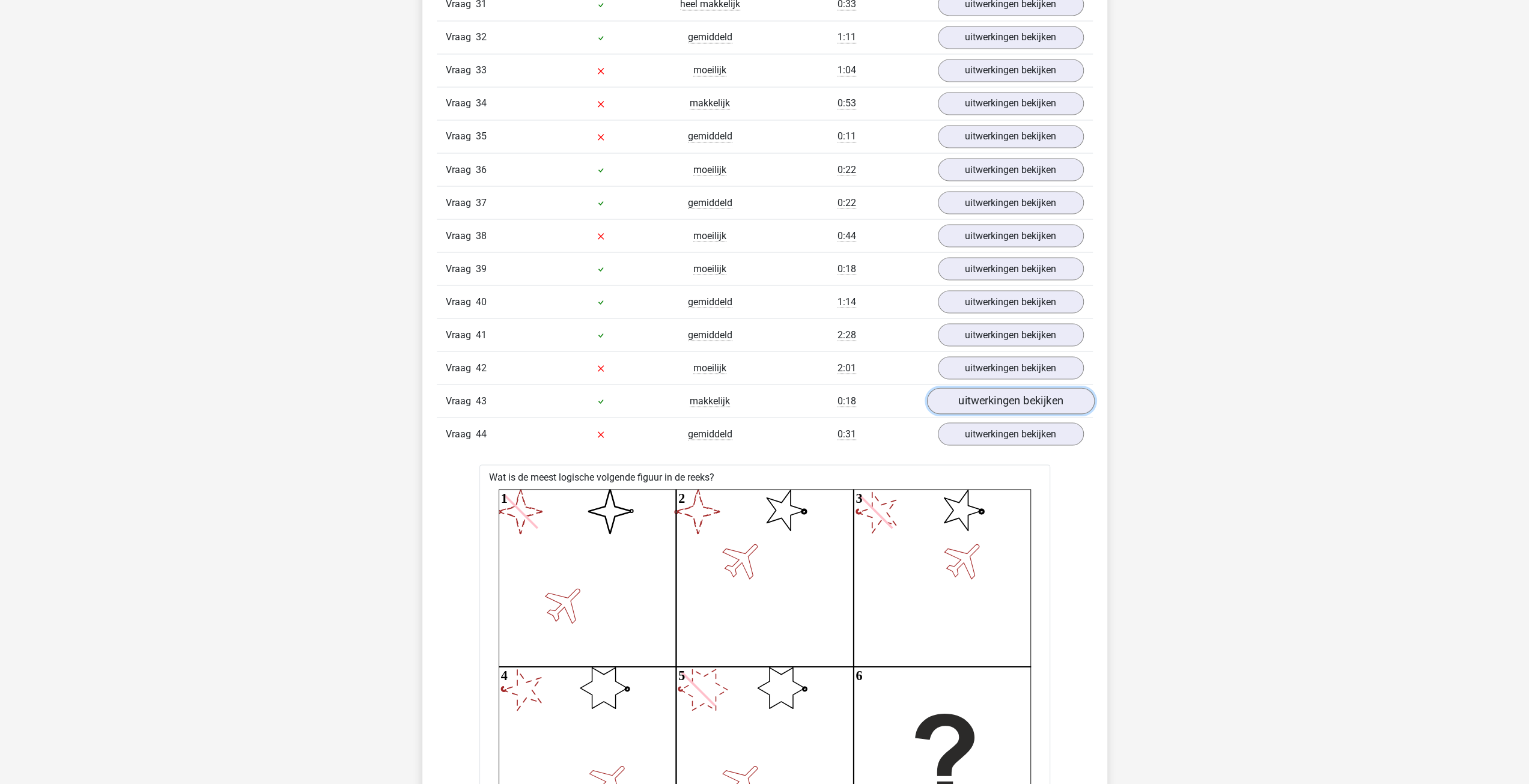
click at [988, 387] on link "uitwerkingen bekijken" at bounding box center [1010, 400] width 168 height 26
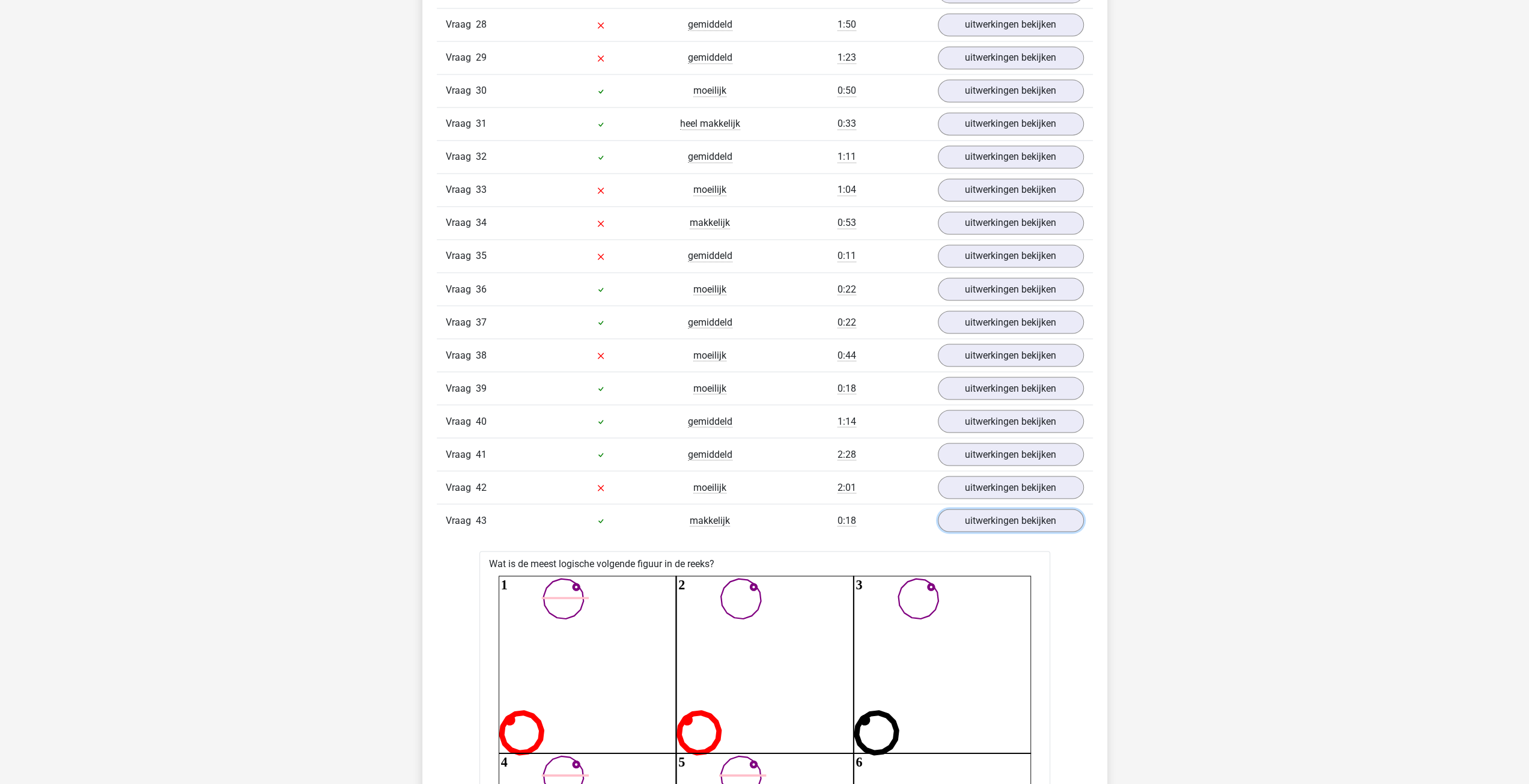
scroll to position [2002, 0]
click at [957, 475] on link "uitwerkingen bekijken" at bounding box center [1010, 488] width 168 height 26
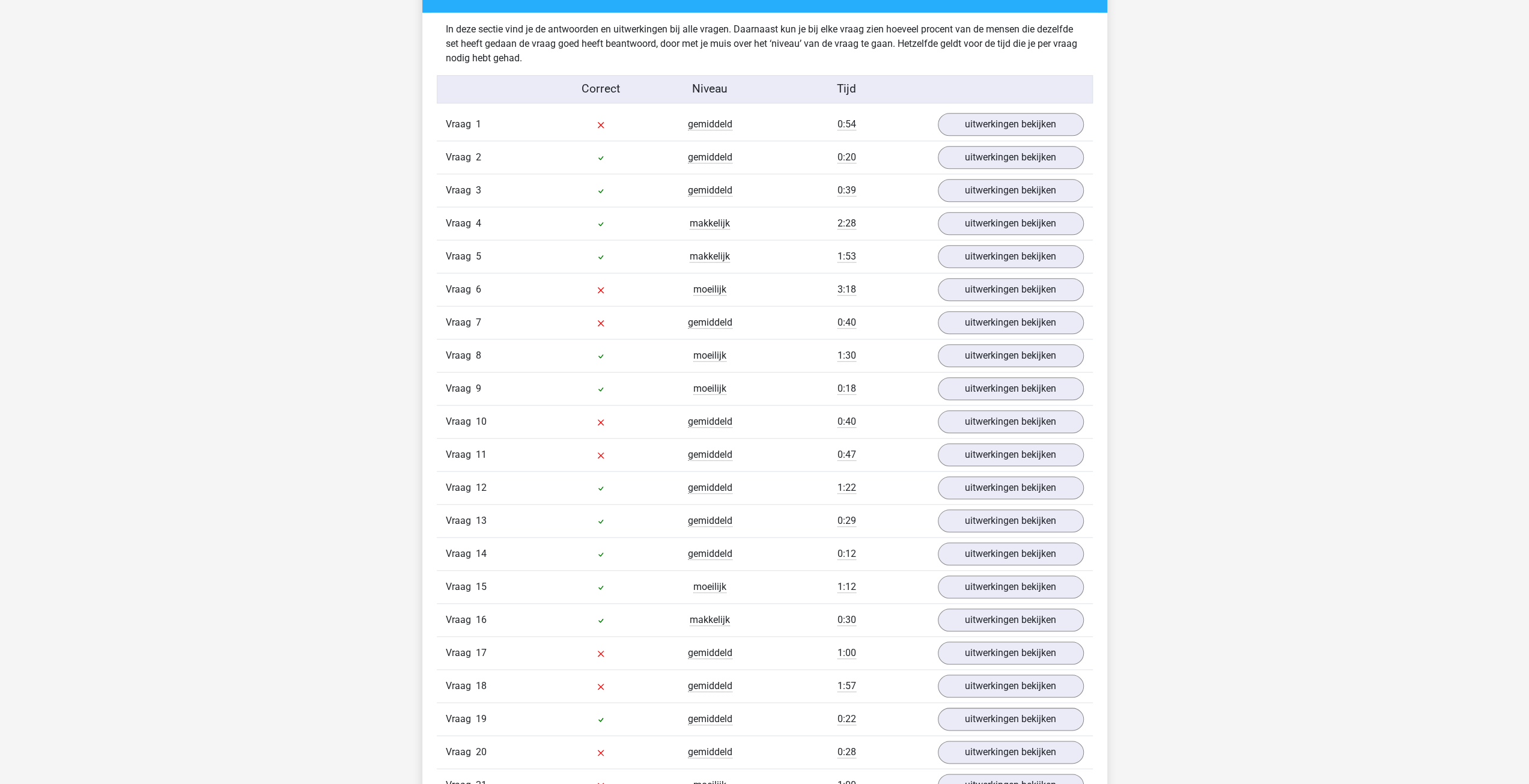
scroll to position [981, 0]
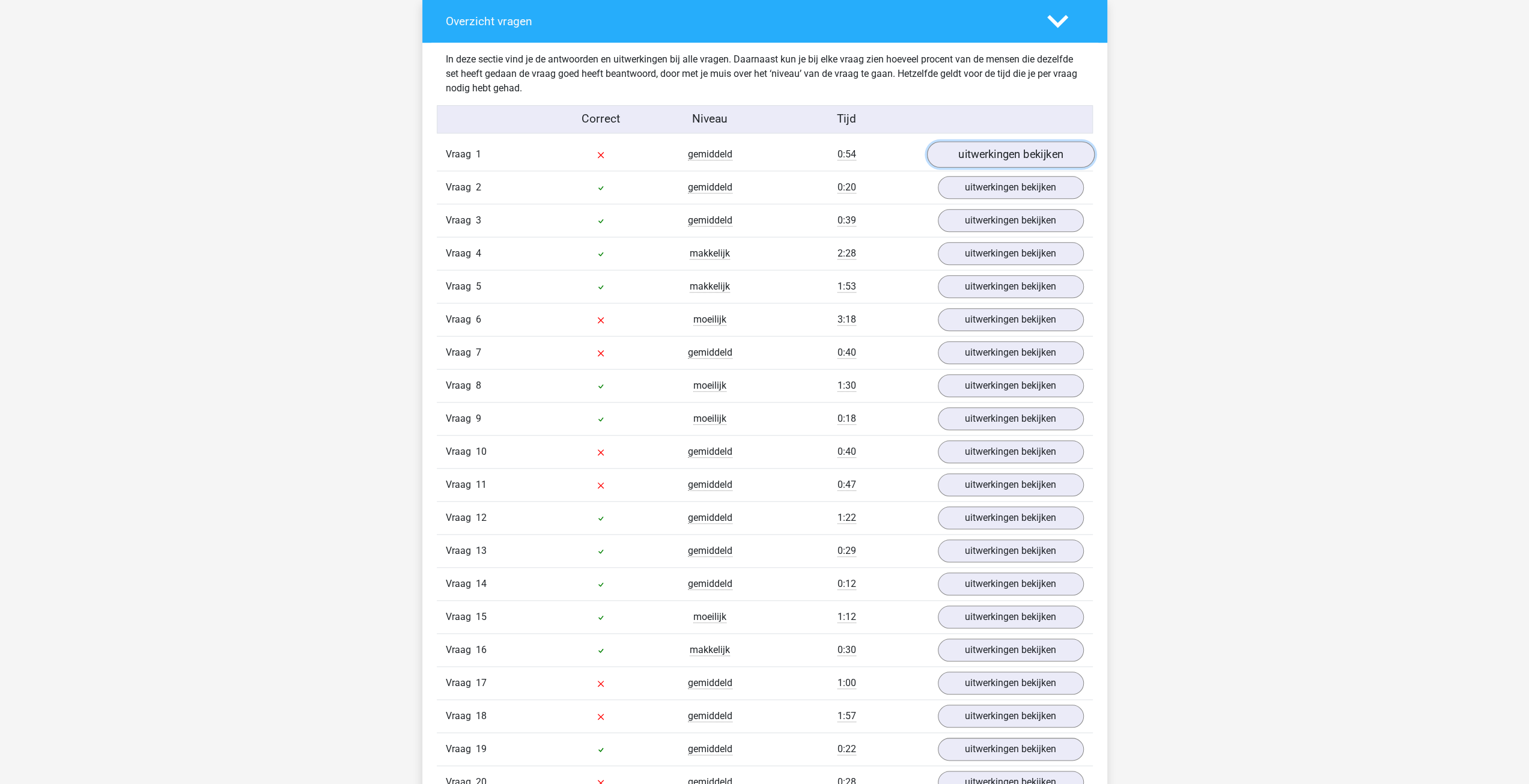
click at [1062, 157] on link "uitwerkingen bekijken" at bounding box center [1010, 154] width 168 height 26
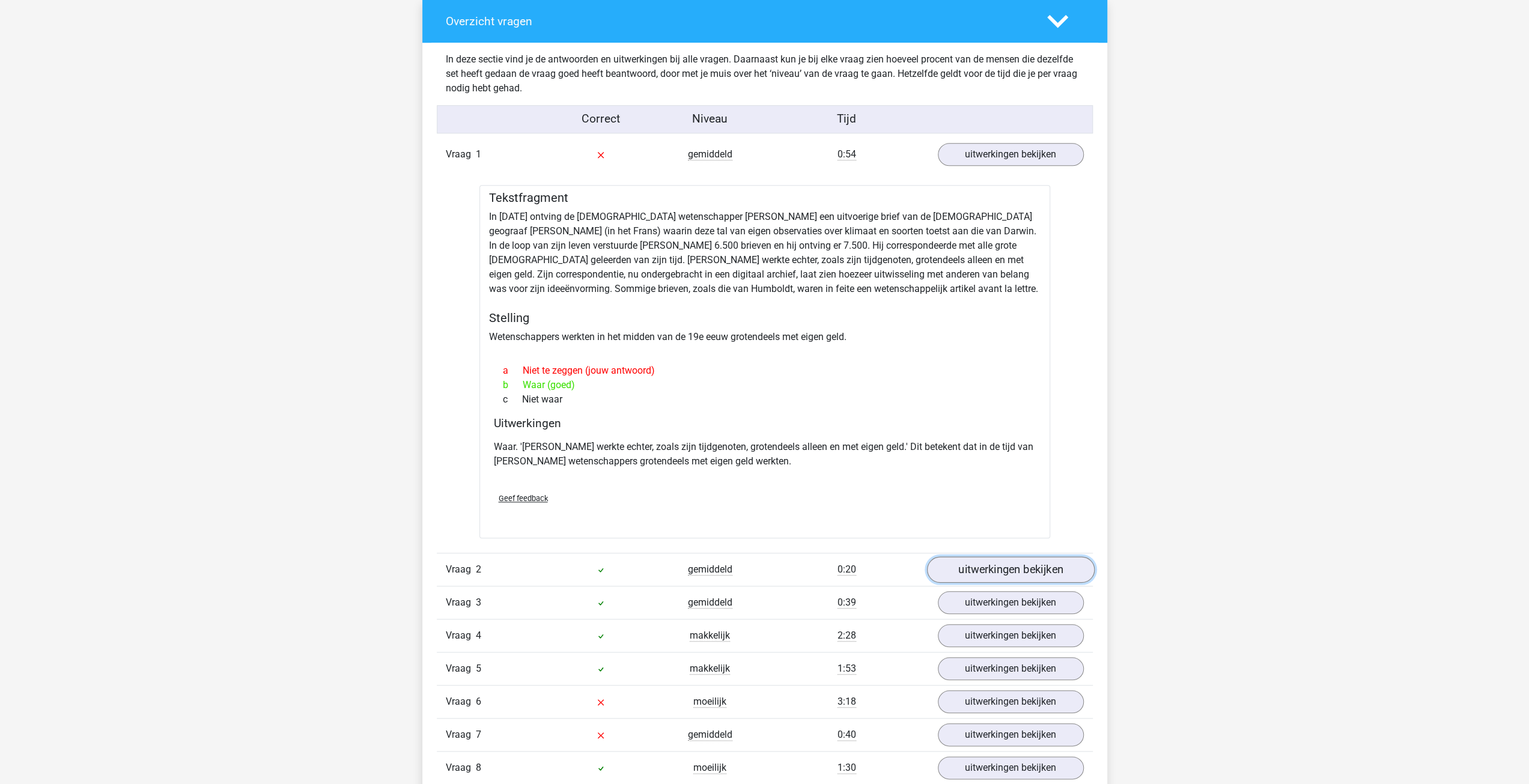
click at [989, 565] on link "uitwerkingen bekijken" at bounding box center [1010, 569] width 168 height 26
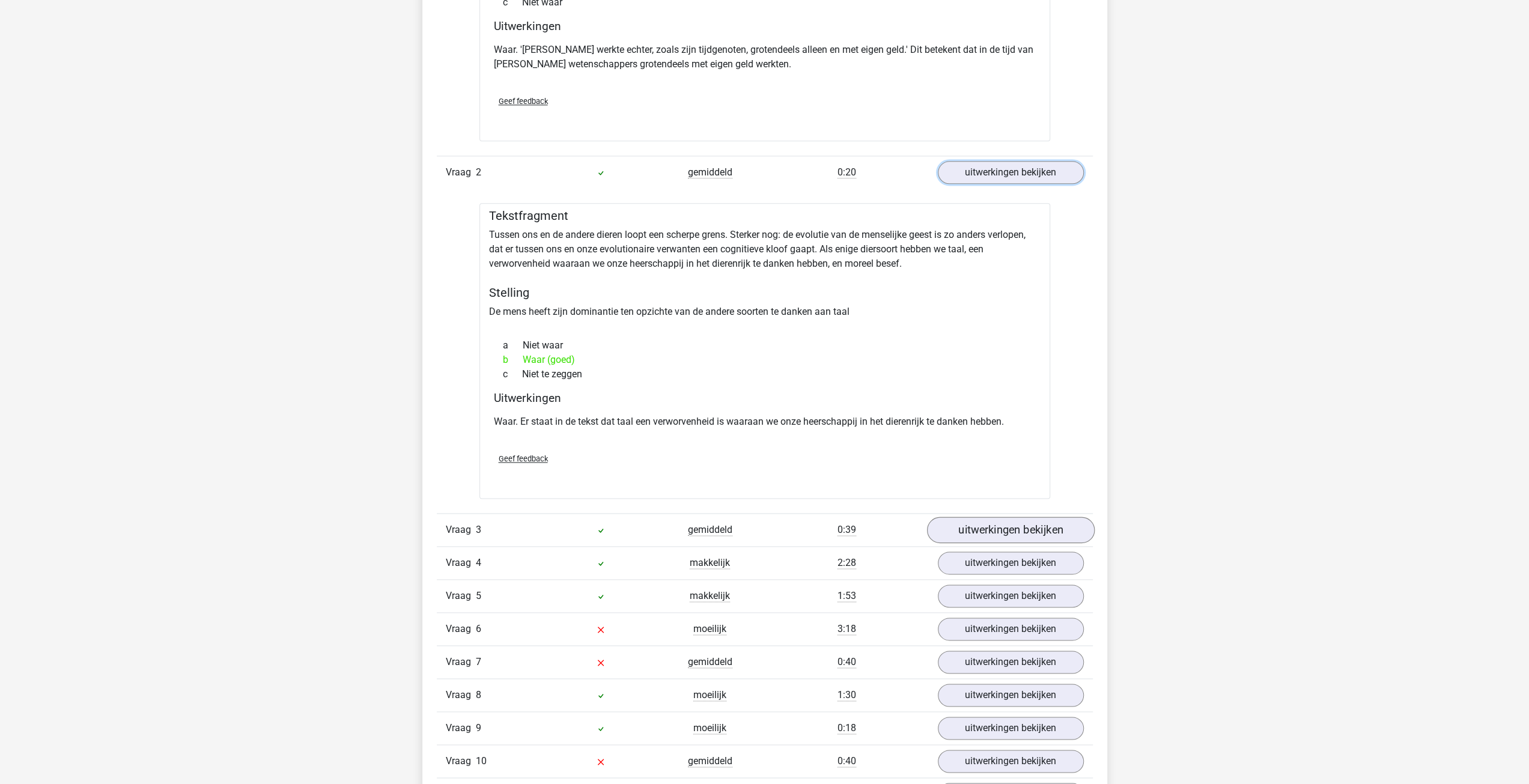
scroll to position [1401, 0]
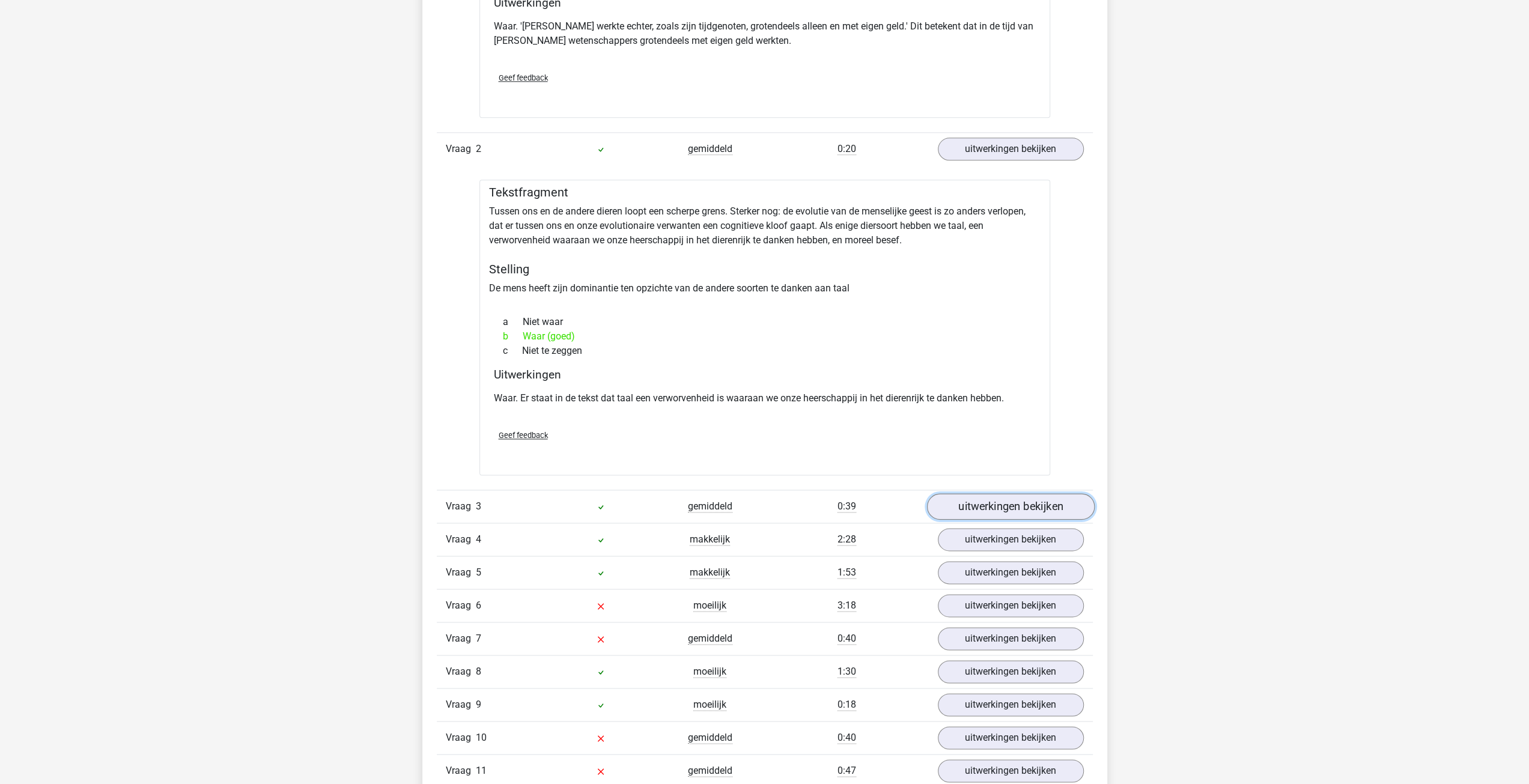
click at [1001, 500] on link "uitwerkingen bekijken" at bounding box center [1010, 506] width 168 height 26
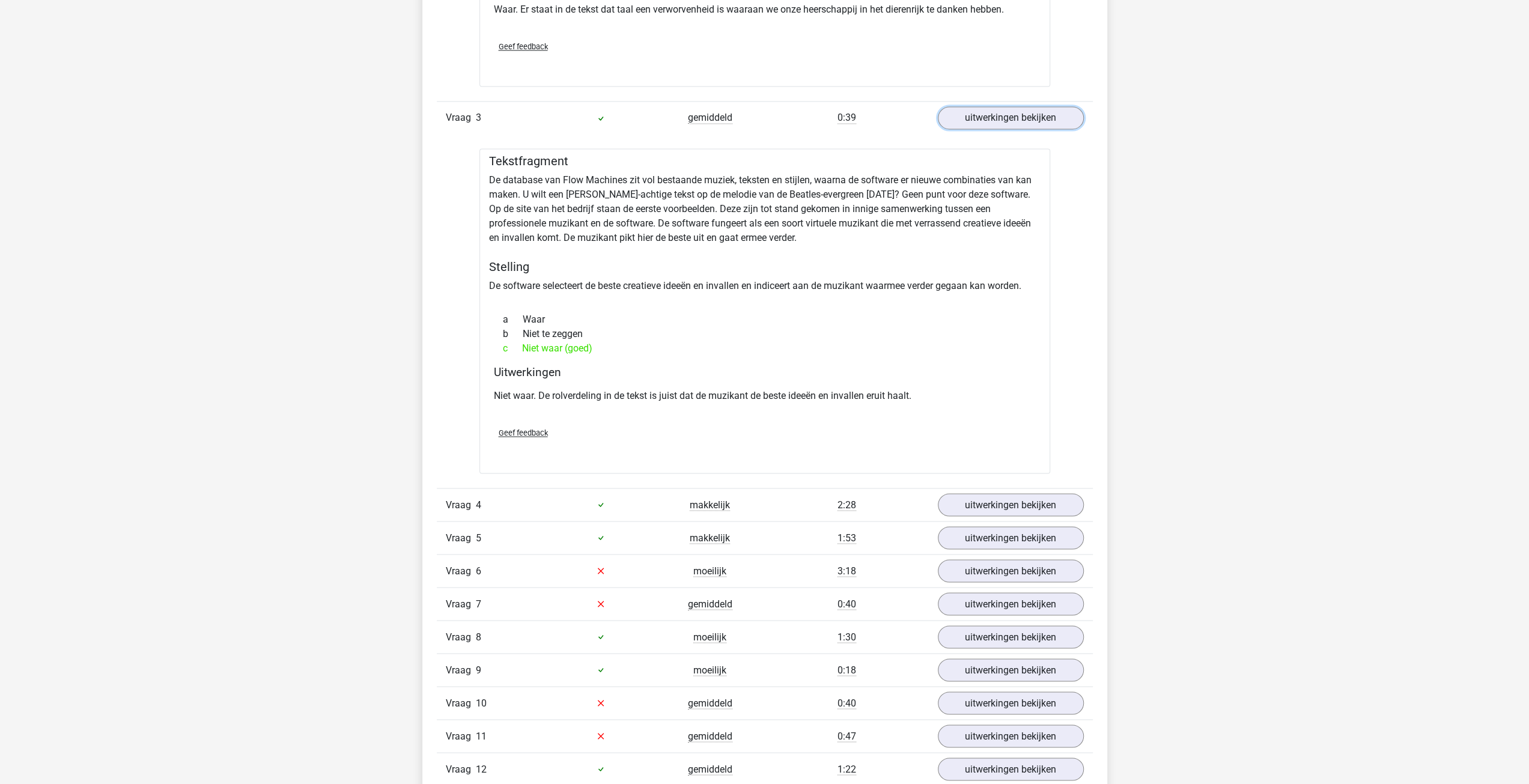
scroll to position [1822, 0]
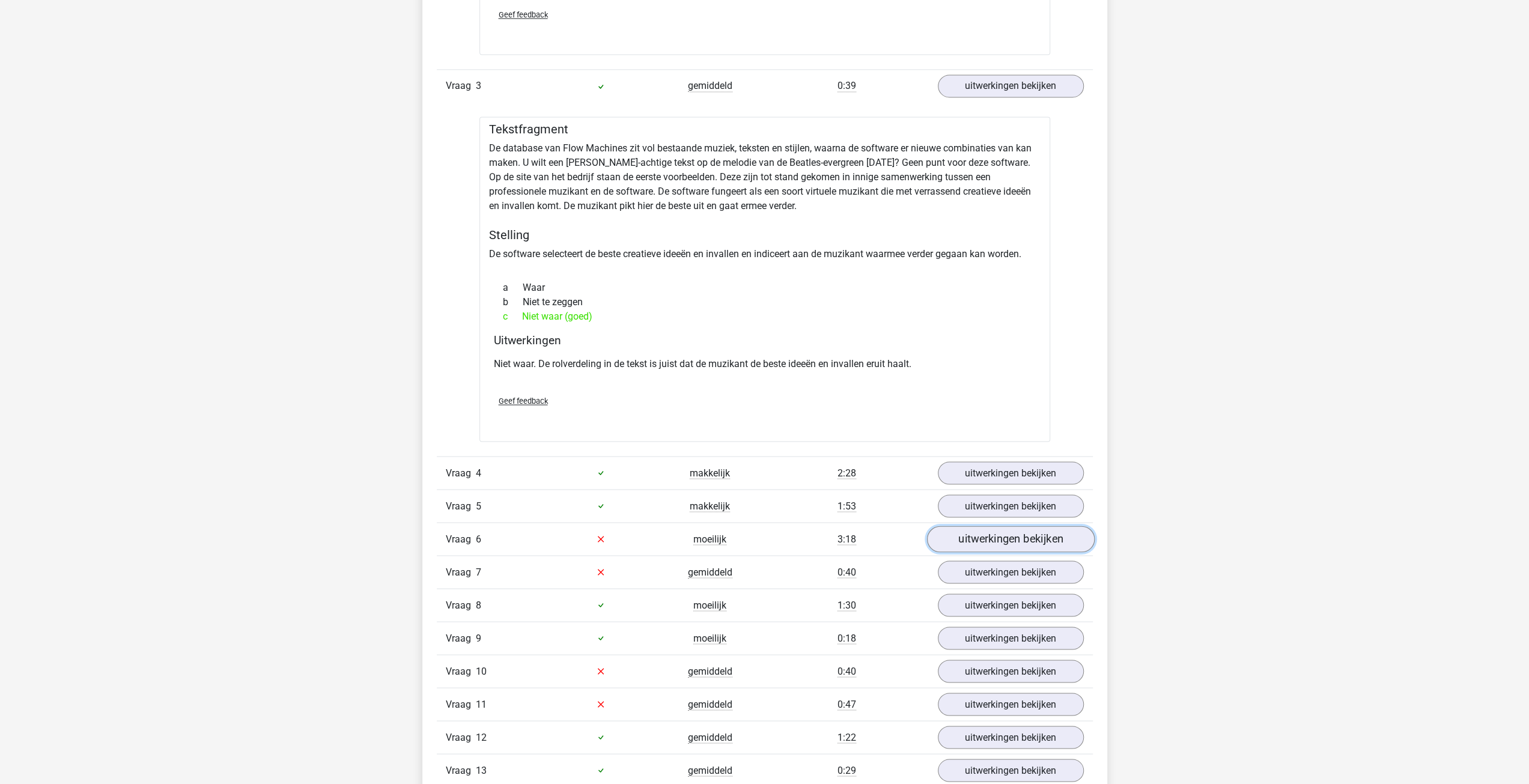
click at [984, 533] on link "uitwerkingen bekijken" at bounding box center [1010, 539] width 168 height 26
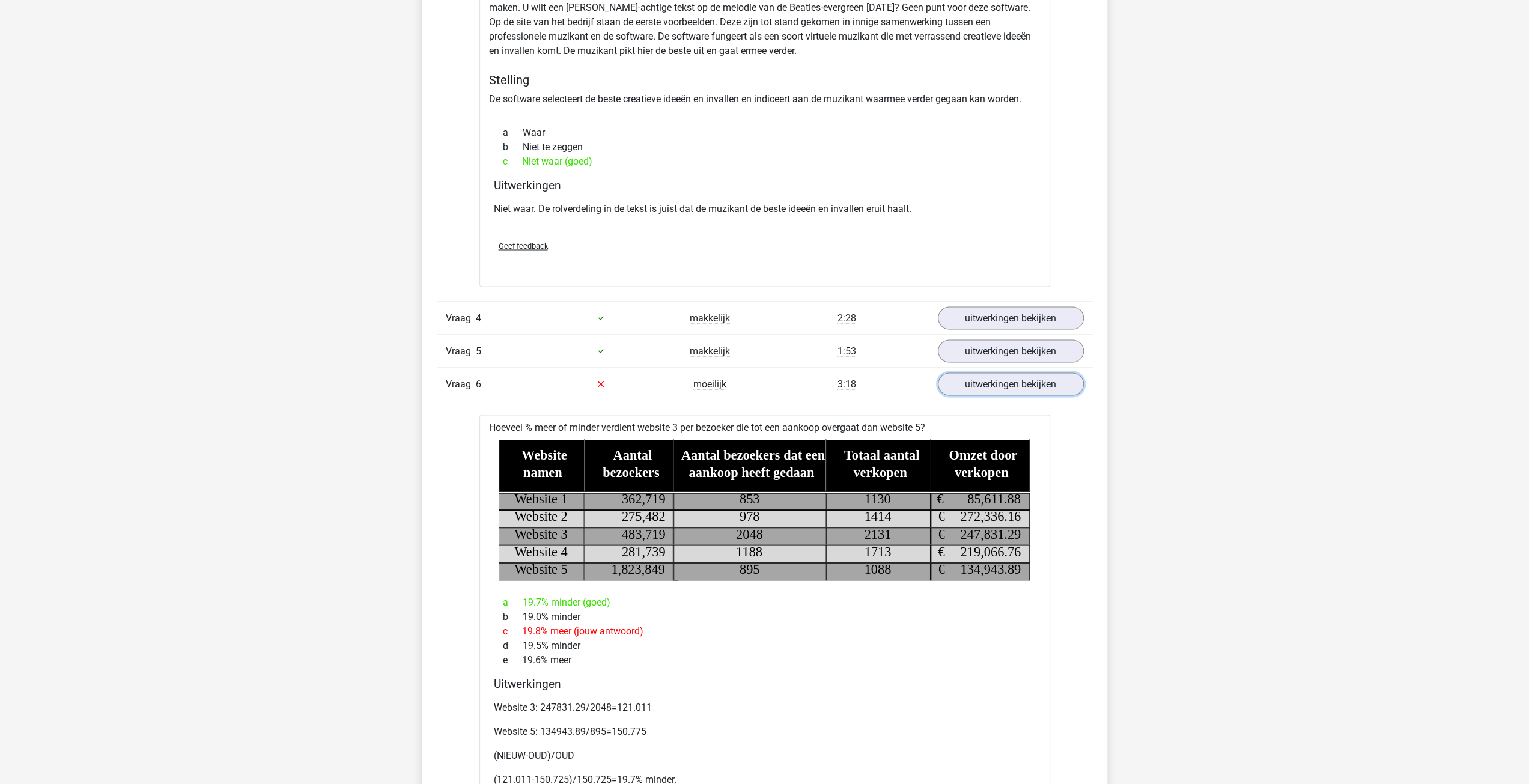
scroll to position [2002, 0]
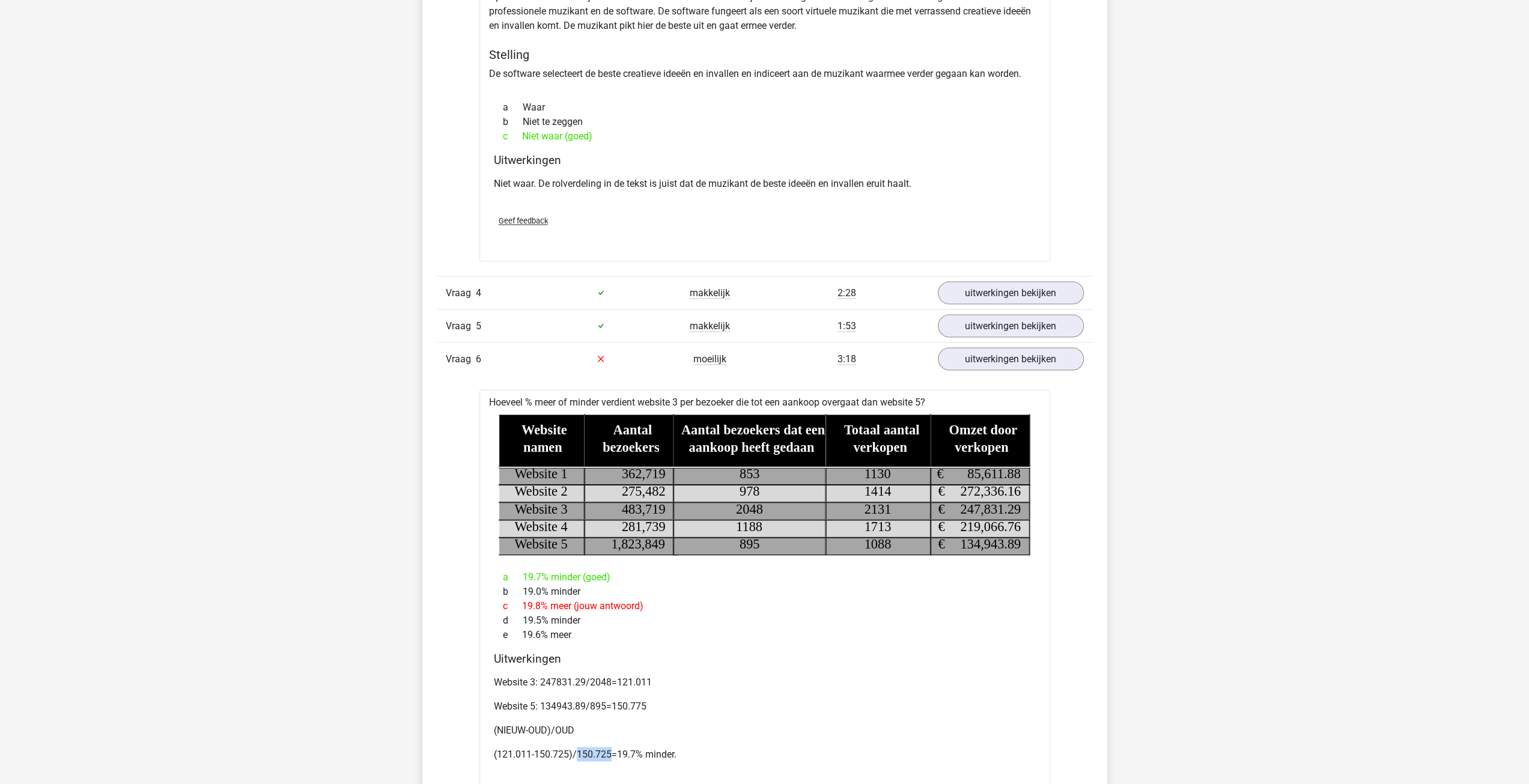
drag, startPoint x: 576, startPoint y: 749, endPoint x: 612, endPoint y: 749, distance: 36.0
click at [612, 749] on p "(121.011-150.725)/150.725=19.7% minder." at bounding box center [764, 753] width 542 height 15
click at [604, 750] on p "(121.011-150.725)/150.725=19.7% minder." at bounding box center [764, 753] width 542 height 15
click at [591, 760] on div "Website 3: 247831.29/2048=121.011 Website 5: 134943.89/895=150.775 (NIEUW-OUD)/…" at bounding box center [764, 722] width 542 height 106
drag, startPoint x: 612, startPoint y: 698, endPoint x: 662, endPoint y: 703, distance: 50.2
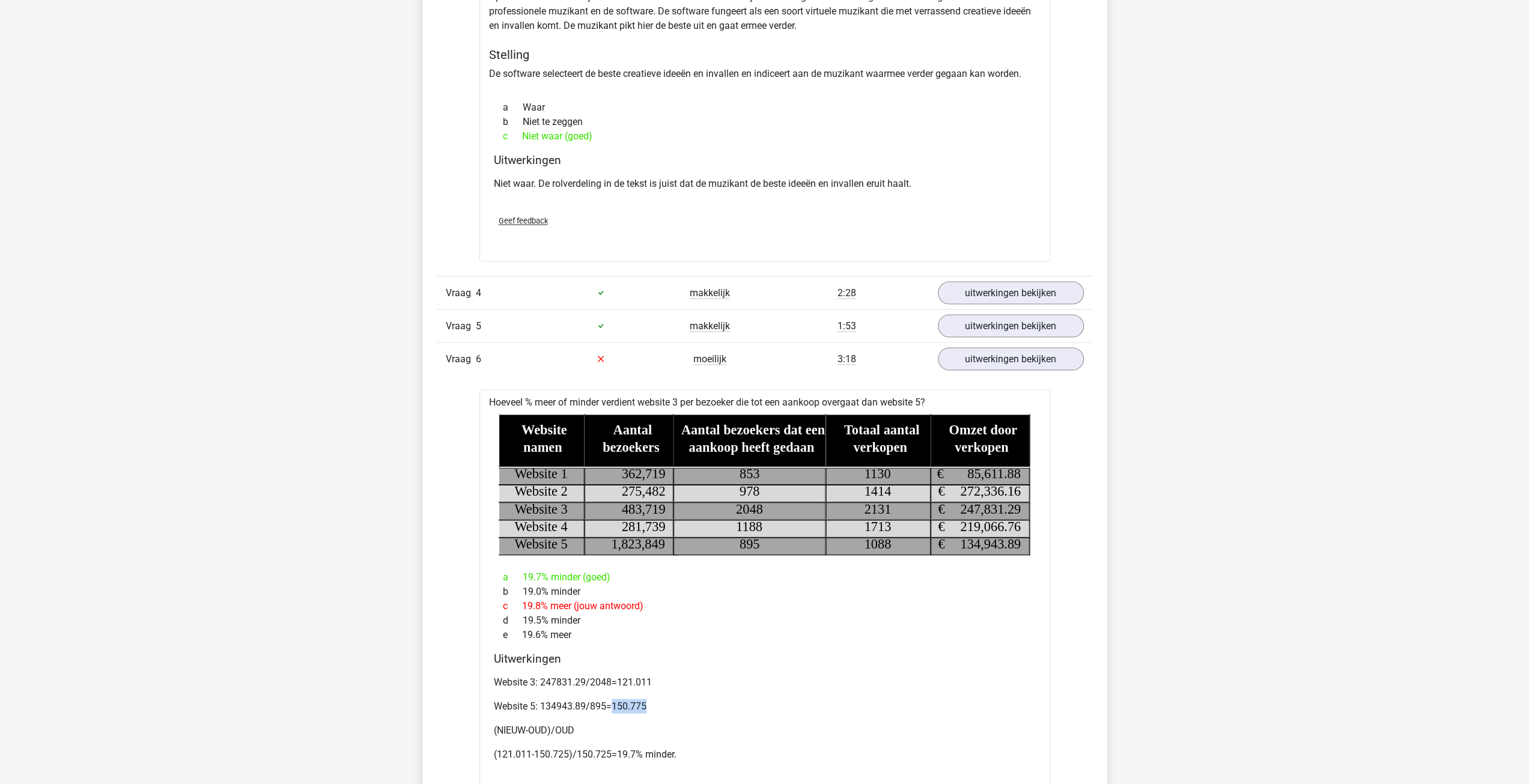
click at [662, 703] on p "Website 5: 134943.89/895=150.775" at bounding box center [764, 705] width 542 height 15
drag, startPoint x: 741, startPoint y: 500, endPoint x: 763, endPoint y: 504, distance: 22.4
click at [762, 505] on tspan "2048" at bounding box center [750, 509] width 27 height 15
click at [802, 572] on div "a 19.7% minder (goed)" at bounding box center [764, 576] width 542 height 15
drag, startPoint x: 618, startPoint y: 674, endPoint x: 671, endPoint y: 718, distance: 68.9
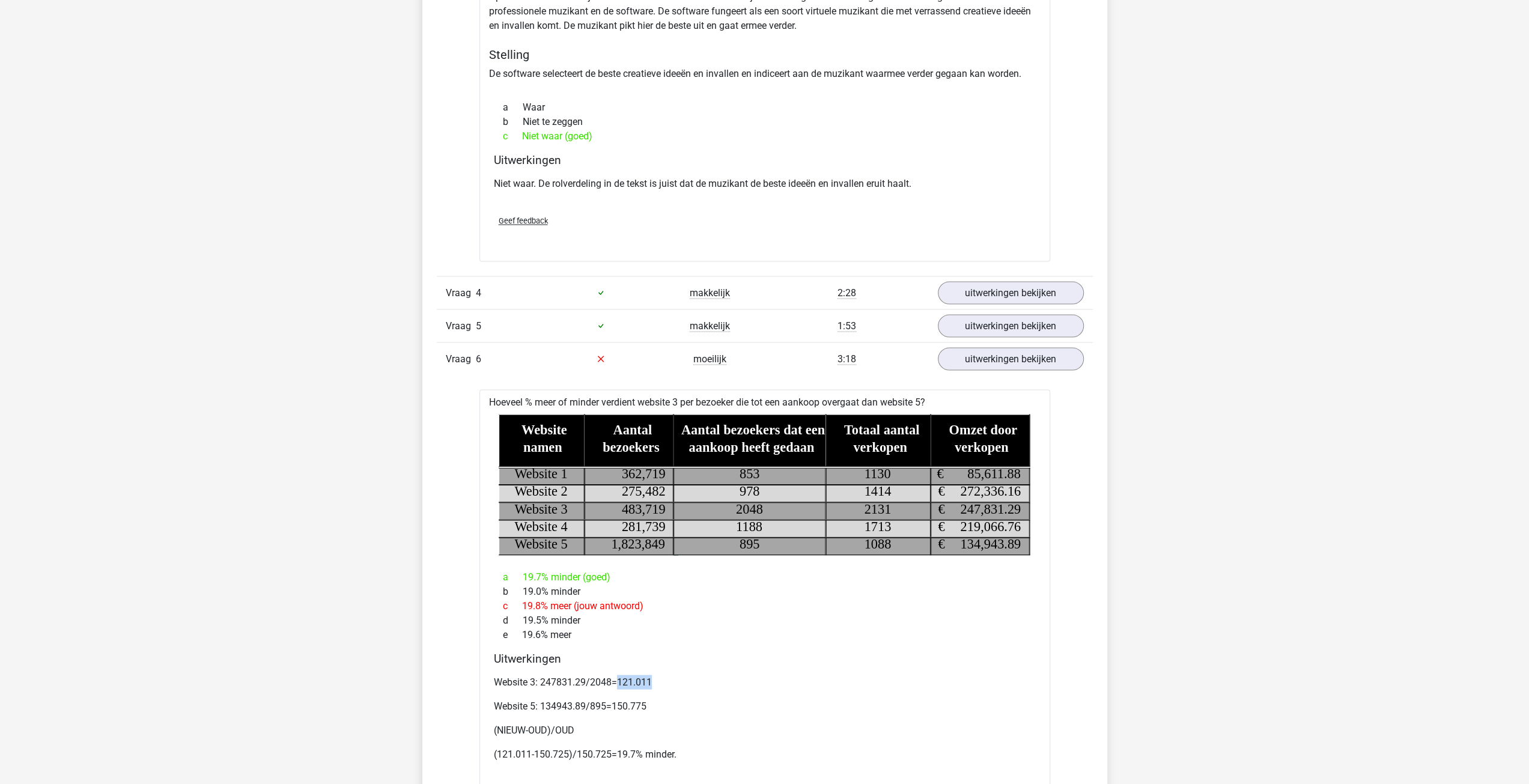
click at [655, 674] on p "Website 3: 247831.29/2048=121.011" at bounding box center [764, 681] width 542 height 15
click at [695, 687] on div "Website 3: 247831.29/2048=121.011 Website 5: 134943.89/895=150.775 (NIEUW-OUD)/…" at bounding box center [764, 722] width 542 height 106
click at [556, 701] on p "Website 5: 134943.89/895=150.775" at bounding box center [764, 705] width 542 height 15
drag, startPoint x: 613, startPoint y: 698, endPoint x: 669, endPoint y: 705, distance: 56.4
click at [668, 705] on p "Website 5: 134943.89/895=150.775" at bounding box center [764, 705] width 542 height 15
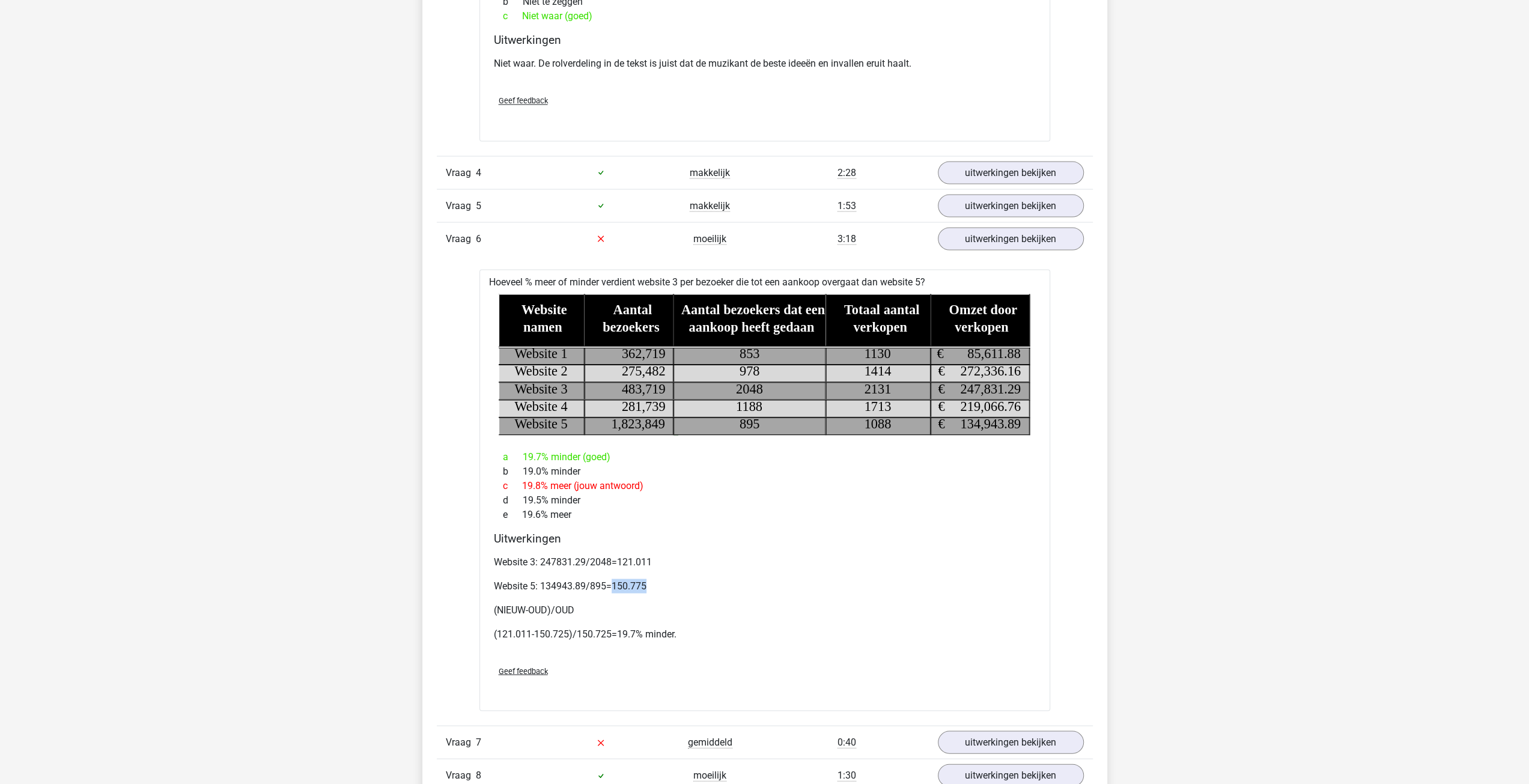
scroll to position [2182, 0]
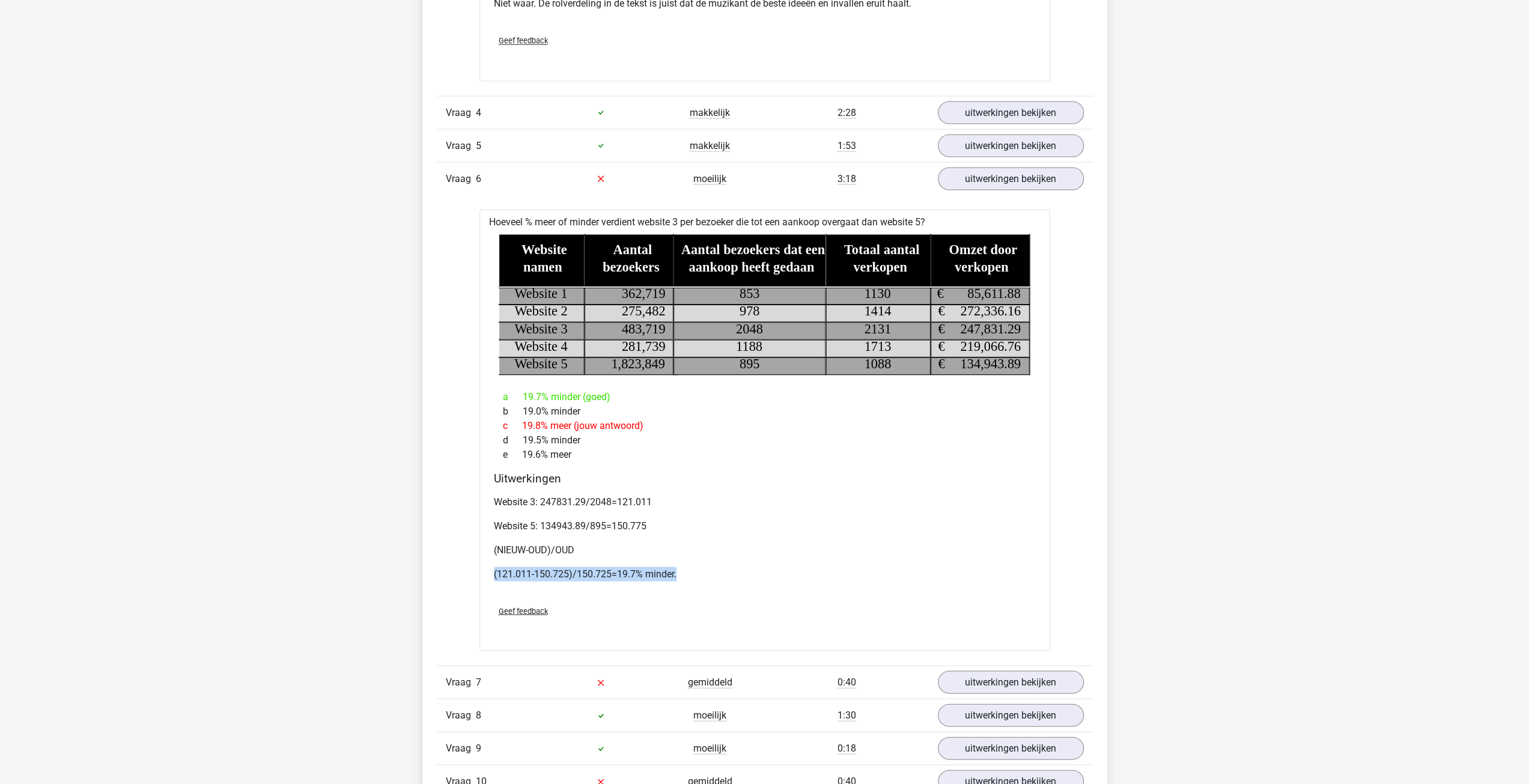
drag, startPoint x: 494, startPoint y: 565, endPoint x: 710, endPoint y: 562, distance: 216.0
click at [710, 566] on p "(121.011-150.725)/150.725=19.7% minder." at bounding box center [764, 573] width 542 height 15
drag, startPoint x: 542, startPoint y: 210, endPoint x: 599, endPoint y: 214, distance: 57.1
click at [599, 214] on div "Hoeveel % meer of minder verdient website 3 per bezoeker die tot een aankoop ov…" at bounding box center [765, 430] width 571 height 442
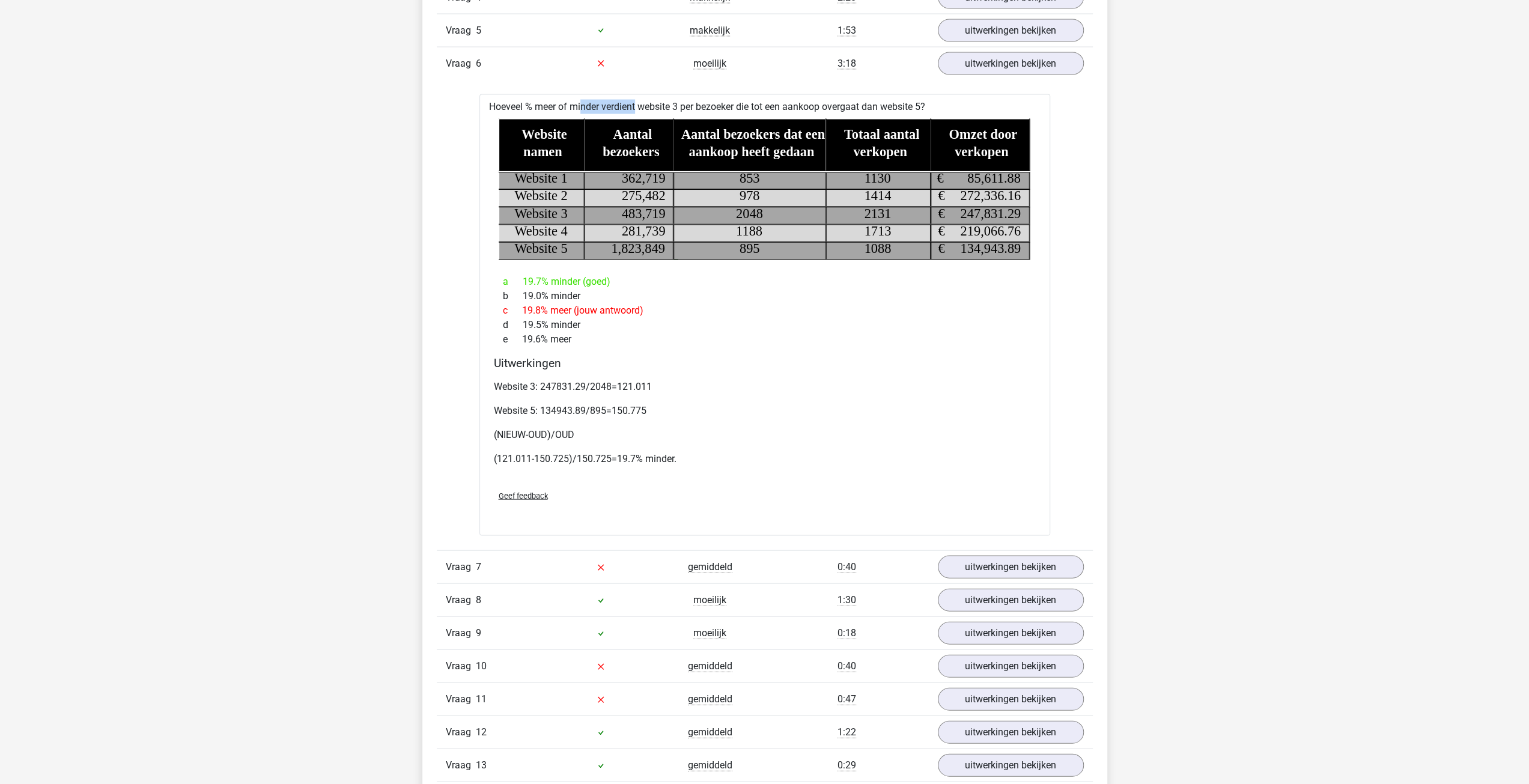
scroll to position [2302, 0]
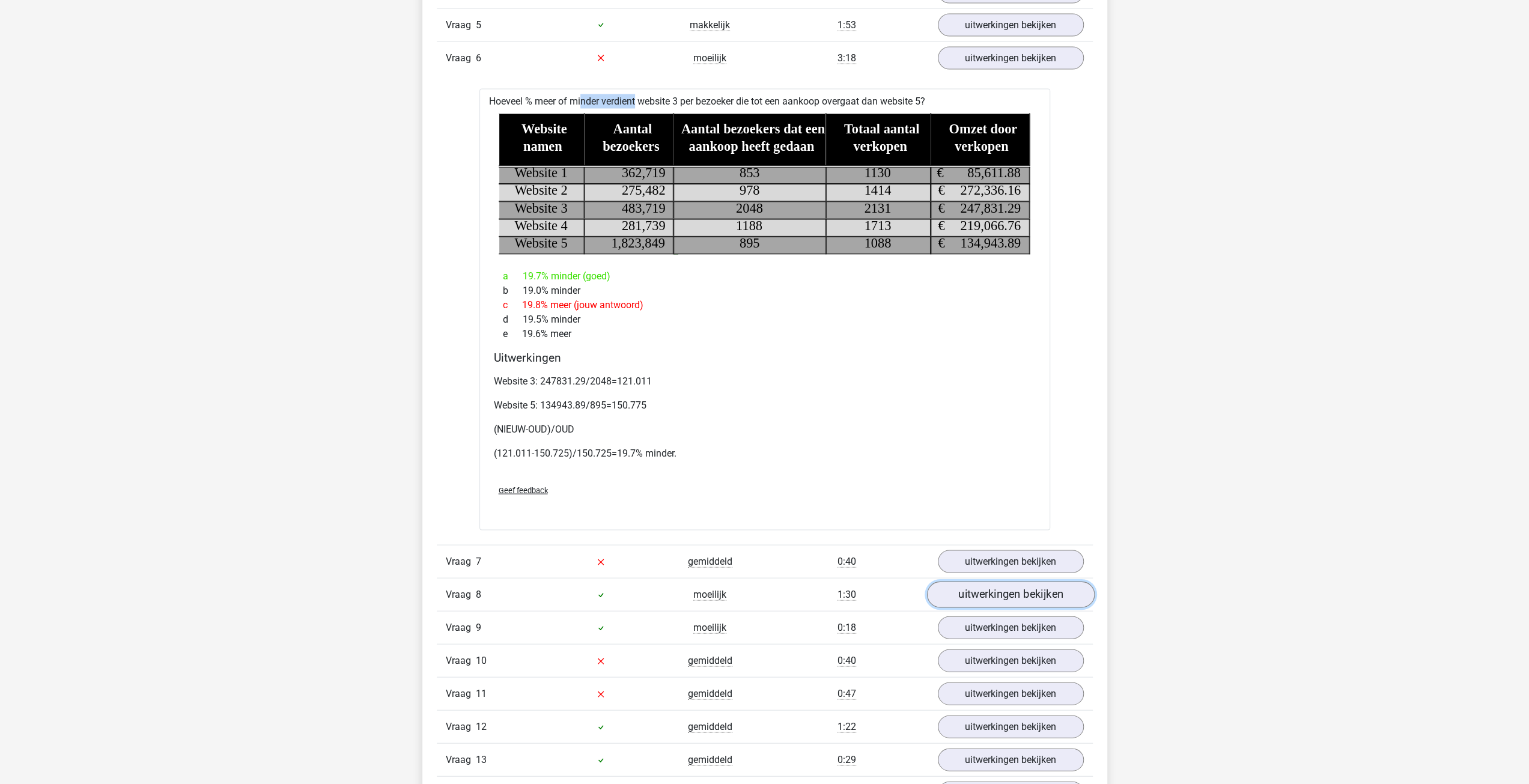
click at [1015, 587] on link "uitwerkingen bekijken" at bounding box center [1010, 594] width 168 height 26
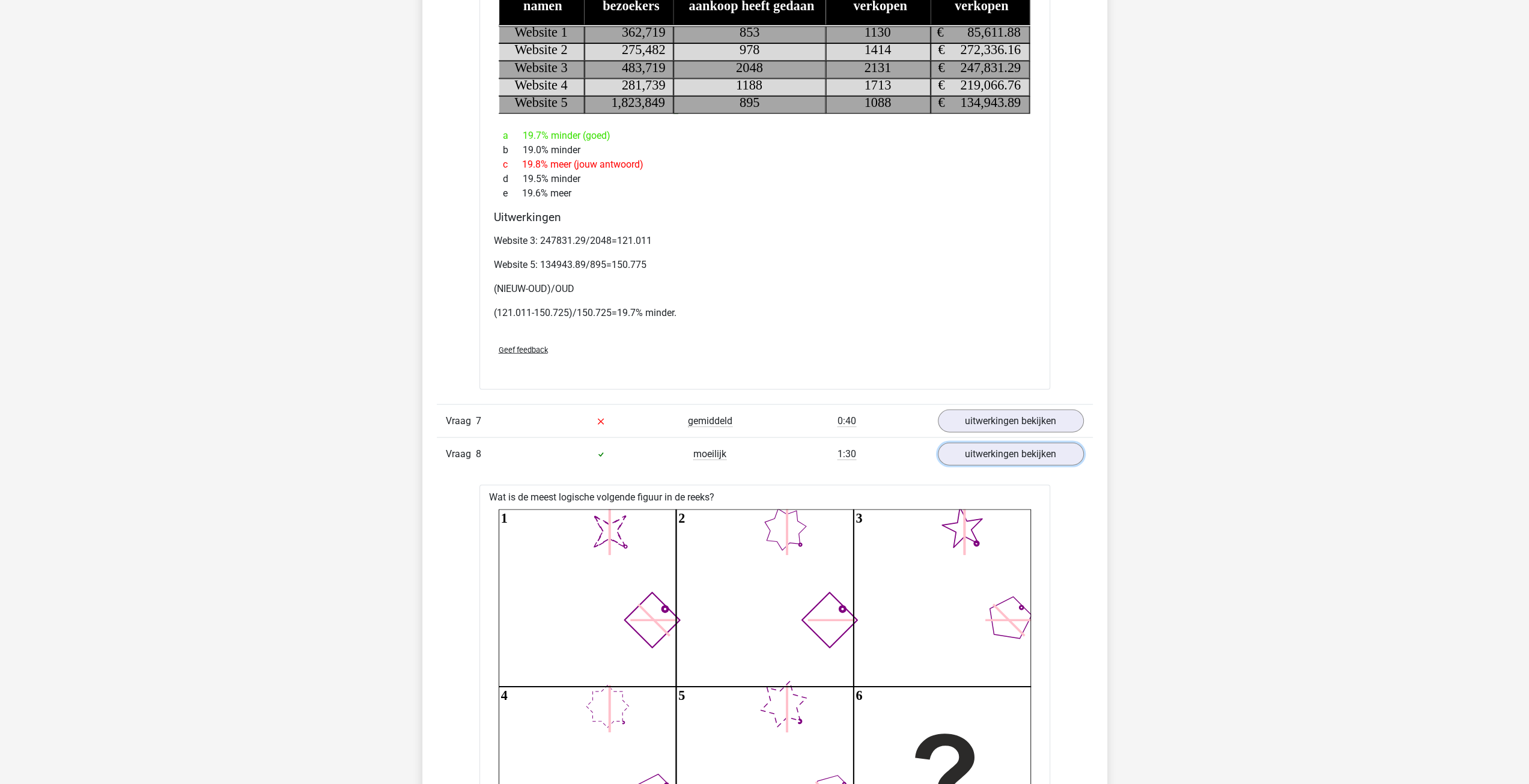
scroll to position [2482, 0]
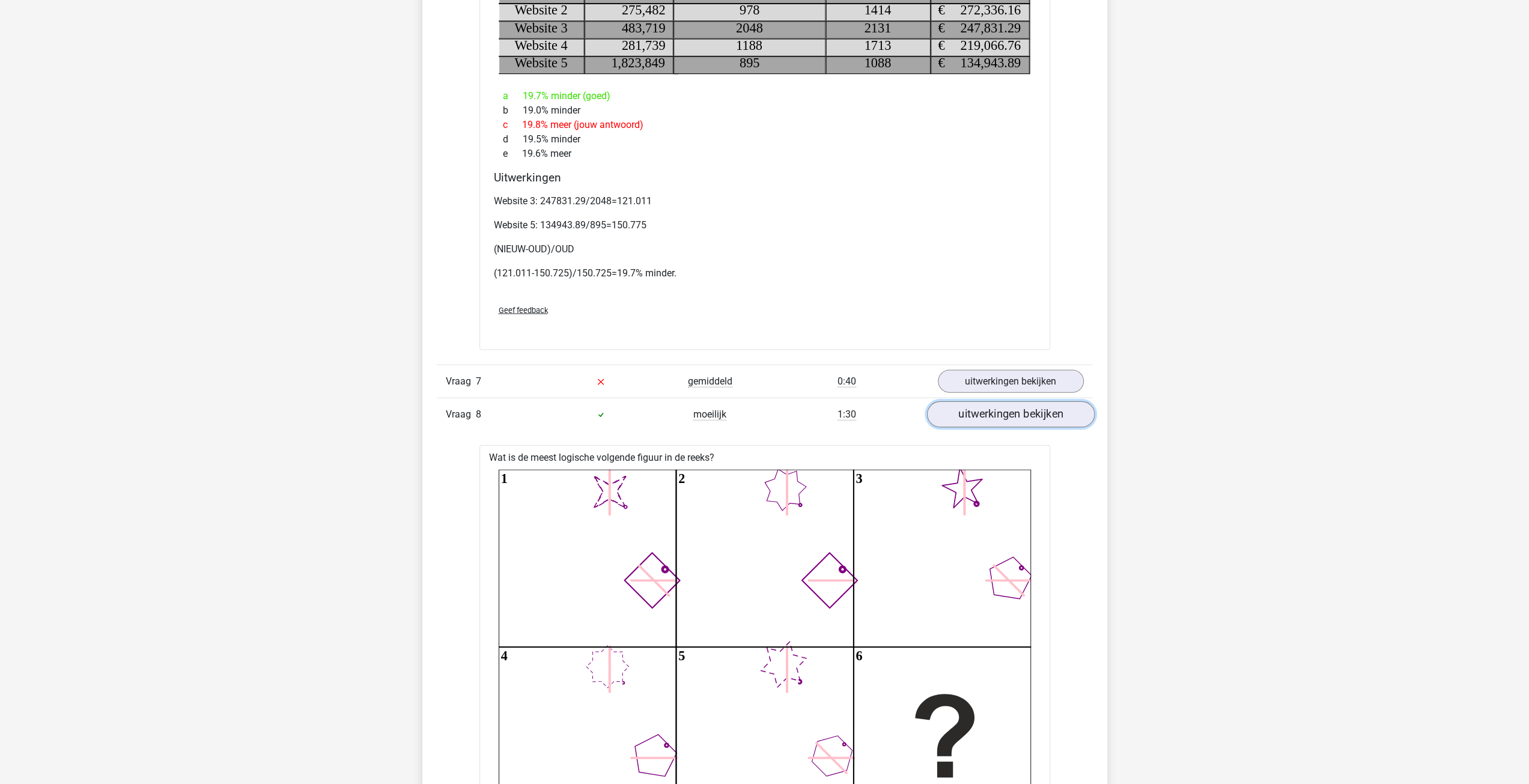
click at [980, 407] on link "uitwerkingen bekijken" at bounding box center [1010, 414] width 168 height 26
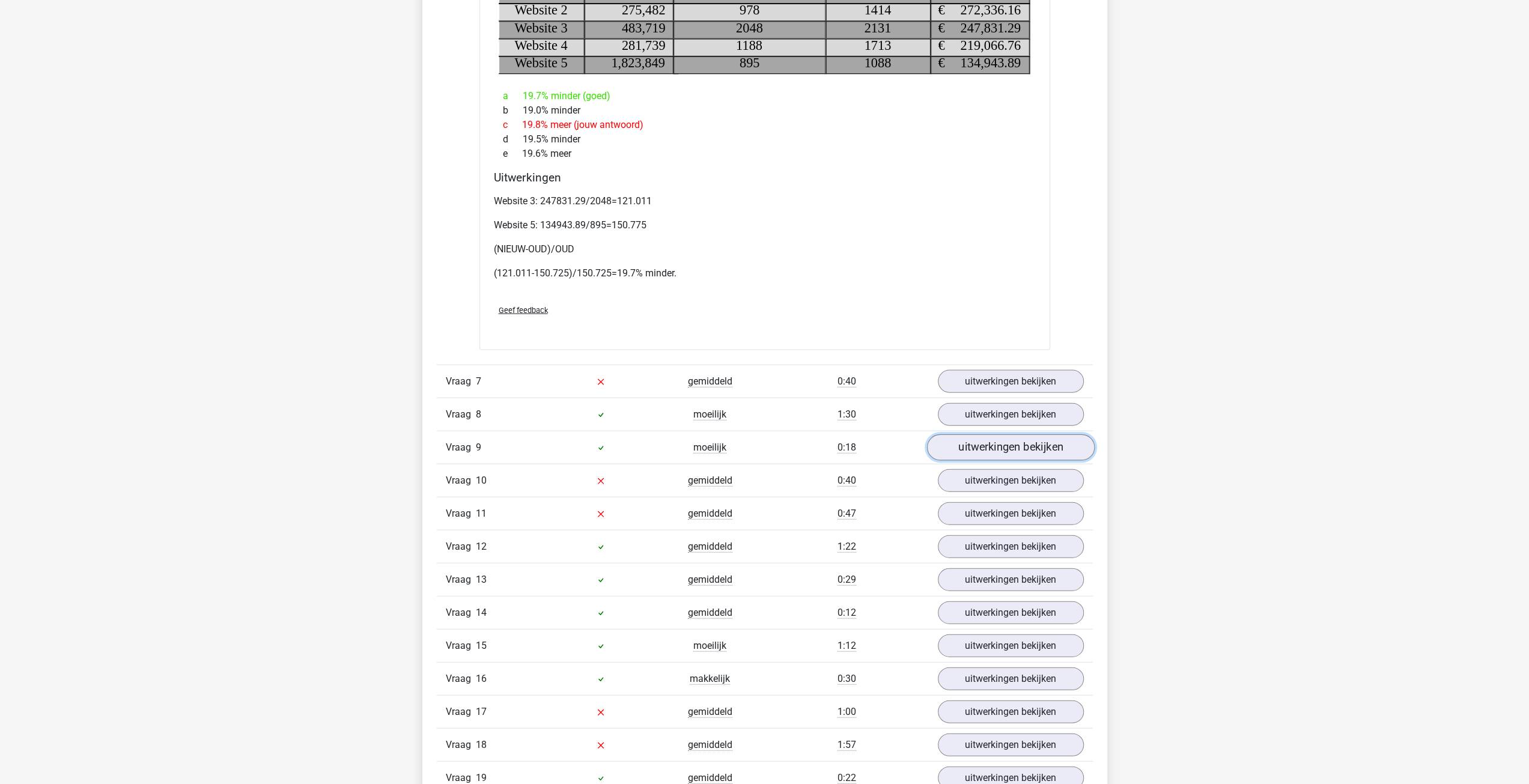
click at [1002, 436] on link "uitwerkingen bekijken" at bounding box center [1010, 448] width 168 height 26
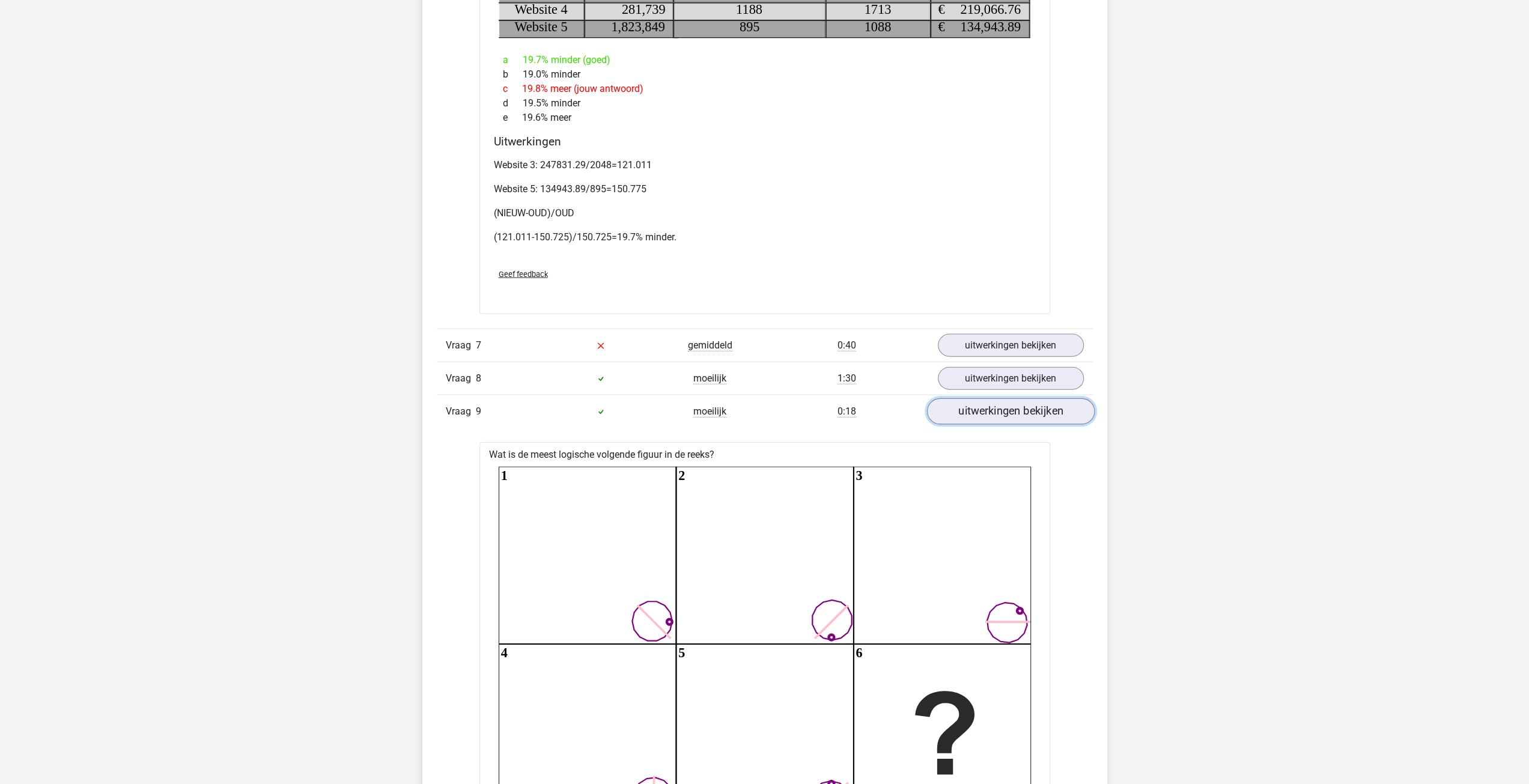
scroll to position [2542, 0]
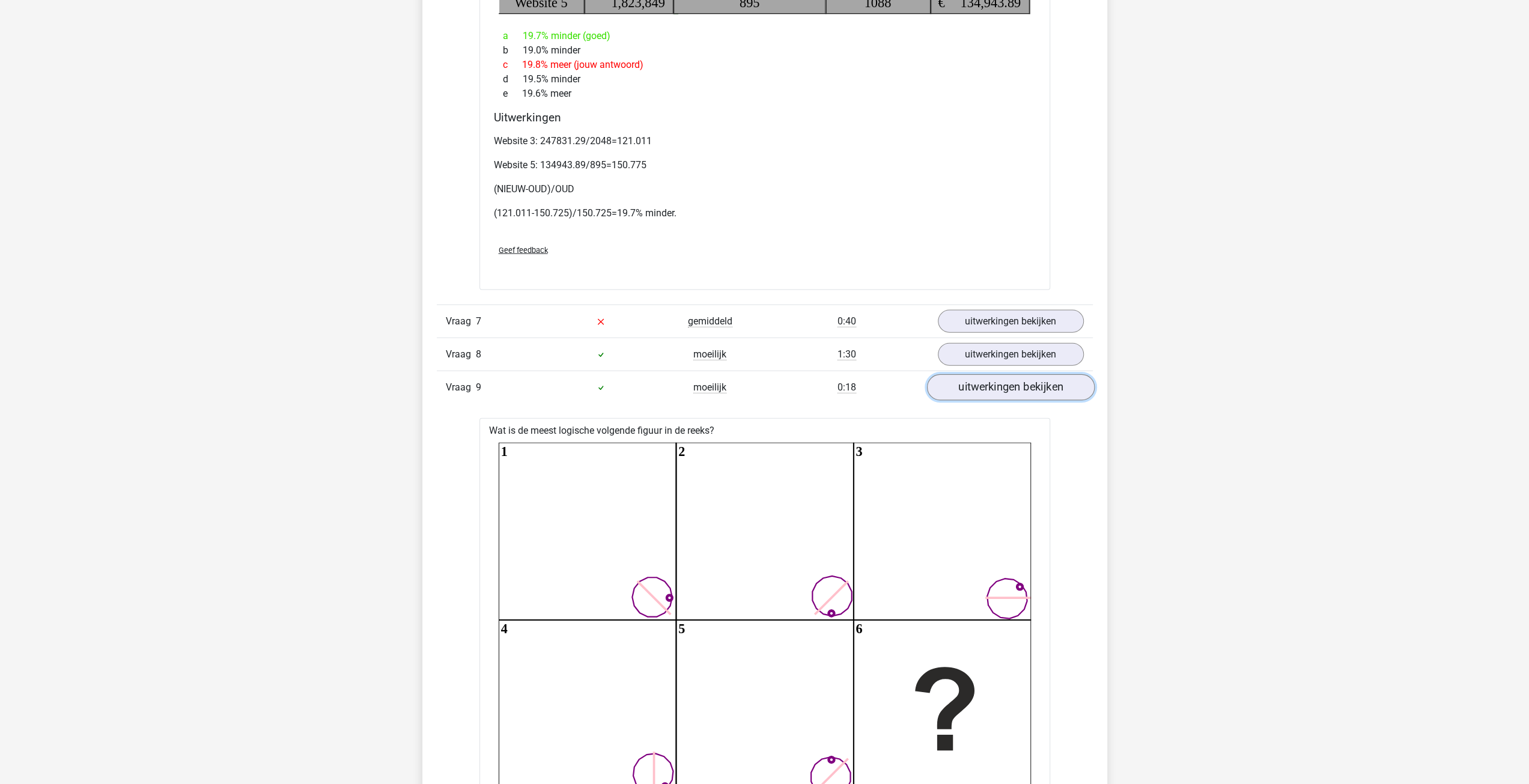
click at [993, 383] on link "uitwerkingen bekijken" at bounding box center [1010, 387] width 168 height 26
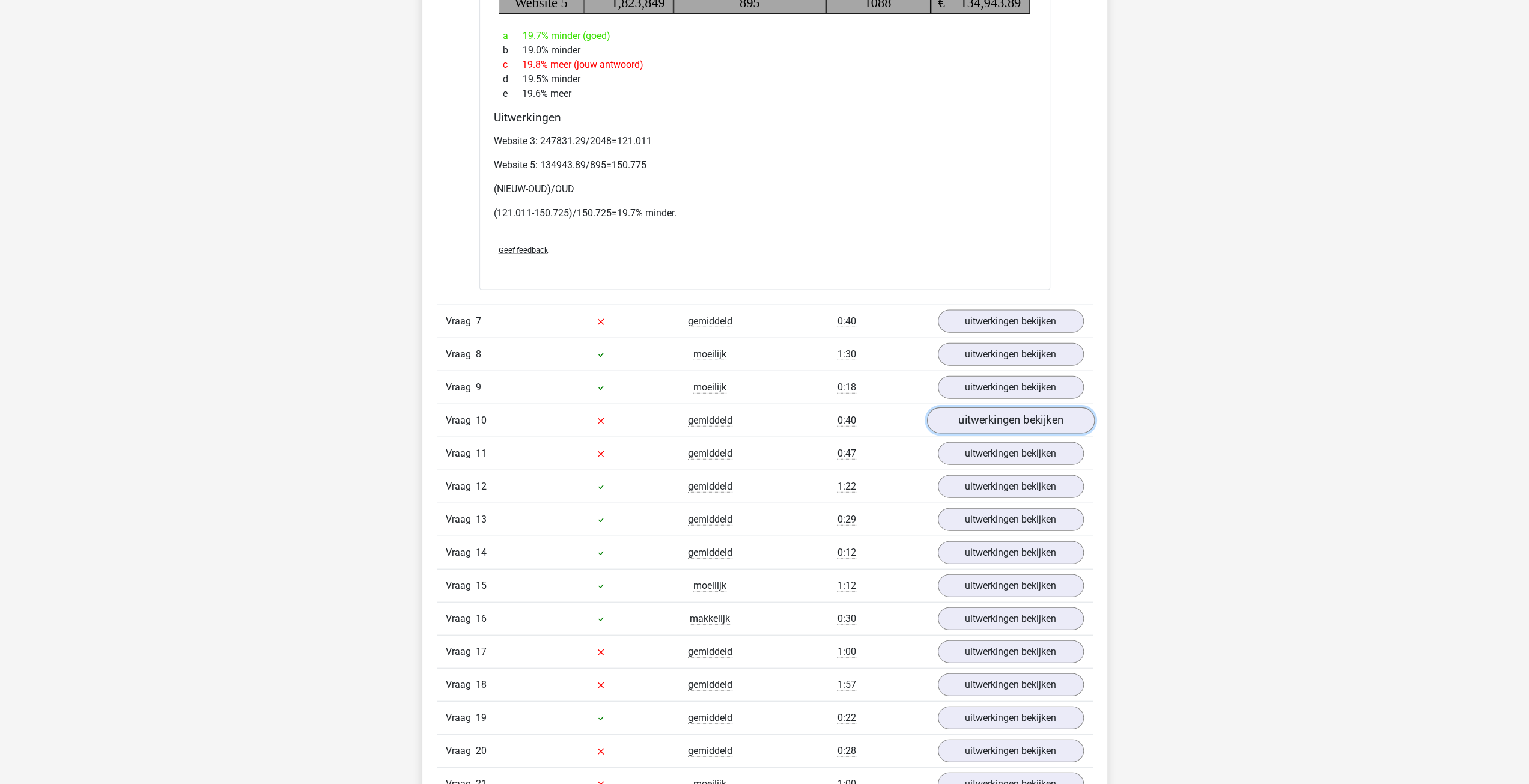
click at [1025, 416] on link "uitwerkingen bekijken" at bounding box center [1010, 420] width 168 height 26
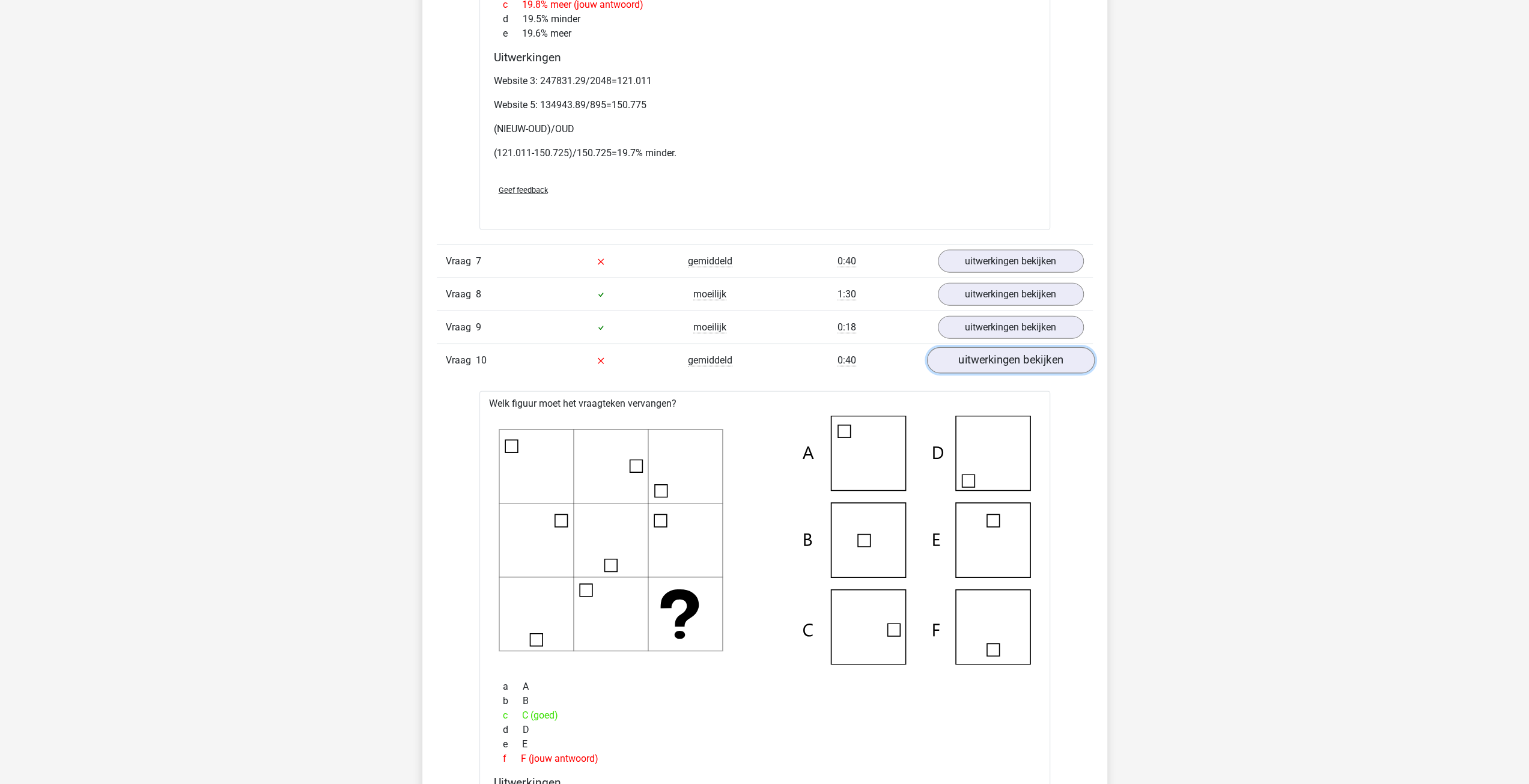
scroll to position [2663, 0]
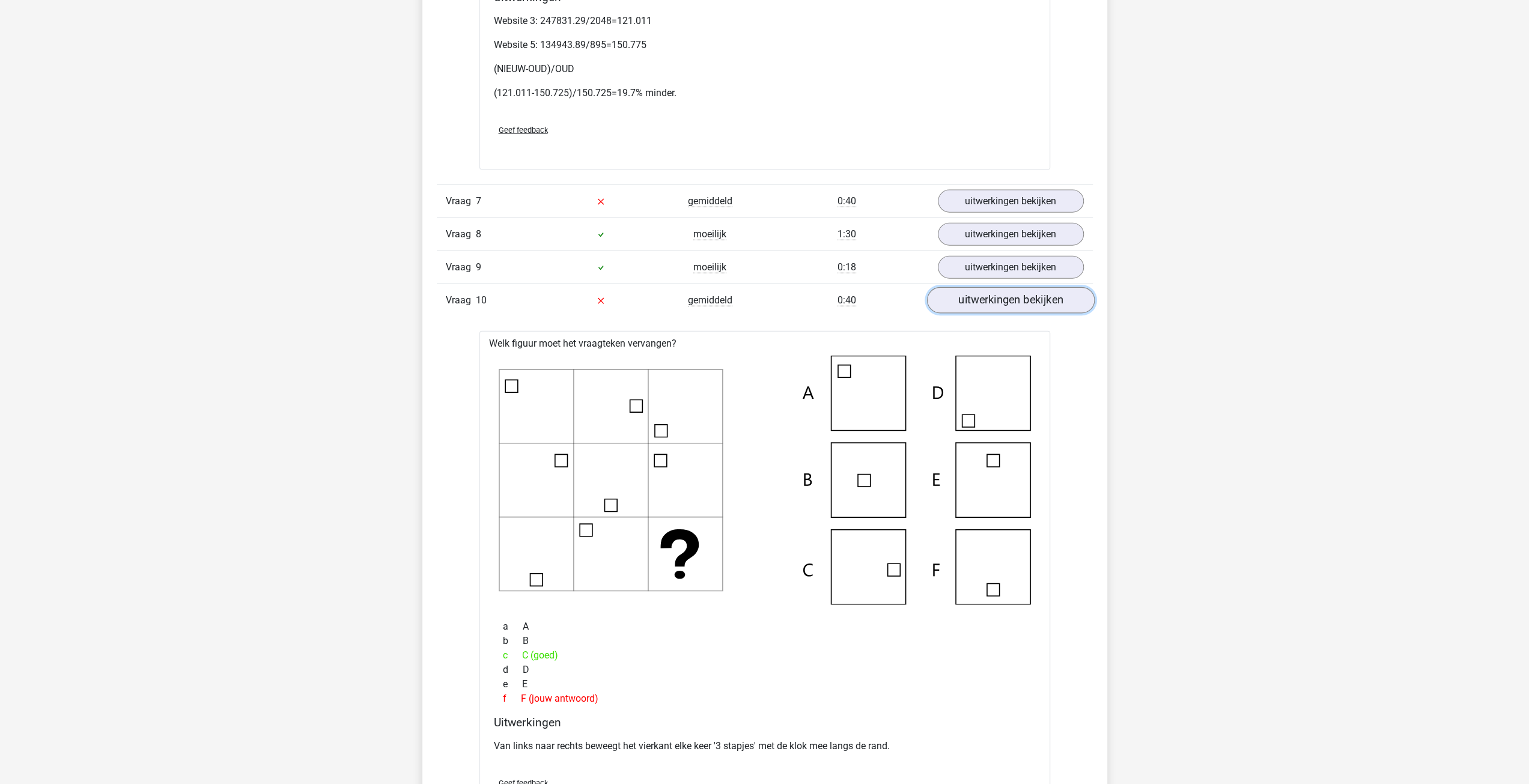
click at [1017, 287] on link "uitwerkingen bekijken" at bounding box center [1010, 300] width 168 height 26
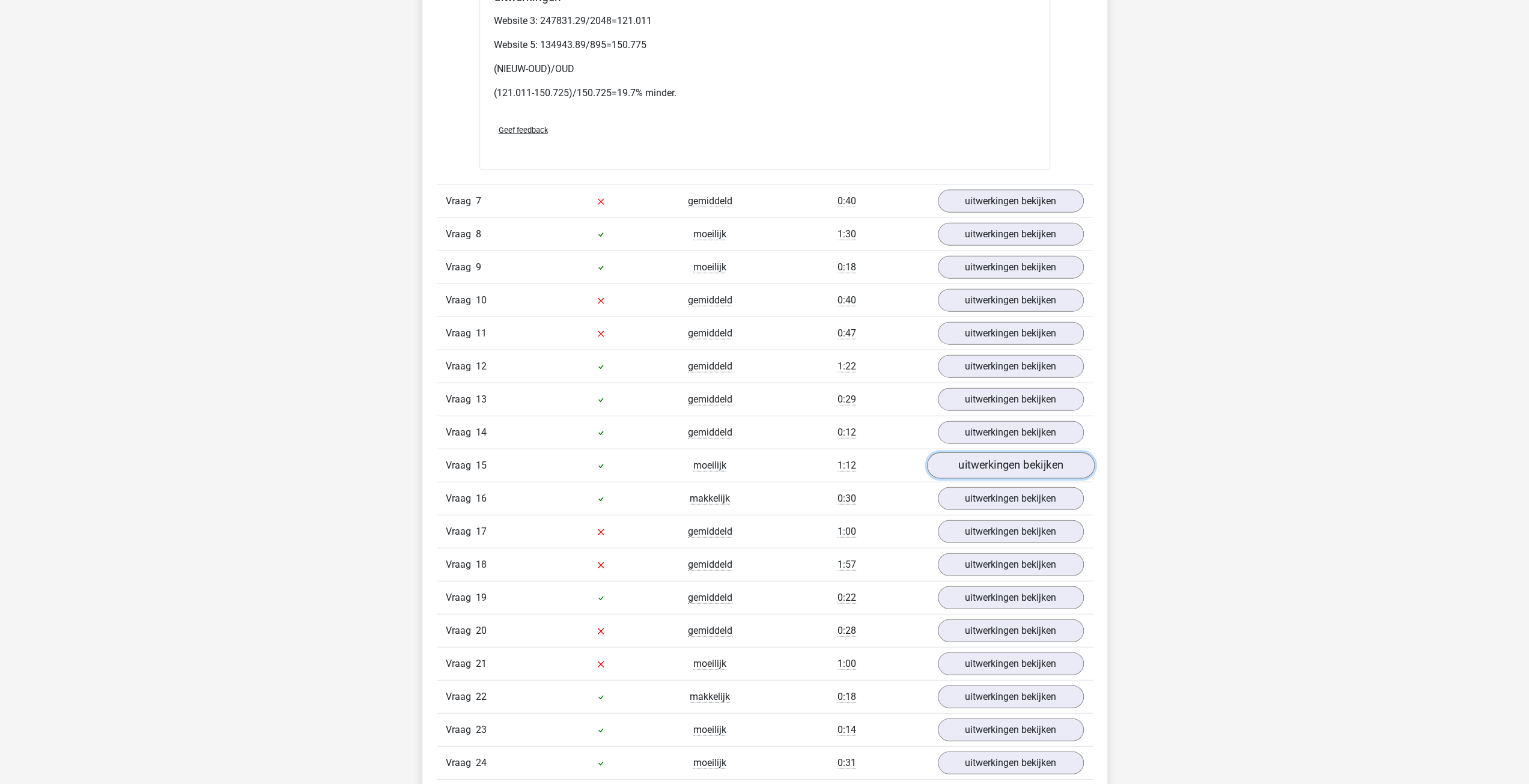
click at [984, 452] on link "uitwerkingen bekijken" at bounding box center [1010, 466] width 168 height 26
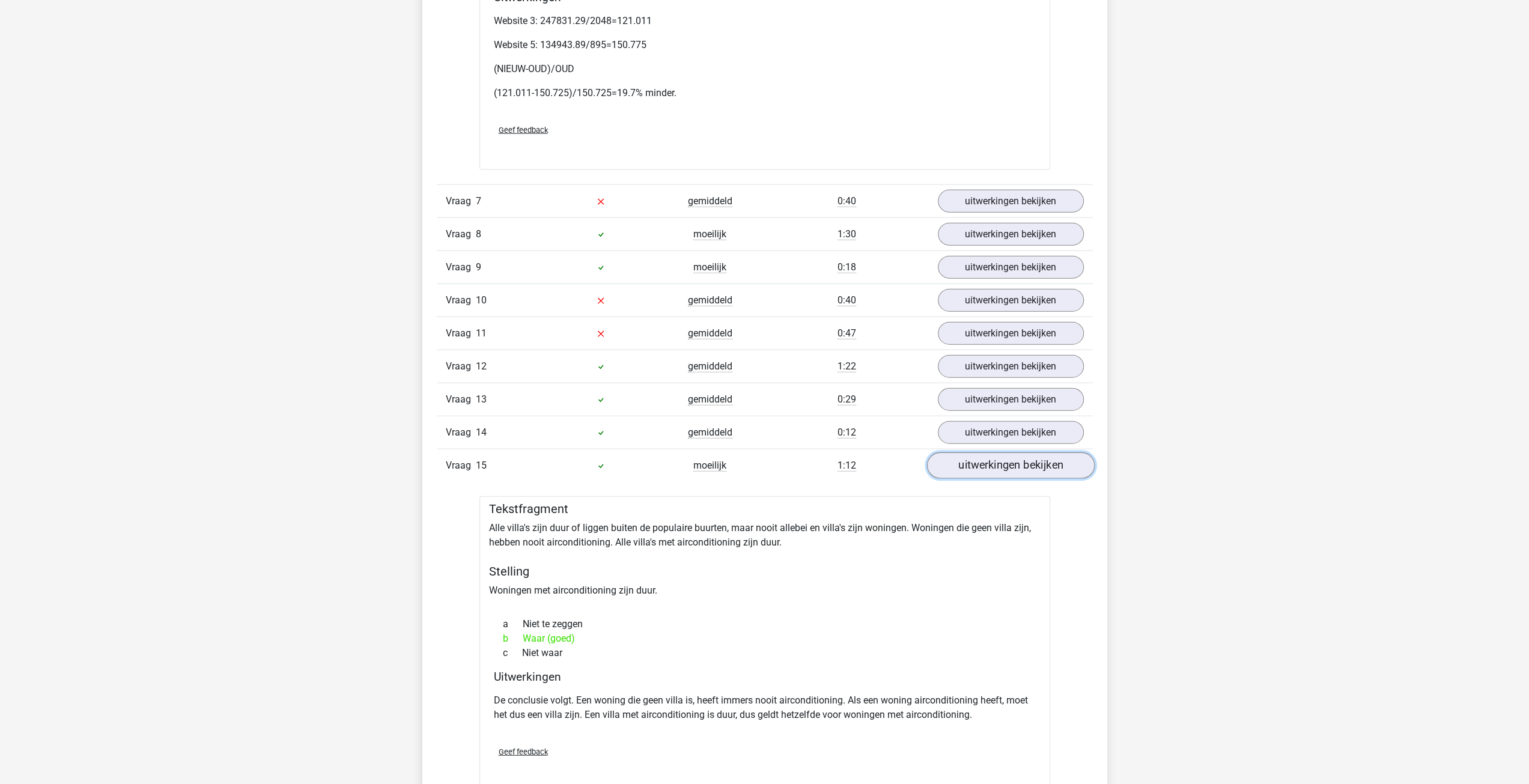
click at [985, 452] on link "uitwerkingen bekijken" at bounding box center [1010, 466] width 168 height 26
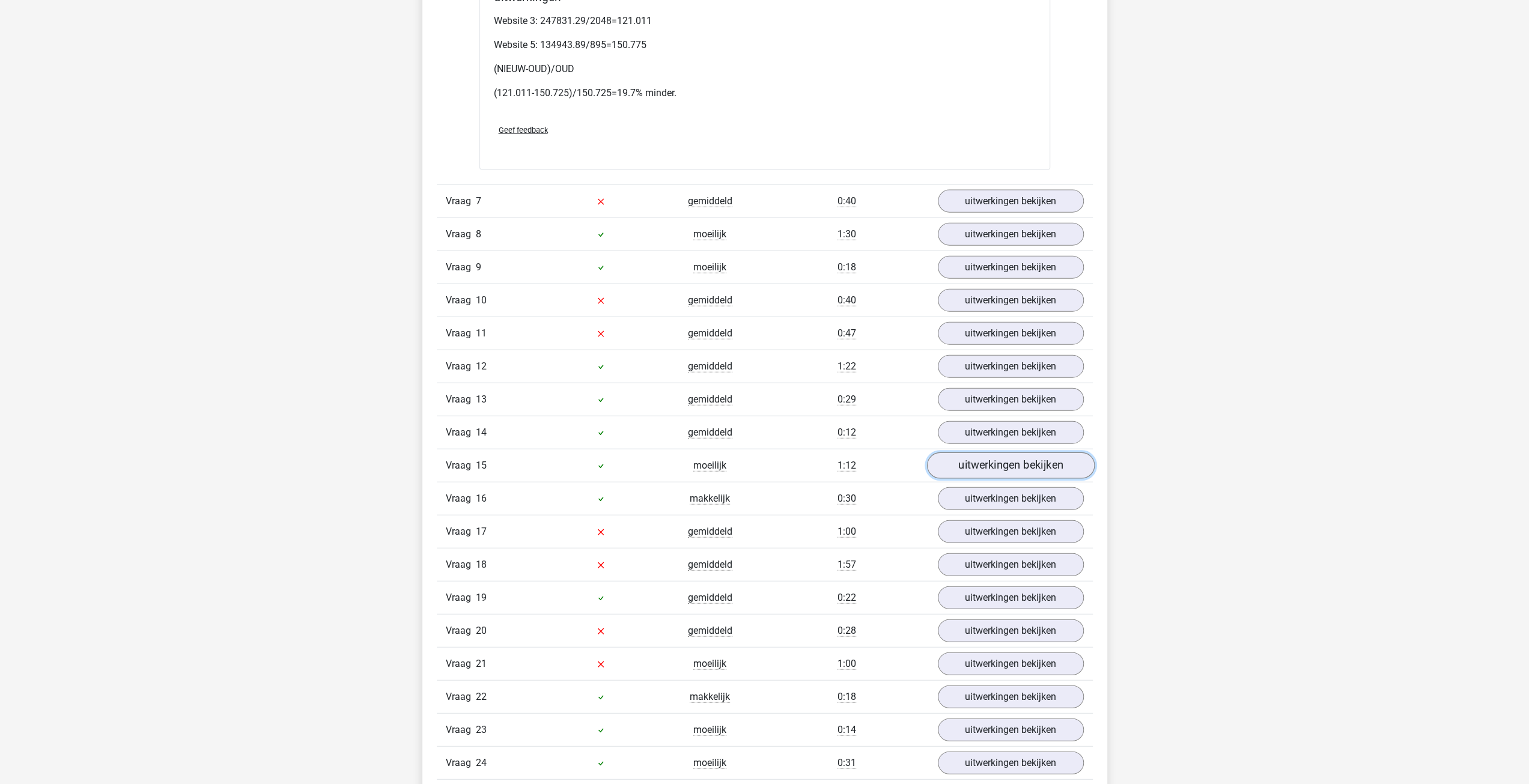
scroll to position [2722, 0]
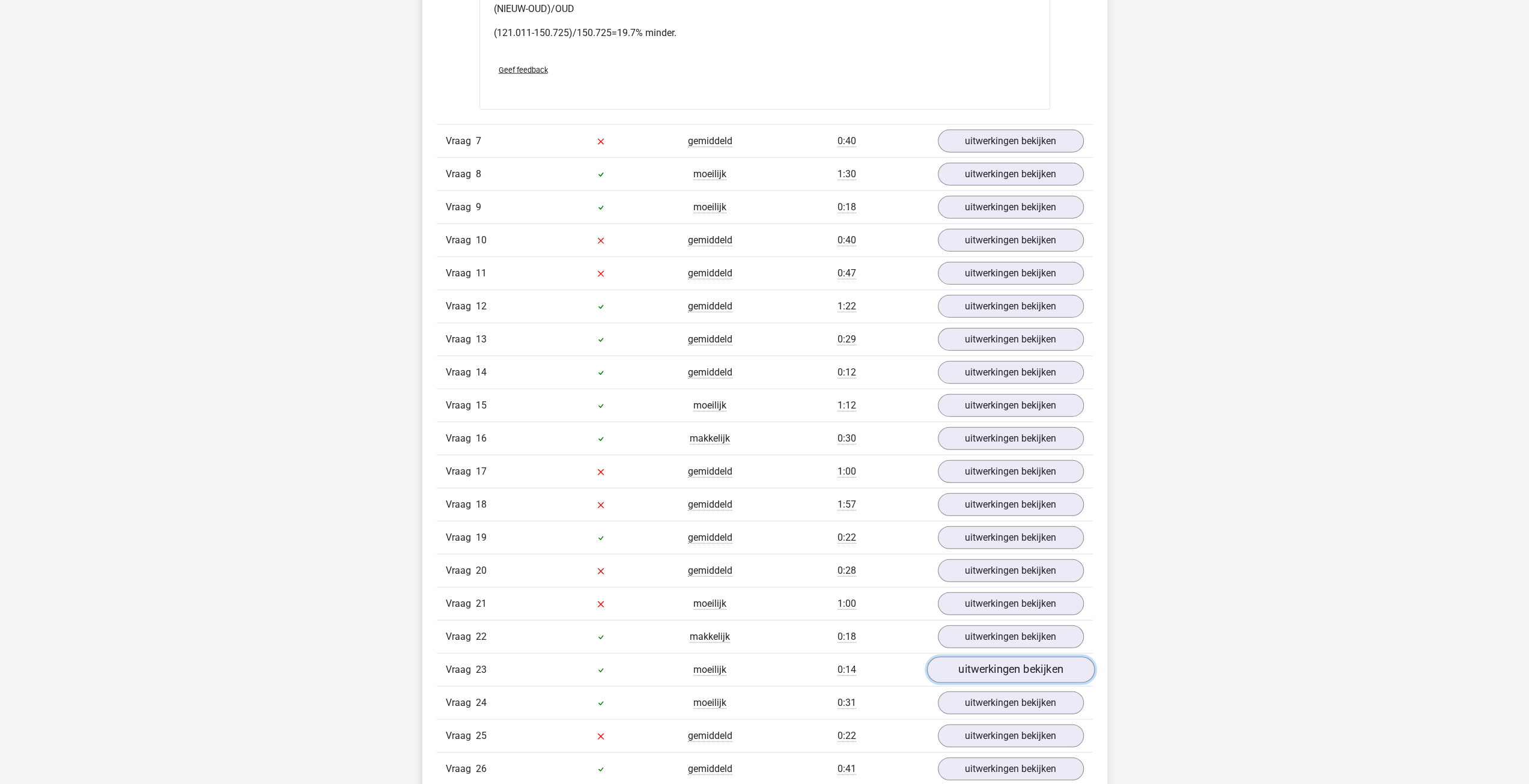
click at [980, 658] on link "uitwerkingen bekijken" at bounding box center [1010, 669] width 168 height 26
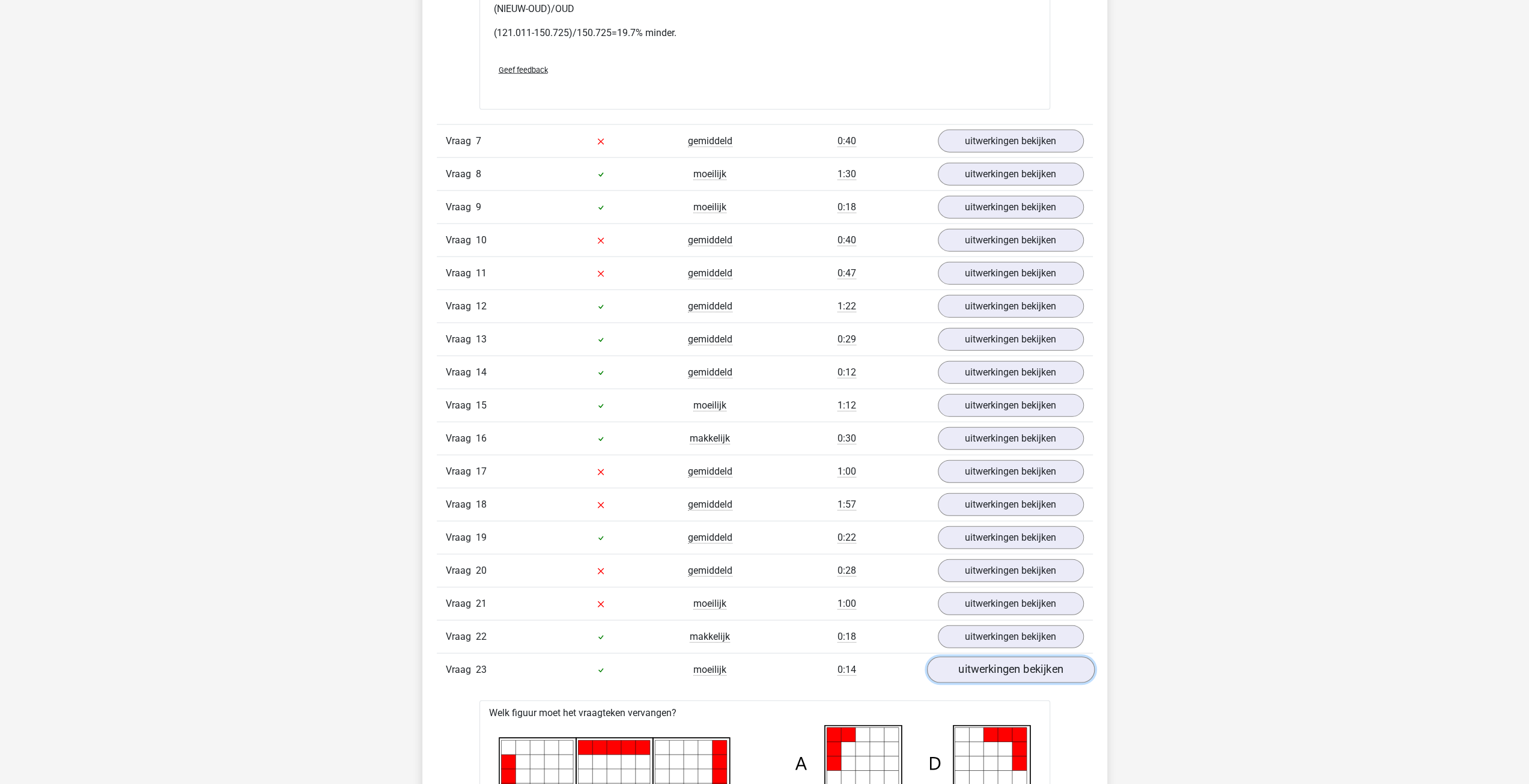
scroll to position [2843, 0]
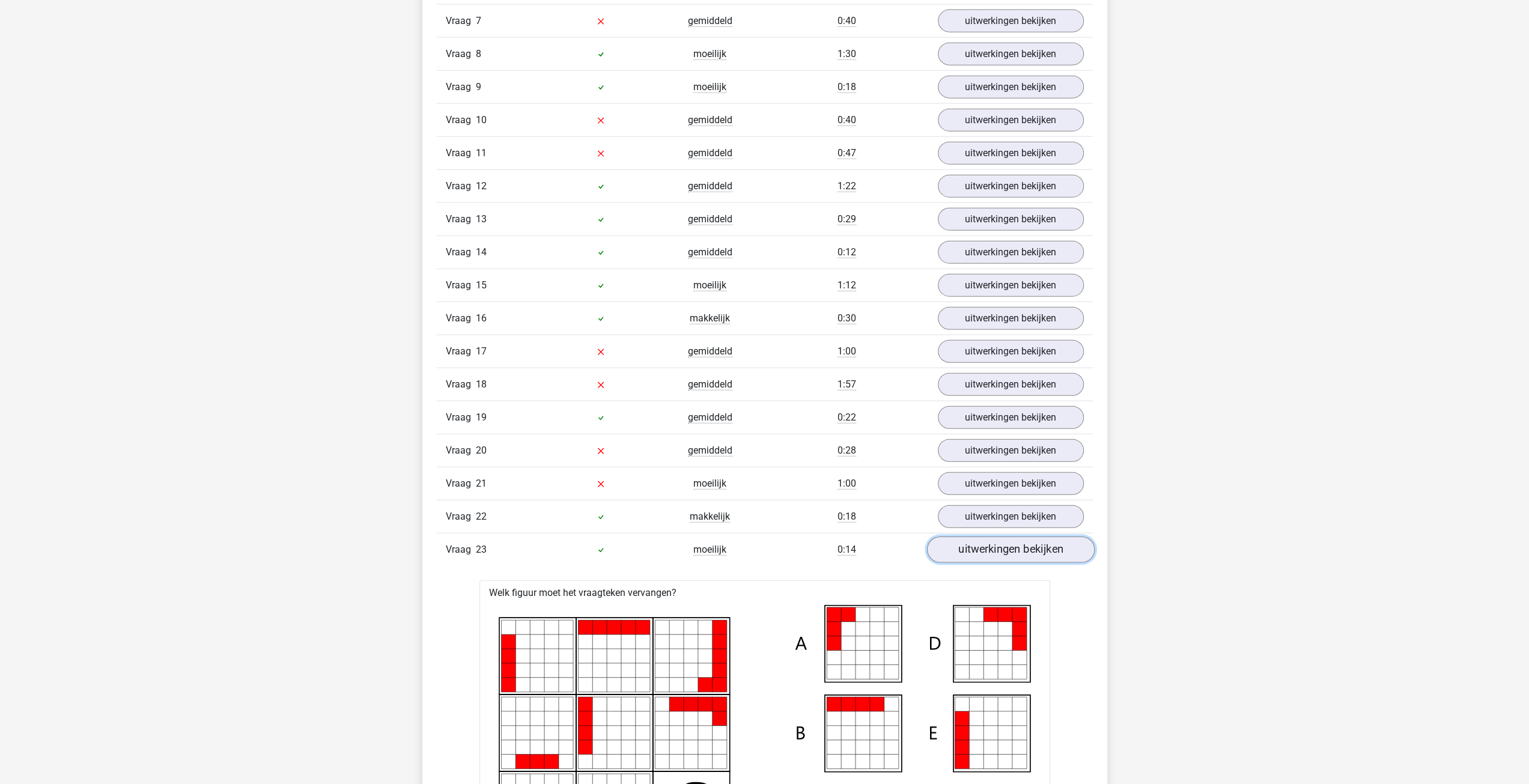
click at [1015, 537] on link "uitwerkingen bekijken" at bounding box center [1010, 550] width 168 height 26
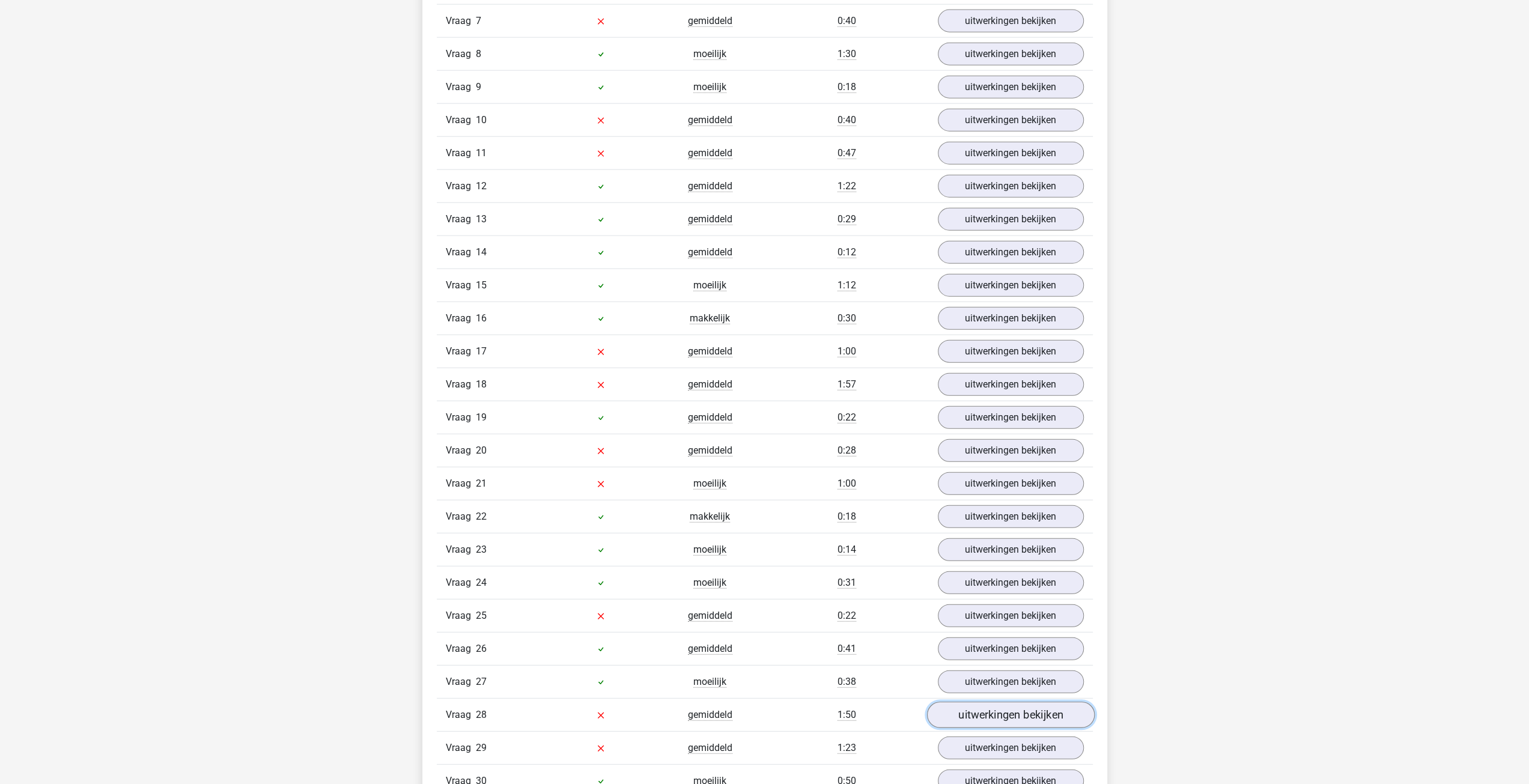
click at [989, 701] on link "uitwerkingen bekijken" at bounding box center [1010, 714] width 168 height 26
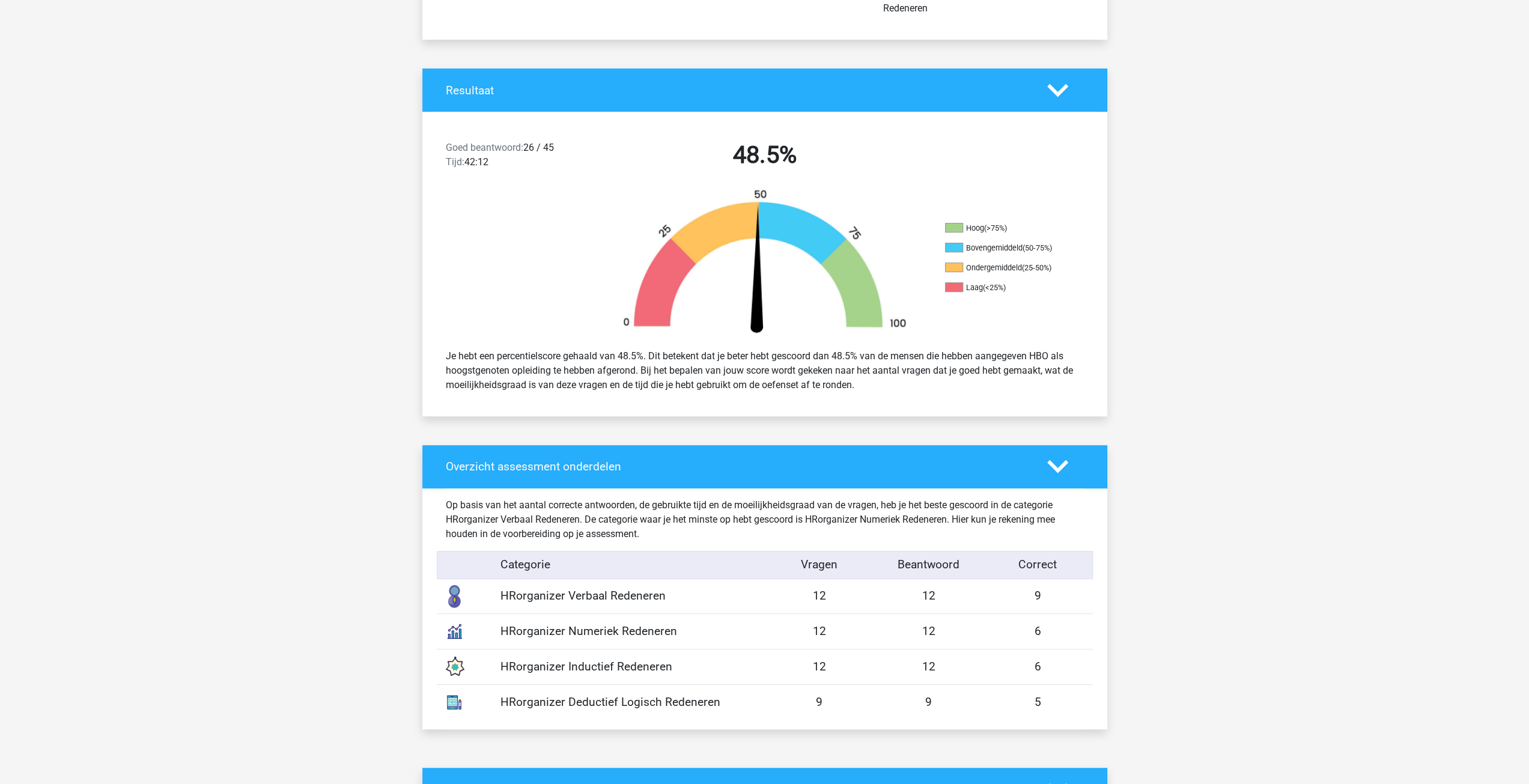
scroll to position [300, 0]
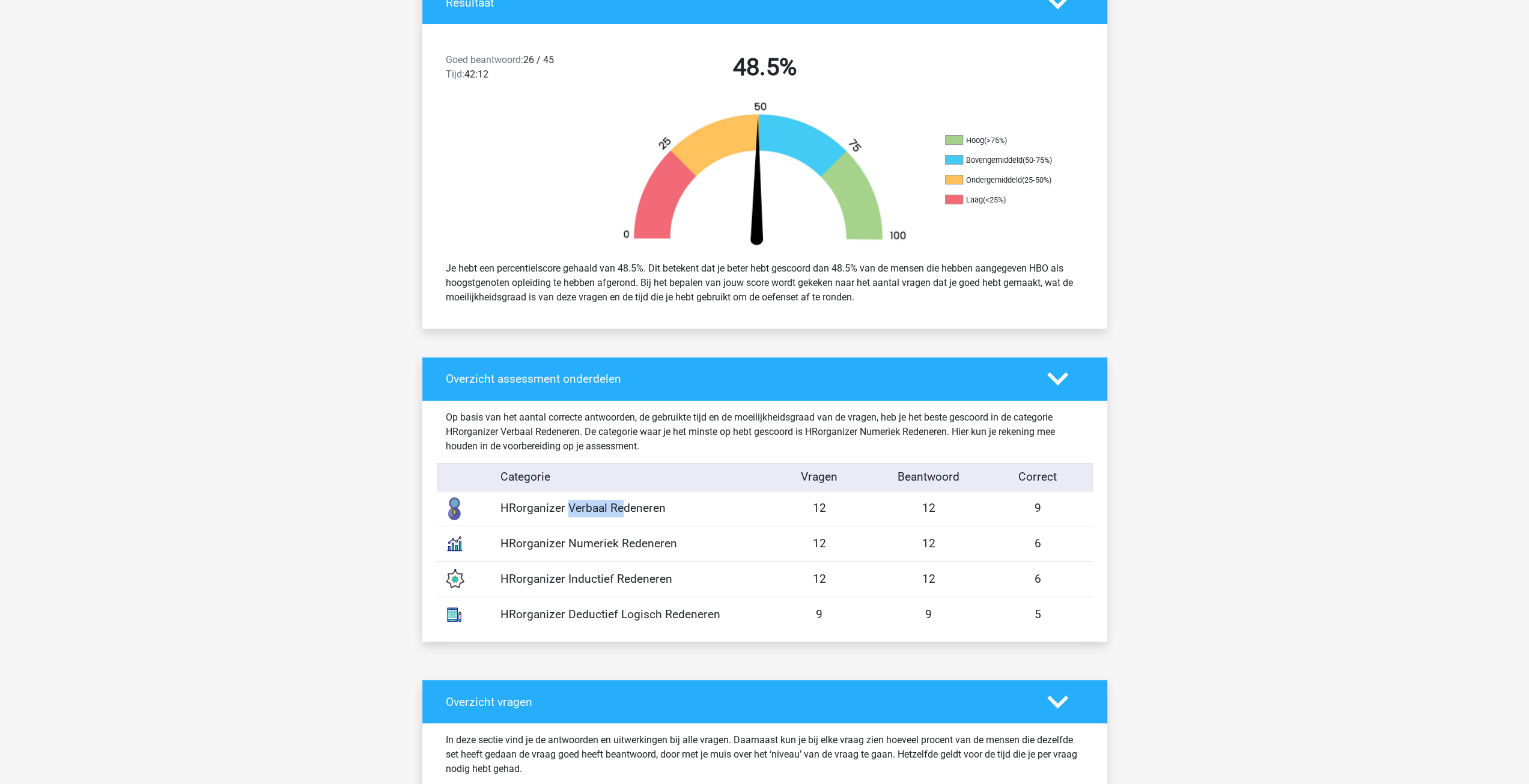
drag, startPoint x: 536, startPoint y: 508, endPoint x: 564, endPoint y: 515, distance: 28.9
click at [564, 515] on div "HRorganizer Verbaal Redeneren" at bounding box center [628, 508] width 273 height 17
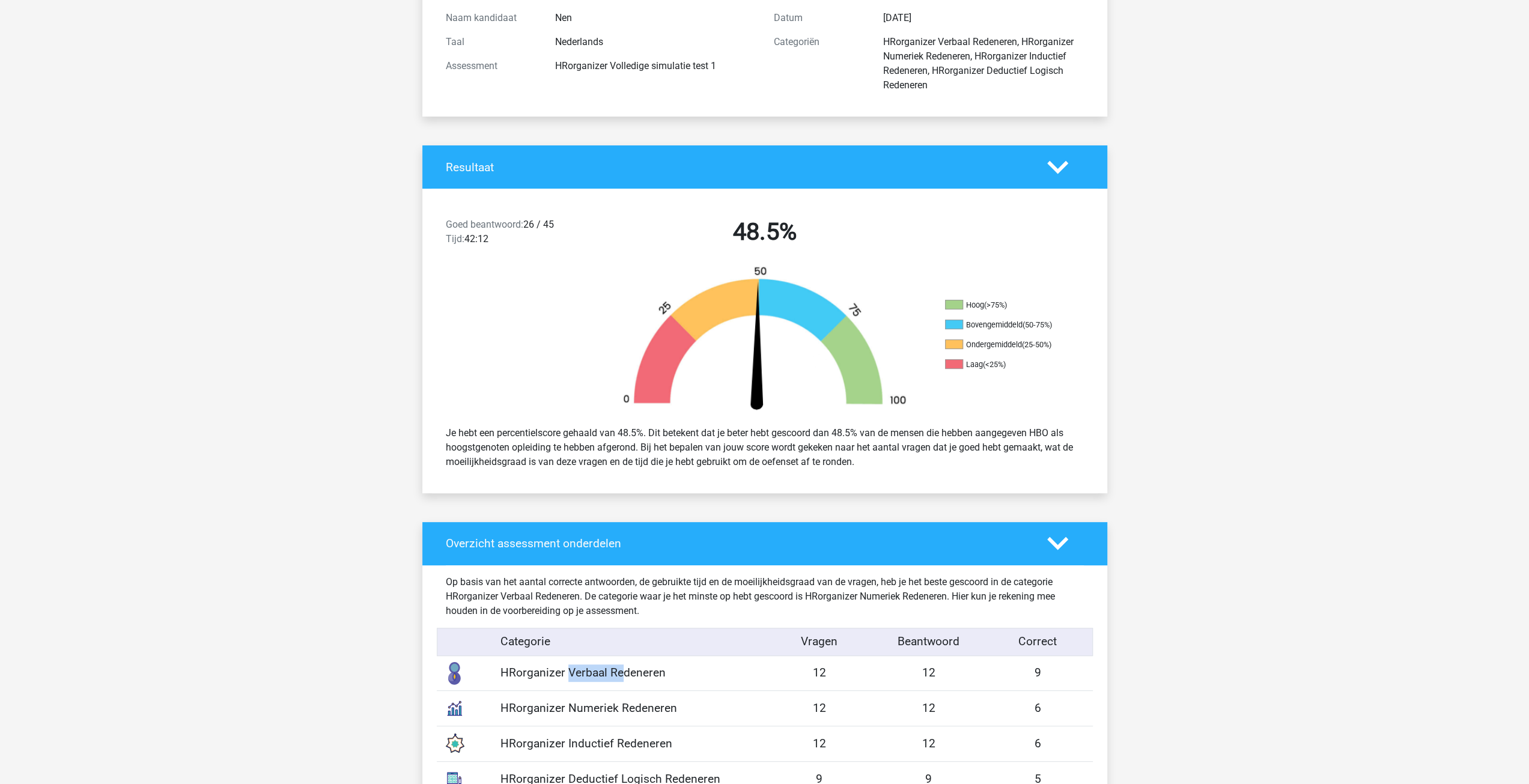
scroll to position [0, 0]
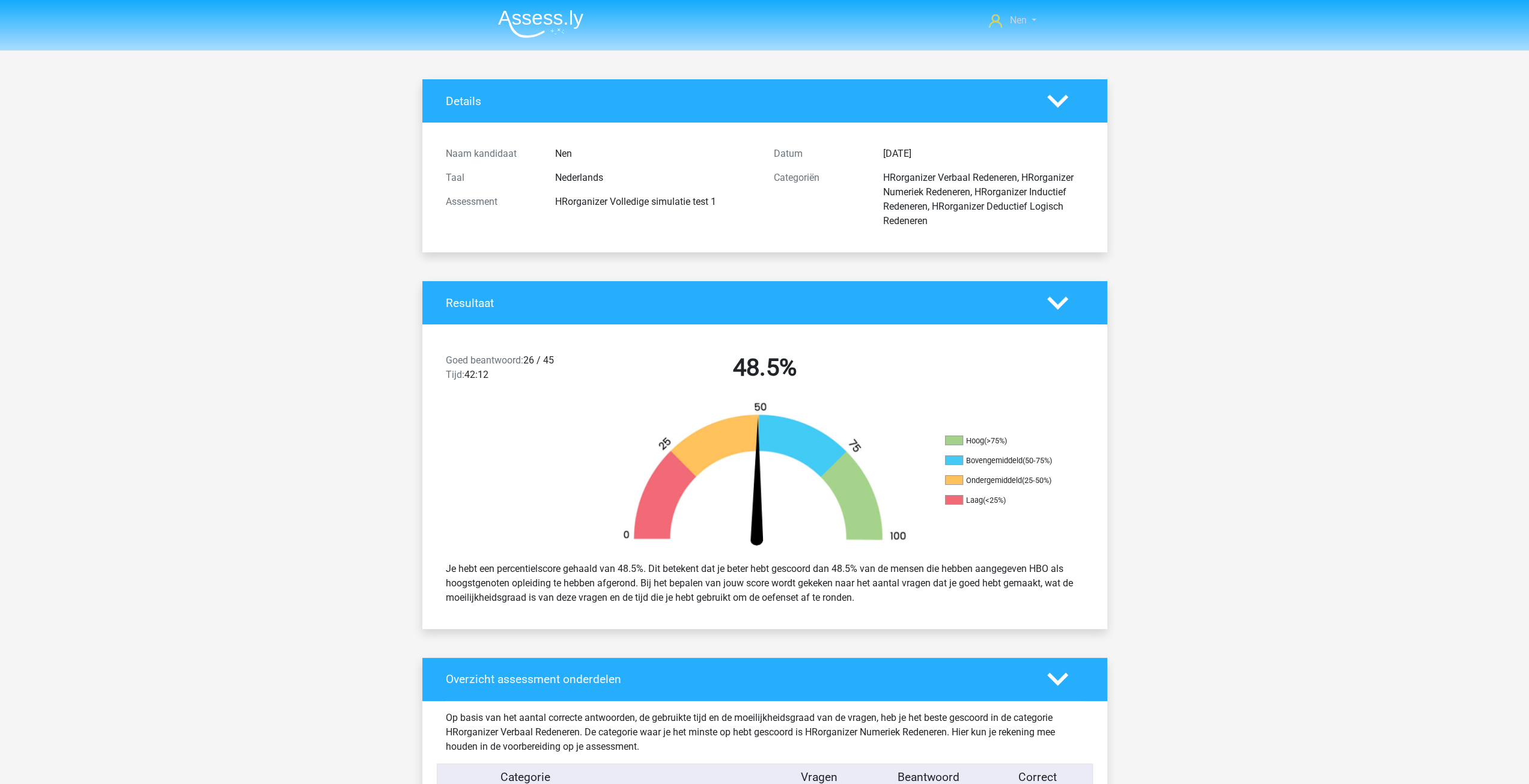
click at [1005, 20] on link "Nen" at bounding box center [1012, 20] width 56 height 15
click at [525, 18] on img at bounding box center [540, 24] width 86 height 28
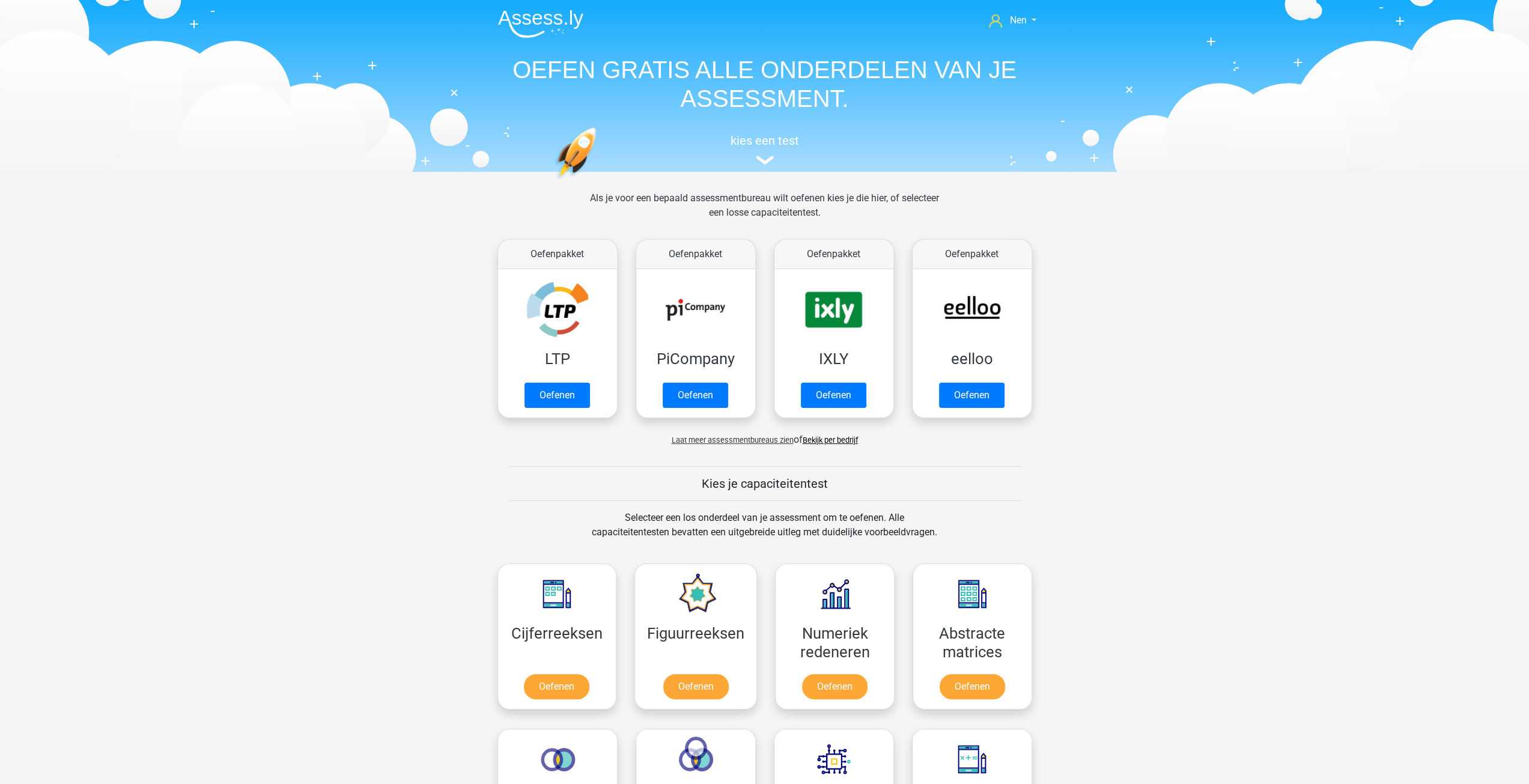
click at [704, 438] on span "Laat meer assessmentbureaus zien" at bounding box center [732, 439] width 122 height 9
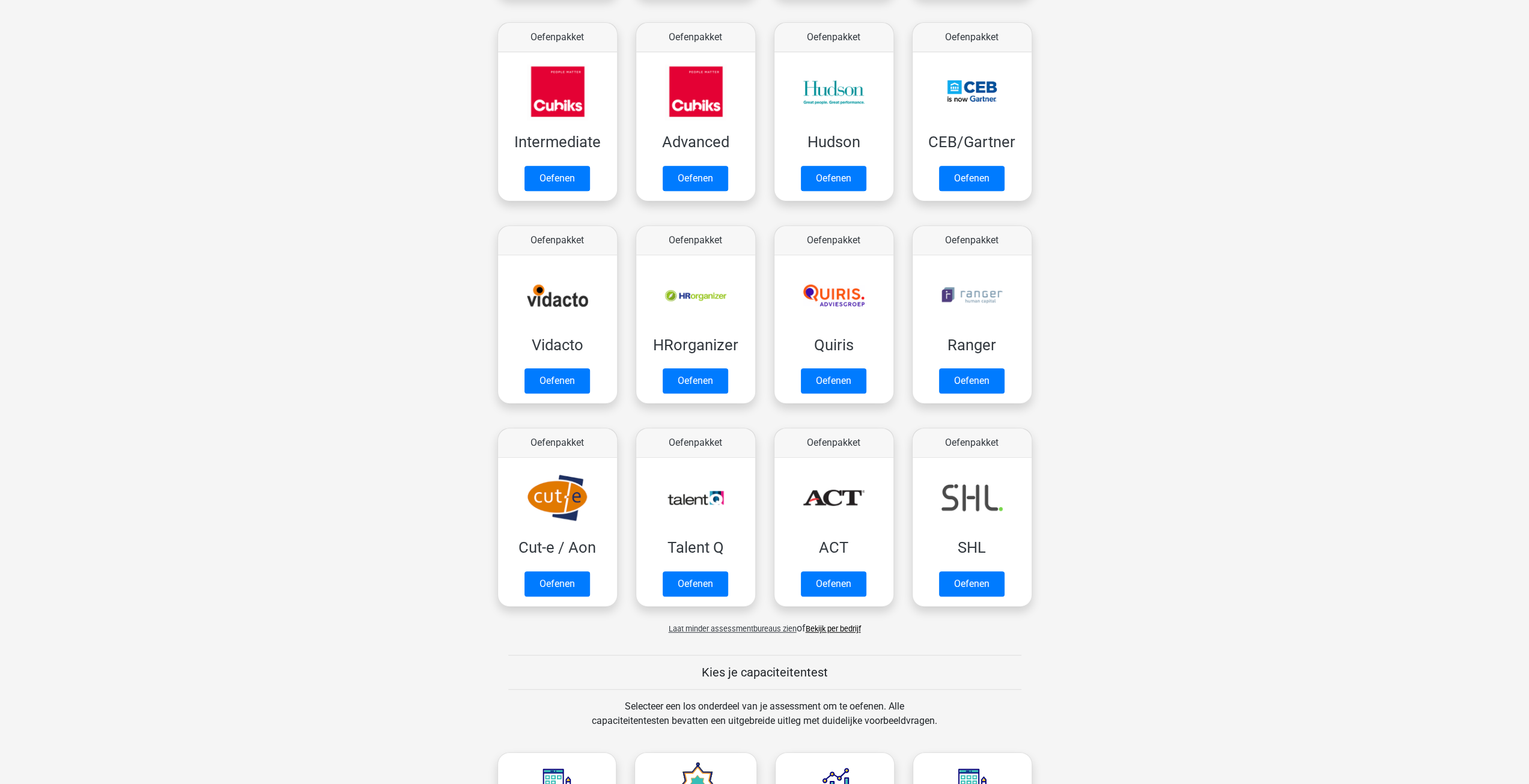
scroll to position [420, 0]
click at [702, 379] on link "Oefenen" at bounding box center [695, 384] width 69 height 26
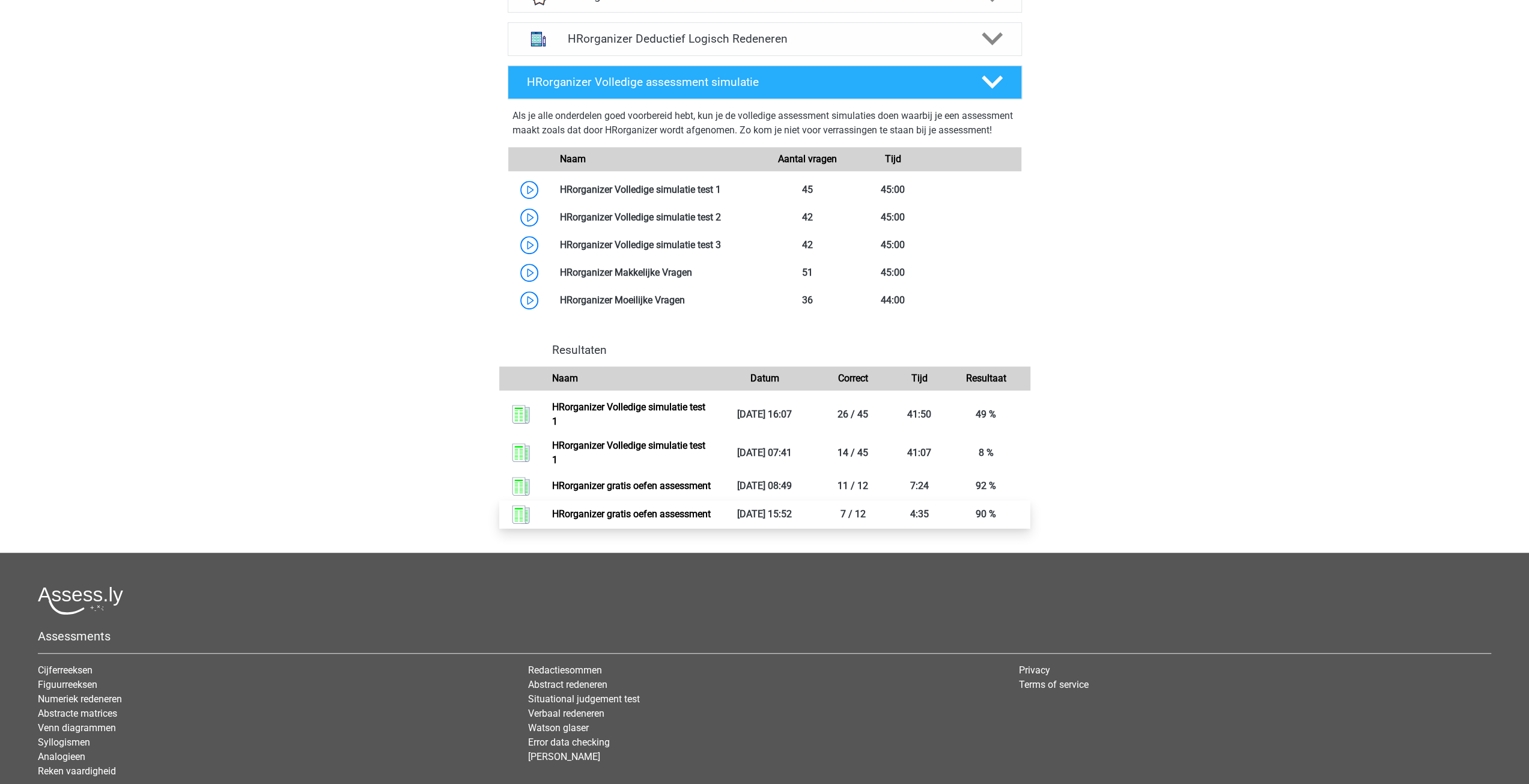
scroll to position [541, 0]
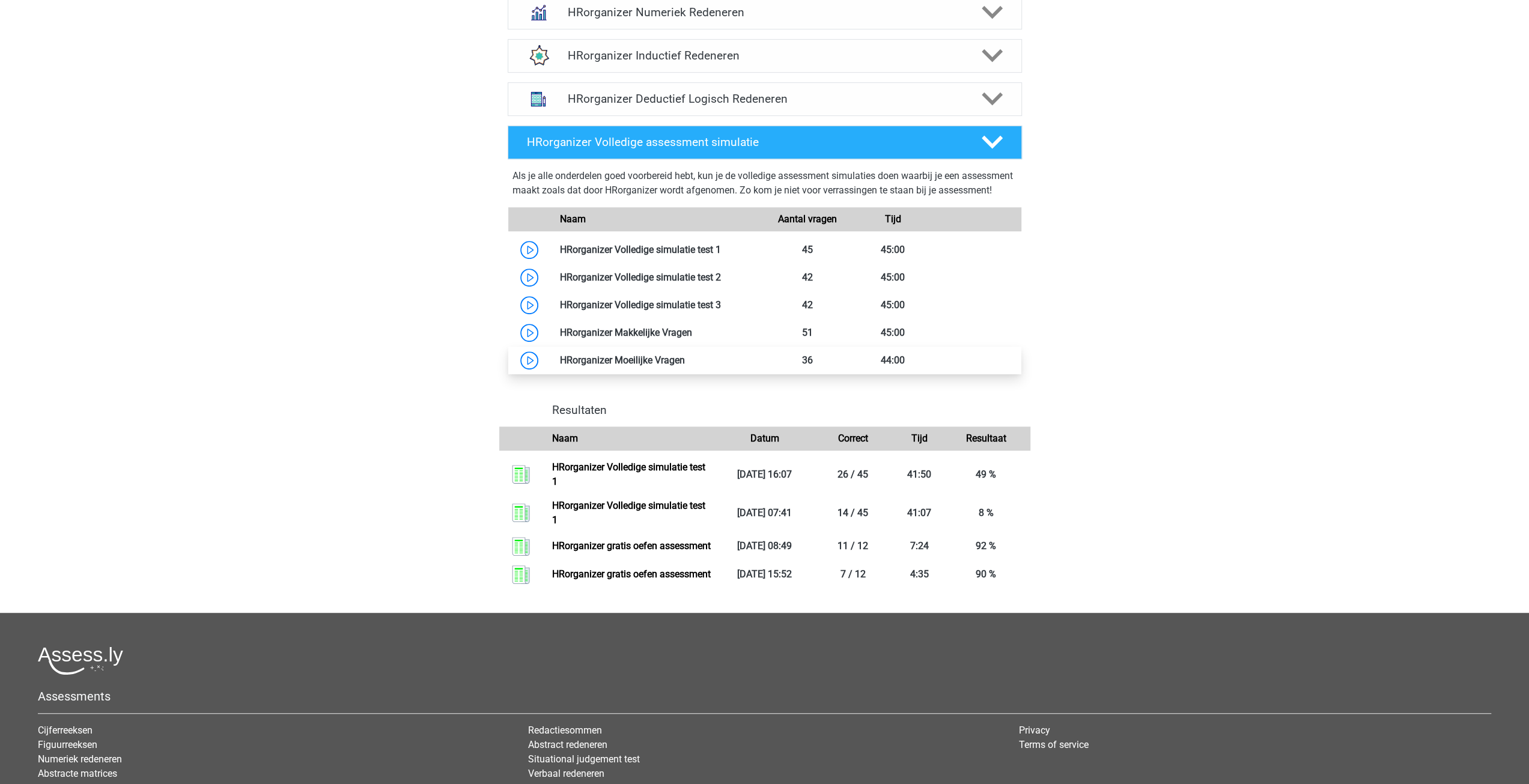
click at [685, 366] on link at bounding box center [685, 360] width 0 height 11
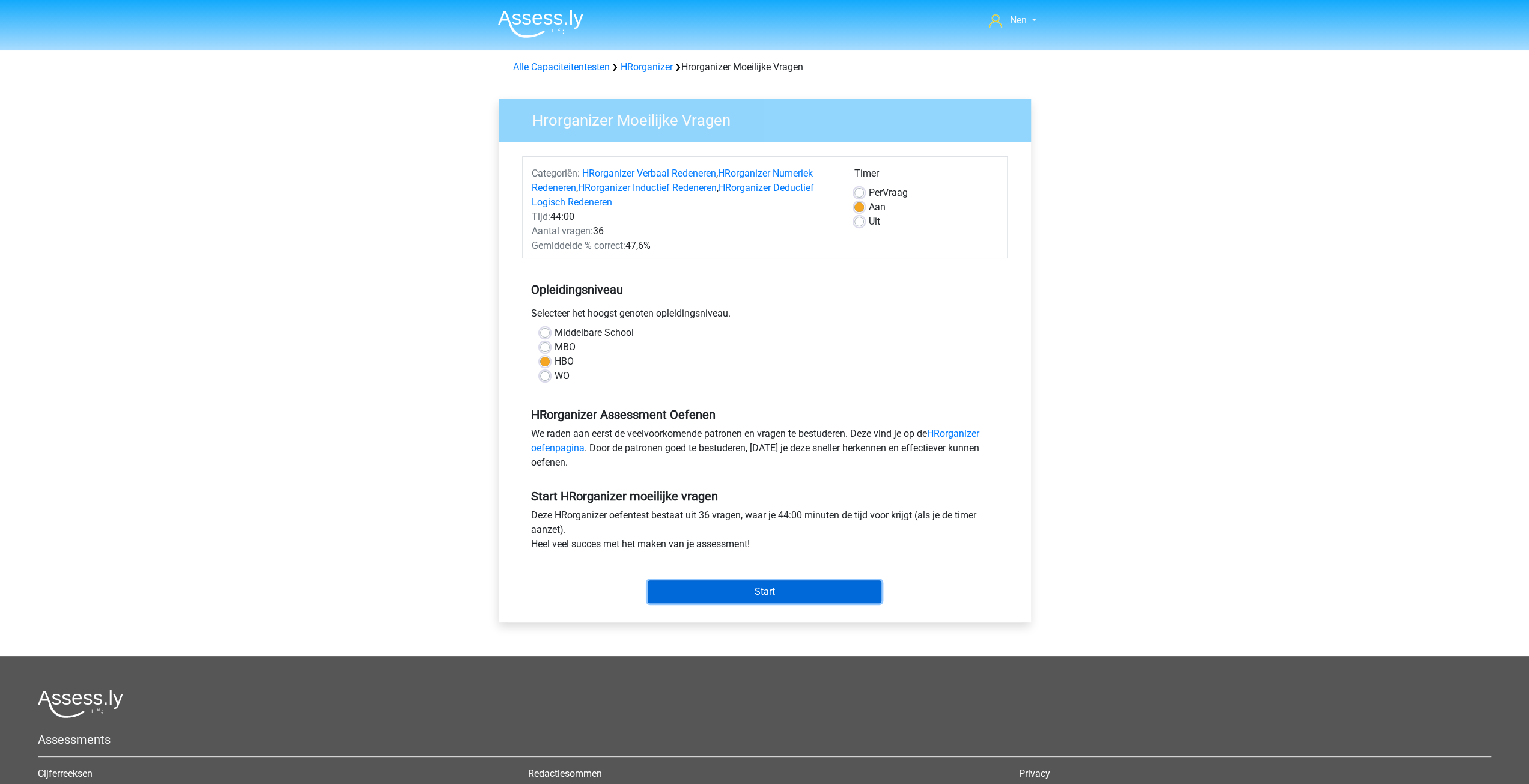
click at [747, 587] on input "Start" at bounding box center [765, 591] width 234 height 23
click at [551, 332] on div "Middelbare School" at bounding box center [765, 332] width 449 height 15
click at [555, 329] on label "Middelbare School" at bounding box center [594, 332] width 79 height 15
click at [543, 329] on input "Middelbare School" at bounding box center [545, 331] width 10 height 12
radio input "true"
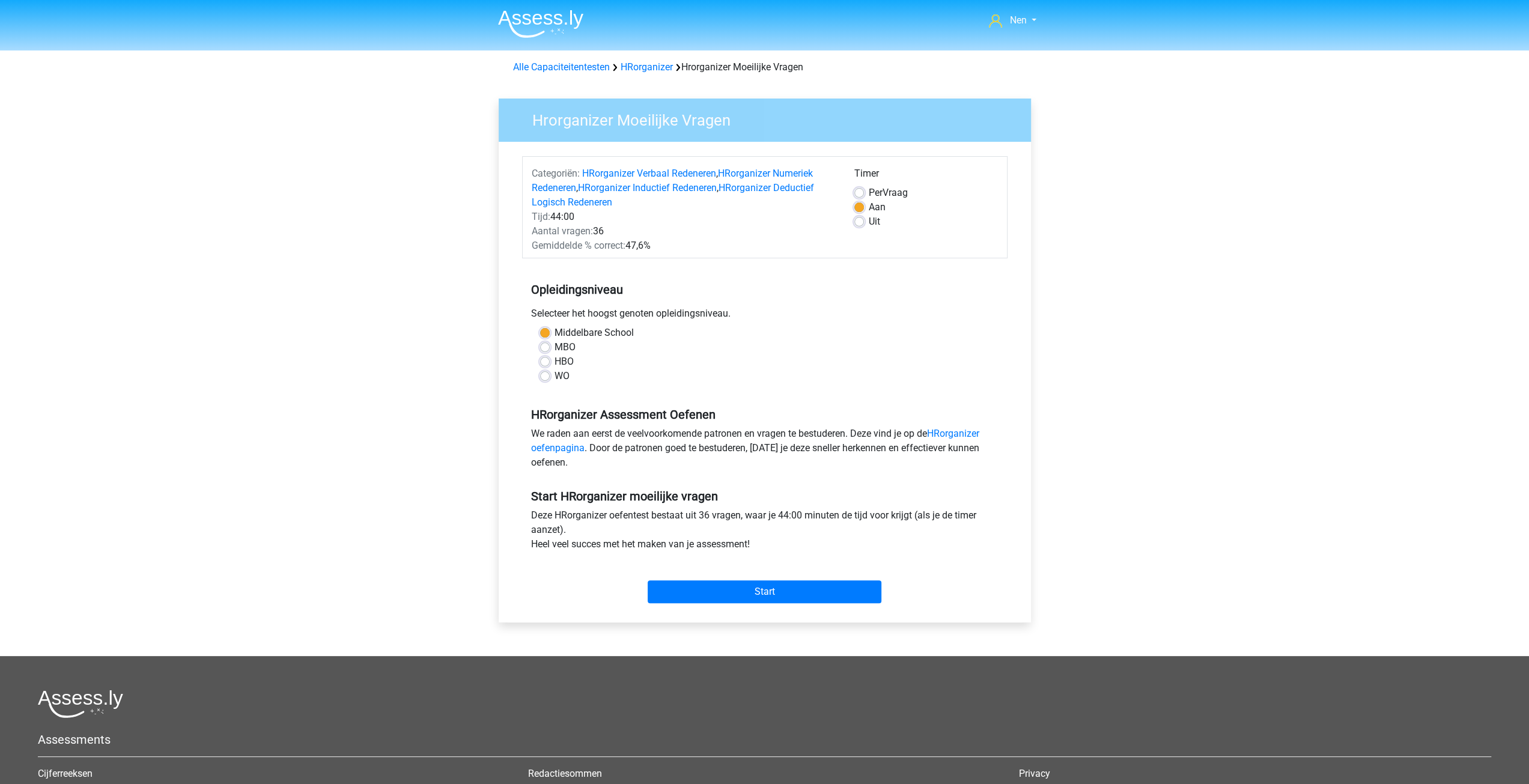
click at [555, 361] on label "HBO" at bounding box center [565, 361] width 19 height 15
click at [543, 361] on input "HBO" at bounding box center [545, 360] width 10 height 12
radio input "true"
click at [547, 20] on img at bounding box center [540, 24] width 86 height 28
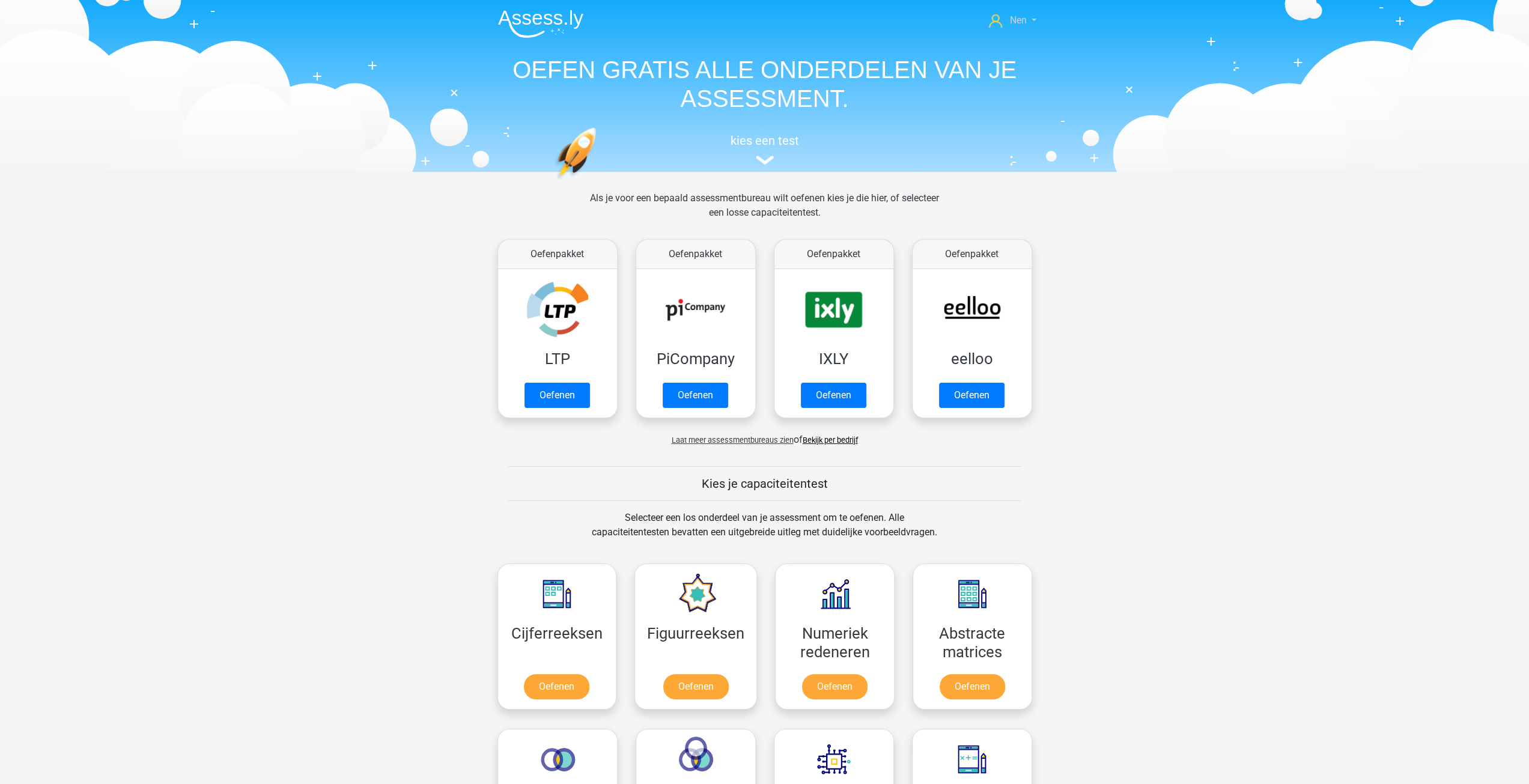
click at [1010, 17] on span "Nen" at bounding box center [1018, 20] width 17 height 11
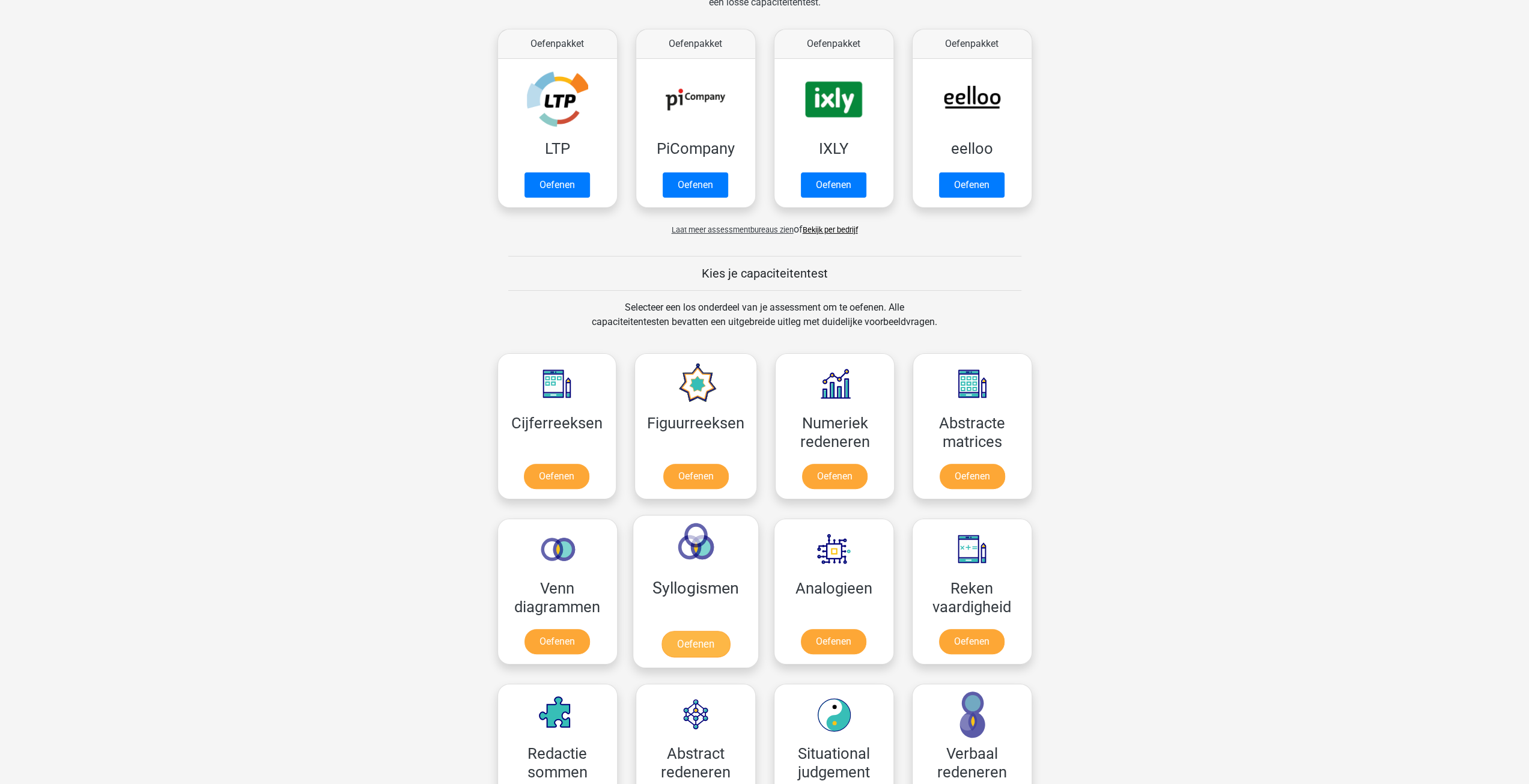
scroll to position [300, 0]
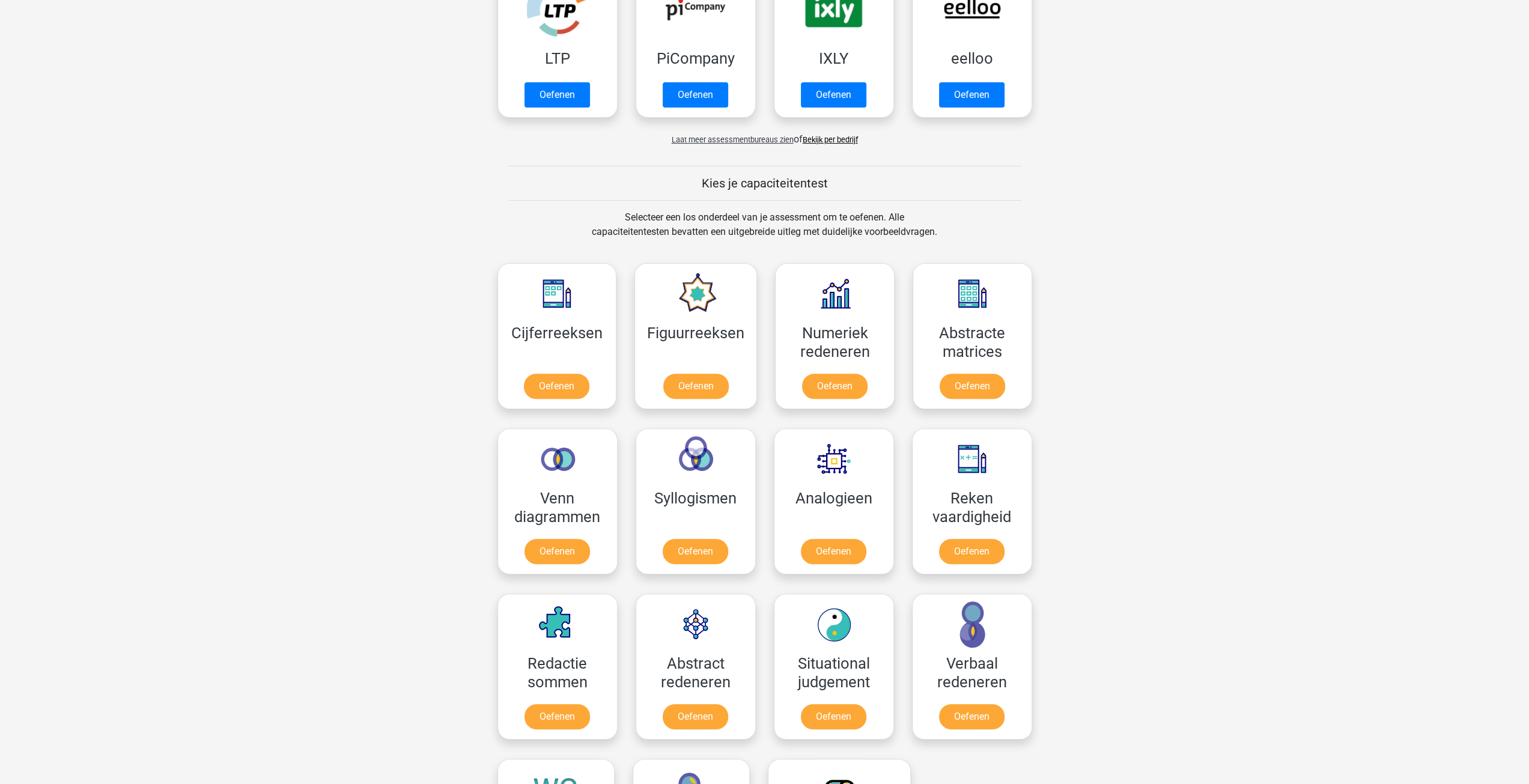
click at [701, 136] on span "Laat meer assessmentbureaus zien" at bounding box center [732, 139] width 122 height 9
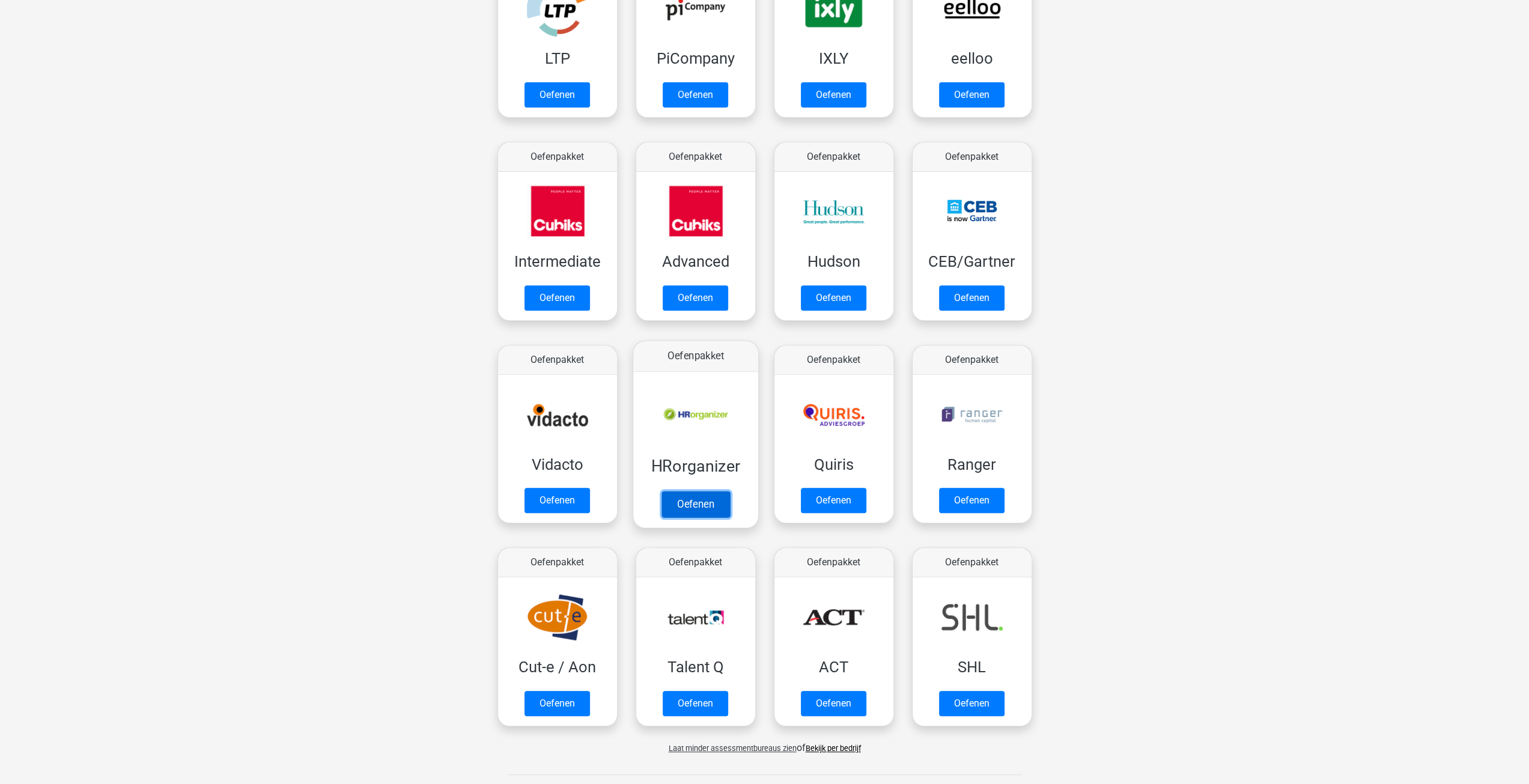
click at [692, 491] on link "Oefenen" at bounding box center [695, 504] width 69 height 26
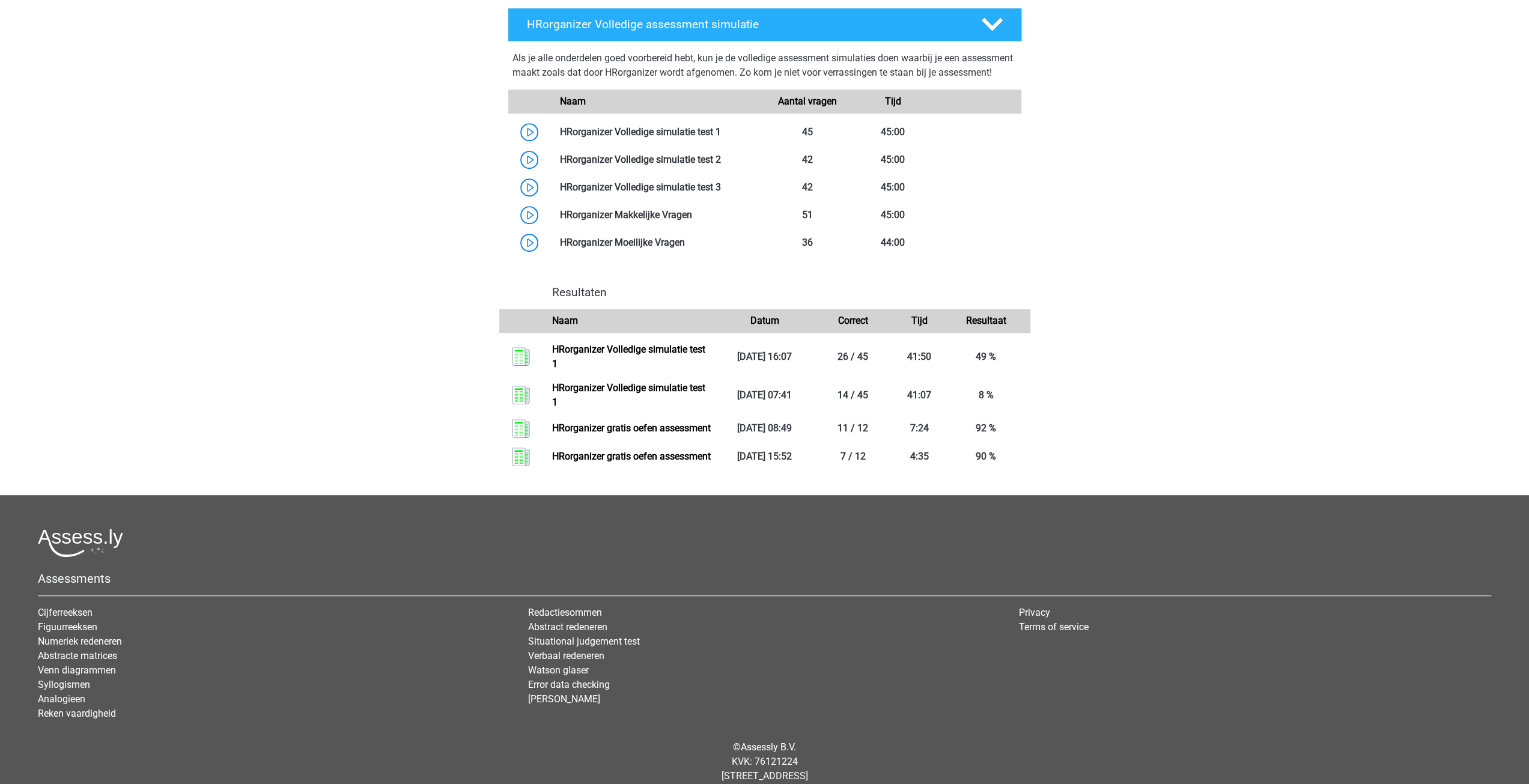
scroll to position [661, 0]
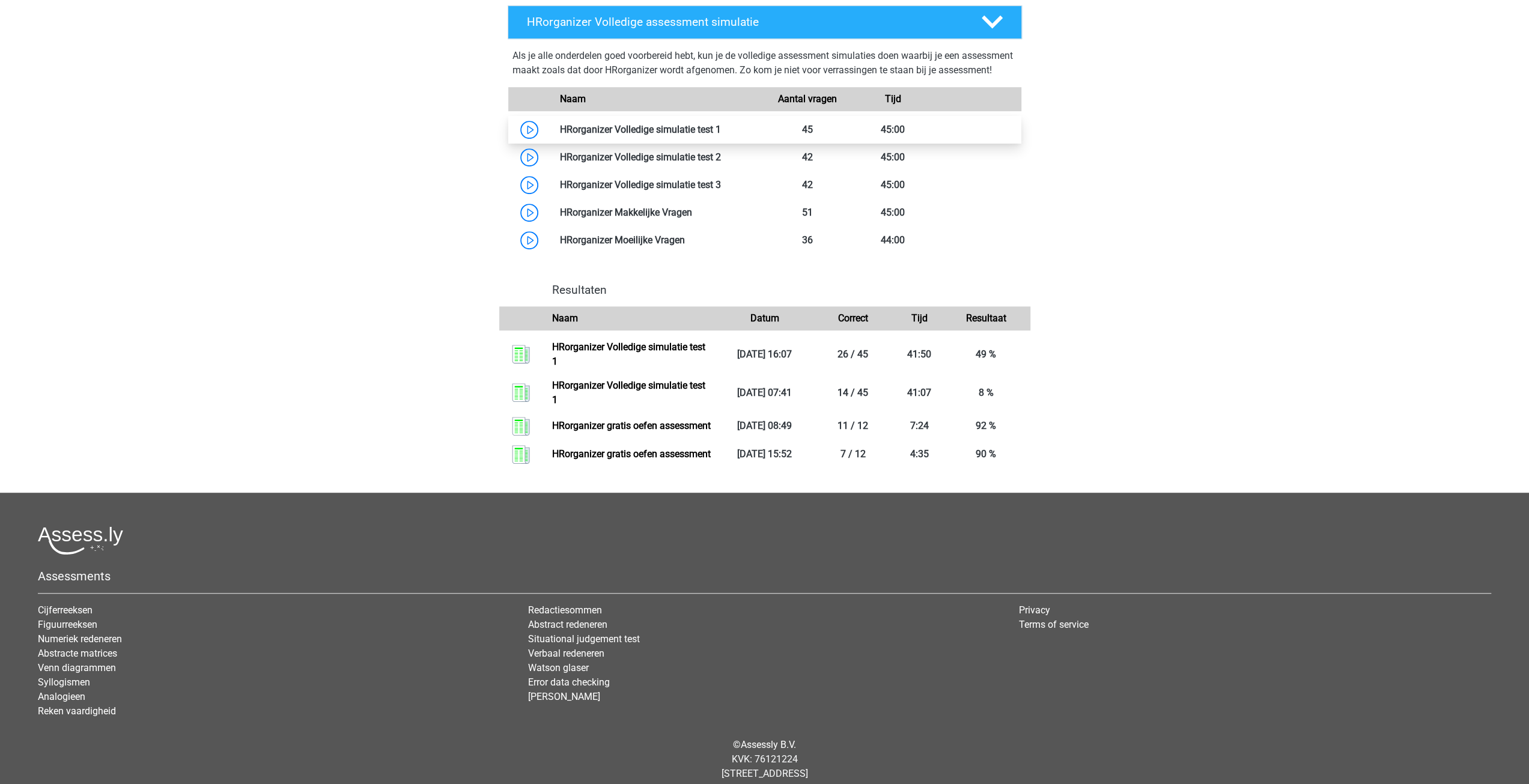
click at [721, 135] on link at bounding box center [721, 129] width 0 height 11
click at [577, 367] on link "HRorganizer Volledige simulatie test 1" at bounding box center [629, 354] width 153 height 26
click at [604, 431] on link "HRorganizer gratis oefen assessment" at bounding box center [631, 425] width 159 height 11
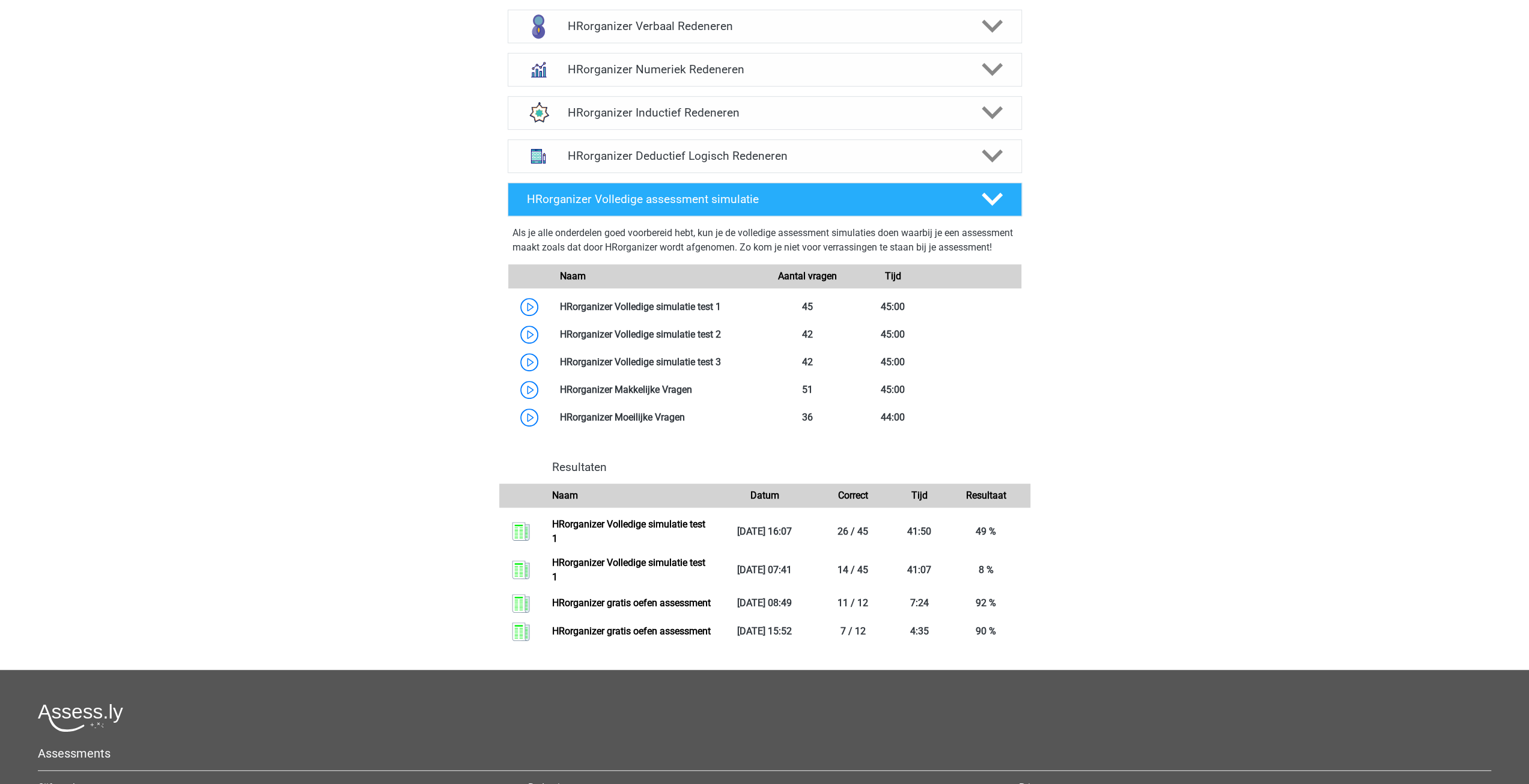
scroll to position [480, 0]
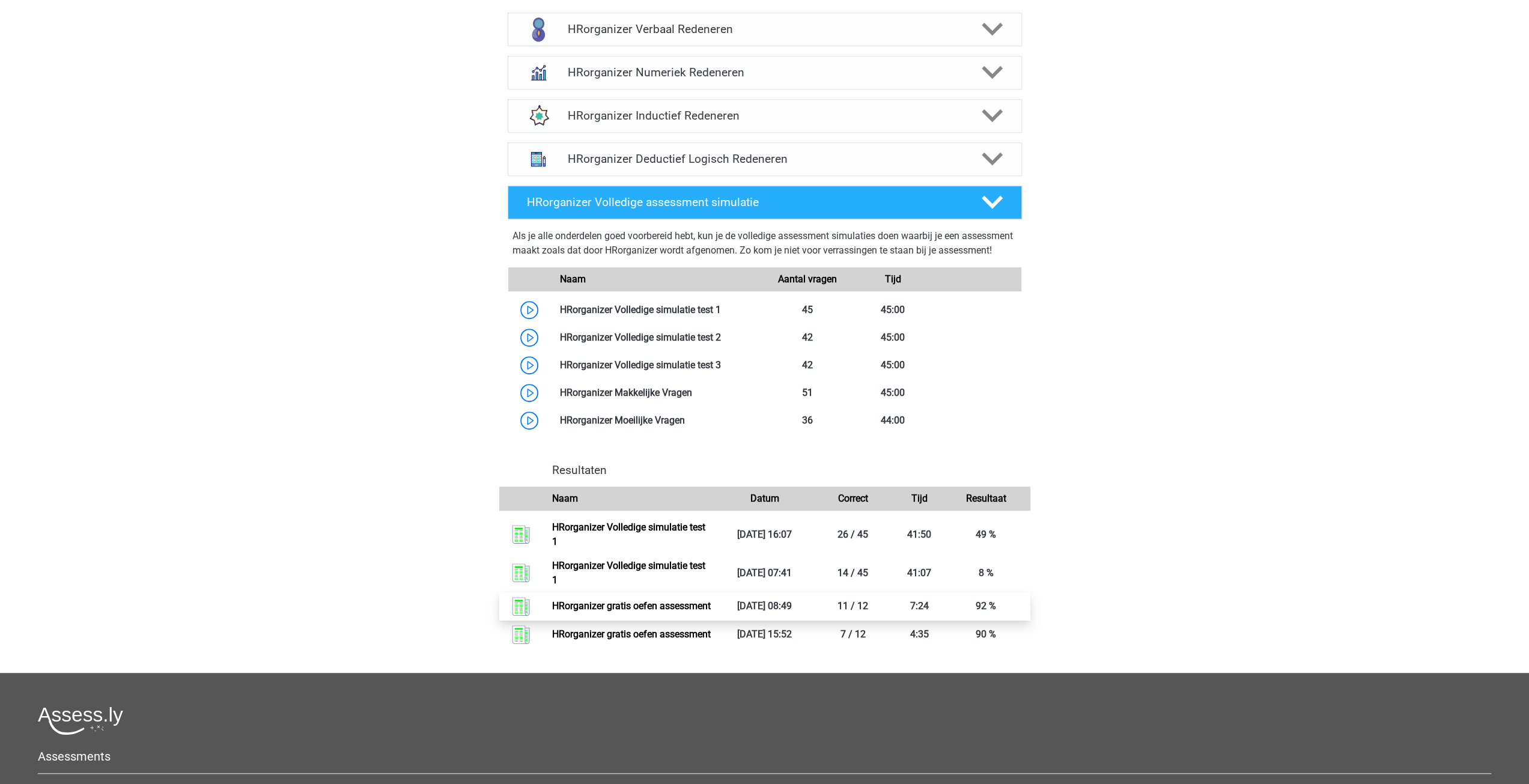
click at [606, 612] on link "HRorganizer gratis oefen assessment" at bounding box center [631, 605] width 159 height 11
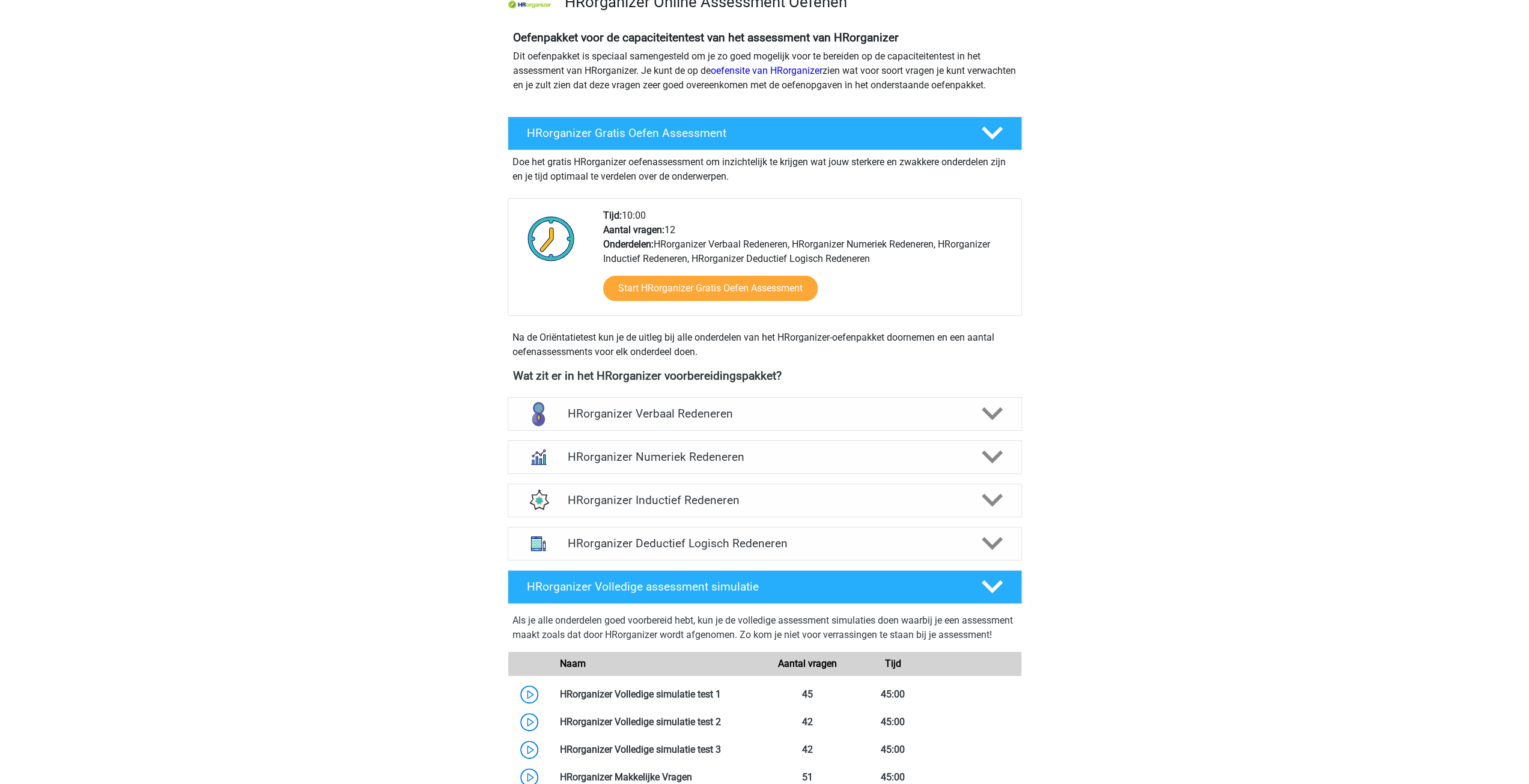
scroll to position [0, 0]
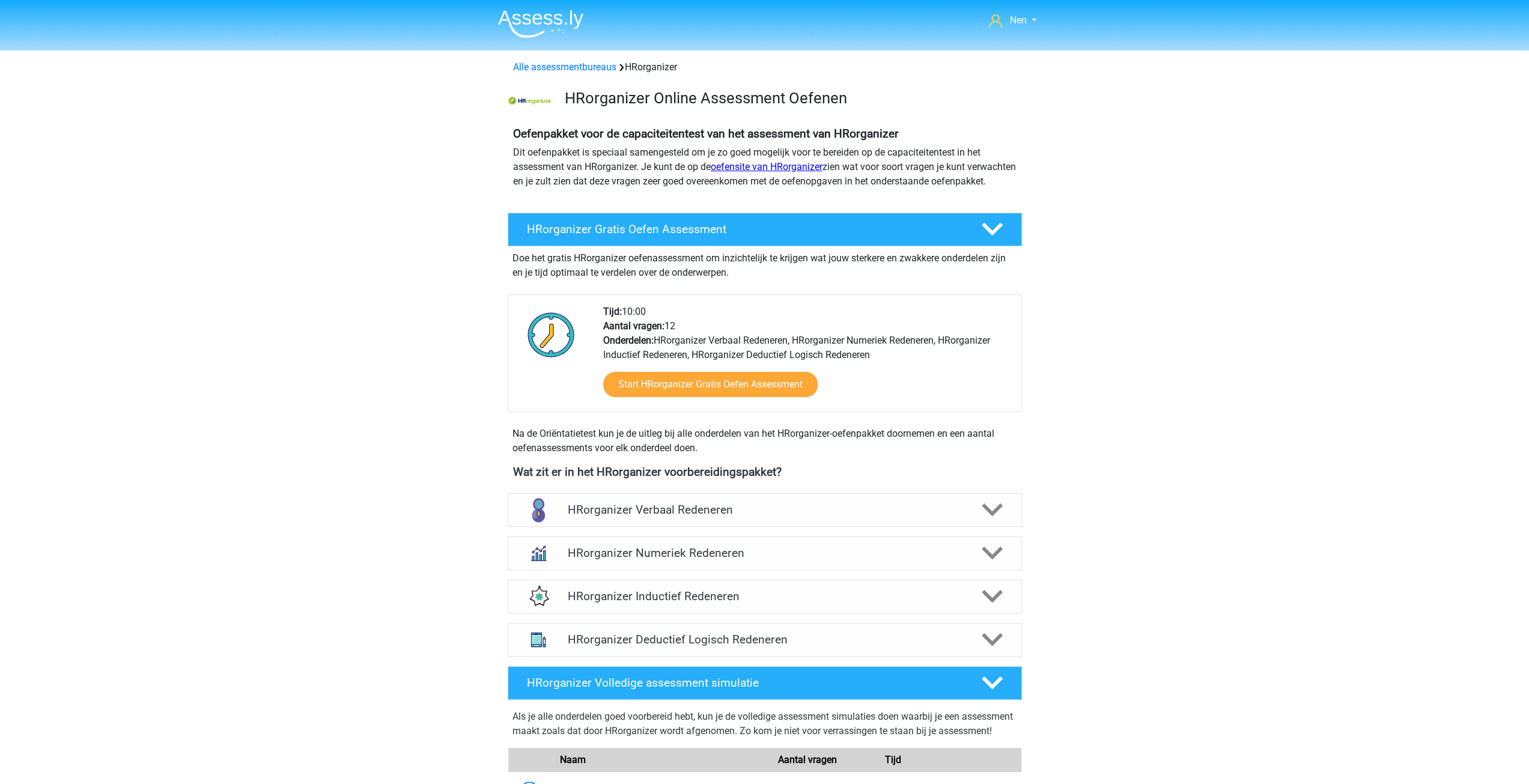
click at [789, 170] on link "oefensite van HRorganizer" at bounding box center [766, 167] width 112 height 11
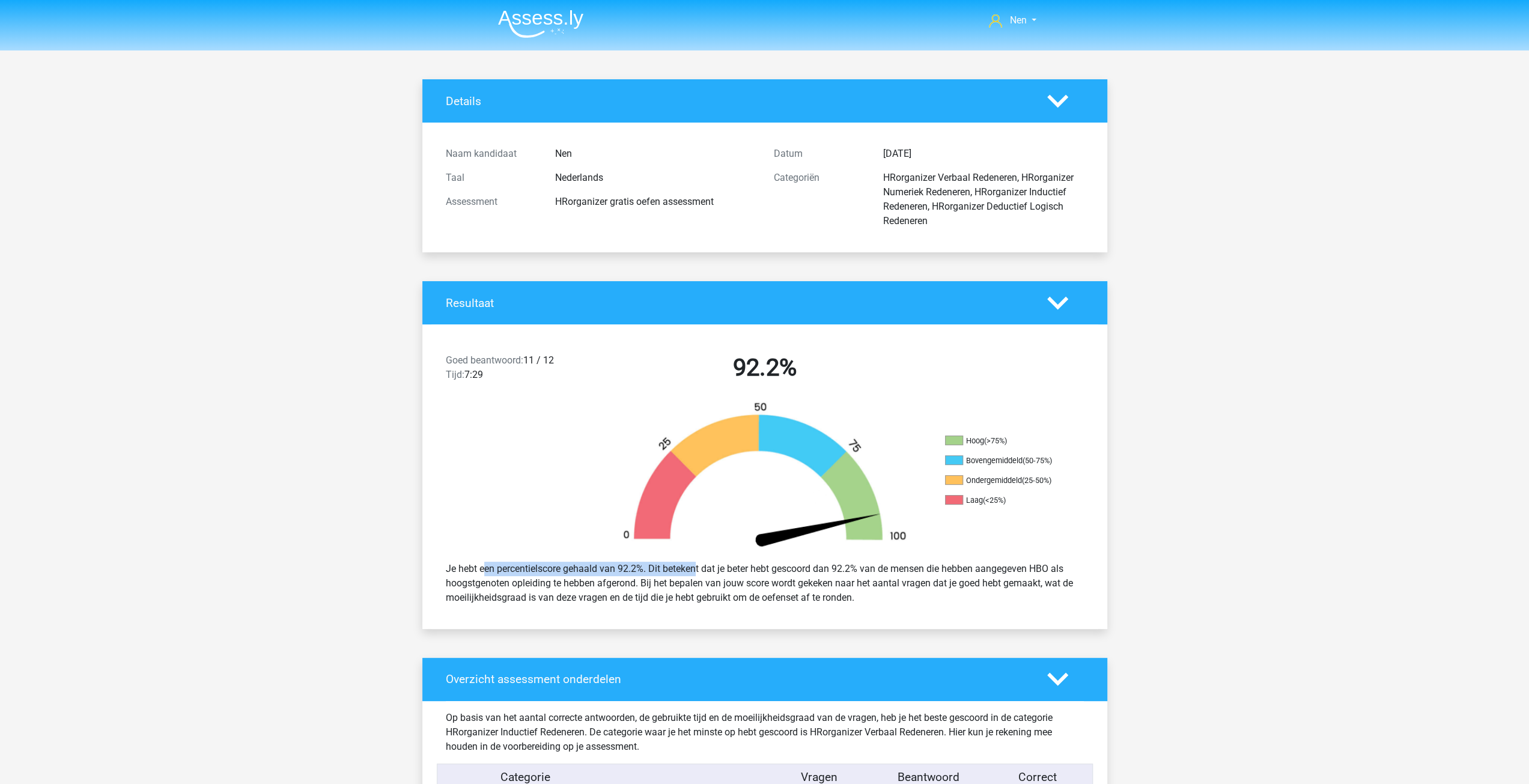
drag, startPoint x: 445, startPoint y: 571, endPoint x: 658, endPoint y: 571, distance: 213.0
click at [660, 571] on div "Je hebt een percentielscore gehaald van 92.2%. Dit betekent dat je beter hebt g…" at bounding box center [765, 583] width 656 height 53
drag, startPoint x: 861, startPoint y: 572, endPoint x: 896, endPoint y: 575, distance: 35.1
click at [898, 576] on div "Je hebt een percentielscore gehaald van 92.2%. Dit betekent dat je beter hebt g…" at bounding box center [765, 583] width 656 height 53
click at [503, 459] on div at bounding box center [508, 476] width 171 height 151
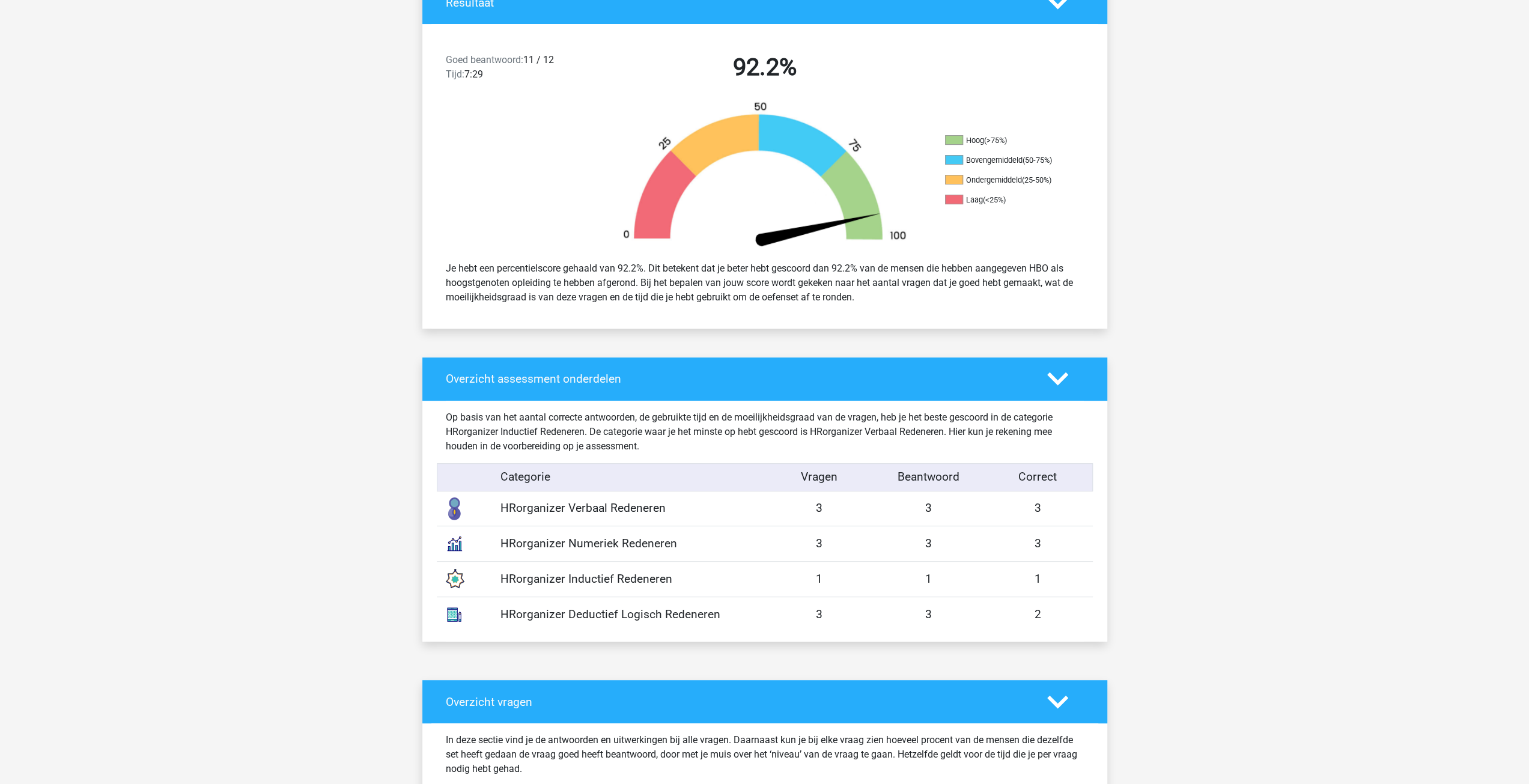
scroll to position [240, 0]
